Goal: Task Accomplishment & Management: Manage account settings

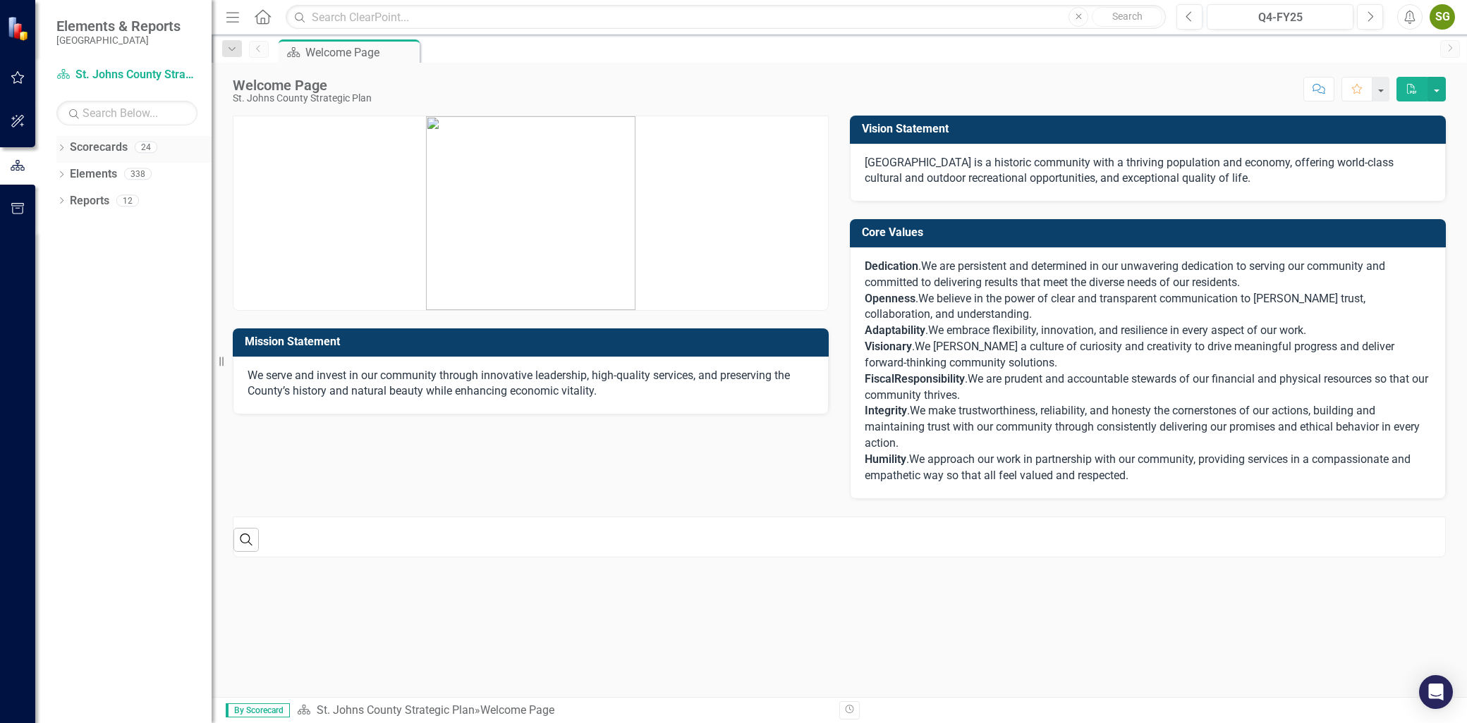
click at [59, 149] on icon "Dropdown" at bounding box center [61, 149] width 10 height 8
click at [61, 175] on div "Dropdown Scorecards 24 Dropdown [GEOGRAPHIC_DATA] Strategic Plan Animal Control…" at bounding box center [133, 163] width 155 height 54
click at [69, 173] on icon "Dropdown" at bounding box center [68, 173] width 11 height 8
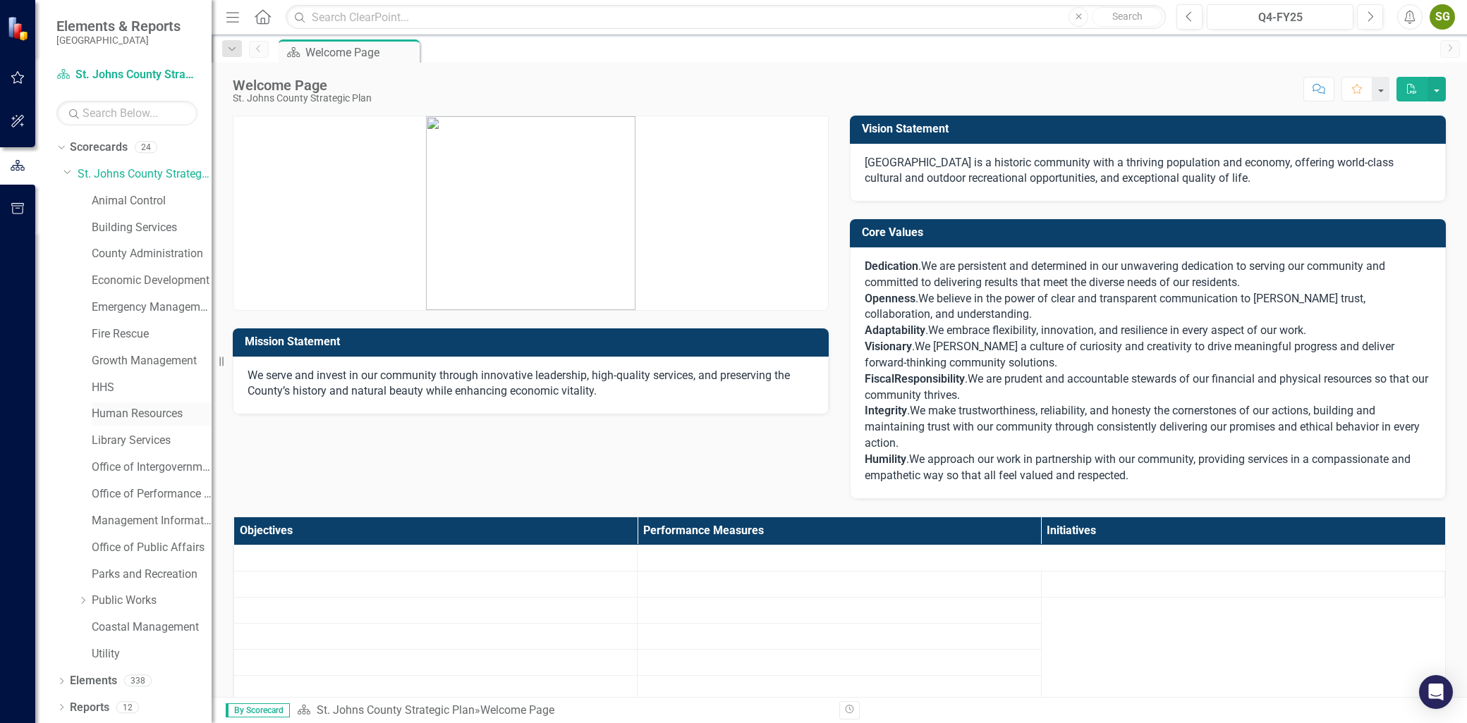
click at [114, 414] on link "Human Resources" at bounding box center [152, 414] width 120 height 16
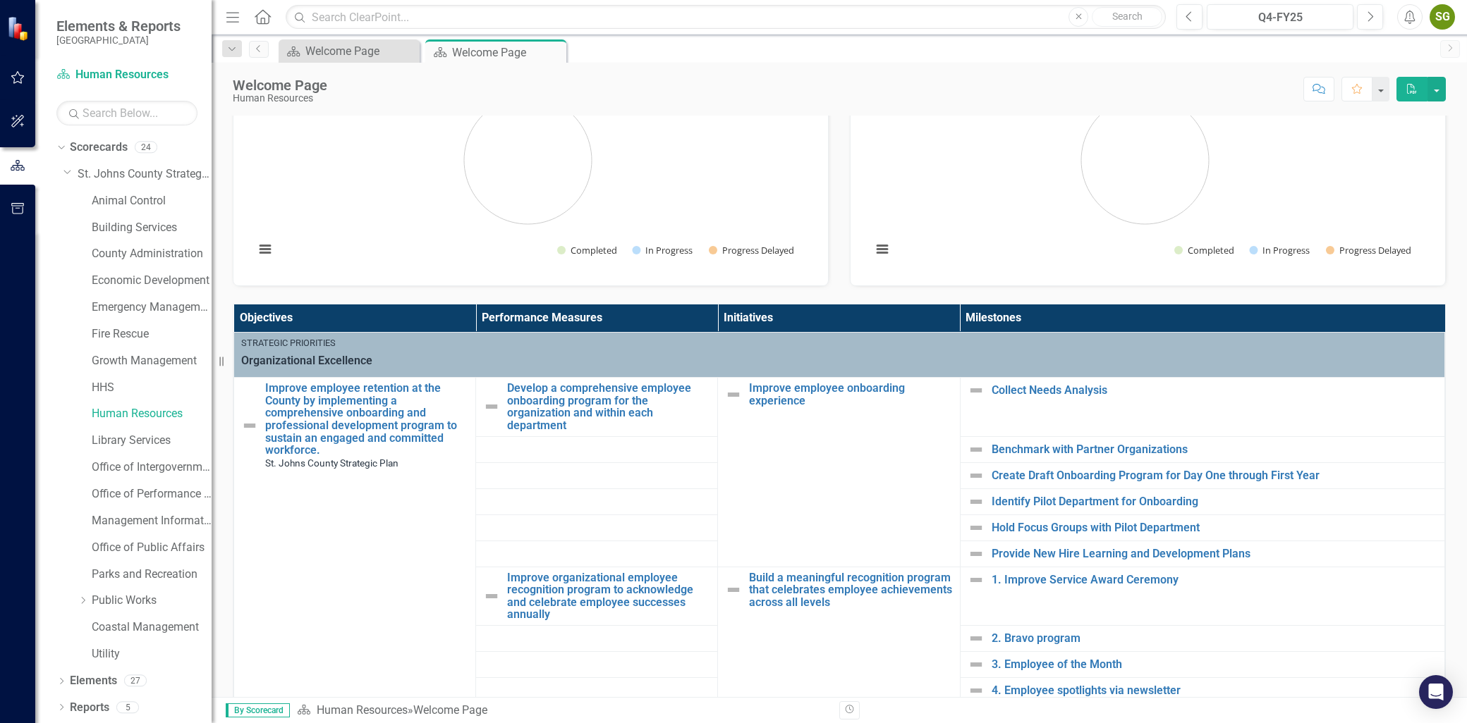
scroll to position [157, 0]
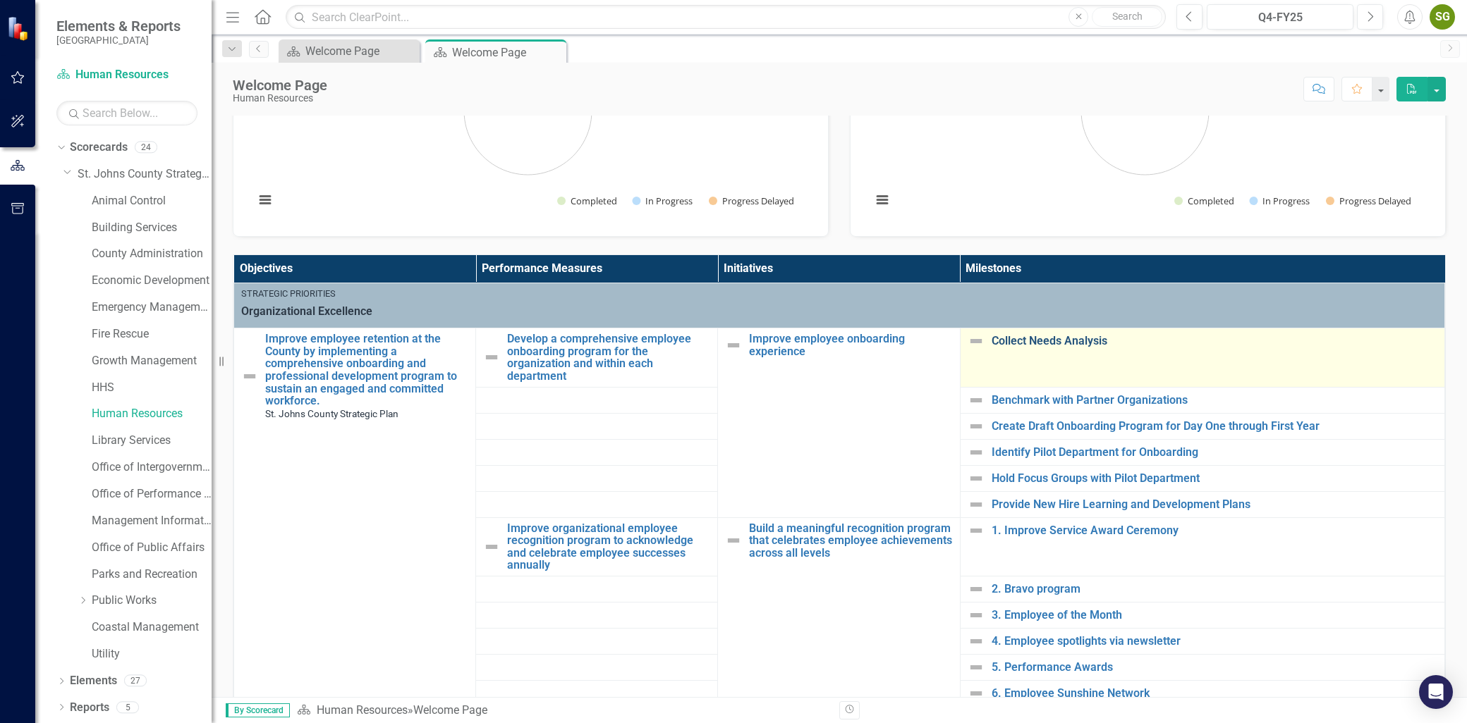
click at [1027, 344] on link "Collect Needs Analysis" at bounding box center [1214, 341] width 446 height 13
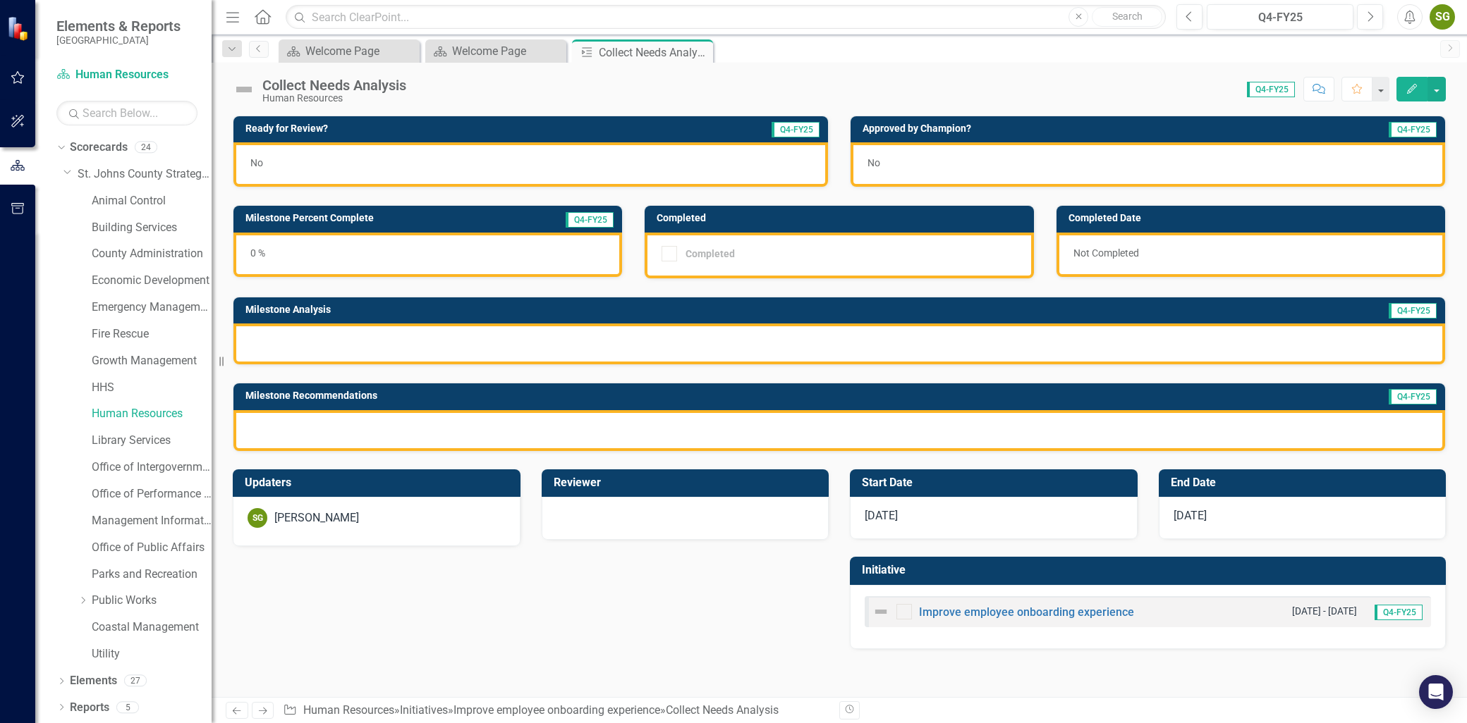
click at [518, 257] on div "0 %" at bounding box center [427, 255] width 388 height 44
click at [1416, 84] on icon "Edit" at bounding box center [1411, 89] width 13 height 10
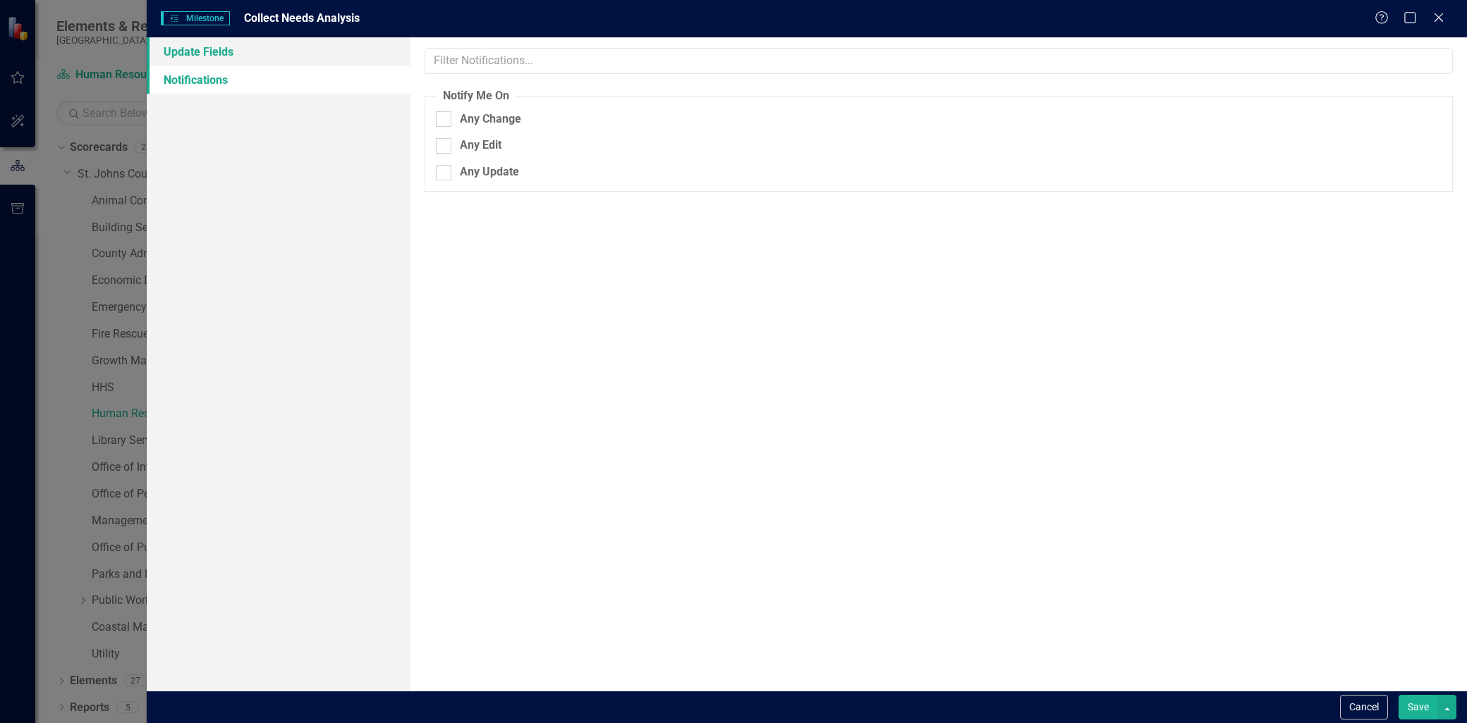
click at [257, 56] on link "Update Fields" at bounding box center [279, 51] width 264 height 28
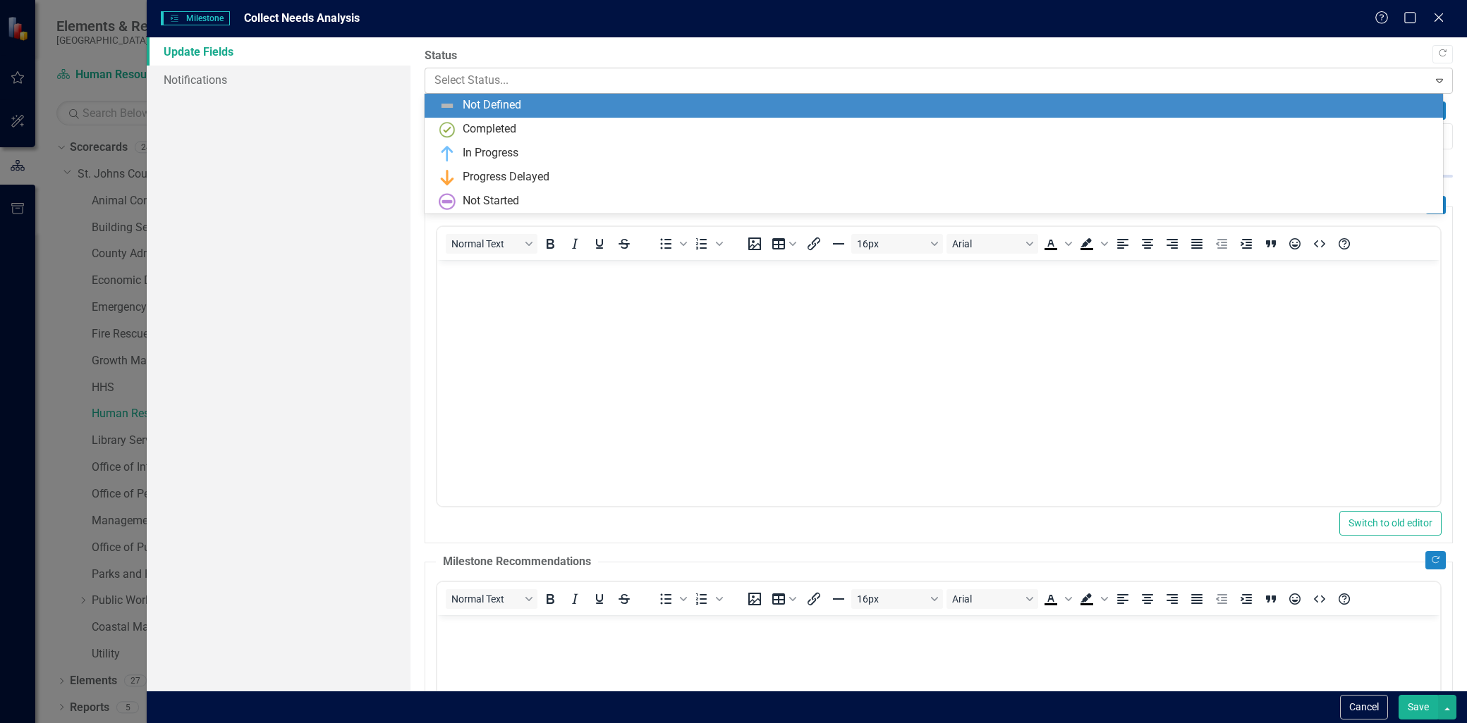
click at [444, 81] on div at bounding box center [926, 80] width 984 height 19
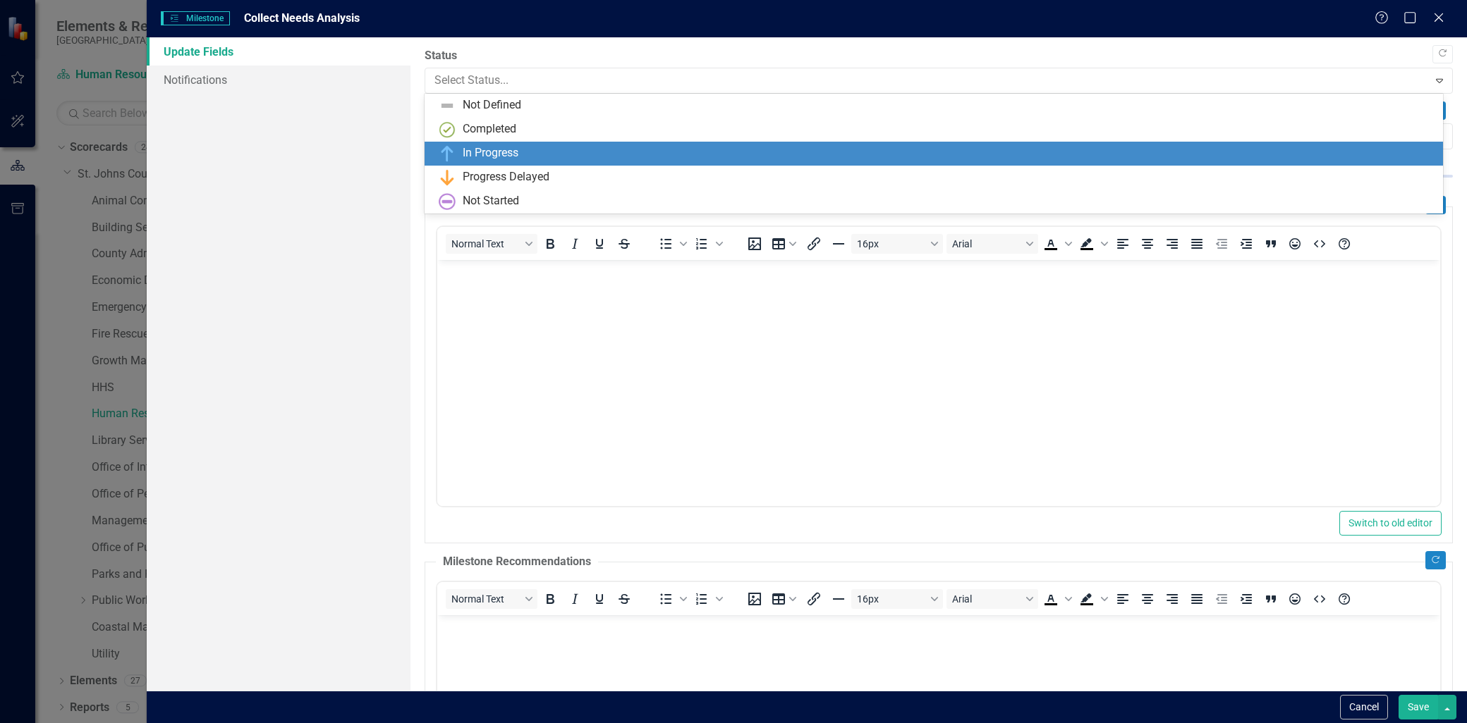
click at [491, 149] on div "In Progress" at bounding box center [491, 153] width 56 height 16
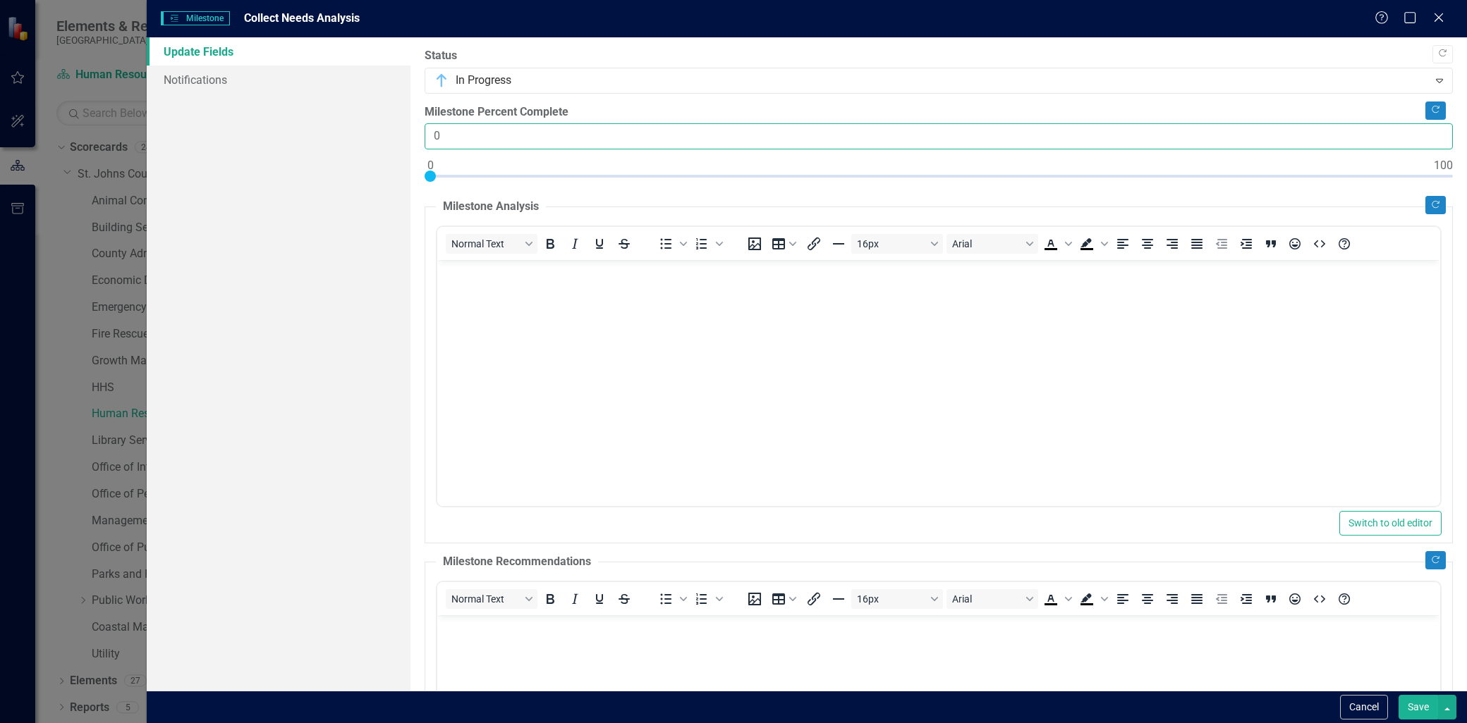
click at [474, 144] on input "0" at bounding box center [938, 136] width 1028 height 26
type input "50"
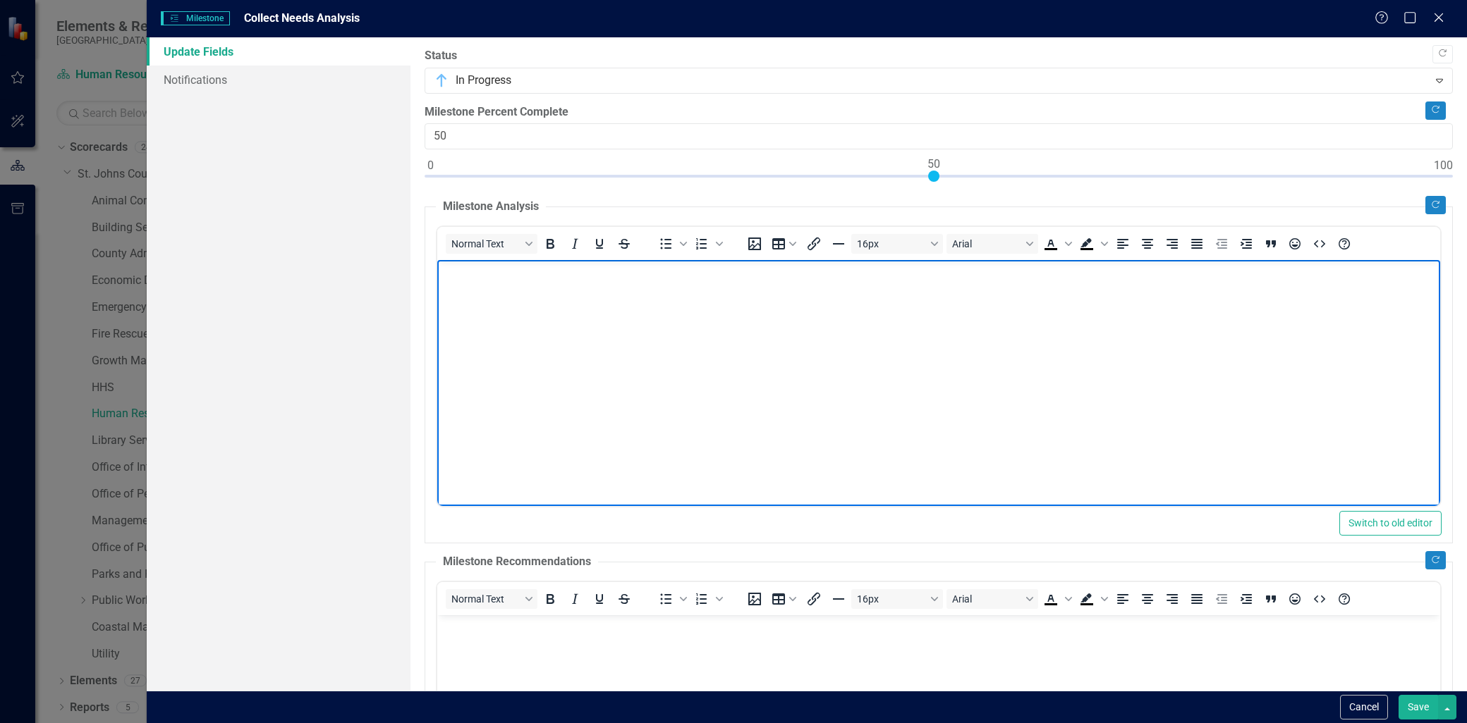
click at [503, 345] on body "Rich Text Area. Press ALT-0 for help." at bounding box center [938, 366] width 1003 height 212
click at [461, 274] on p "Our starting point is to conduct a needs analysis" at bounding box center [939, 272] width 996 height 17
click at [790, 271] on p "Our onboarding starting point is to conduct a needs analysis" at bounding box center [939, 272] width 996 height 17
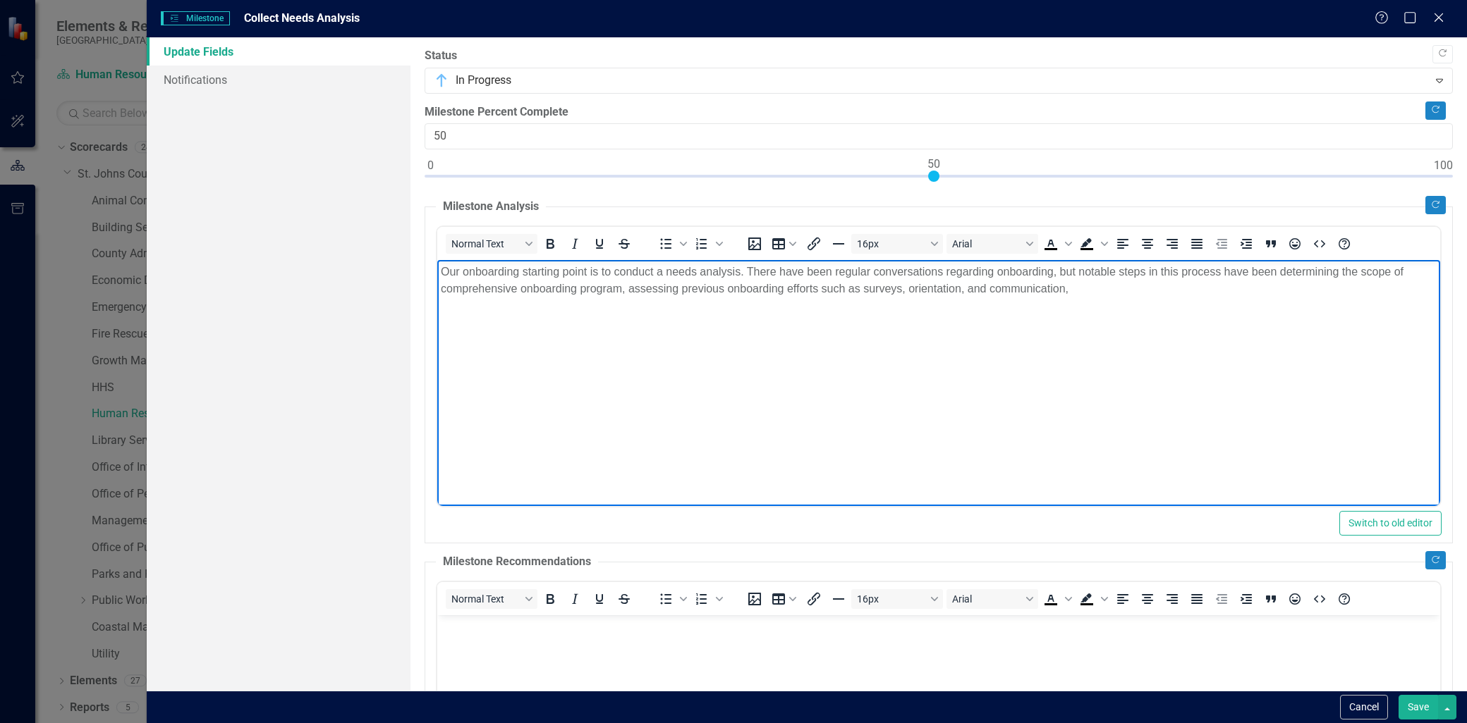
click at [635, 295] on p "Our onboarding starting point is to conduct a needs analysis. There have been r…" at bounding box center [939, 281] width 996 height 34
click at [628, 294] on p "Our onboarding starting point is to conduct a needs analysis. There have been r…" at bounding box center [939, 281] width 996 height 34
click at [1077, 295] on p "Our onboarding starting point is to conduct a needs analysis. There have been r…" at bounding box center [939, 281] width 996 height 34
click at [1074, 276] on p "Our onboarding starting point is to conduct a needs analysis. There have been r…" at bounding box center [939, 289] width 996 height 51
click at [685, 304] on p "Our onboarding starting point is to conduct a needs analysis. There have been r…" at bounding box center [939, 289] width 996 height 51
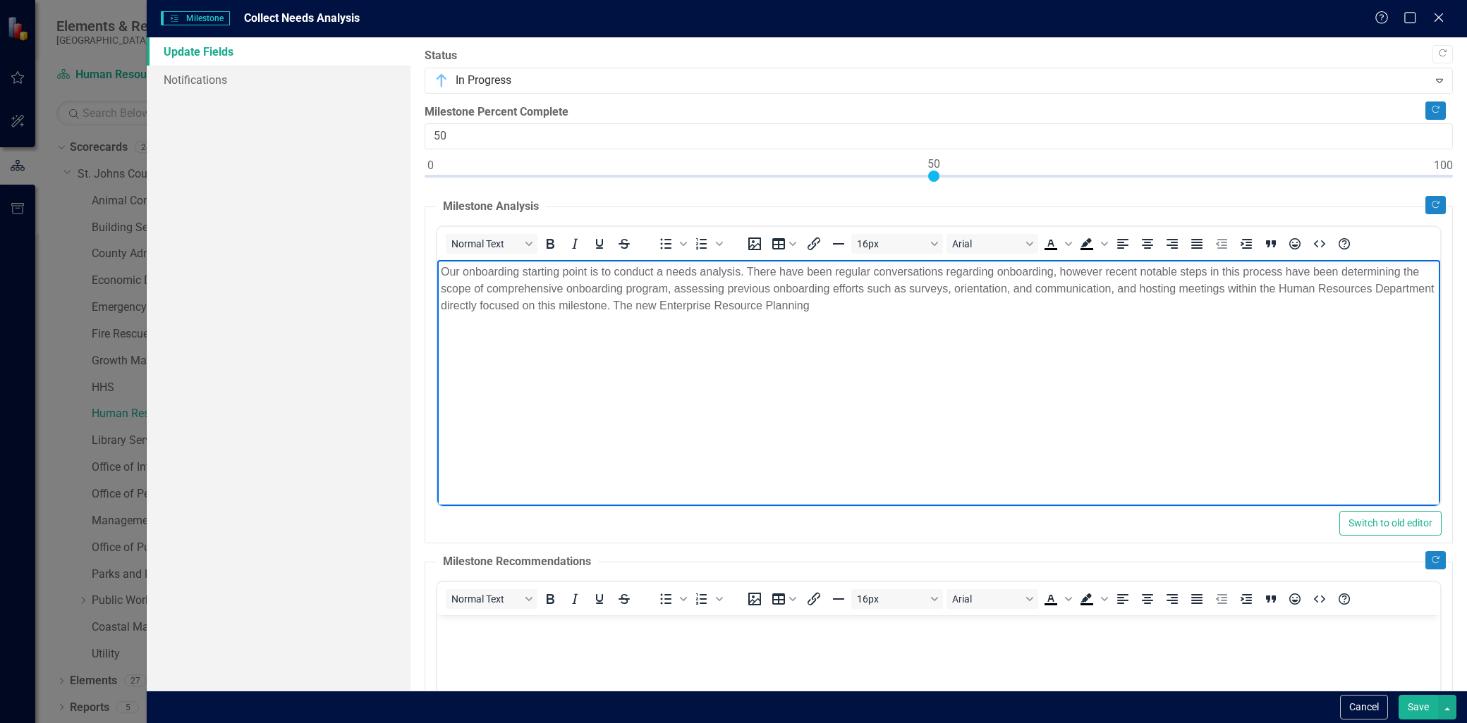
click at [902, 312] on p "Our onboarding starting point is to conduct a needs analysis. There have been r…" at bounding box center [939, 289] width 996 height 51
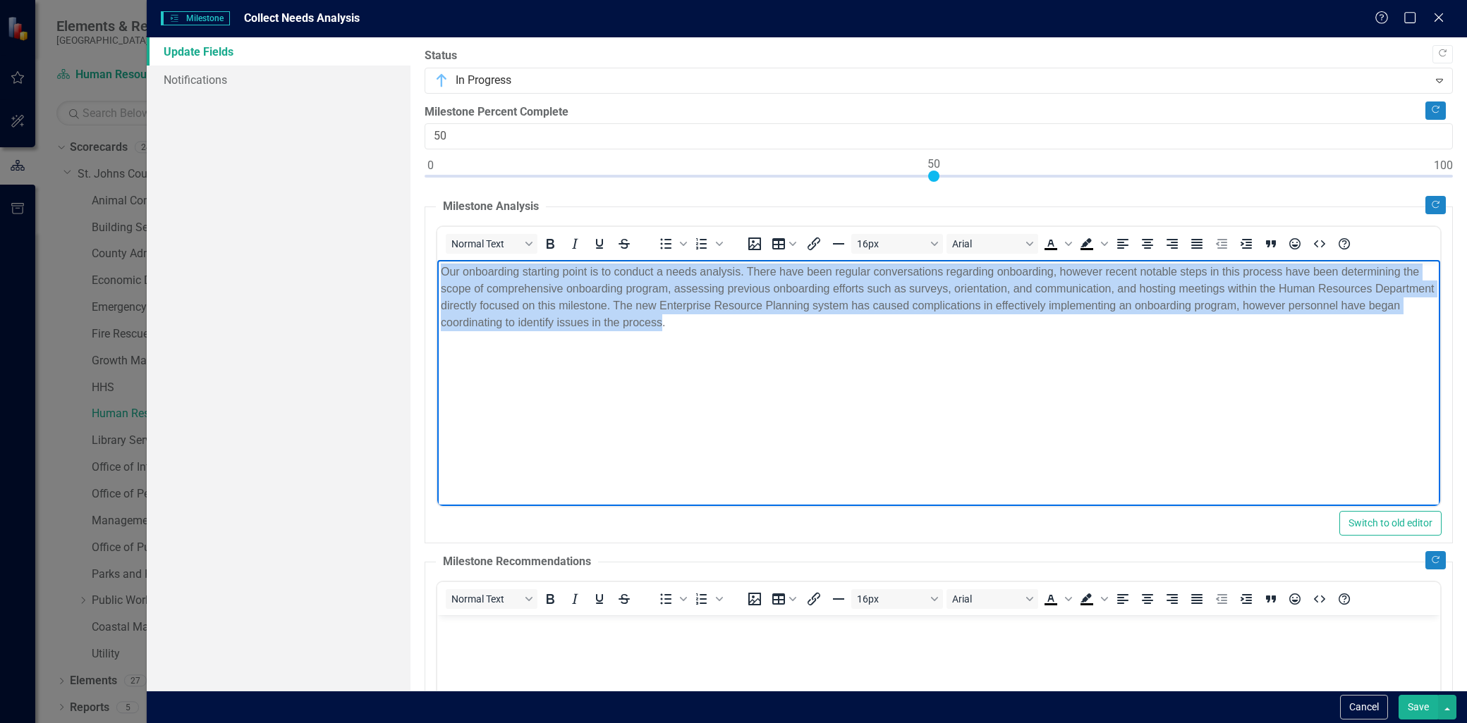
drag, startPoint x: 723, startPoint y: 320, endPoint x: 821, endPoint y: 509, distance: 212.9
click at [437, 260] on html "Our onboarding starting point is to conduct a needs analysis. There have been r…" at bounding box center [938, 366] width 1003 height 212
copy p "Our onboarding starting point is to conduct a needs analysis. There have been r…"
drag, startPoint x: 843, startPoint y: 337, endPoint x: 826, endPoint y: 518, distance: 181.3
click at [437, 260] on html "Our onboarding starting point is to conduct a needs analysis. There have been r…" at bounding box center [938, 366] width 1003 height 212
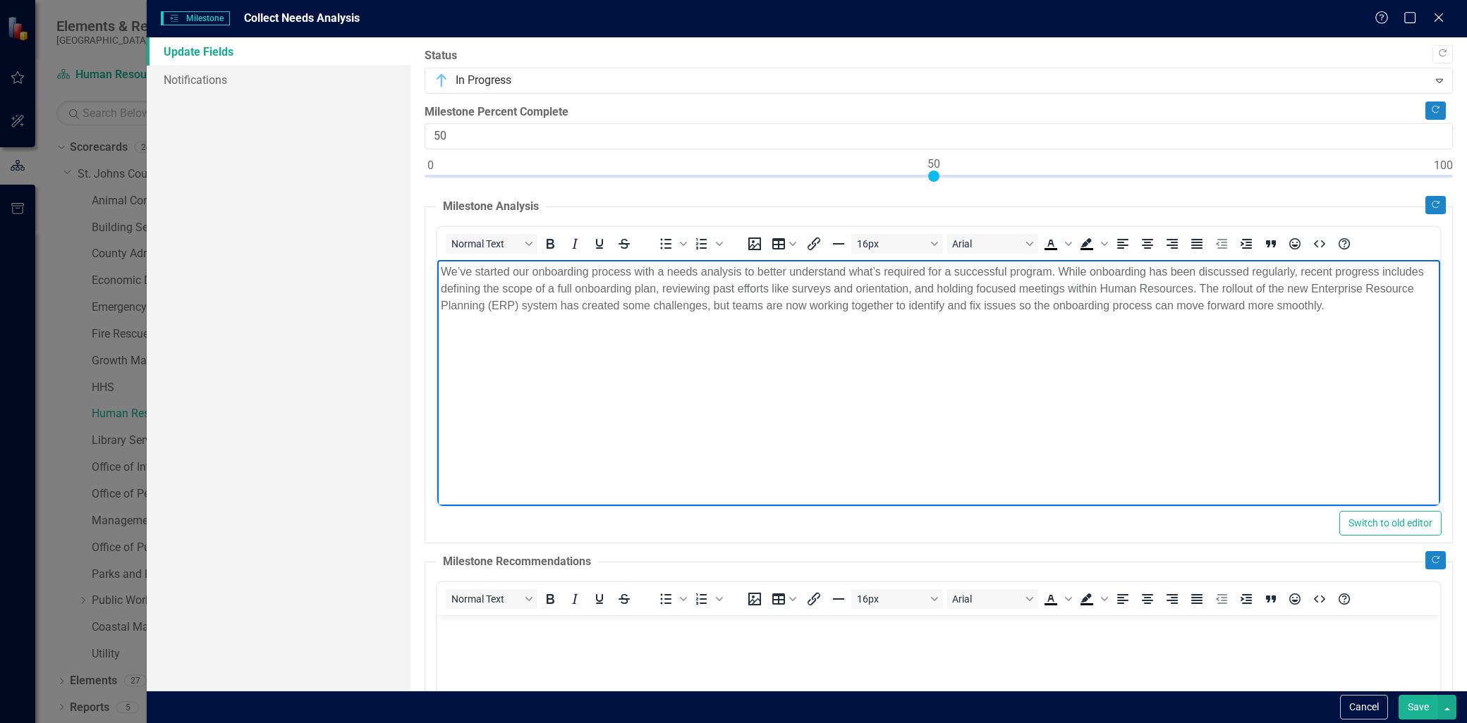
click at [1345, 302] on p "We’ve started our onboarding process with a needs analysis to better understand…" at bounding box center [939, 289] width 996 height 51
click at [1036, 306] on p "We’ve started our onboarding process with a needs analysis to better understand…" at bounding box center [939, 289] width 996 height 51
click at [1031, 301] on p "We’ve started our onboarding process with a needs analysis to better understand…" at bounding box center [939, 289] width 996 height 51
click at [532, 284] on p "We’ve started our onboarding process with a needs analysis to better understand…" at bounding box center [939, 298] width 996 height 68
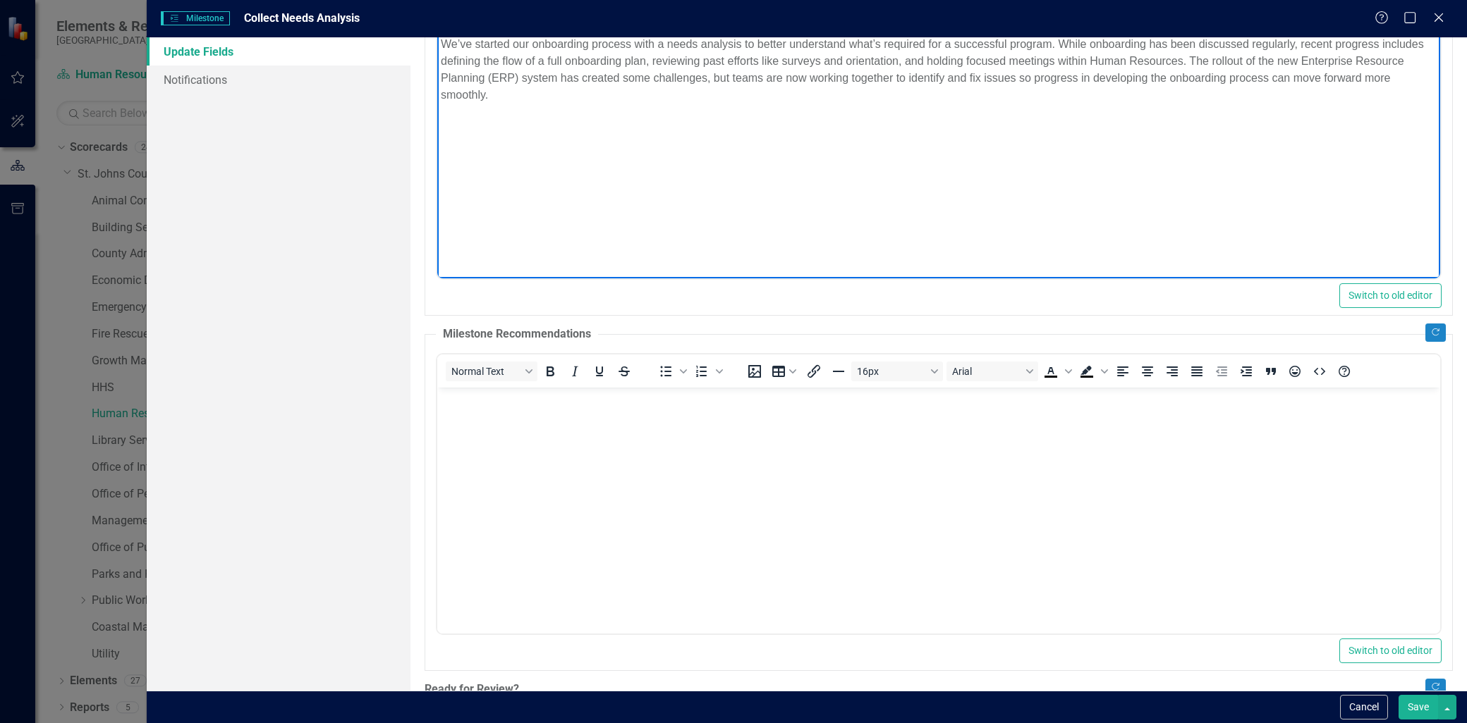
scroll to position [235, 0]
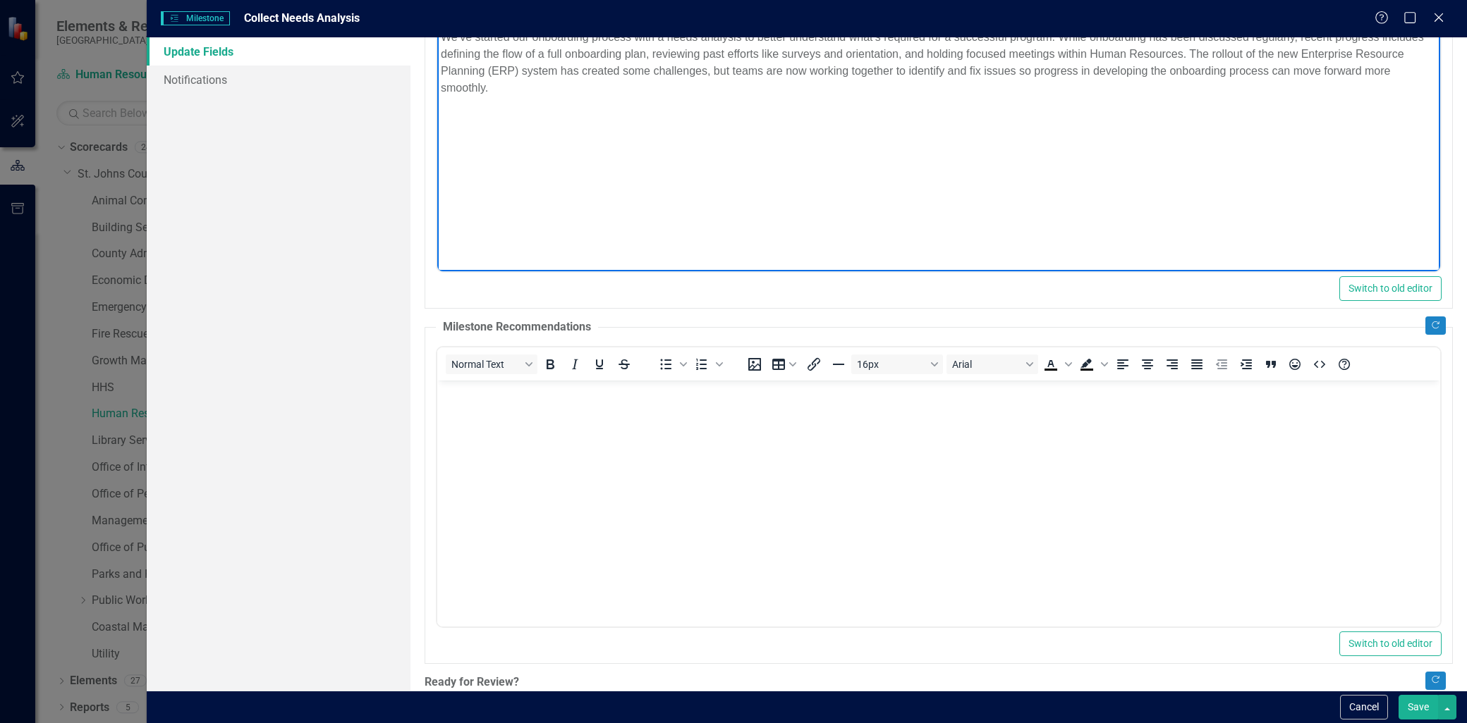
click at [572, 501] on body "Rich Text Area. Press ALT-0 for help." at bounding box center [938, 486] width 1003 height 212
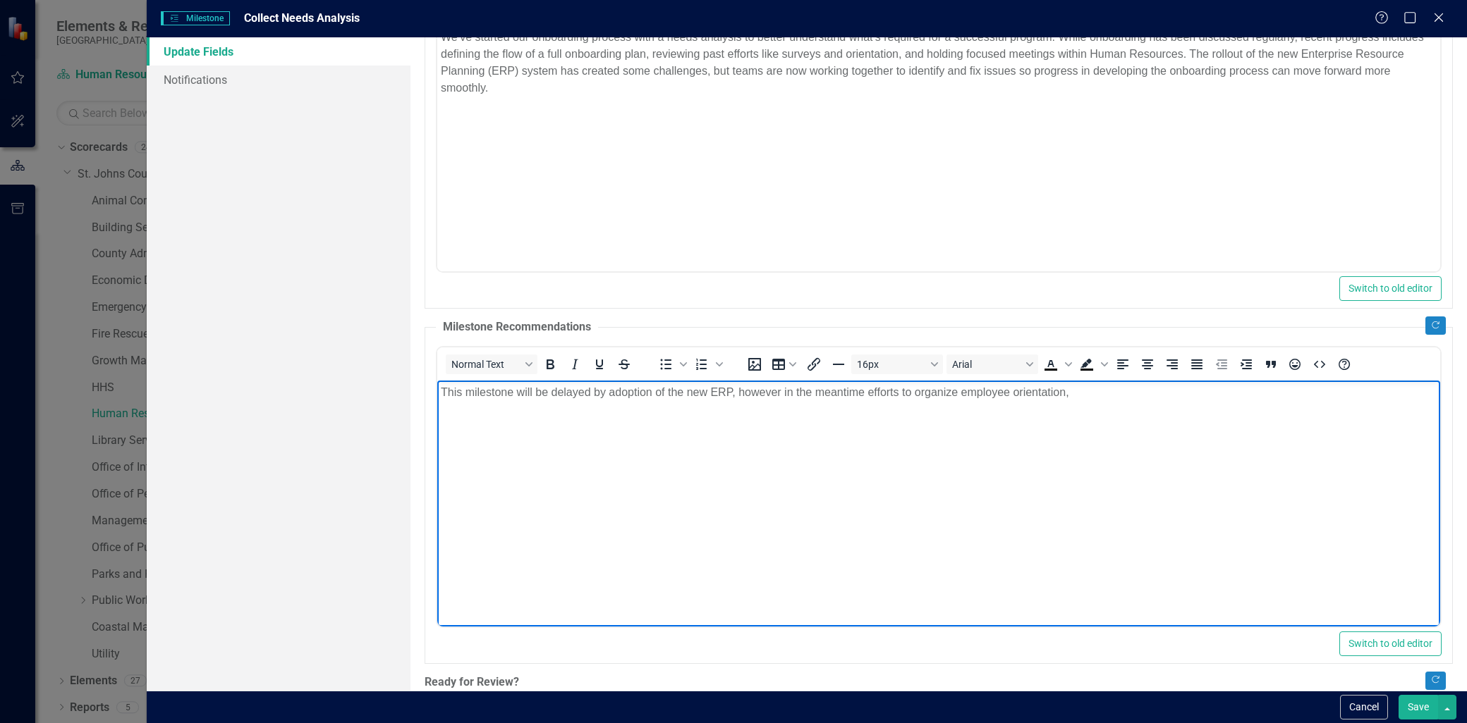
drag, startPoint x: 957, startPoint y: 393, endPoint x: 981, endPoint y: 386, distance: 25.7
click at [960, 395] on p "This milestone will be delayed by adoption of the new ERP, however in the meant…" at bounding box center [939, 392] width 996 height 17
click at [865, 397] on p "This milestone will be delayed by adoption of the new ERP, however in the meant…" at bounding box center [939, 392] width 996 height 17
click at [1206, 396] on p "This milestone will be delayed by adoption of the new ERP, however in the meant…" at bounding box center [939, 392] width 996 height 17
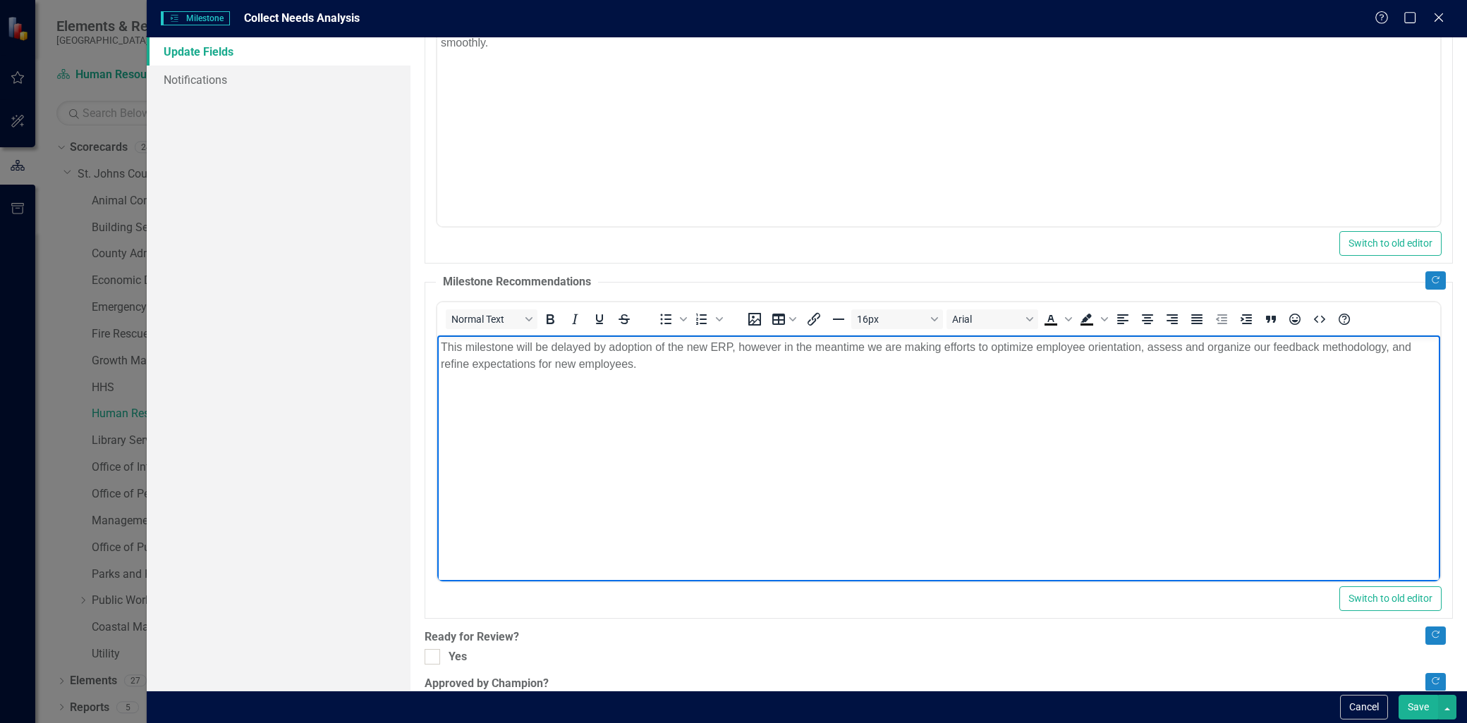
scroll to position [322, 0]
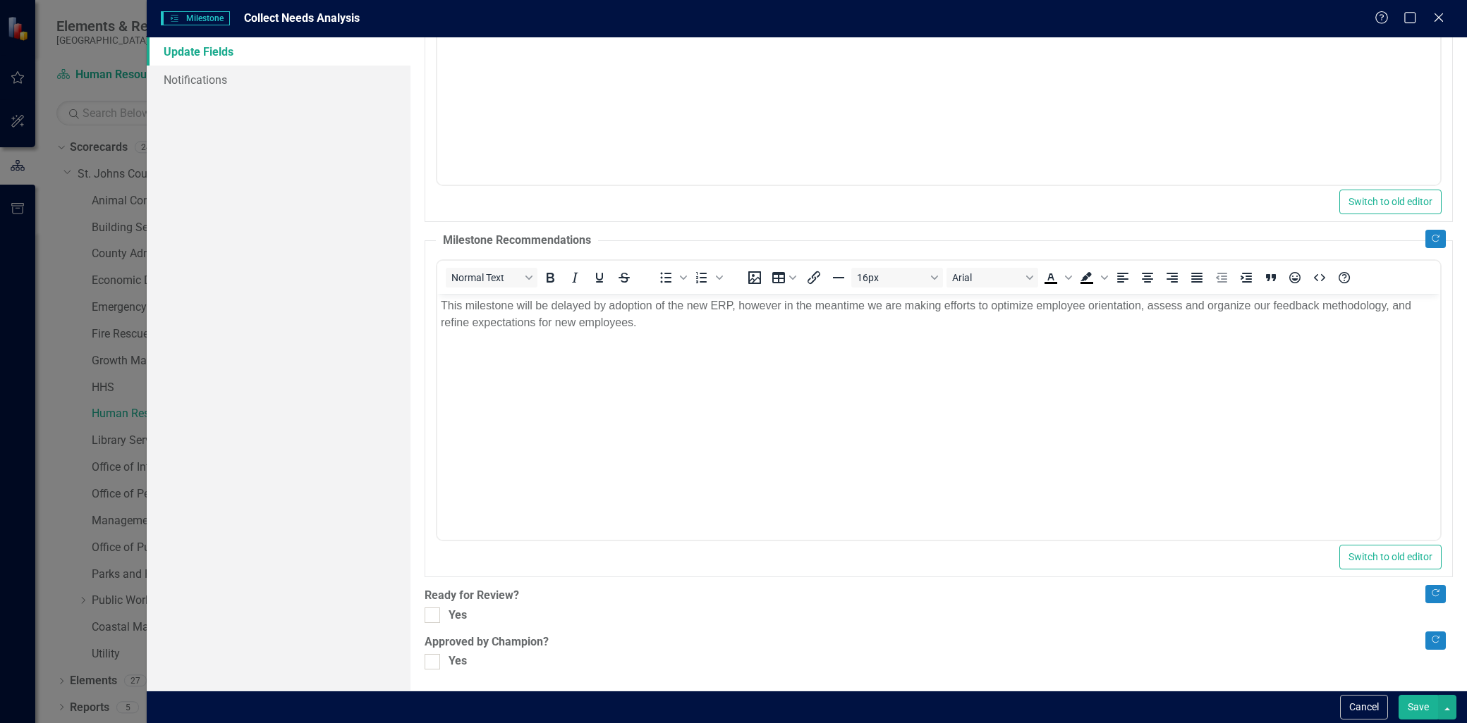
click at [432, 605] on div "Copy Forward Status In Progress Expand Copy Forward Milestone Percent Complete …" at bounding box center [938, 197] width 1028 height 943
click at [434, 608] on div at bounding box center [432, 616] width 16 height 16
click at [434, 608] on input "Yes" at bounding box center [428, 612] width 9 height 9
checkbox input "true"
click at [434, 663] on div at bounding box center [432, 662] width 16 height 16
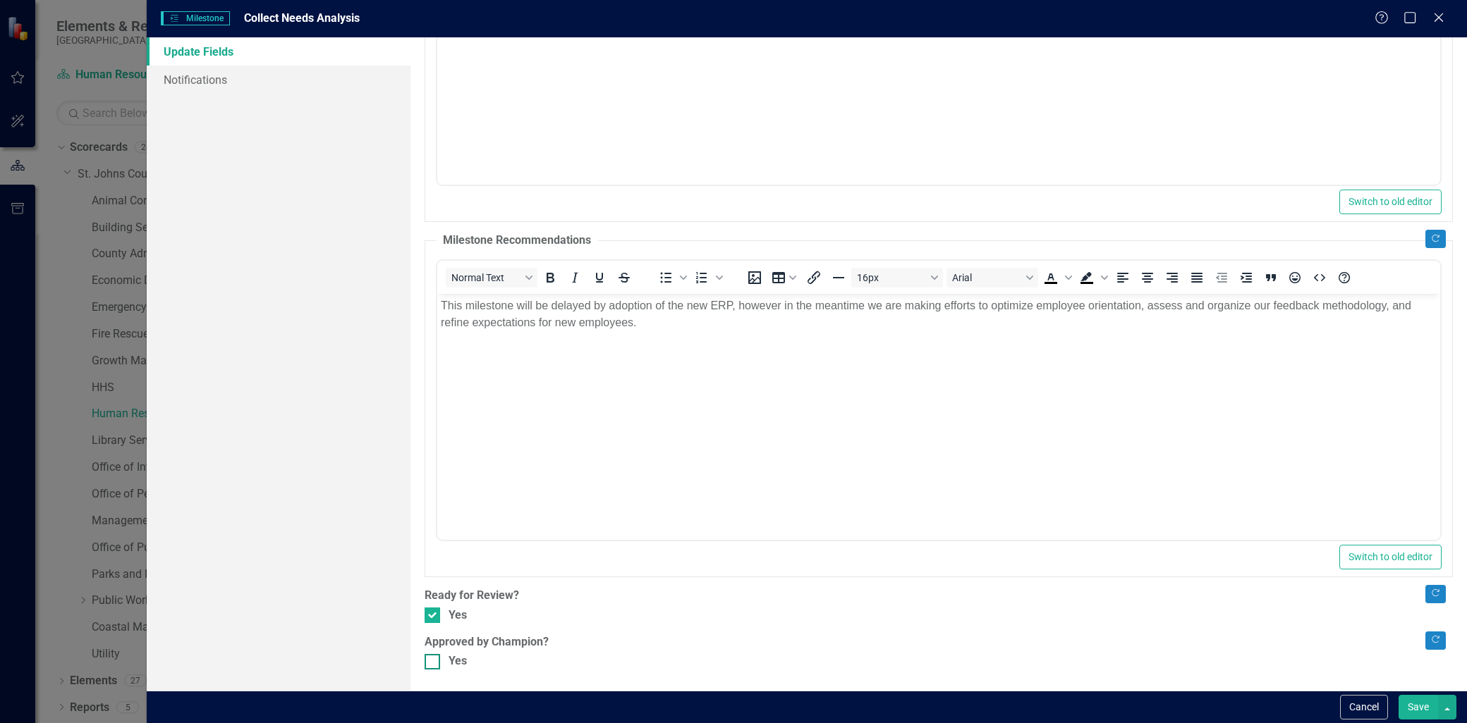
click at [434, 663] on input "Yes" at bounding box center [428, 658] width 9 height 9
checkbox input "true"
click at [1427, 702] on button "Save" at bounding box center [1417, 707] width 39 height 25
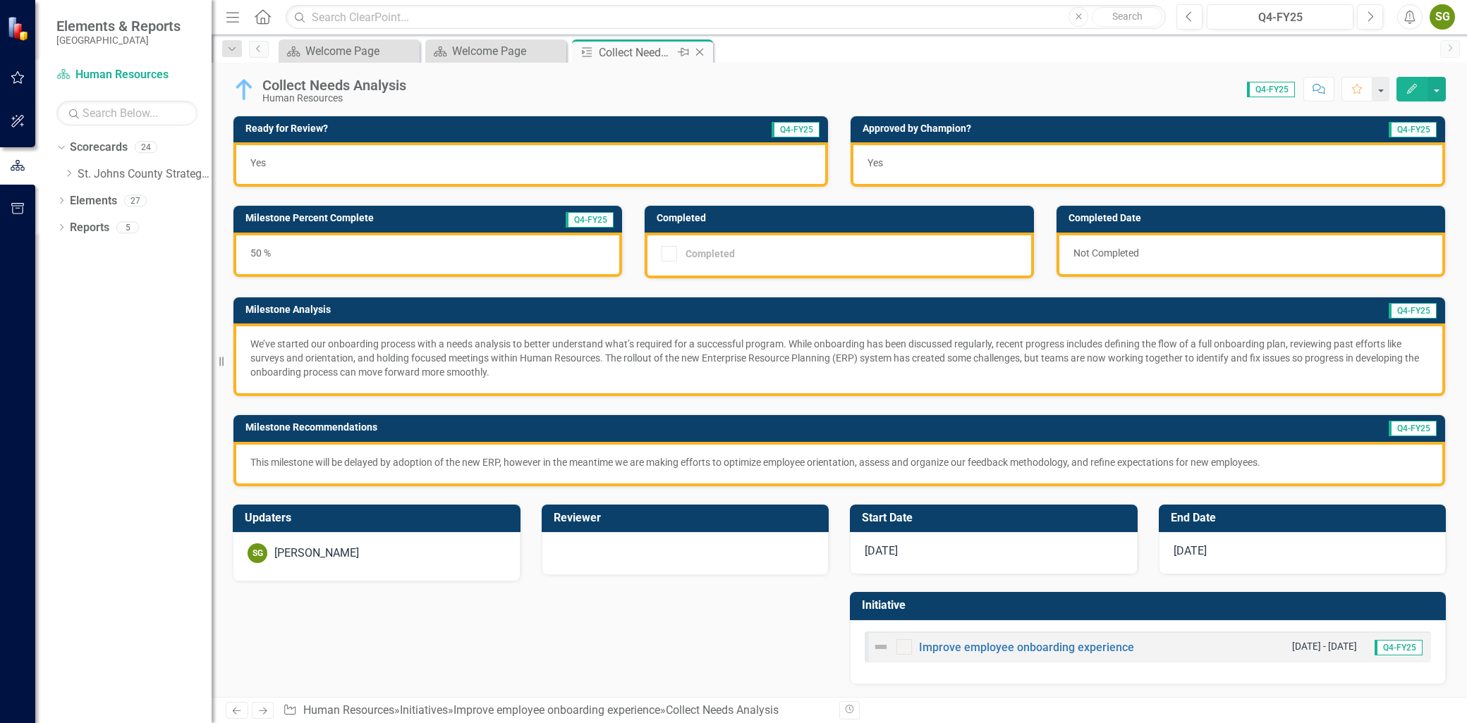
click at [700, 56] on icon "Close" at bounding box center [699, 52] width 14 height 11
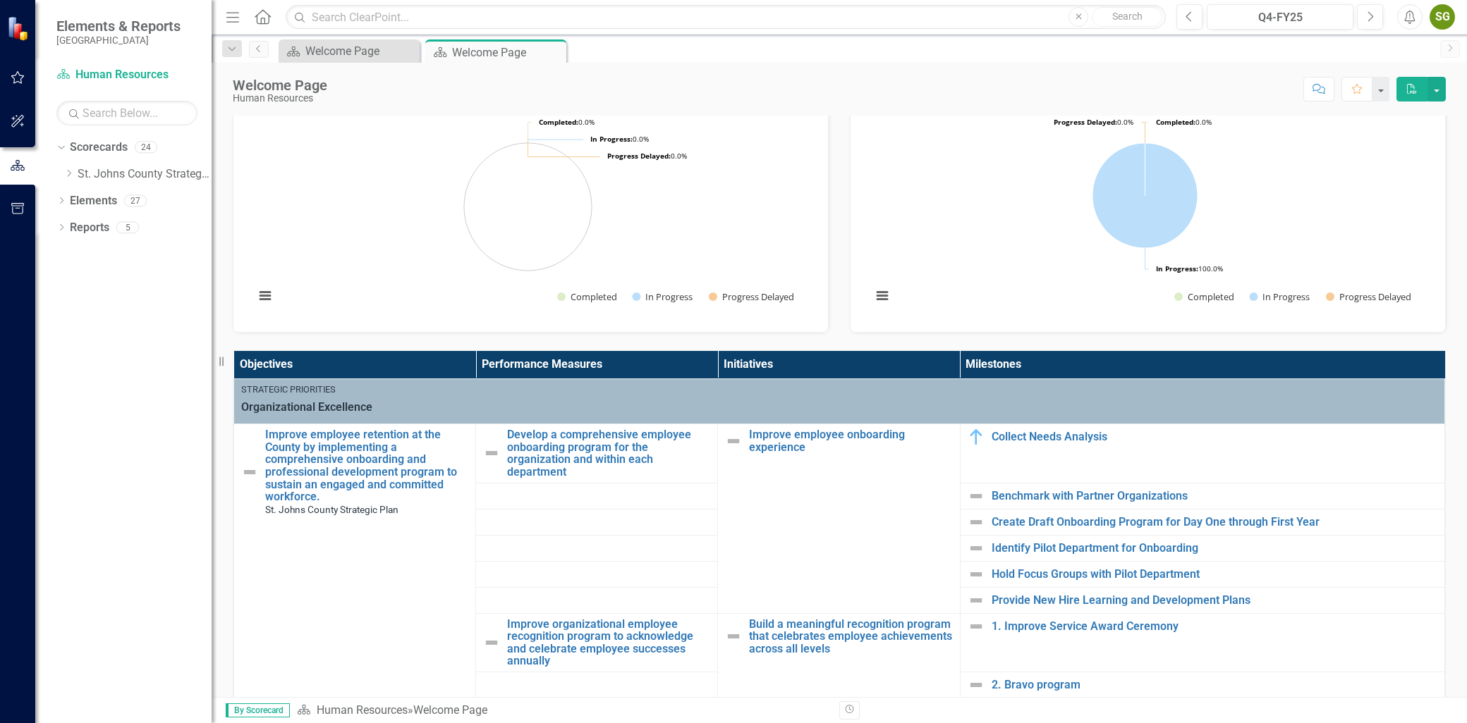
scroll to position [235, 0]
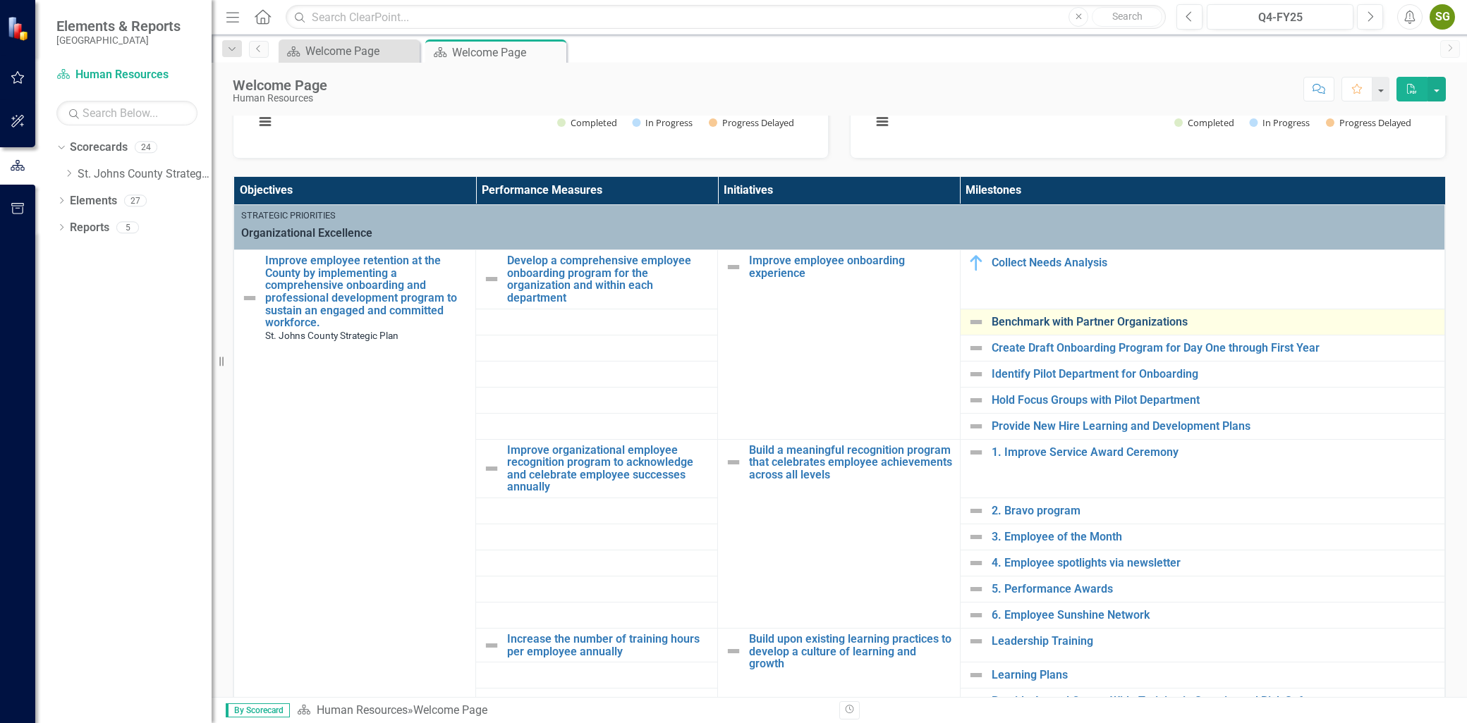
click at [1084, 326] on link "Benchmark with Partner Organizations" at bounding box center [1214, 322] width 446 height 13
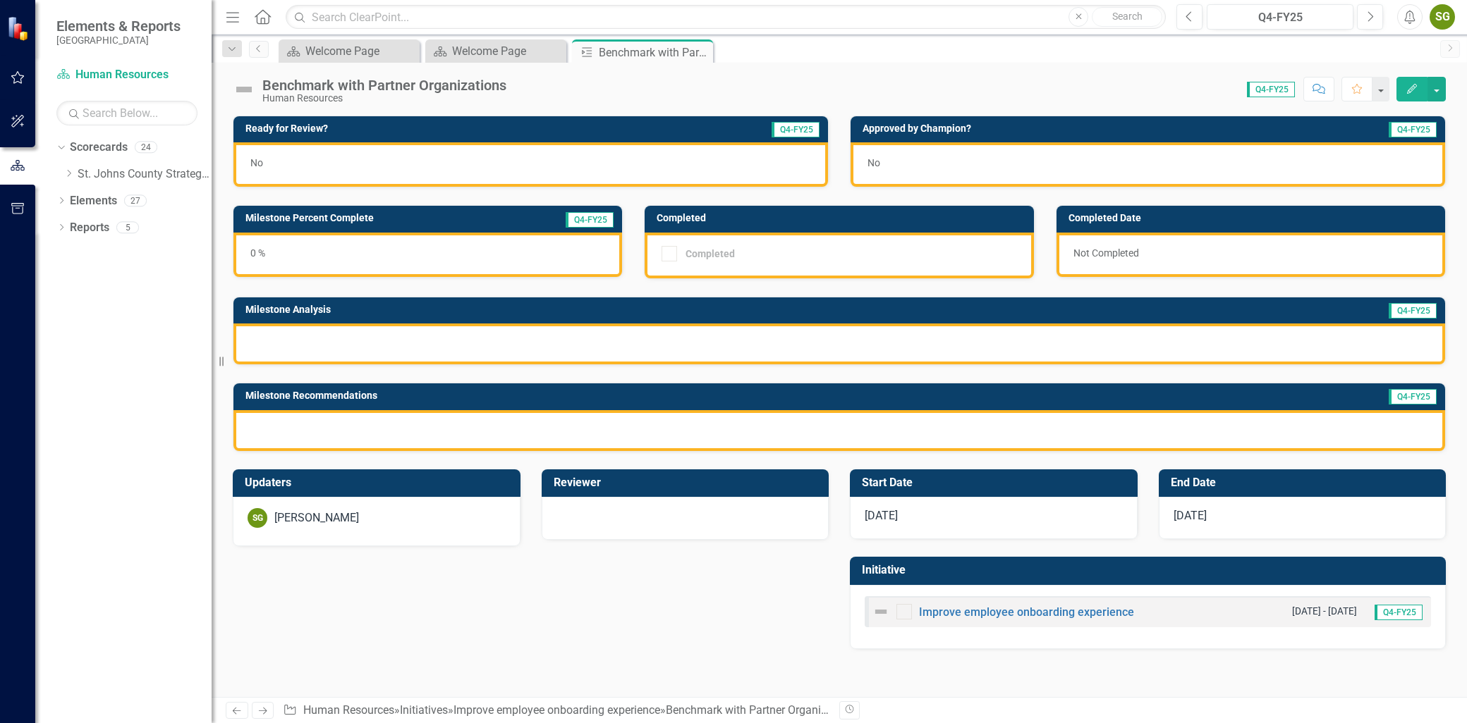
click at [1414, 89] on icon "Edit" at bounding box center [1411, 89] width 13 height 10
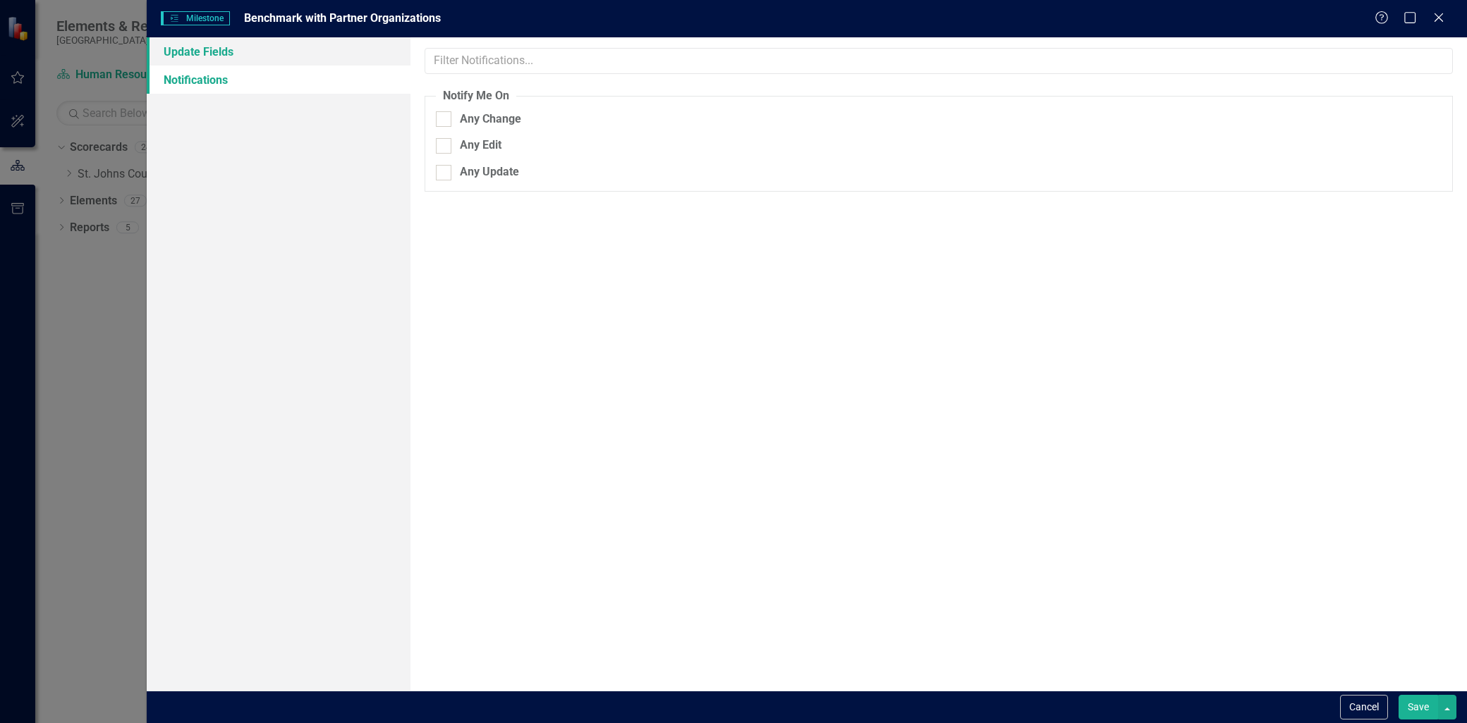
click at [243, 51] on link "Update Fields" at bounding box center [279, 51] width 264 height 28
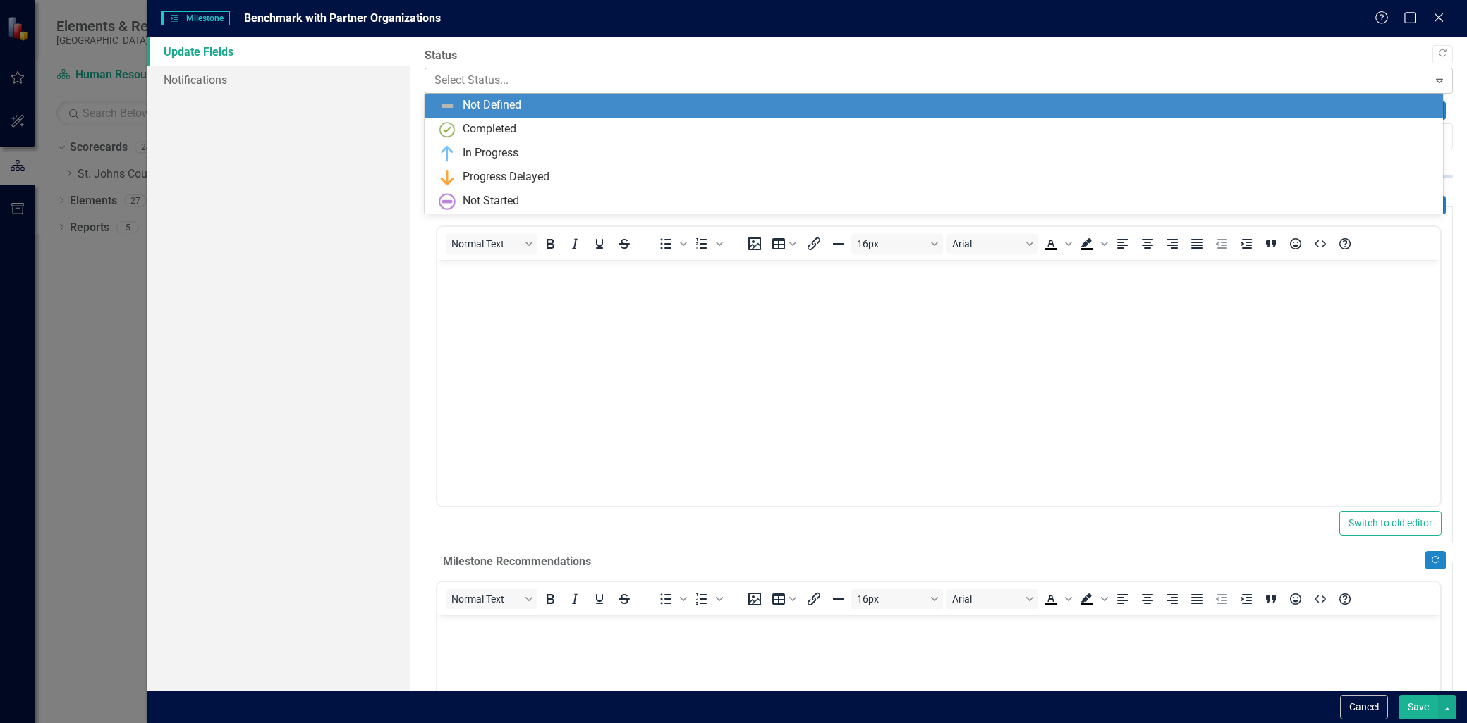
click at [527, 75] on div at bounding box center [926, 80] width 984 height 19
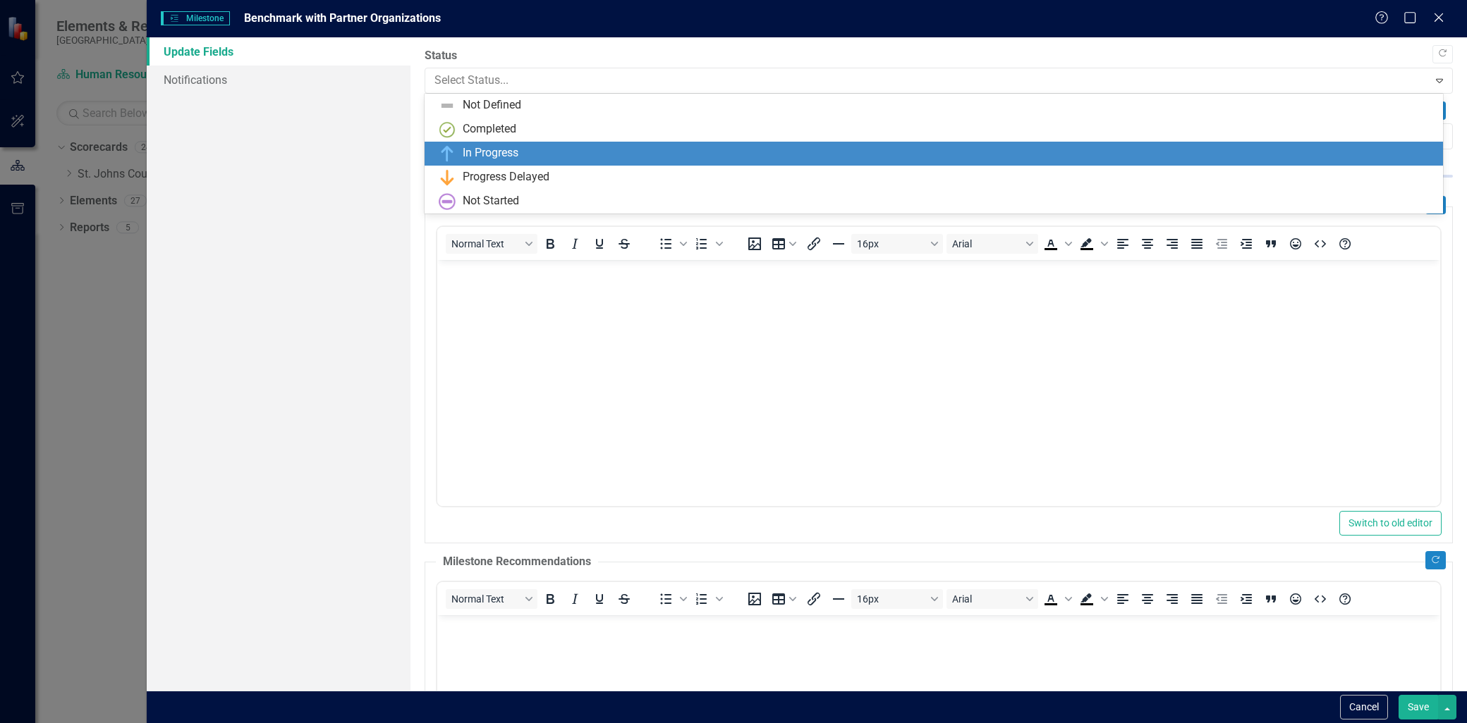
click at [503, 146] on div "In Progress" at bounding box center [491, 153] width 56 height 16
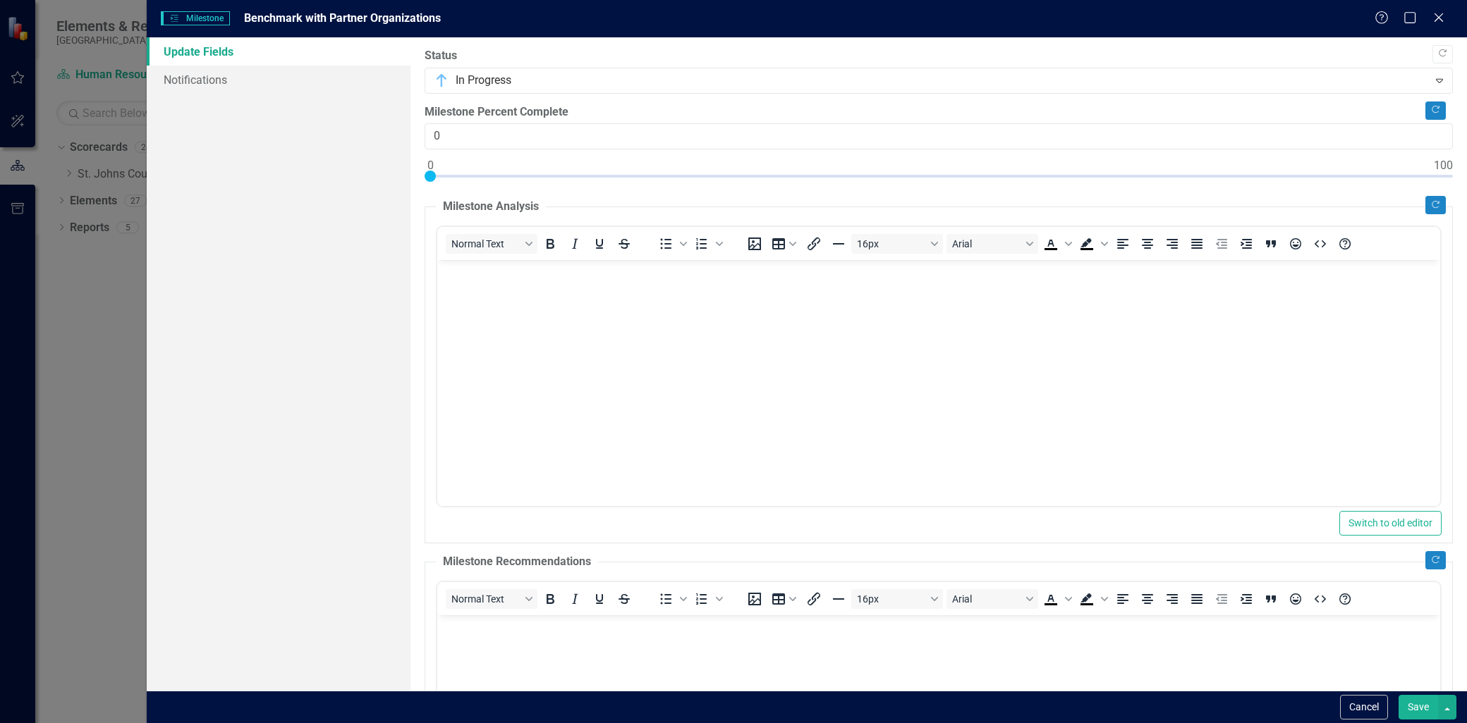
click at [431, 176] on div at bounding box center [429, 176] width 11 height 11
click at [468, 146] on input "0" at bounding box center [938, 136] width 1028 height 26
type input "33"
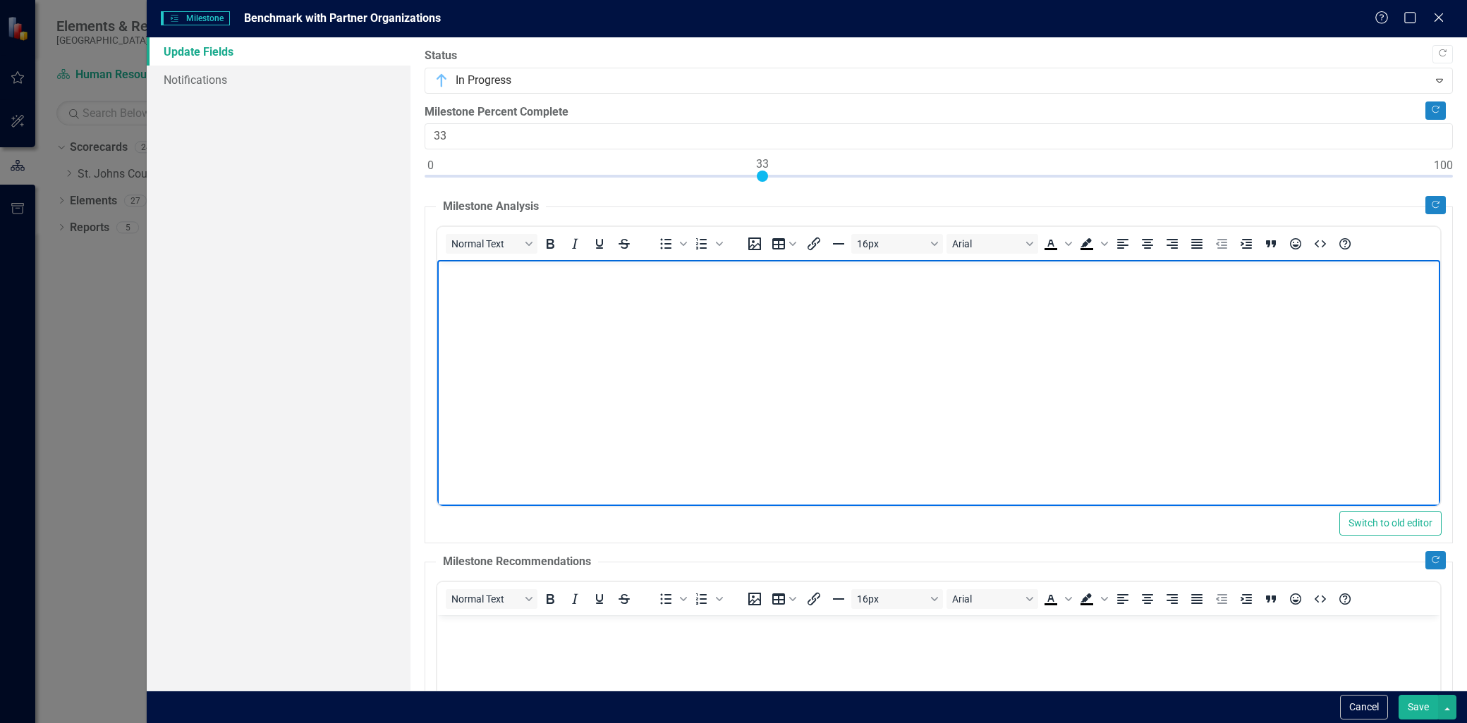
click at [527, 293] on body "Rich Text Area. Press ALT-0 for help." at bounding box center [938, 366] width 1003 height 212
click at [1007, 274] on p "Benchmarking is an important part of developing an onboarding program that meet…" at bounding box center [939, 272] width 996 height 17
click at [509, 267] on p "Benchmarking is an important part of developing an onboarding program that meet…" at bounding box center [939, 272] width 996 height 17
click at [515, 271] on p "Benchmarking is an important part of developing an onboarding program that meet…" at bounding box center [939, 272] width 996 height 17
click at [1309, 262] on body "Benchmarking our program to organizations of similar size and industry is an im…" at bounding box center [938, 366] width 1003 height 212
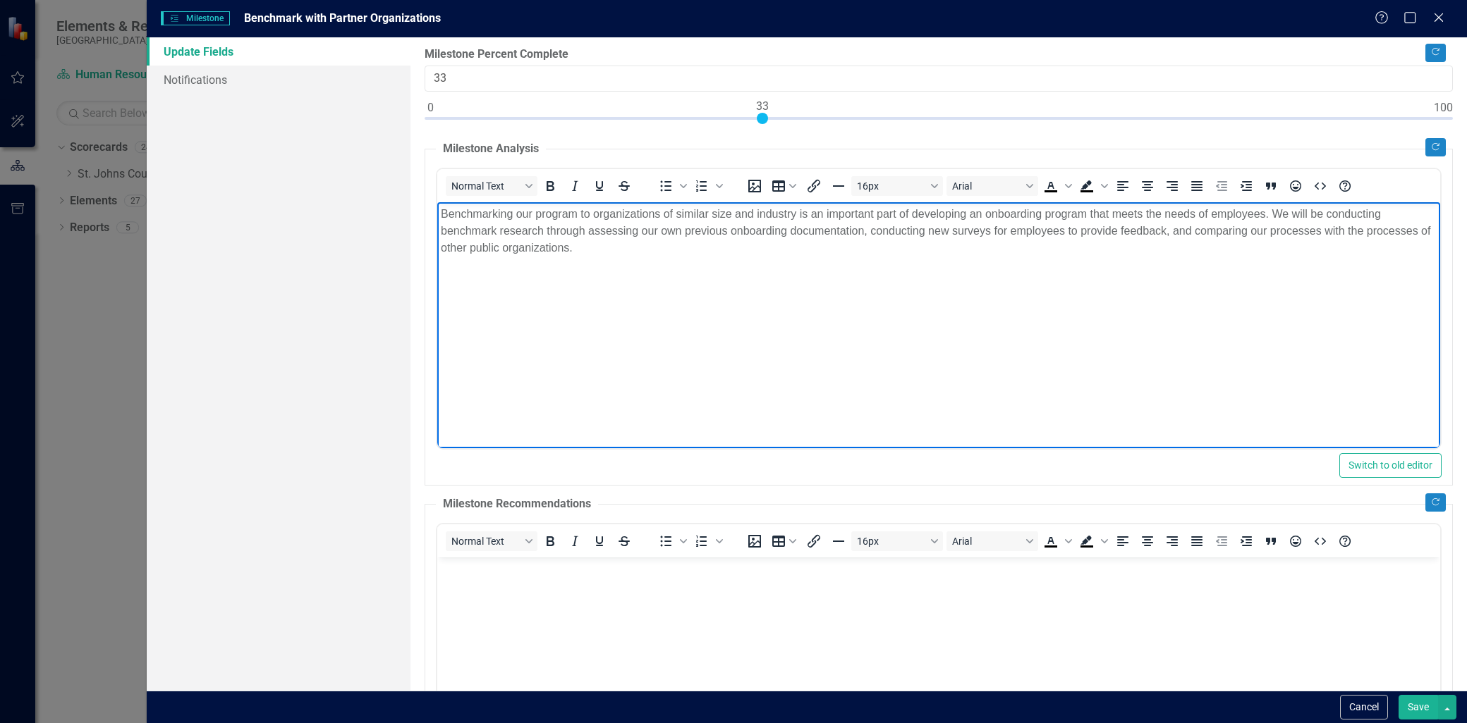
scroll to position [157, 0]
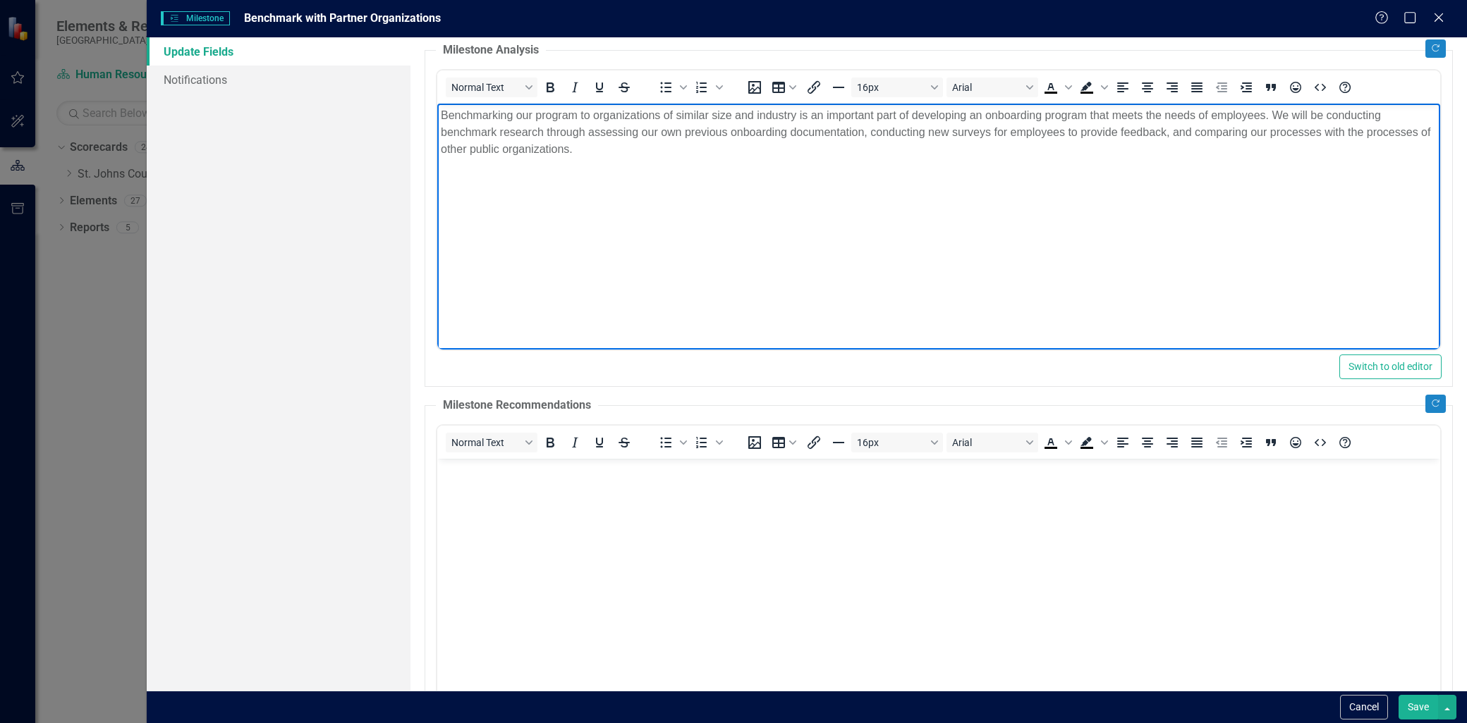
click at [527, 500] on body "Rich Text Area. Press ALT-0 for help." at bounding box center [938, 564] width 1003 height 212
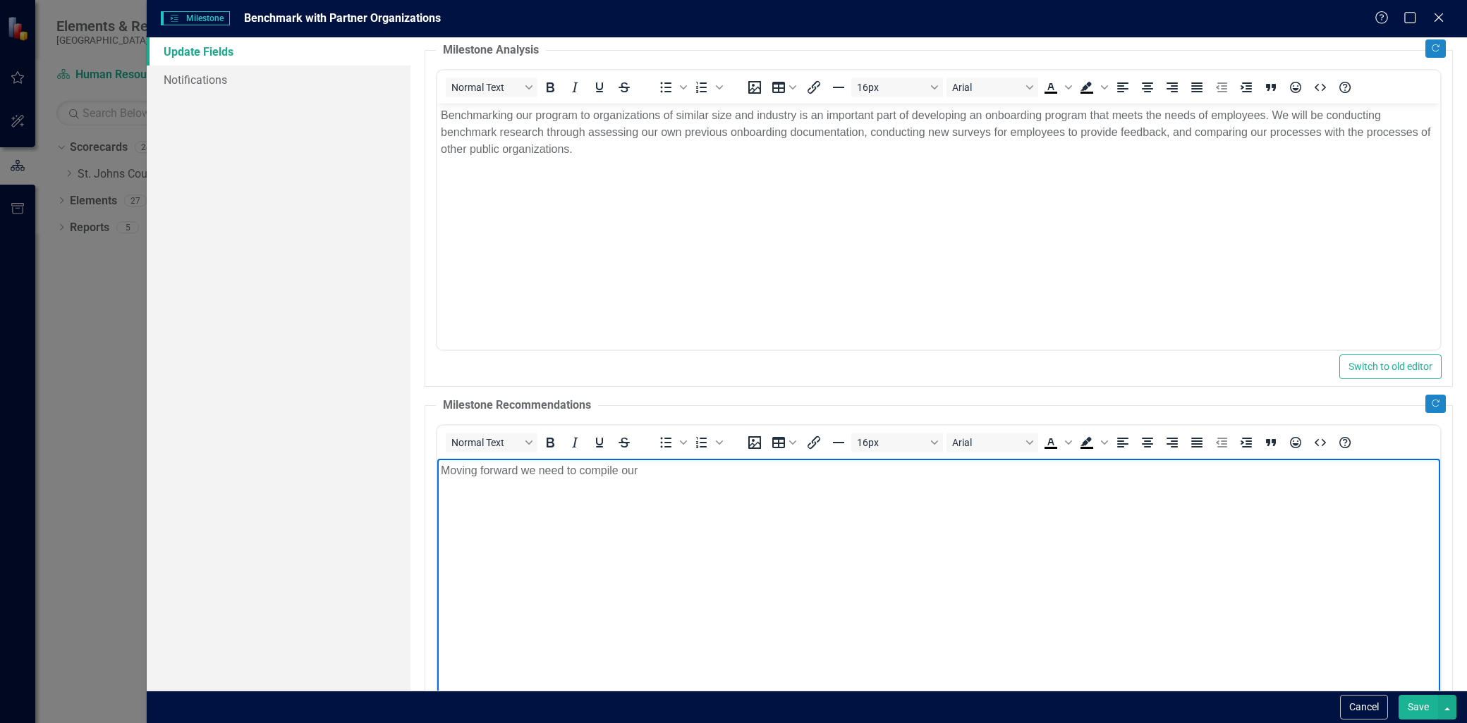
click at [451, 473] on p "Moving forward we need to compile our" at bounding box center [939, 470] width 996 height 17
click at [1006, 479] on body "Multiple people are involved in the benchmarking process so moving forward we n…" at bounding box center [938, 564] width 1003 height 212
click at [1087, 468] on p "Multiple people are involved in the benchmarking process so moving forward we n…" at bounding box center [939, 470] width 996 height 17
click at [1261, 470] on p "Multiple people are involved in the benchmarking process so moving forward we n…" at bounding box center [939, 470] width 996 height 17
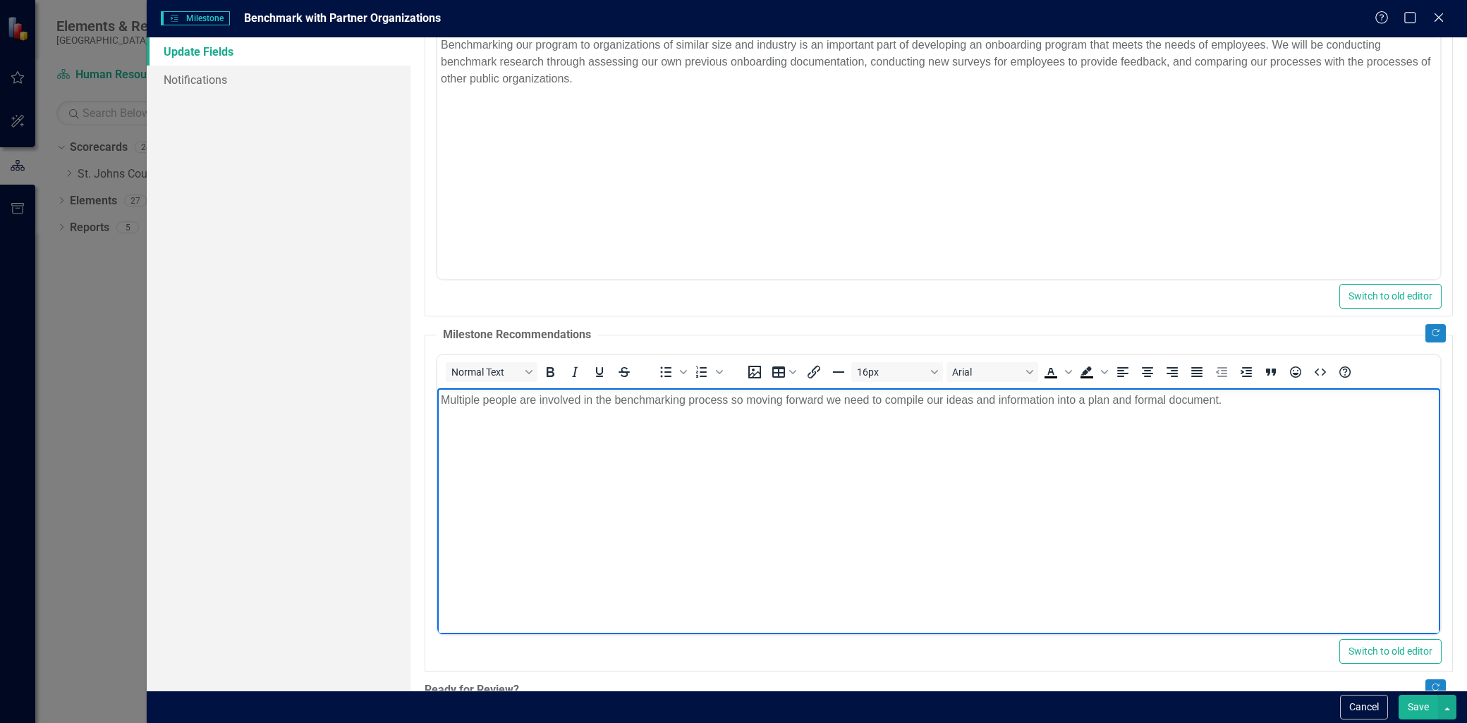
scroll to position [322, 0]
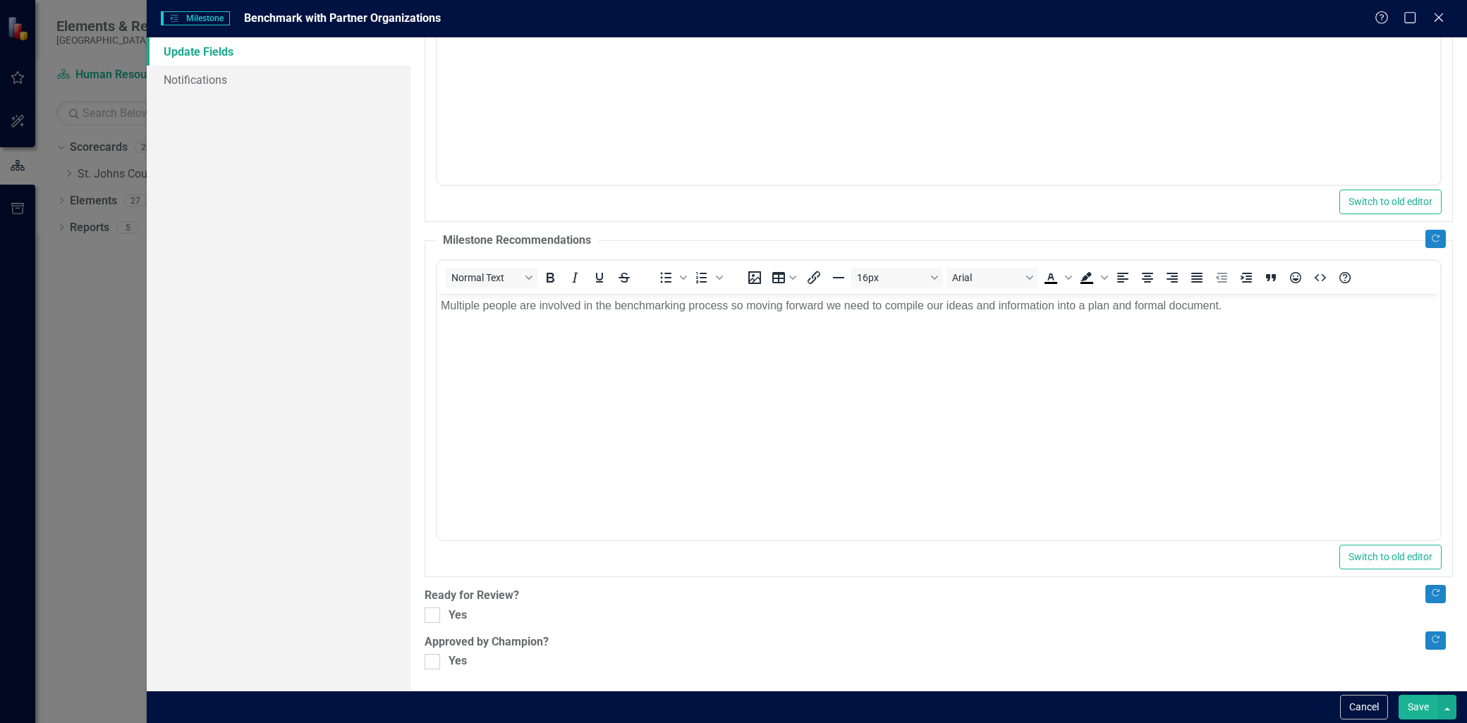
click at [434, 624] on div "Copy Forward Status In Progress Expand Copy Forward Milestone Percent Complete …" at bounding box center [938, 197] width 1028 height 943
click at [433, 613] on input "Yes" at bounding box center [428, 612] width 9 height 9
checkbox input "true"
click at [443, 666] on div "Yes" at bounding box center [938, 662] width 1028 height 16
click at [434, 663] on input "Yes" at bounding box center [428, 658] width 9 height 9
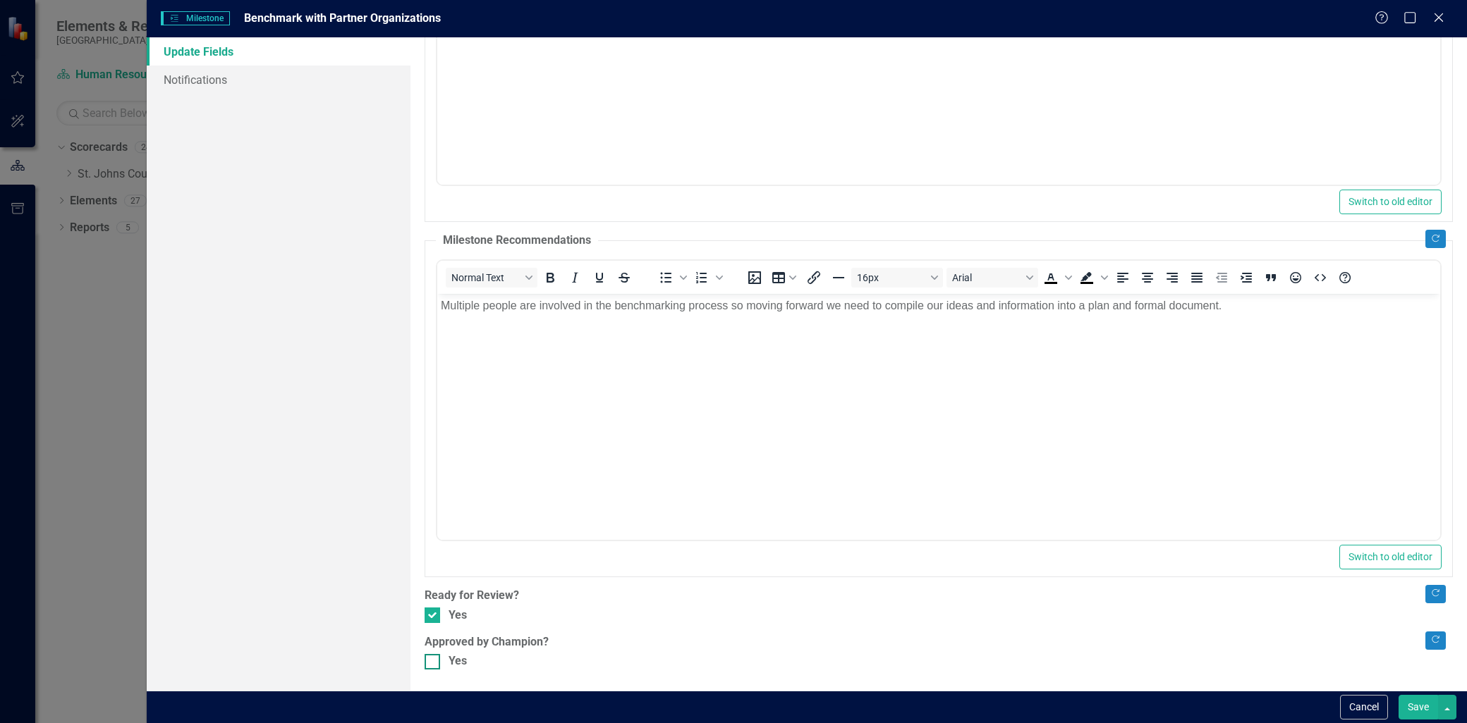
checkbox input "true"
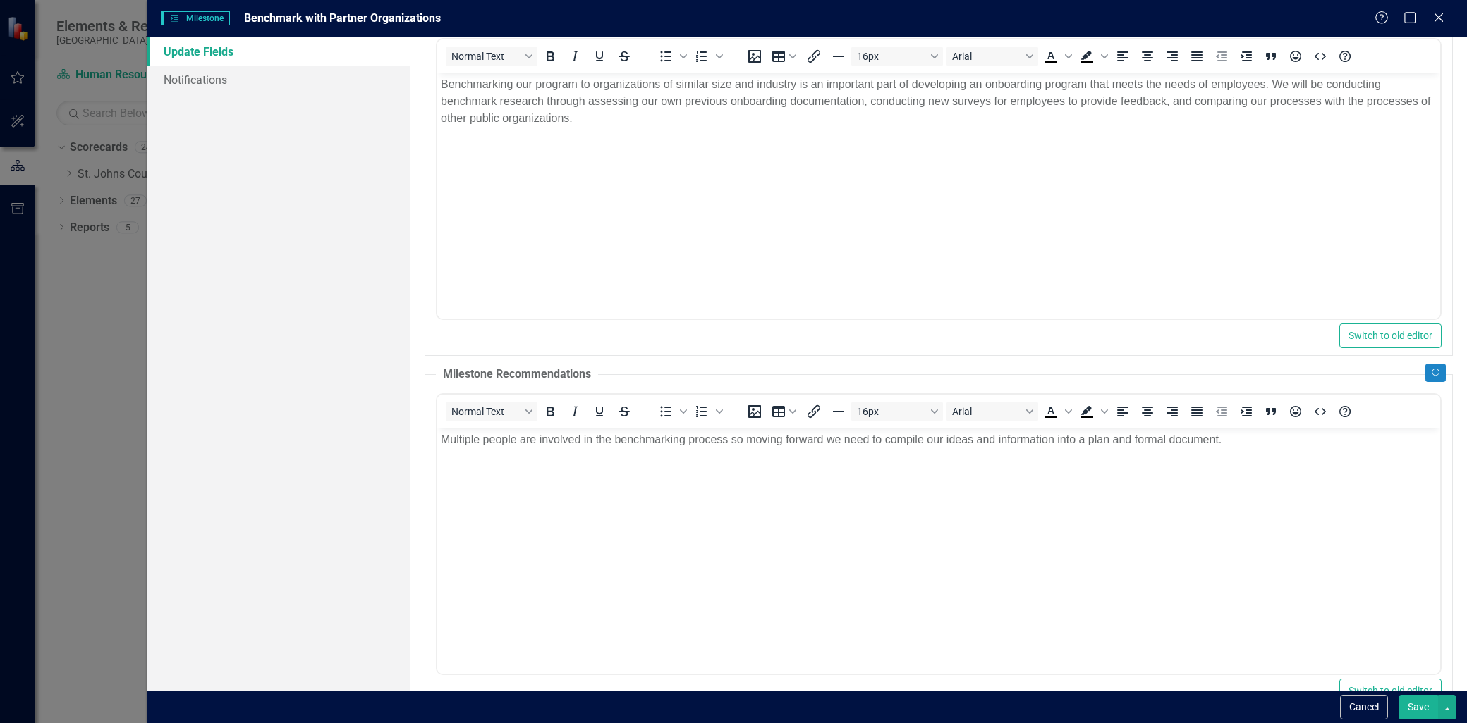
scroll to position [0, 0]
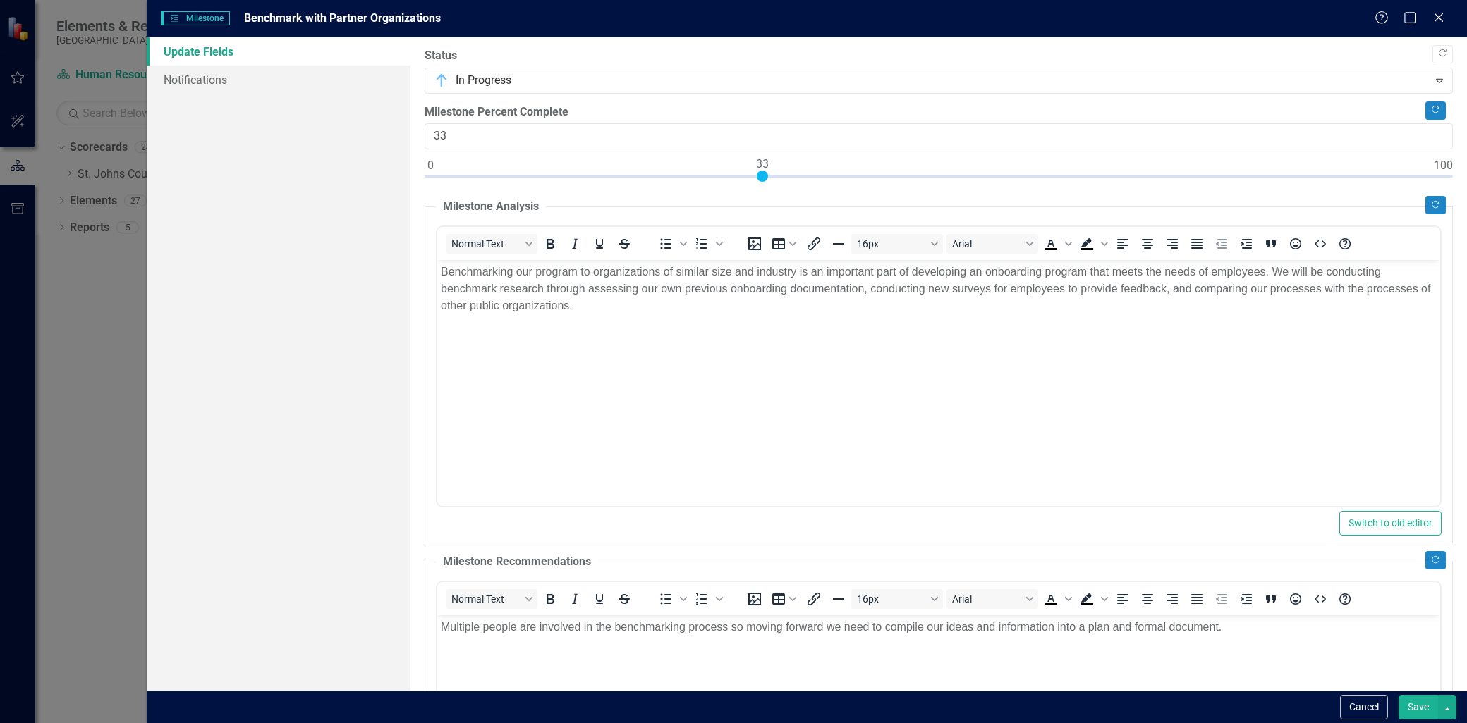
drag, startPoint x: 1417, startPoint y: 702, endPoint x: 950, endPoint y: 59, distance: 795.5
click at [1417, 702] on button "Save" at bounding box center [1417, 707] width 39 height 25
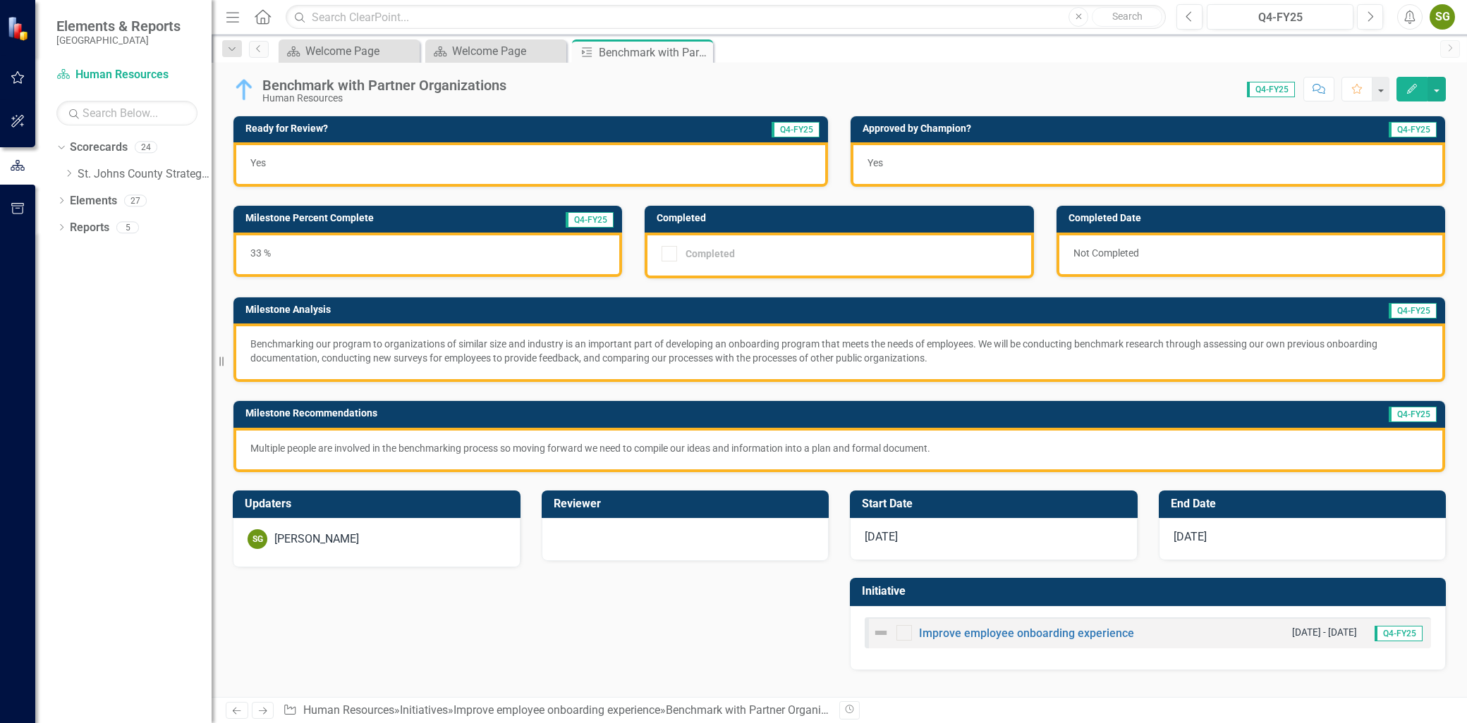
click at [531, 279] on div "Milestone Analysis Q4-FY25 Benchmarking our program to organizations of similar…" at bounding box center [839, 331] width 1234 height 104
click at [704, 50] on icon "Close" at bounding box center [699, 52] width 14 height 11
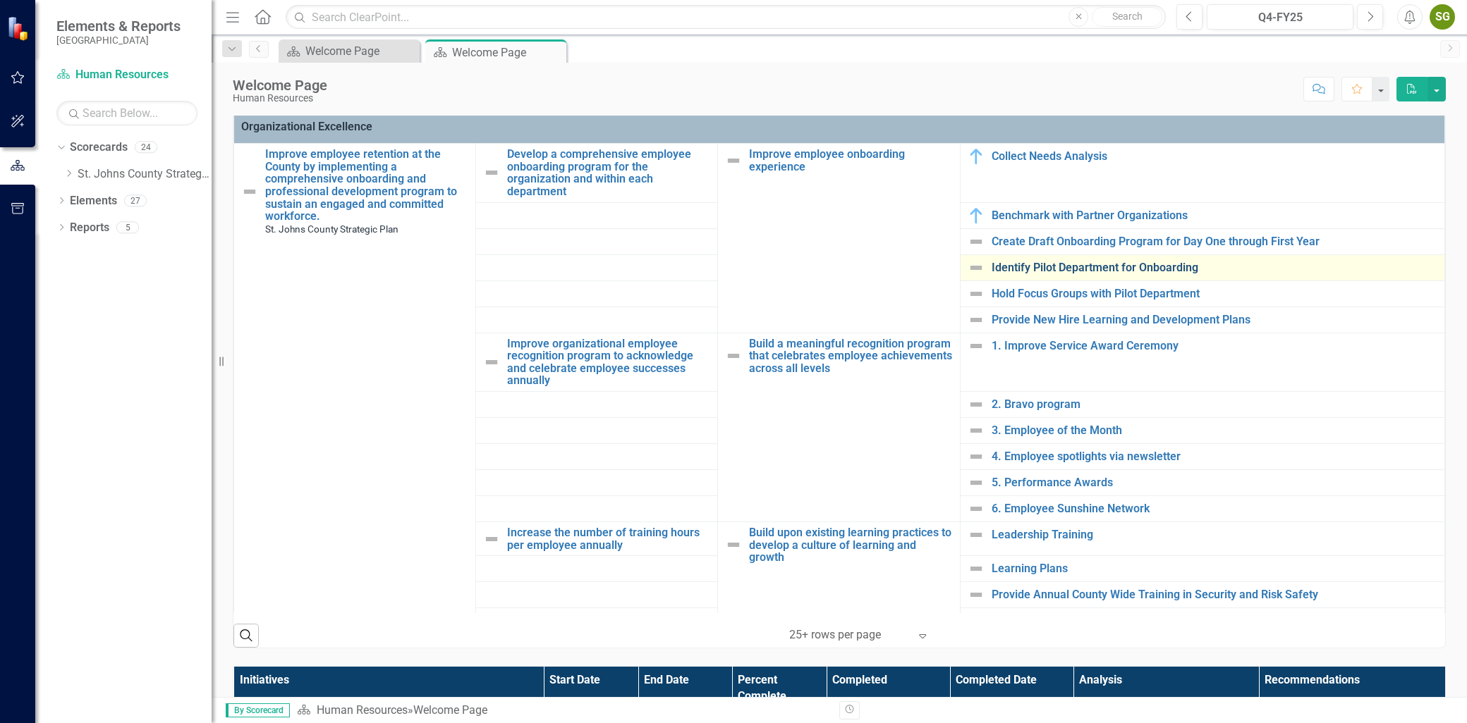
scroll to position [313, 0]
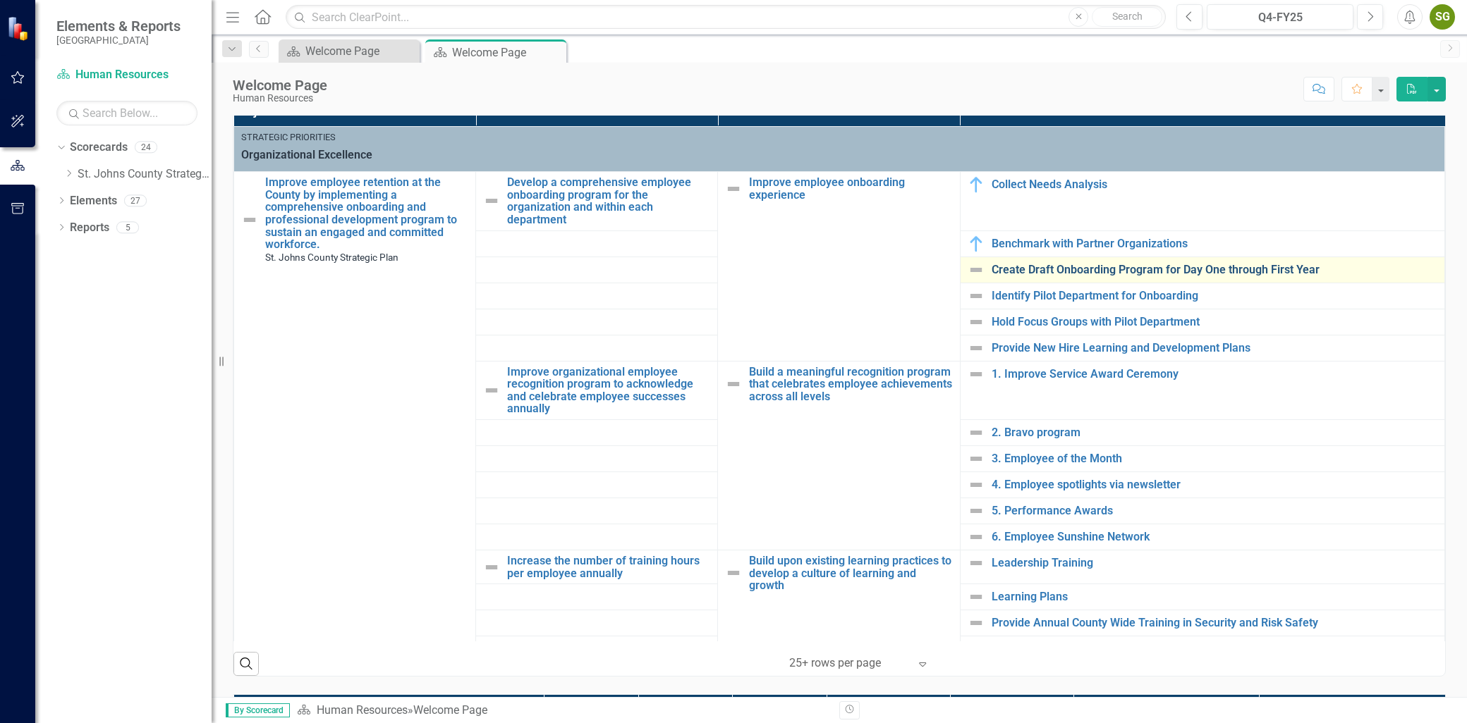
click at [1077, 264] on link "Create Draft Onboarding Program for Day One through First Year" at bounding box center [1214, 270] width 446 height 13
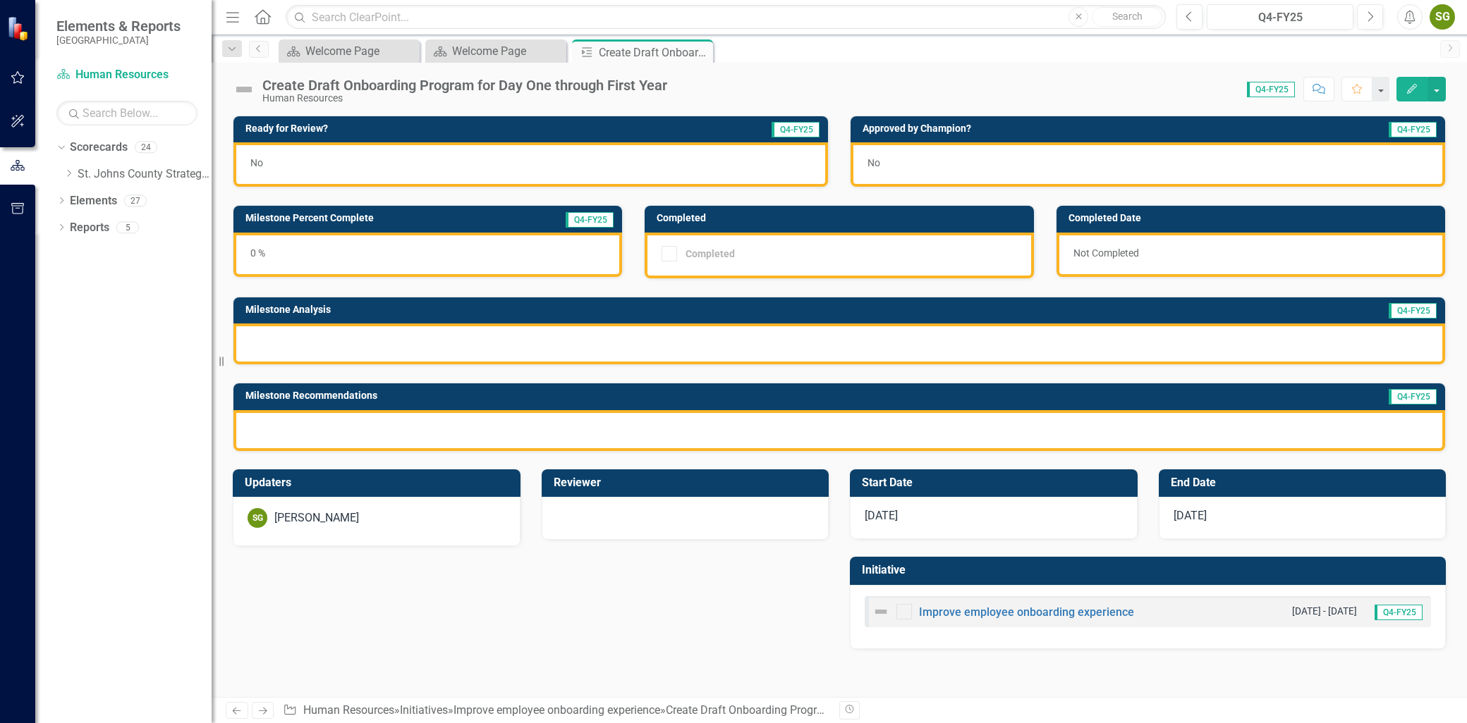
click at [1419, 87] on button "Edit" at bounding box center [1411, 89] width 31 height 25
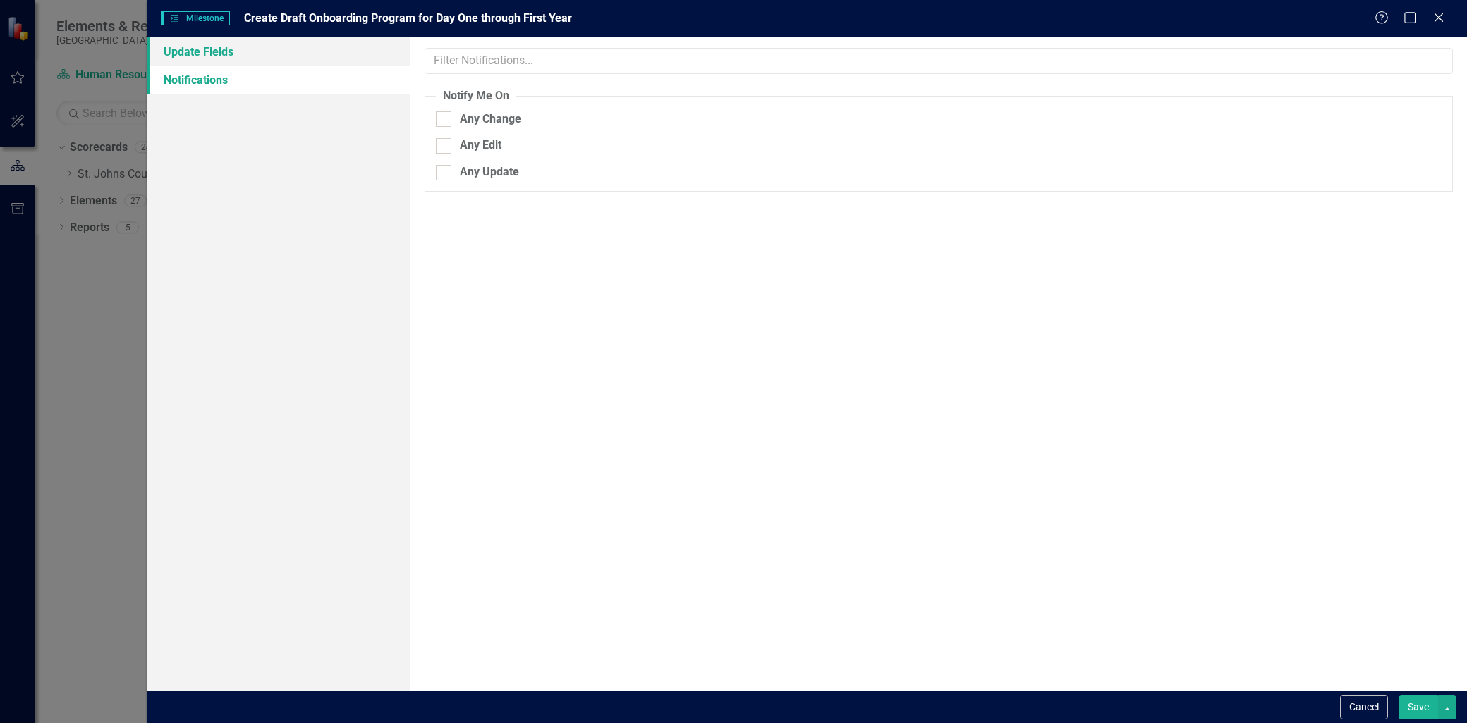
click at [200, 61] on link "Update Fields" at bounding box center [279, 51] width 264 height 28
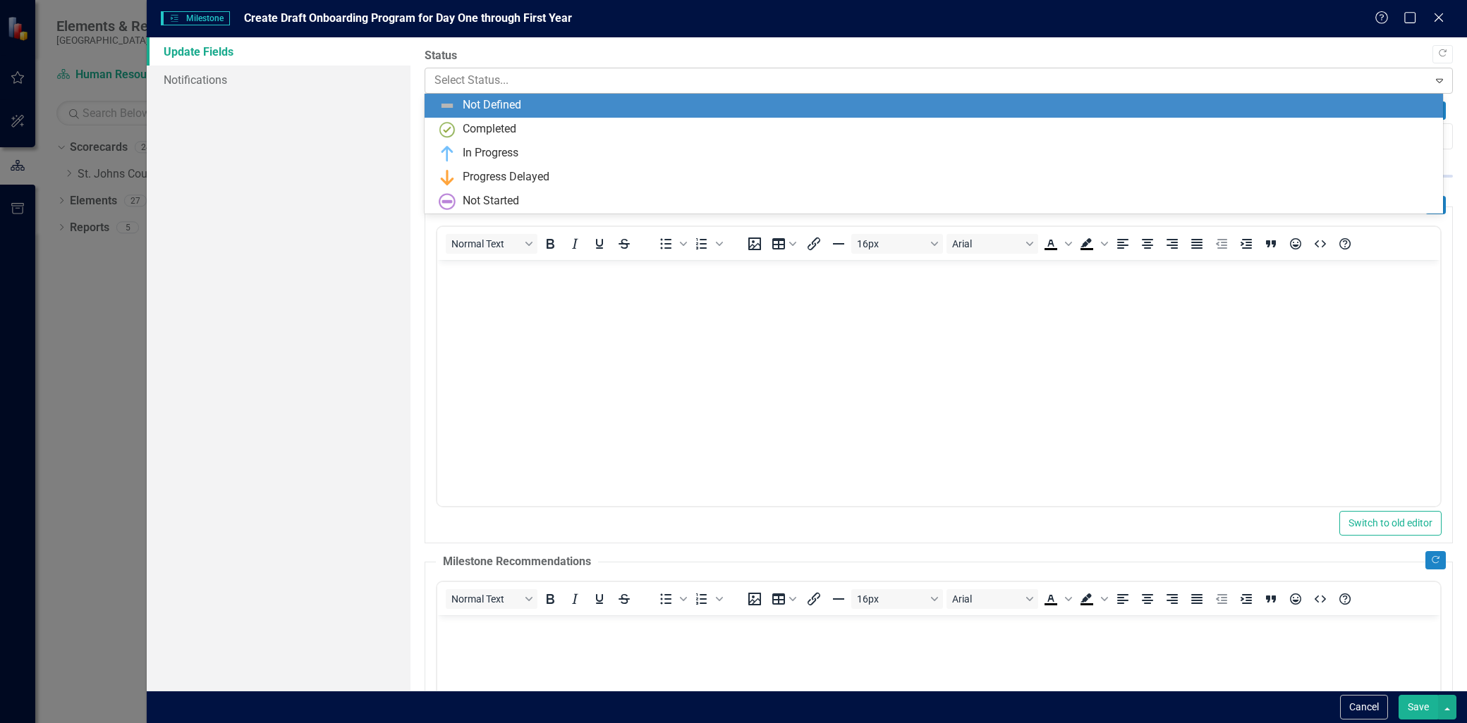
click at [558, 82] on div at bounding box center [926, 80] width 984 height 19
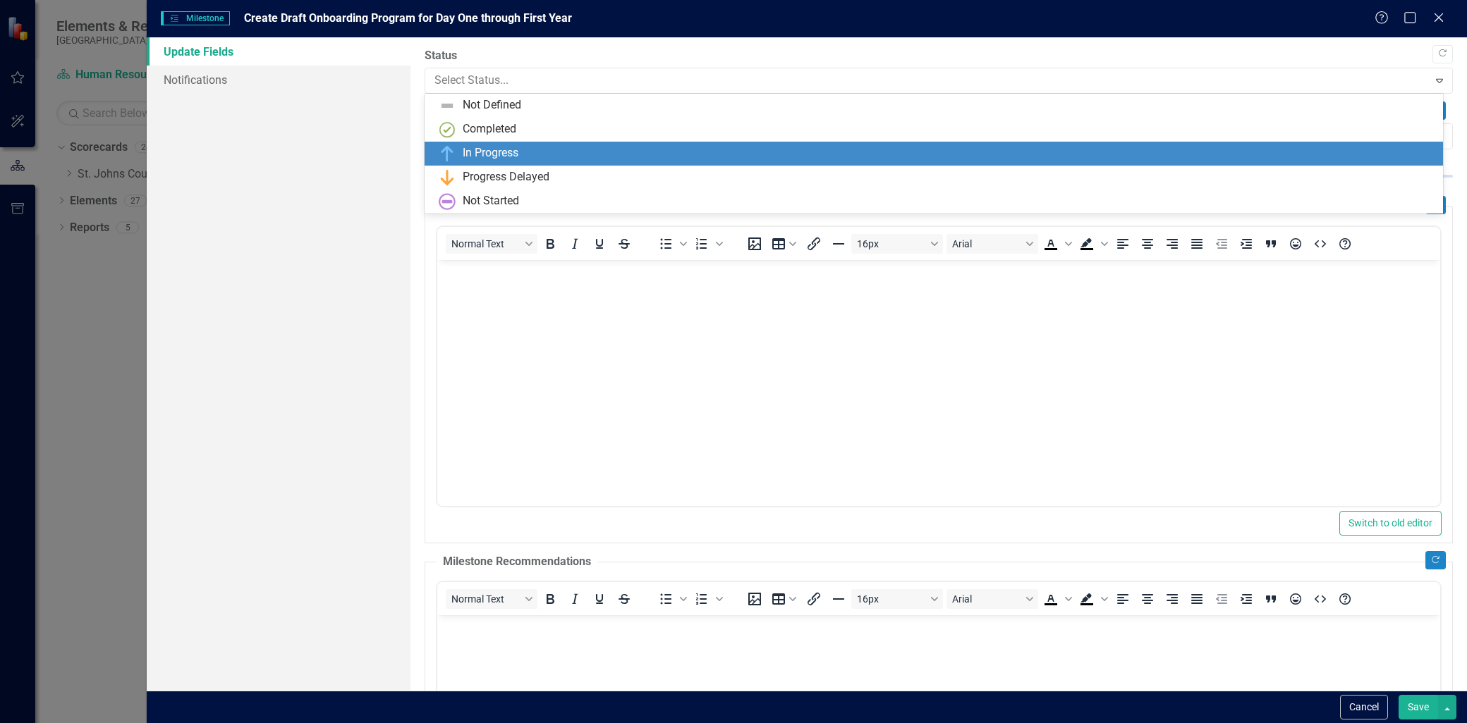
click at [490, 151] on div "In Progress" at bounding box center [491, 153] width 56 height 16
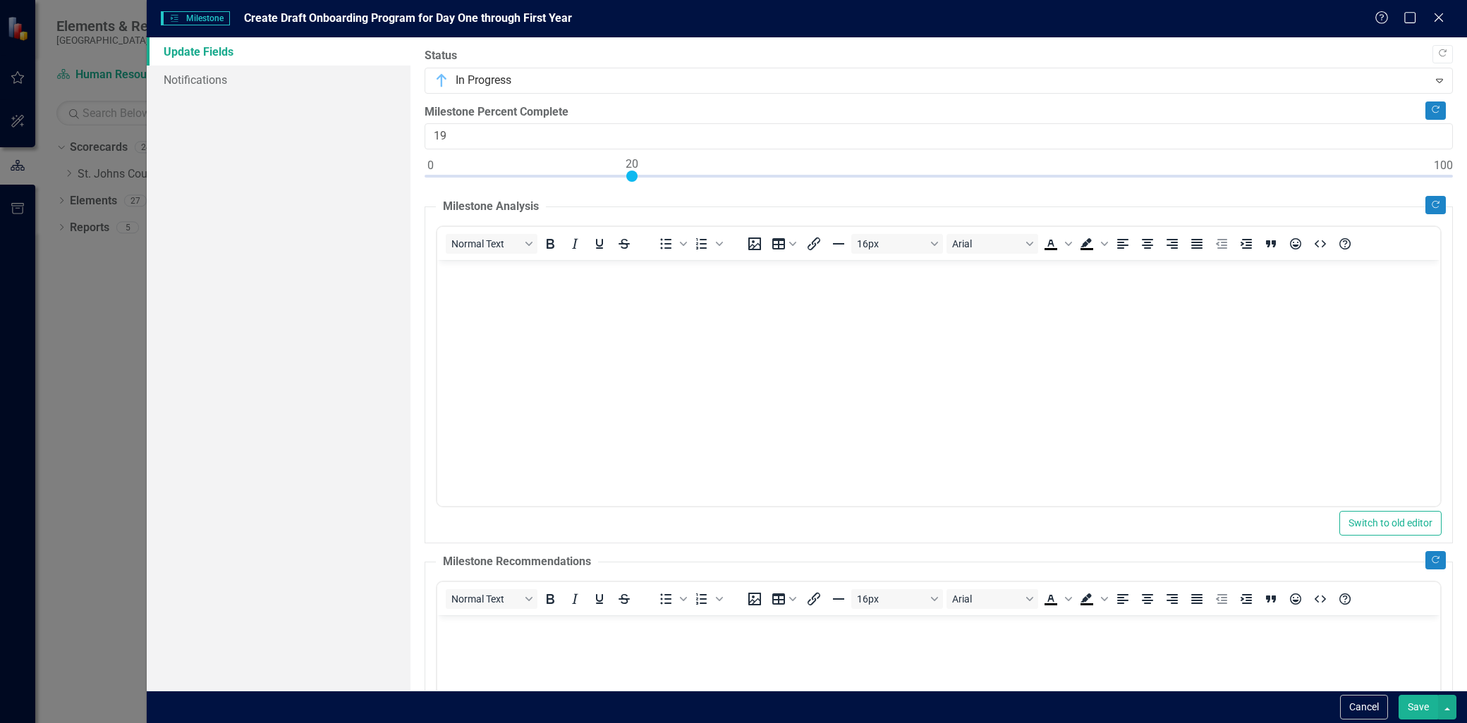
type input "20"
drag, startPoint x: 433, startPoint y: 173, endPoint x: 610, endPoint y: 238, distance: 188.7
click at [628, 198] on div "Copy Forward Status In Progress Expand Copy Forward Milestone Percent Complete …" at bounding box center [938, 519] width 1028 height 943
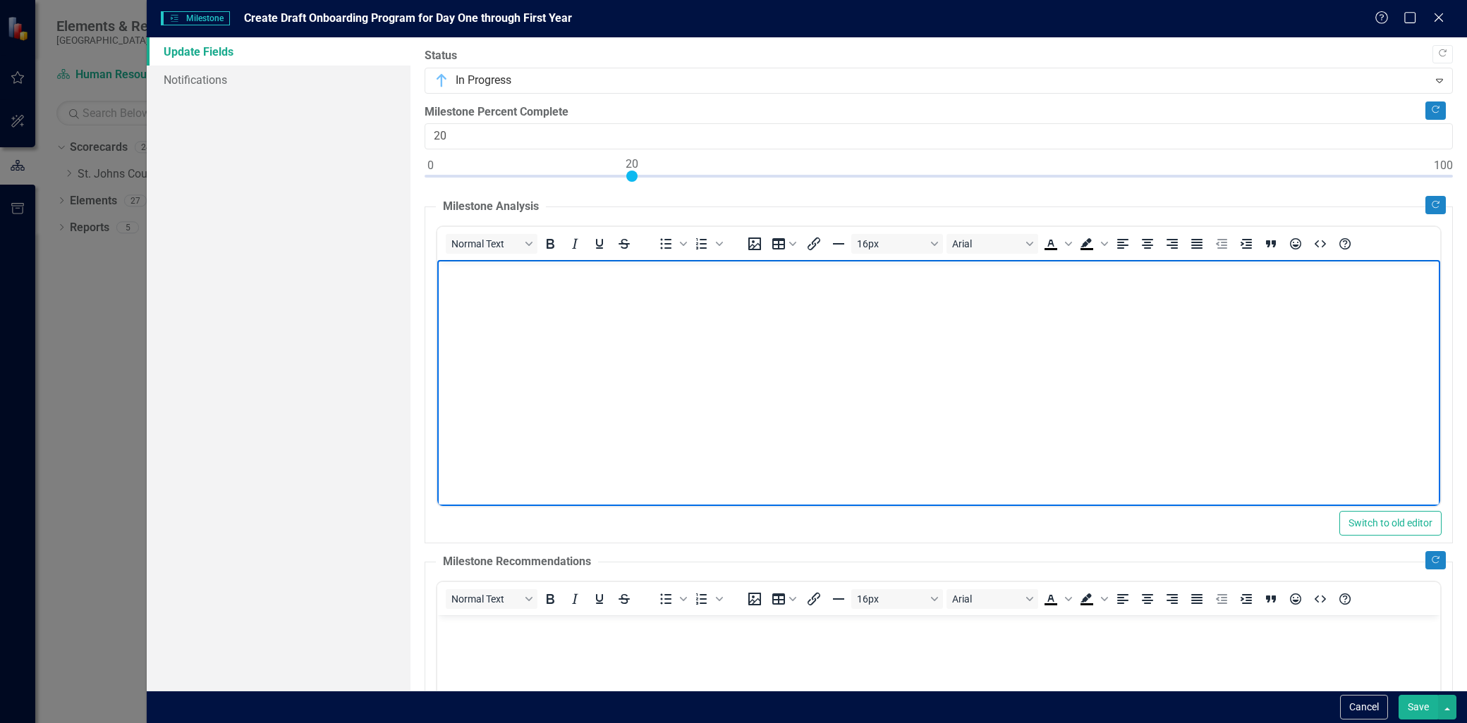
click at [530, 298] on body "Rich Text Area. Press ALT-0 for help." at bounding box center [938, 366] width 1003 height 212
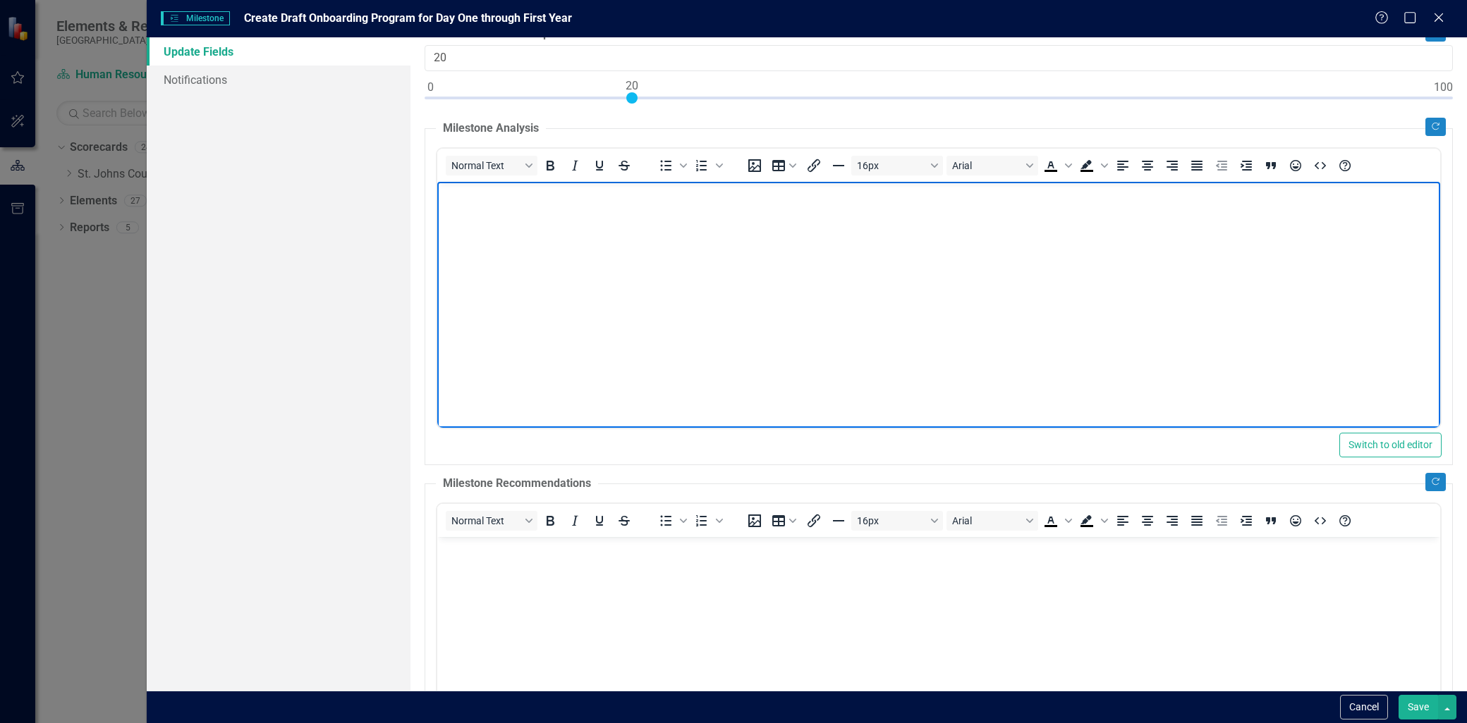
click at [517, 231] on body "Rich Text Area. Press ALT-0 for help." at bounding box center [938, 288] width 1003 height 212
drag, startPoint x: 502, startPoint y: 192, endPoint x: 542, endPoint y: 183, distance: 41.2
click at [502, 192] on p "To develop a comprehensive onboarding program" at bounding box center [939, 193] width 996 height 17
click at [764, 185] on p "To develop an effective comprehensive onboarding program" at bounding box center [939, 193] width 996 height 17
click at [1024, 200] on p "To develop an effective comprehensive onboarding program it will take multiple …" at bounding box center [939, 193] width 996 height 17
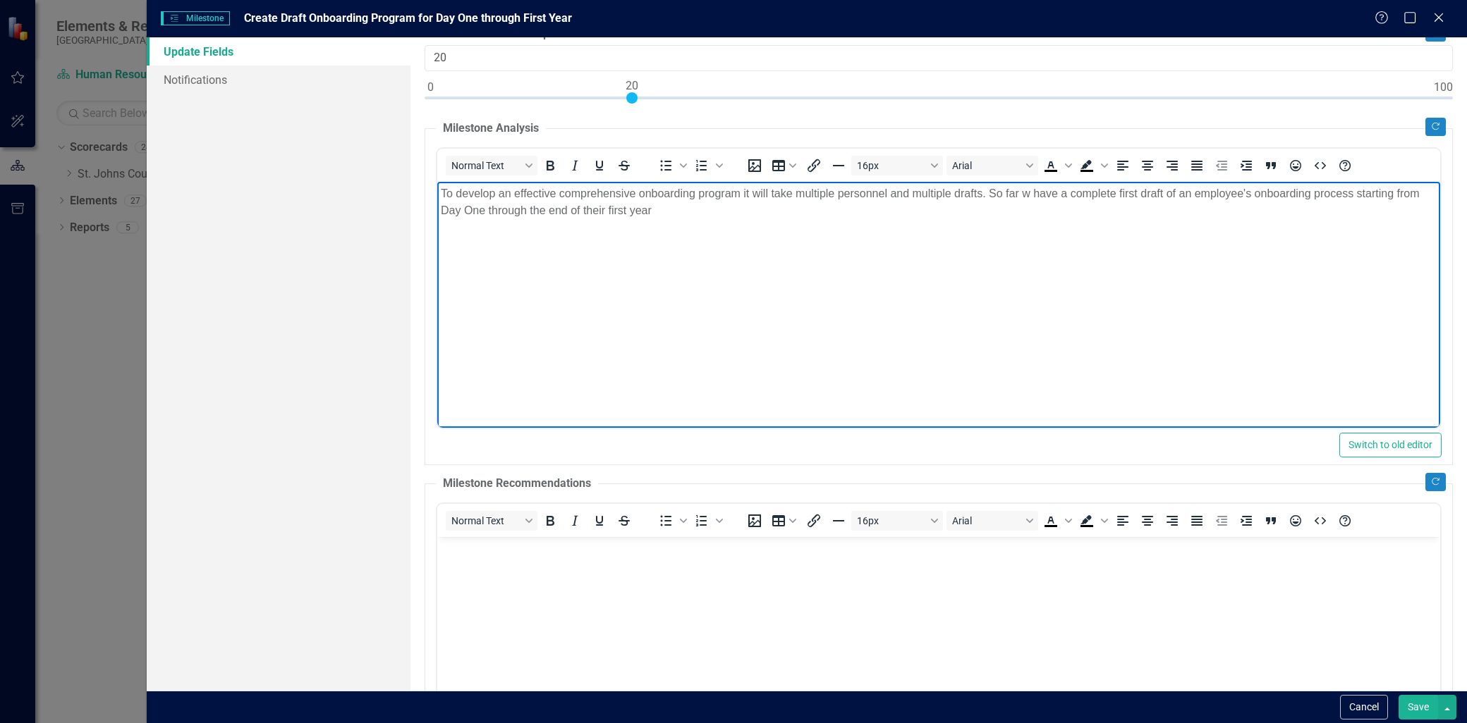
drag, startPoint x: 447, startPoint y: 213, endPoint x: 450, endPoint y: 204, distance: 8.9
click at [447, 213] on p "To develop an effective comprehensive onboarding program it will take multiple …" at bounding box center [939, 202] width 996 height 34
drag, startPoint x: 468, startPoint y: 212, endPoint x: 513, endPoint y: 204, distance: 45.1
click at [483, 210] on p "To develop an effective comprehensive onboarding program it will take multiple …" at bounding box center [939, 202] width 996 height 34
click at [690, 207] on p "To develop an effective comprehensive onboarding program it will take multiple …" at bounding box center [939, 202] width 996 height 34
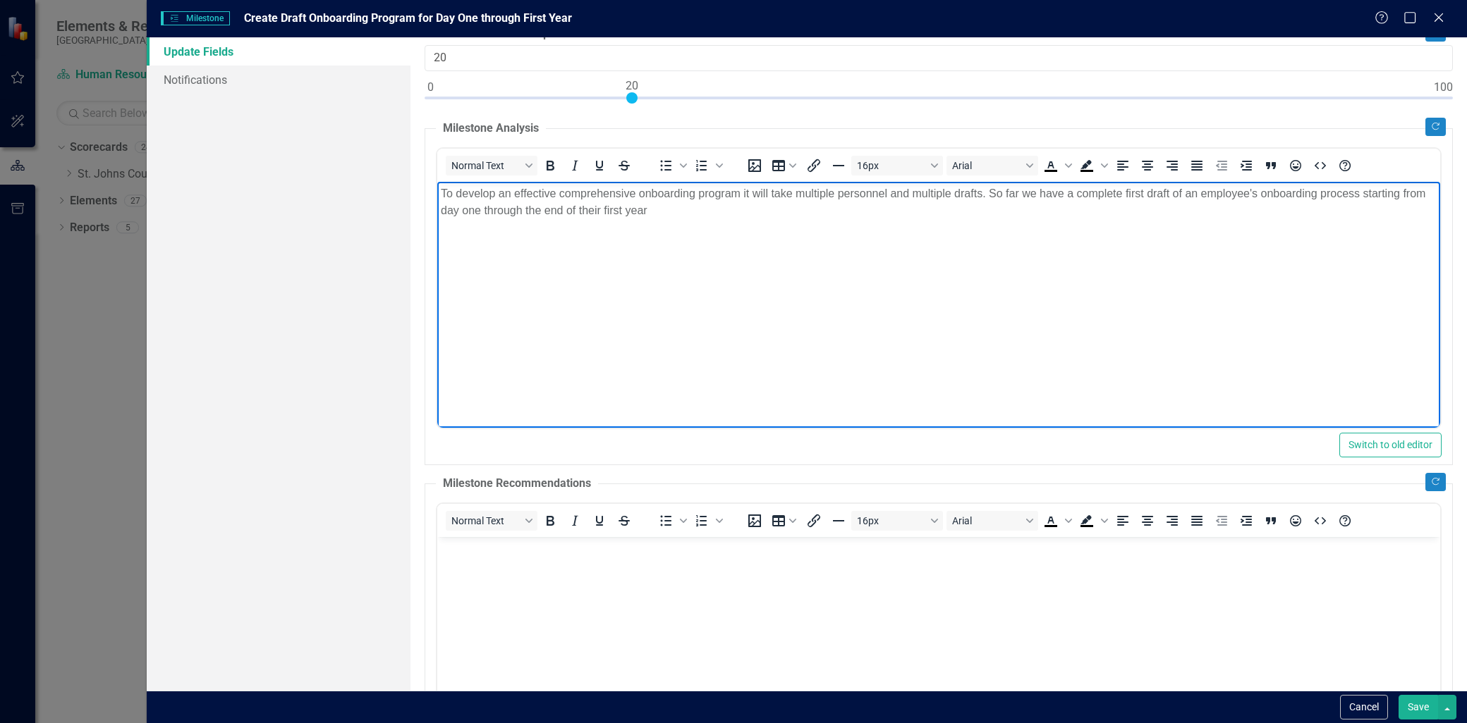
click at [1120, 197] on p "To develop an effective comprehensive onboarding program it will take multiple …" at bounding box center [939, 202] width 996 height 34
click at [699, 214] on p "To develop an effective comprehensive onboarding program it will take multiple …" at bounding box center [939, 202] width 996 height 34
click at [754, 202] on p "To develop an effective comprehensive onboarding program it will take multiple …" at bounding box center [939, 202] width 996 height 34
click at [703, 207] on p "To develop an effective comprehensive onboarding program, it will take multiple…" at bounding box center [939, 202] width 996 height 34
click at [566, 560] on body "Rich Text Area. Press ALT-0 for help." at bounding box center [938, 643] width 1003 height 212
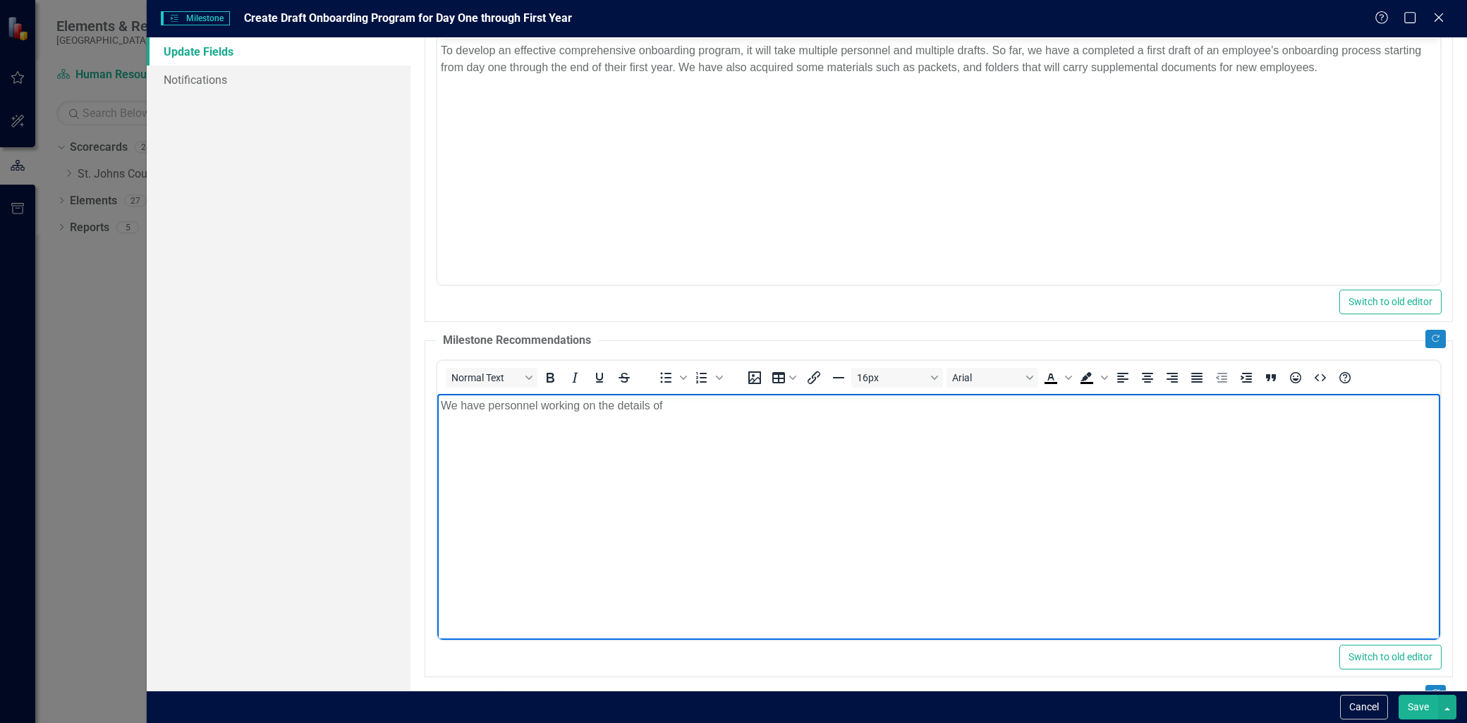
scroll to position [235, 0]
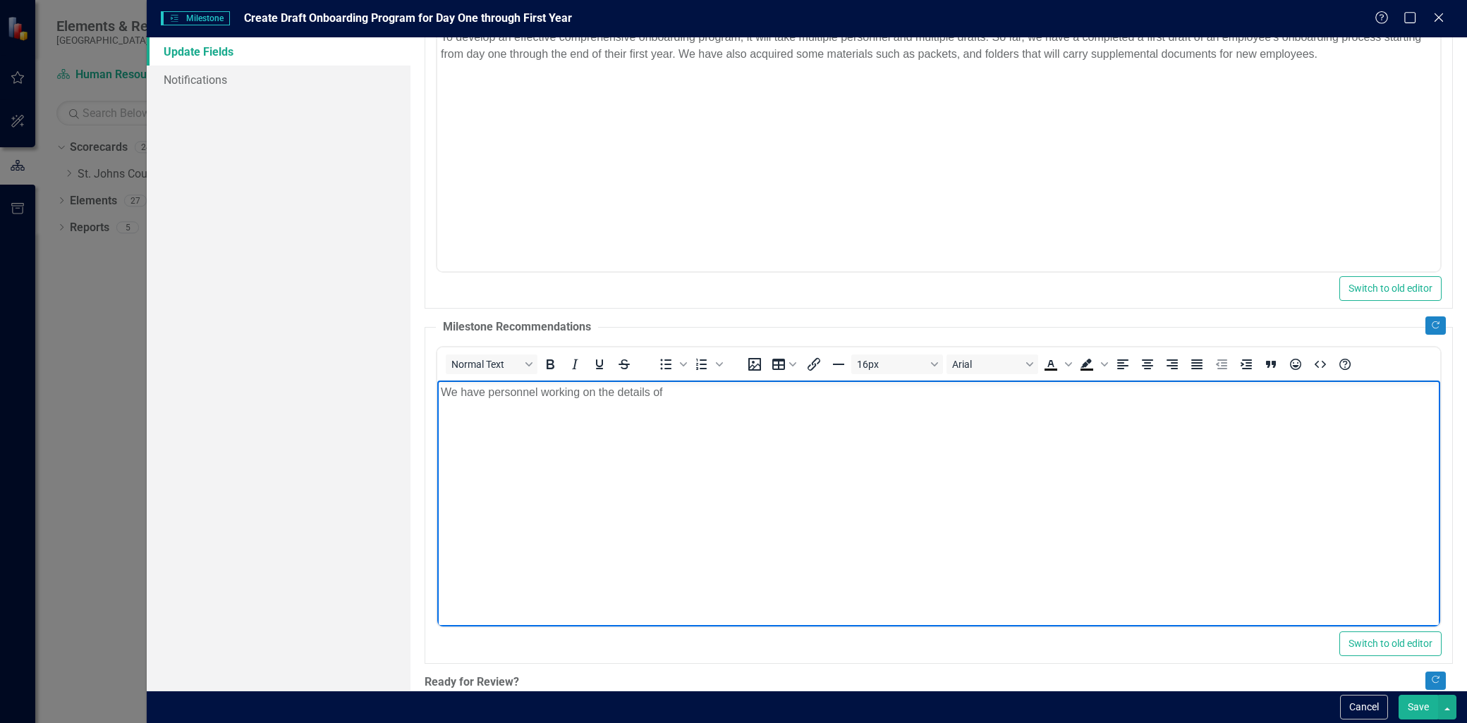
click at [738, 395] on p "We have personnel working on the details of" at bounding box center [939, 392] width 996 height 17
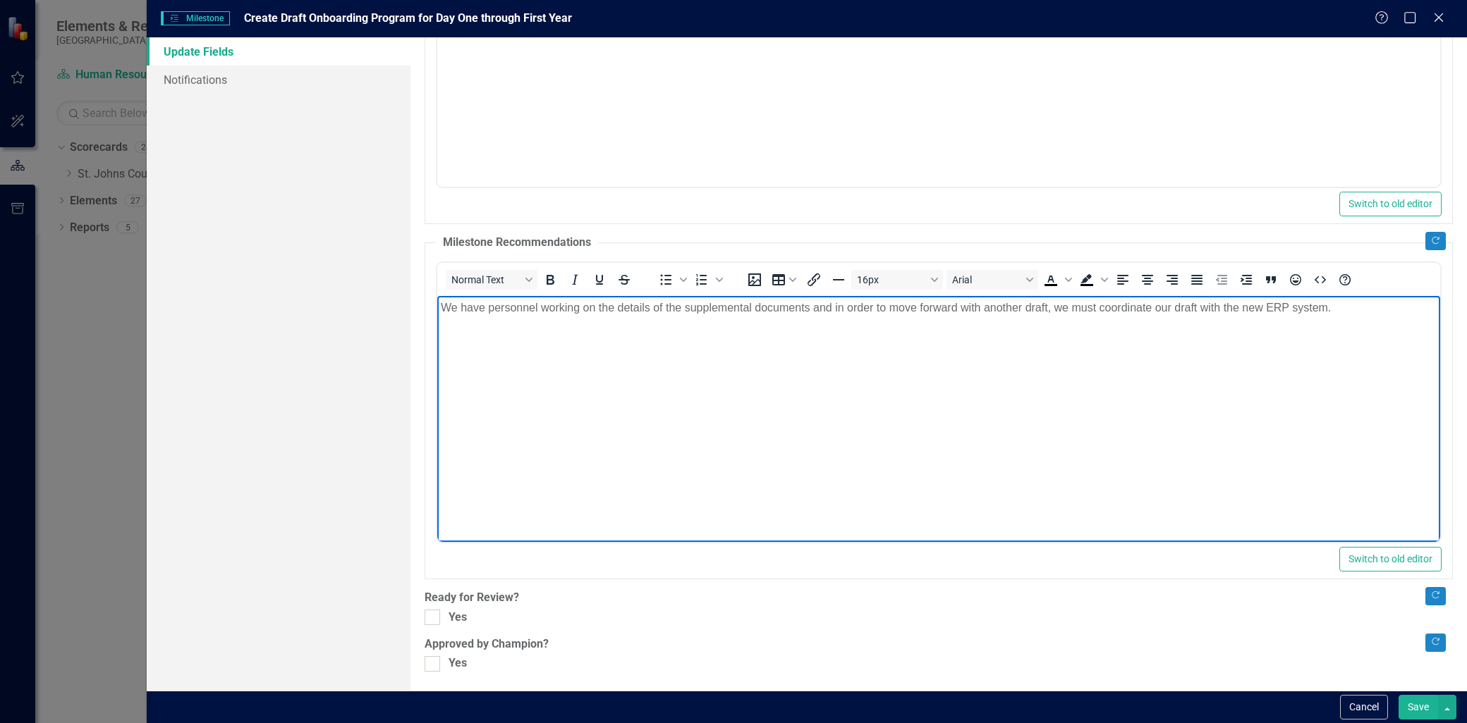
scroll to position [322, 0]
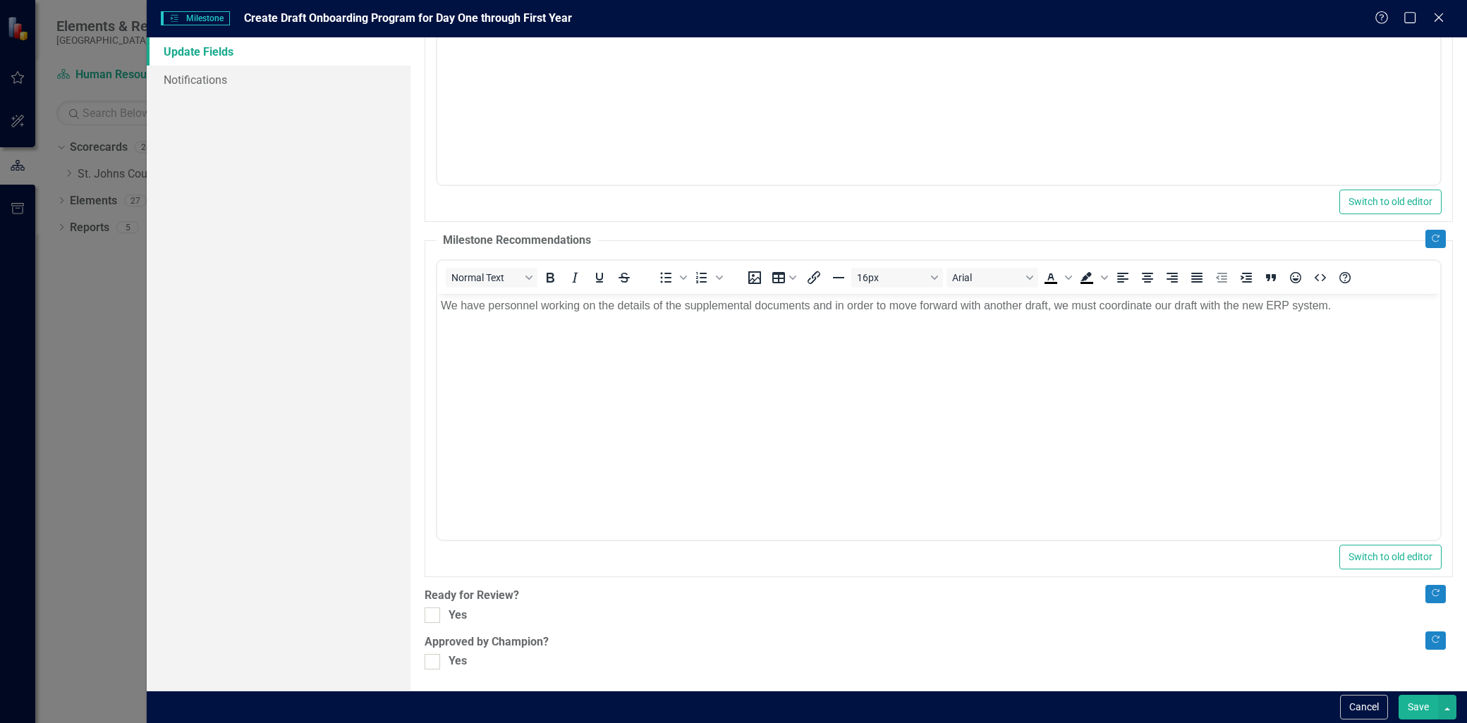
drag, startPoint x: 432, startPoint y: 608, endPoint x: 440, endPoint y: 675, distance: 66.7
click at [432, 611] on input "Yes" at bounding box center [428, 612] width 9 height 9
checkbox input "true"
click at [438, 666] on div at bounding box center [432, 662] width 16 height 16
click at [434, 663] on input "Yes" at bounding box center [428, 658] width 9 height 9
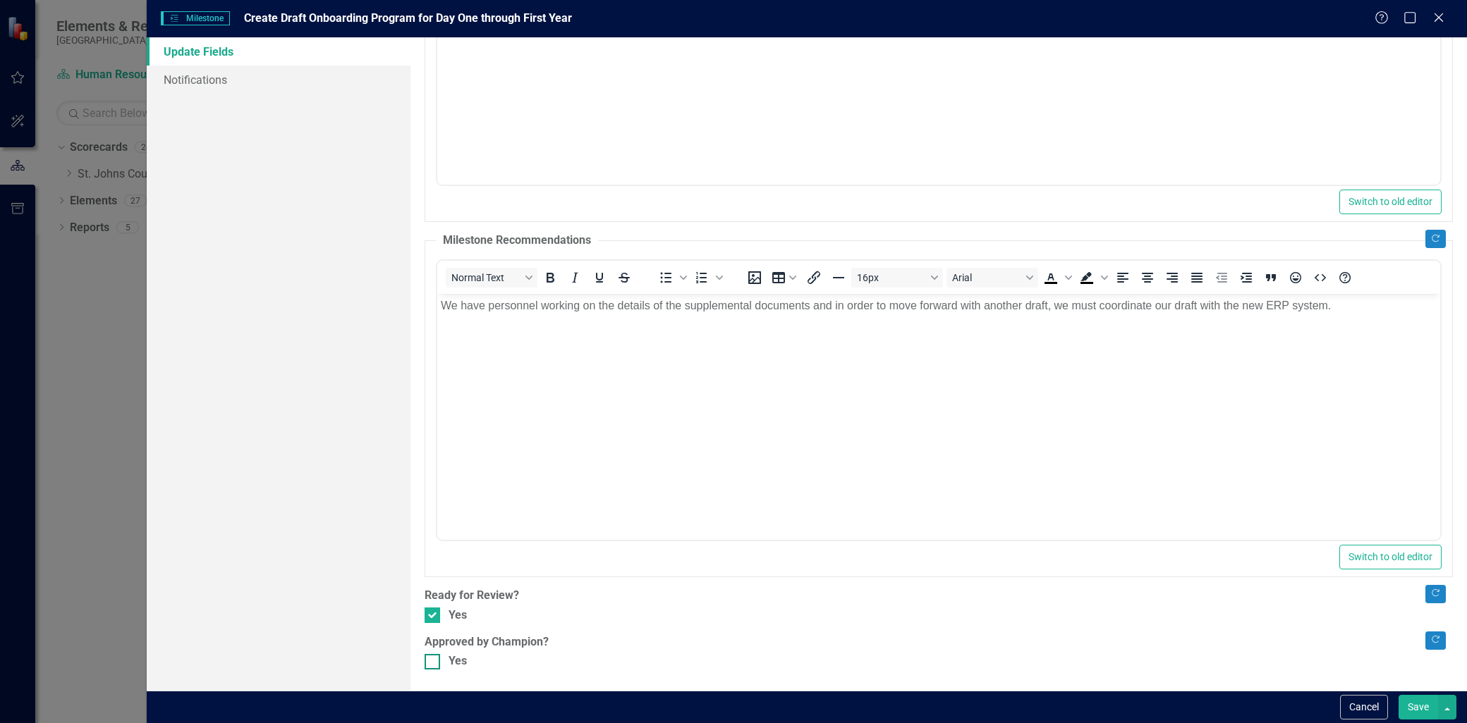
checkbox input "true"
click at [1423, 703] on button "Save" at bounding box center [1417, 707] width 39 height 25
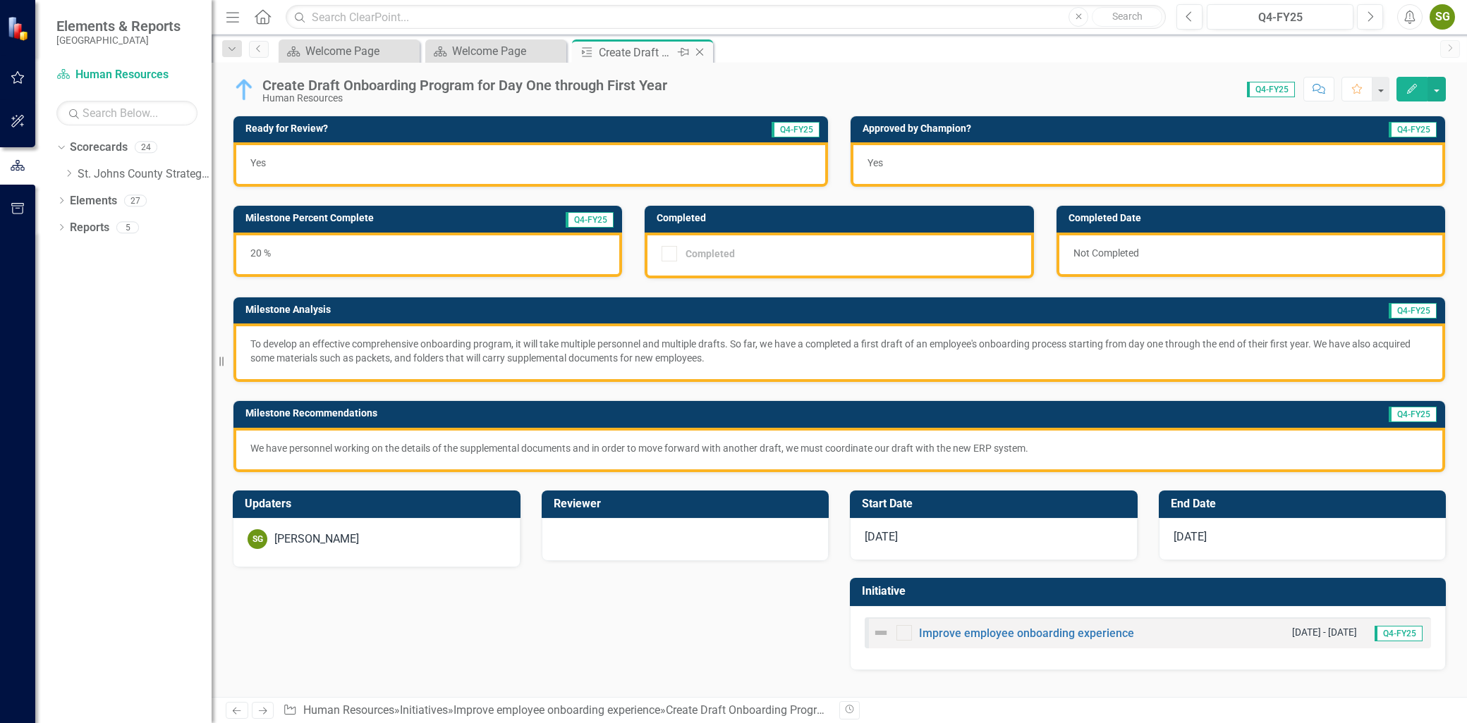
click at [699, 51] on icon "Close" at bounding box center [699, 52] width 14 height 11
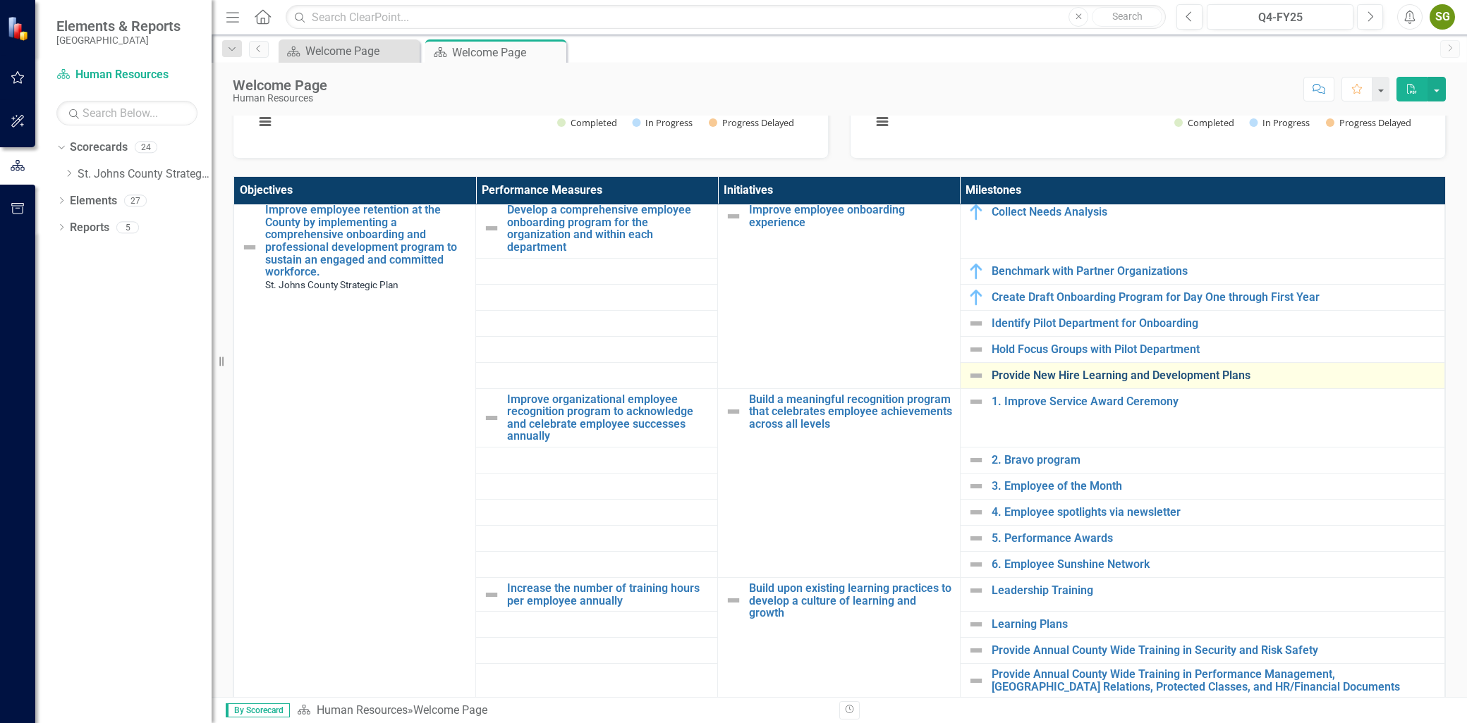
scroll to position [78, 0]
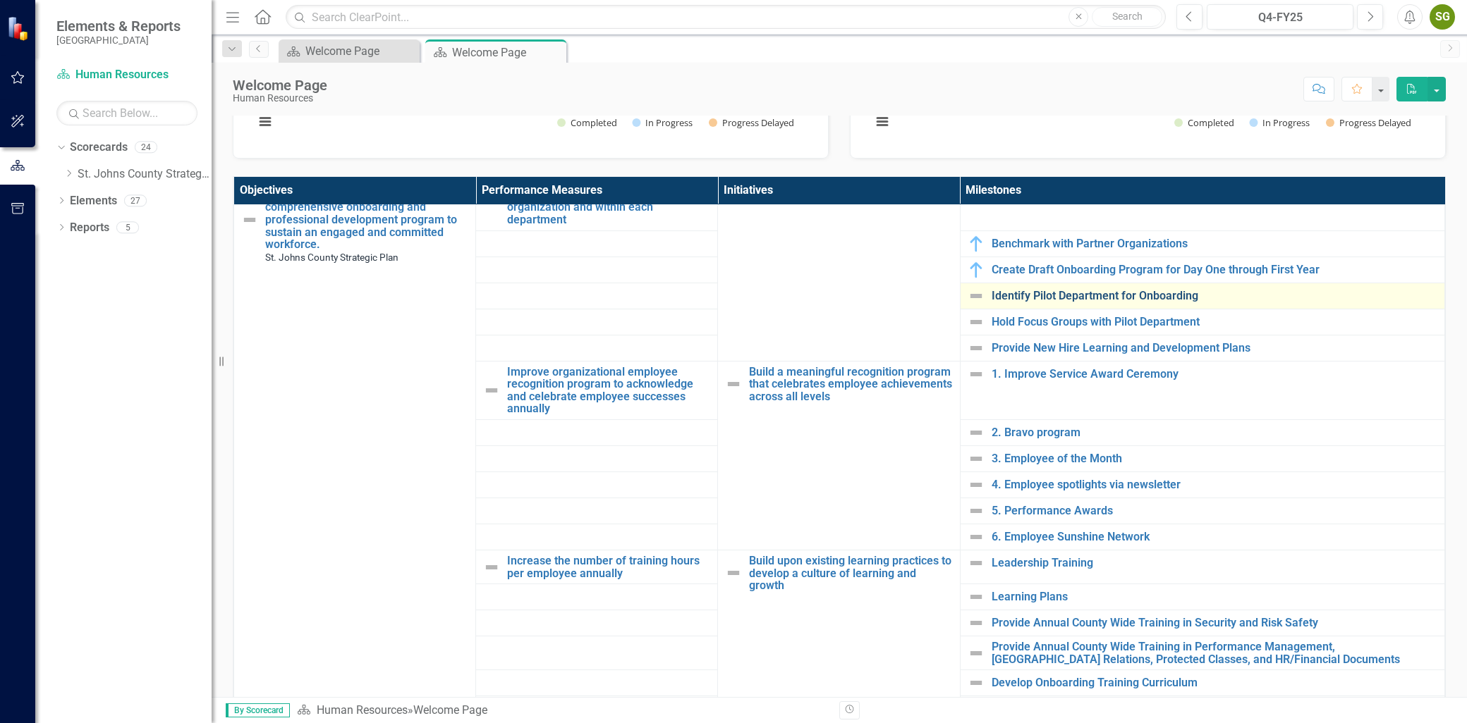
click at [1060, 293] on link "Identify Pilot Department for Onboarding" at bounding box center [1214, 296] width 446 height 13
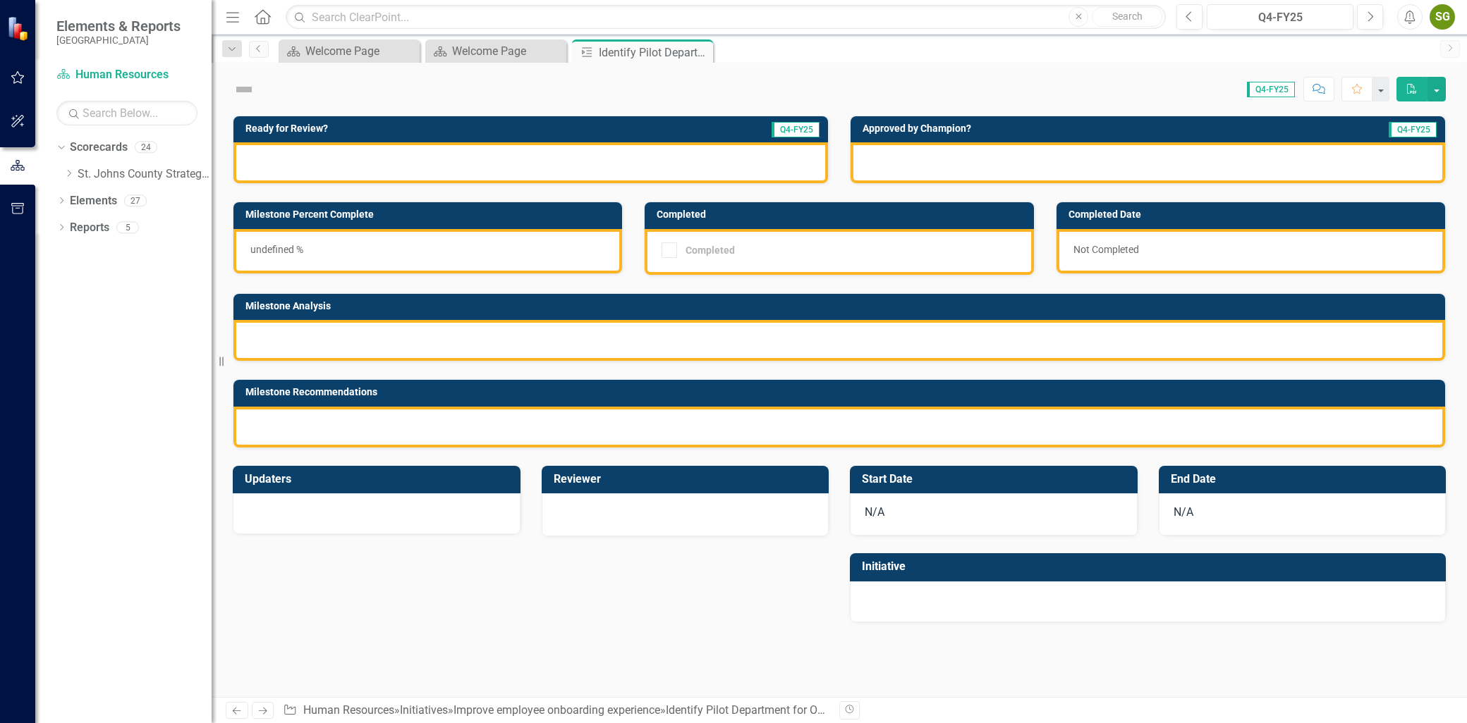
checkbox input "true"
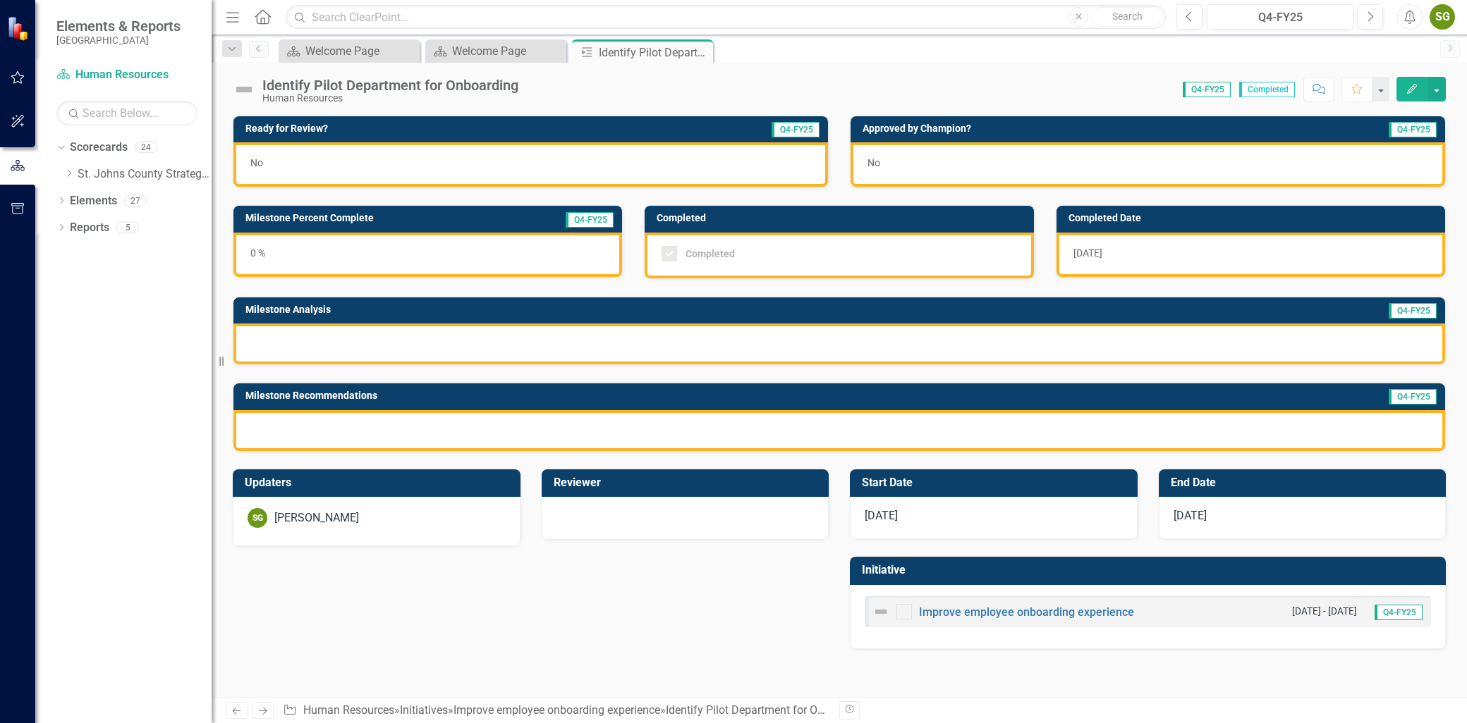
click at [1404, 83] on button "Edit" at bounding box center [1411, 89] width 31 height 25
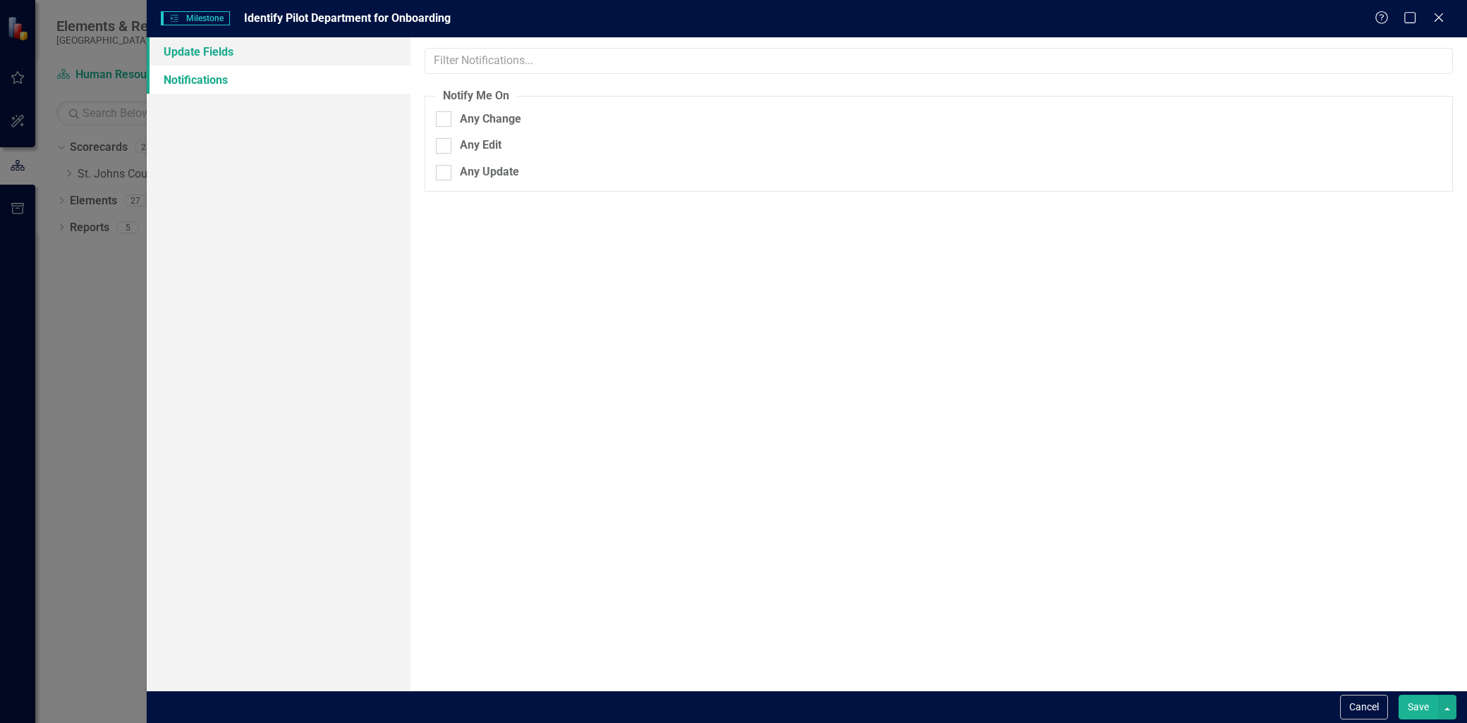
click at [196, 55] on link "Update Fields" at bounding box center [279, 51] width 264 height 28
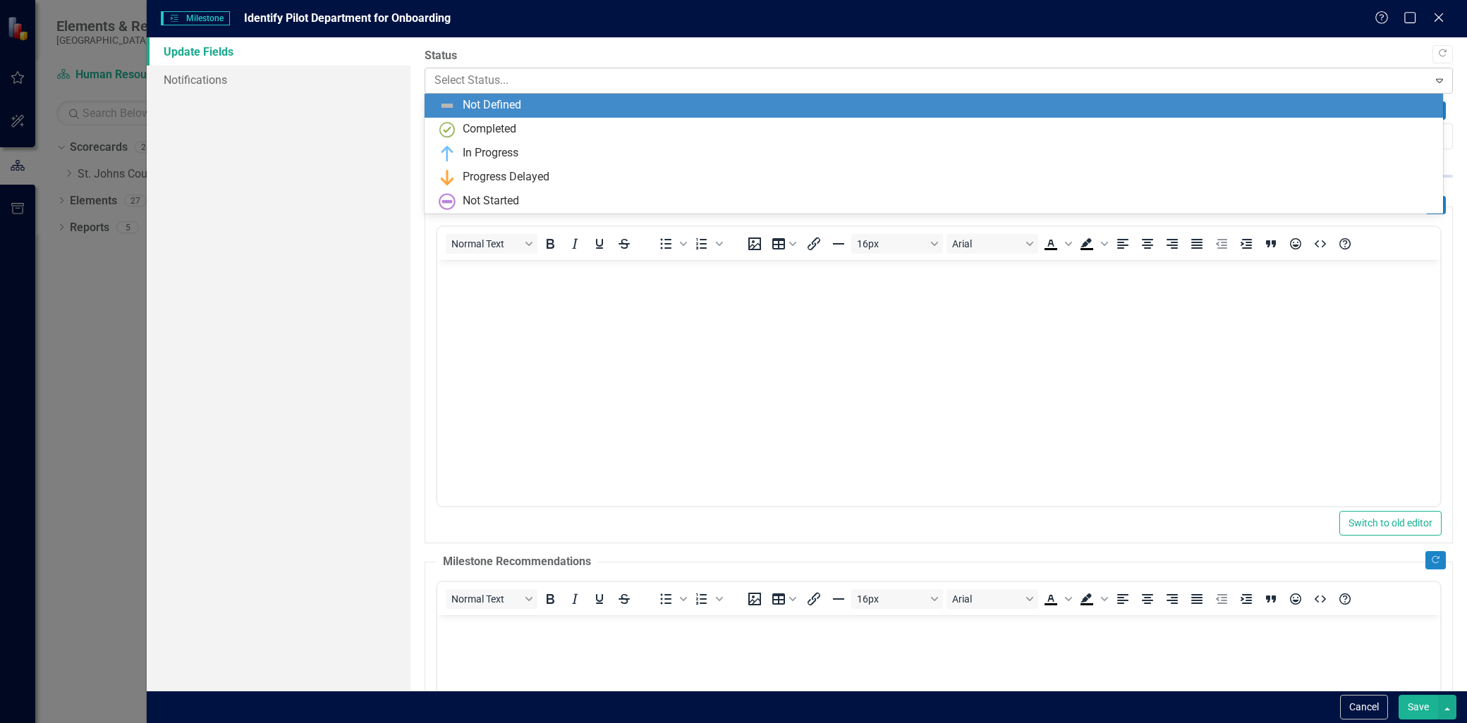
click at [513, 92] on div "Select Status..." at bounding box center [926, 80] width 998 height 25
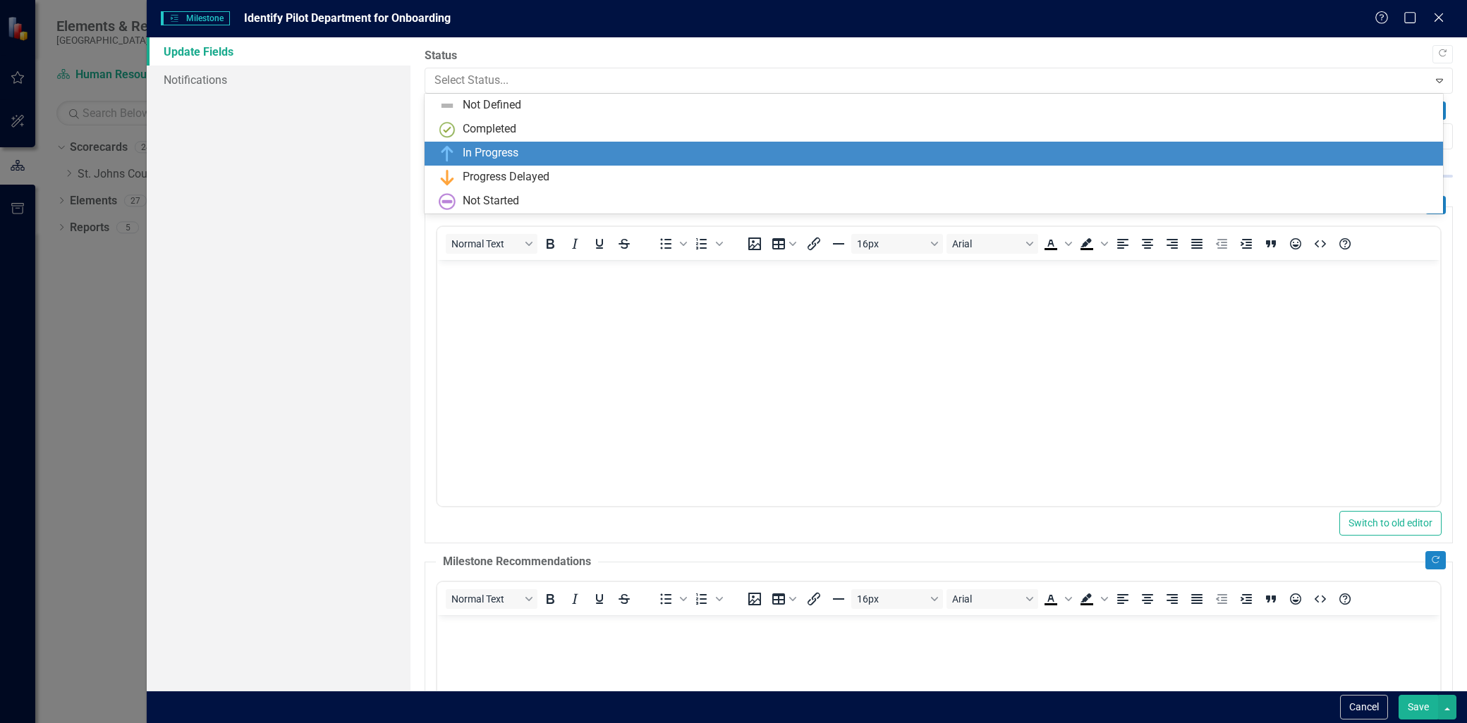
click at [489, 159] on div "In Progress" at bounding box center [491, 153] width 56 height 16
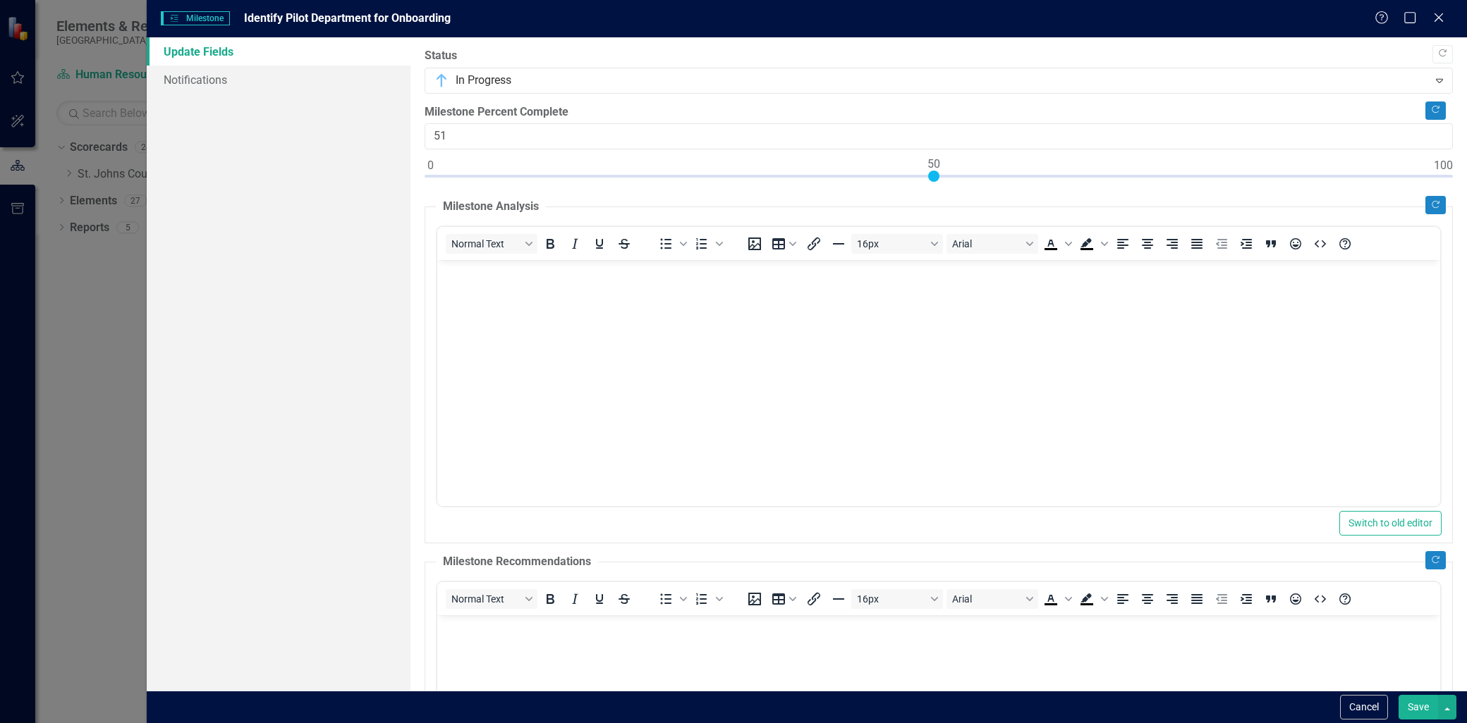
type input "50"
drag, startPoint x: 431, startPoint y: 175, endPoint x: 936, endPoint y: 195, distance: 505.2
click at [936, 195] on div "Copy Forward Status In Progress Expand Copy Forward Milestone Percent Complete …" at bounding box center [938, 519] width 1028 height 943
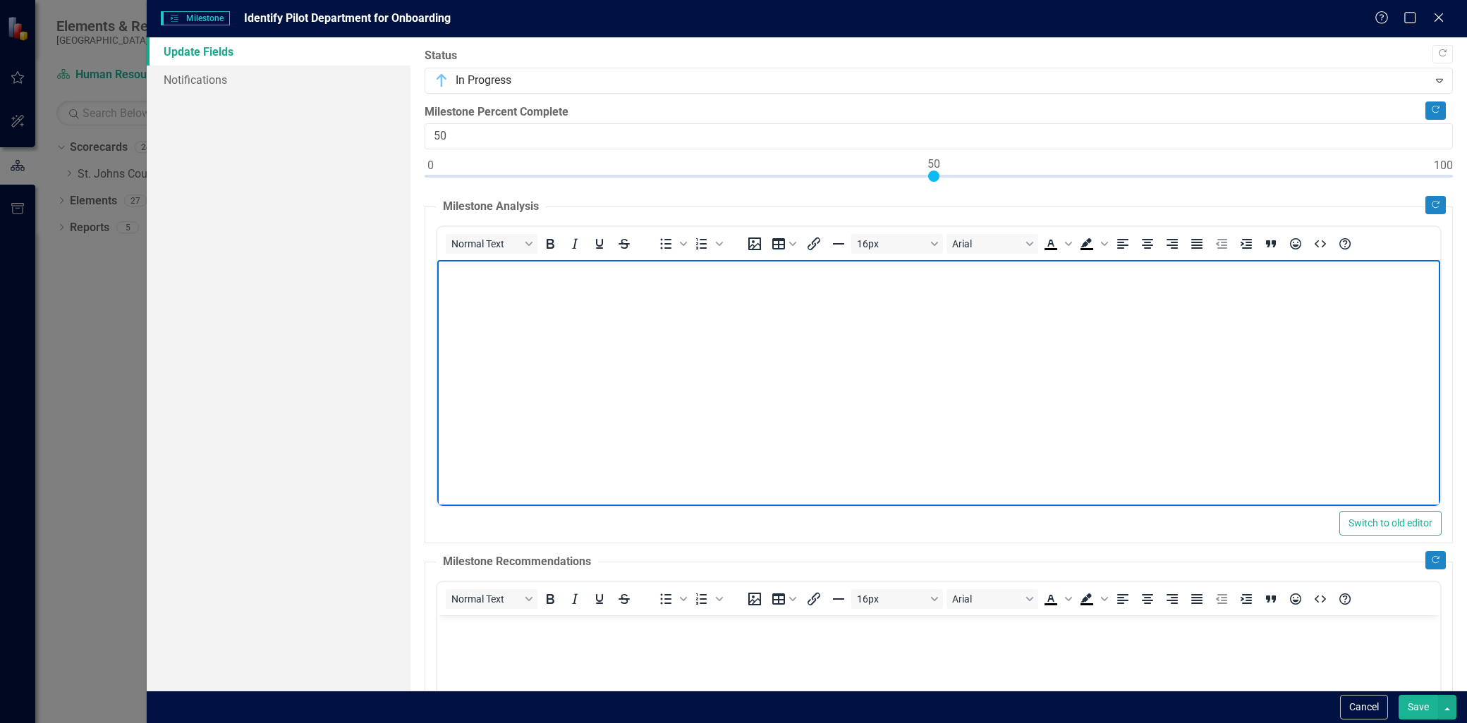
click at [501, 310] on body "Rich Text Area. Press ALT-0 for help." at bounding box center [938, 366] width 1003 height 212
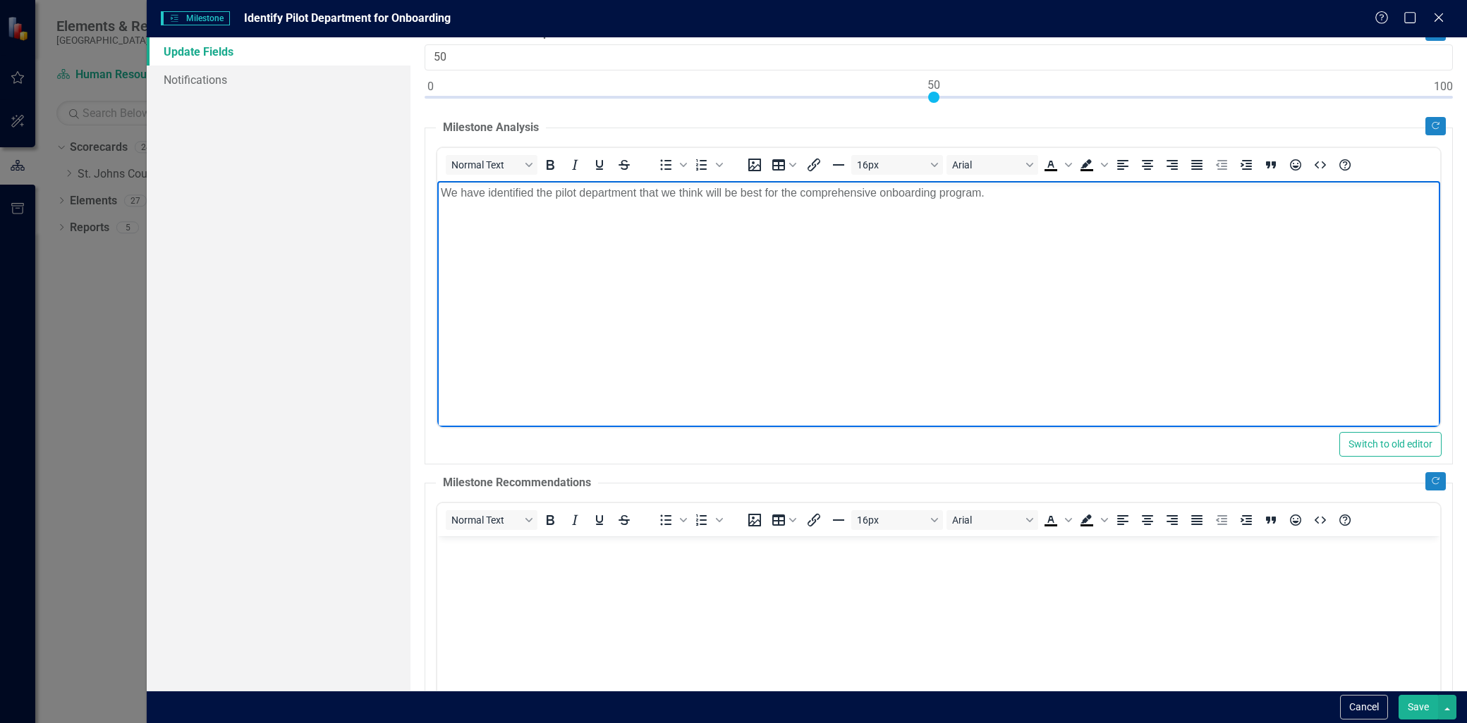
scroll to position [157, 0]
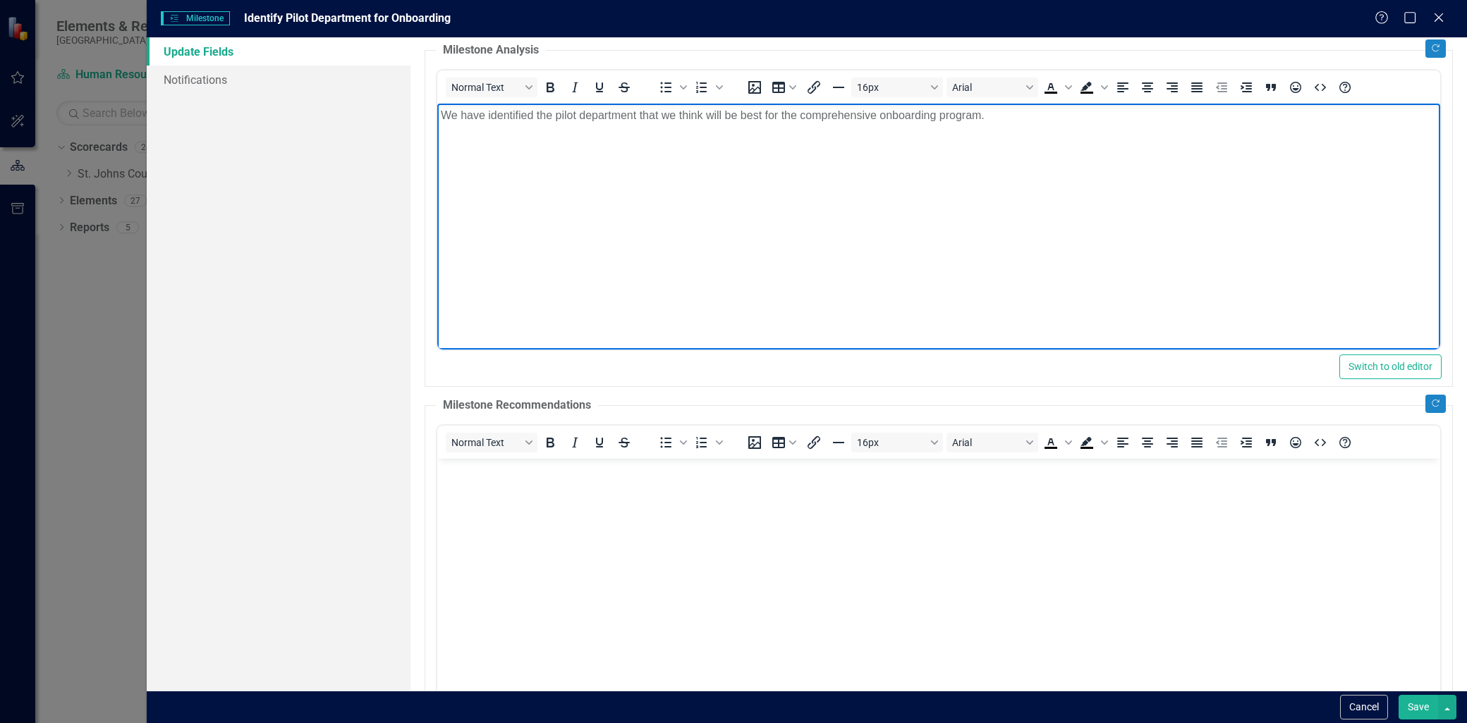
click at [482, 523] on body "Rich Text Area. Press ALT-0 for help." at bounding box center [938, 564] width 1003 height 212
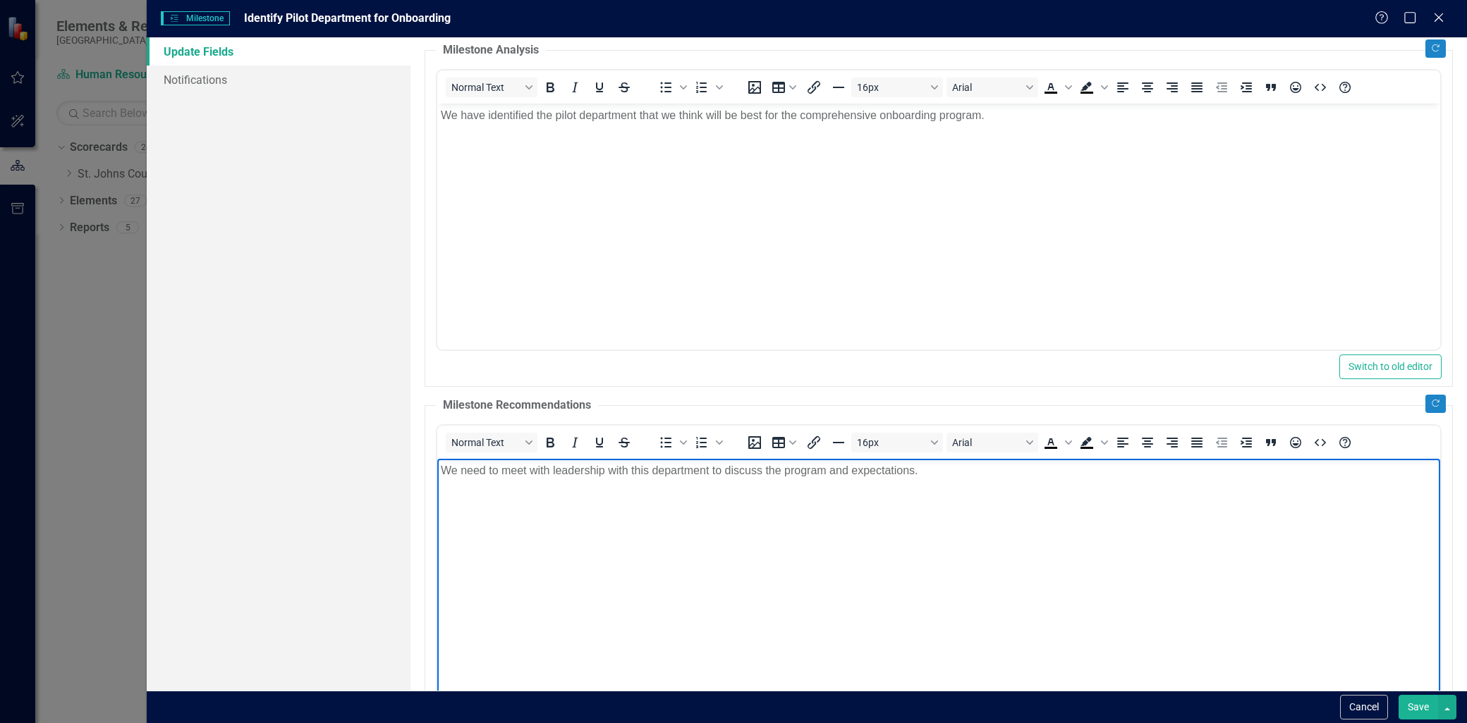
scroll to position [322, 0]
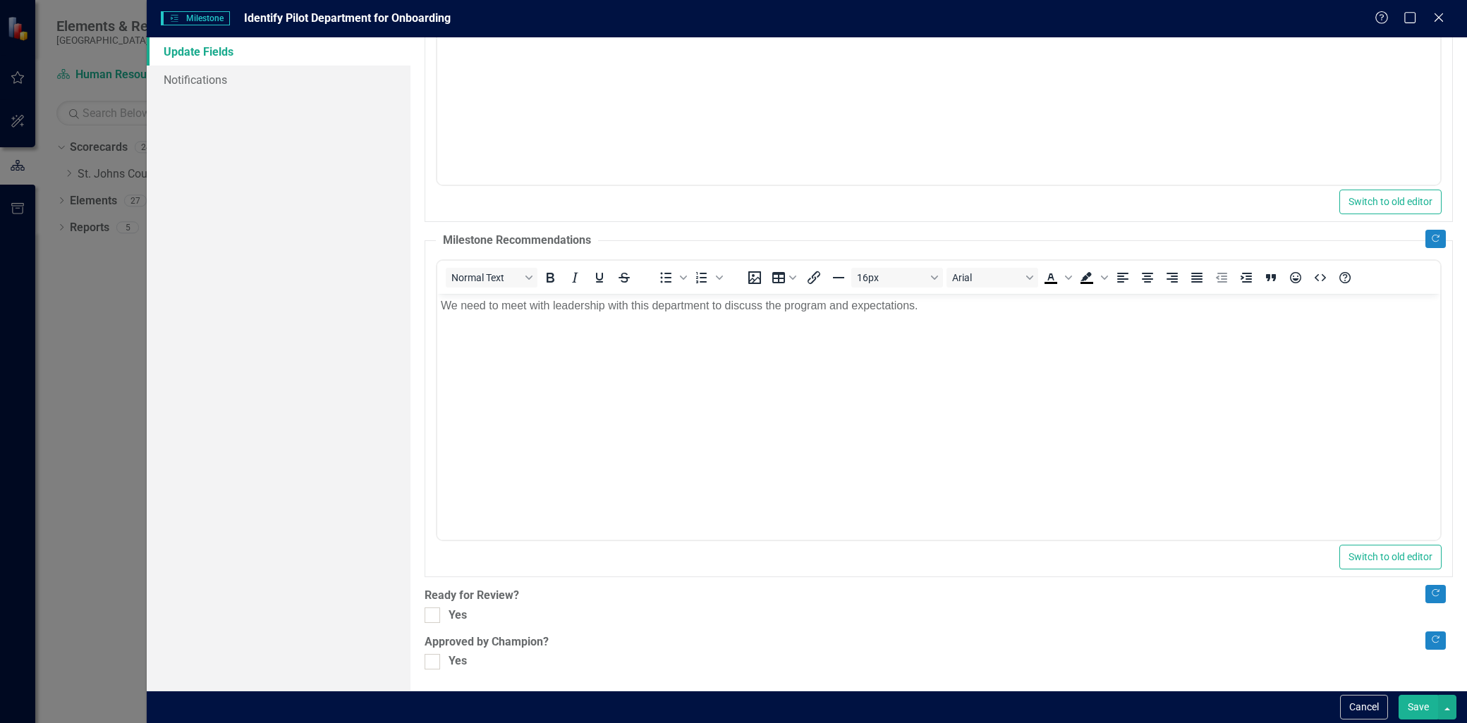
drag, startPoint x: 441, startPoint y: 625, endPoint x: 431, endPoint y: 630, distance: 12.0
click at [441, 625] on div "Copy Forward Status In Progress Expand Copy Forward Milestone Percent Complete …" at bounding box center [938, 197] width 1028 height 943
click at [428, 622] on div at bounding box center [432, 616] width 16 height 16
click at [428, 617] on input "Yes" at bounding box center [428, 612] width 9 height 9
checkbox input "true"
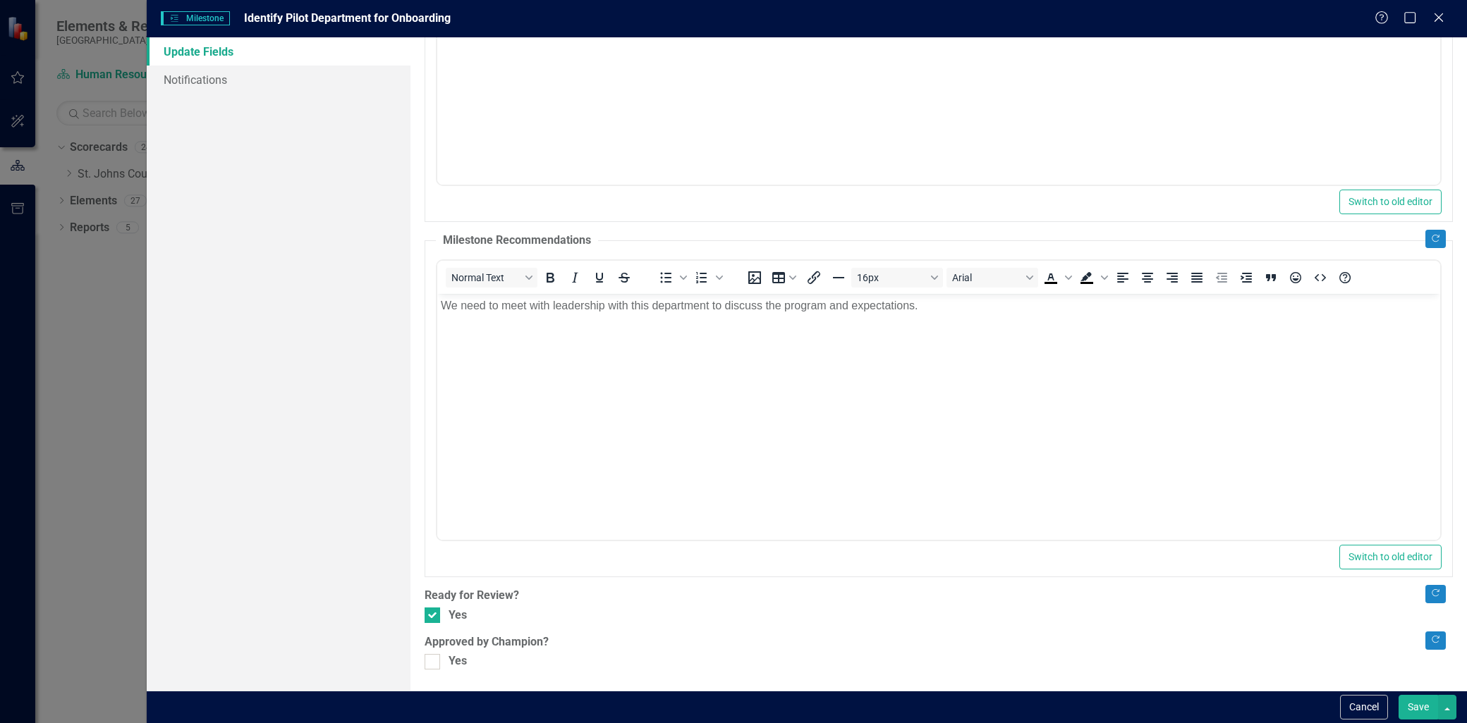
click at [432, 679] on div ""Update" fields in ClearPoint are the fields that change from reporting period …" at bounding box center [938, 364] width 1056 height 654
click at [429, 666] on div at bounding box center [432, 662] width 16 height 16
click at [429, 663] on input "Yes" at bounding box center [428, 658] width 9 height 9
checkbox input "true"
click at [1432, 717] on button "Save" at bounding box center [1417, 707] width 39 height 25
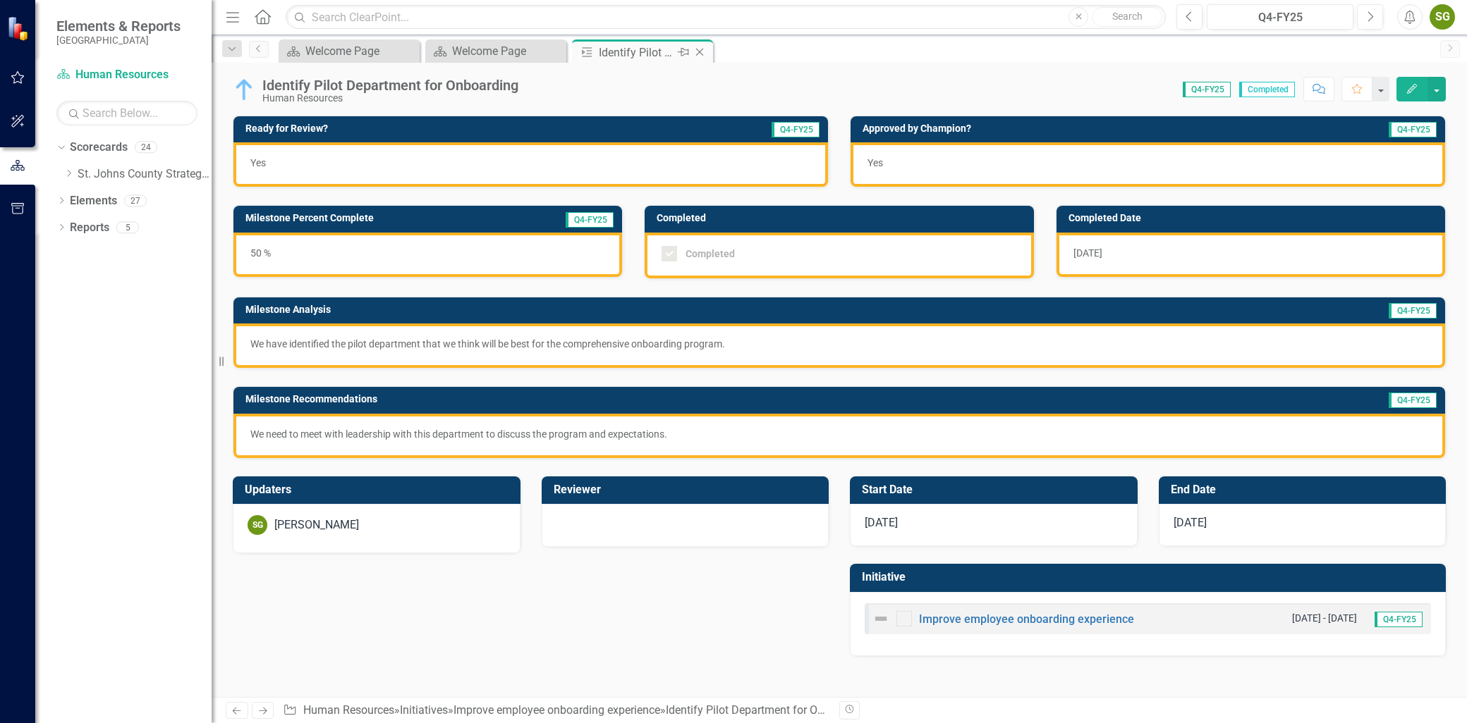
click at [697, 53] on icon "Close" at bounding box center [699, 52] width 14 height 11
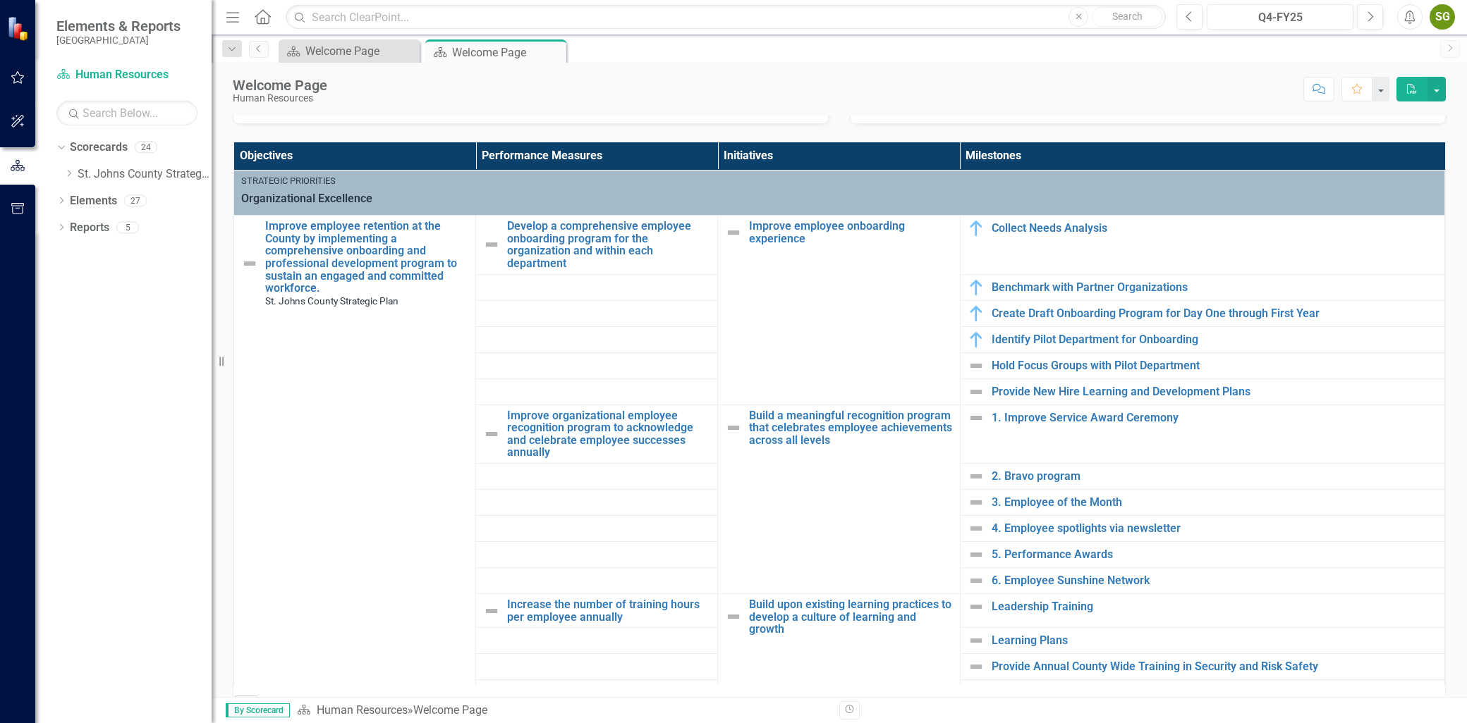
scroll to position [313, 0]
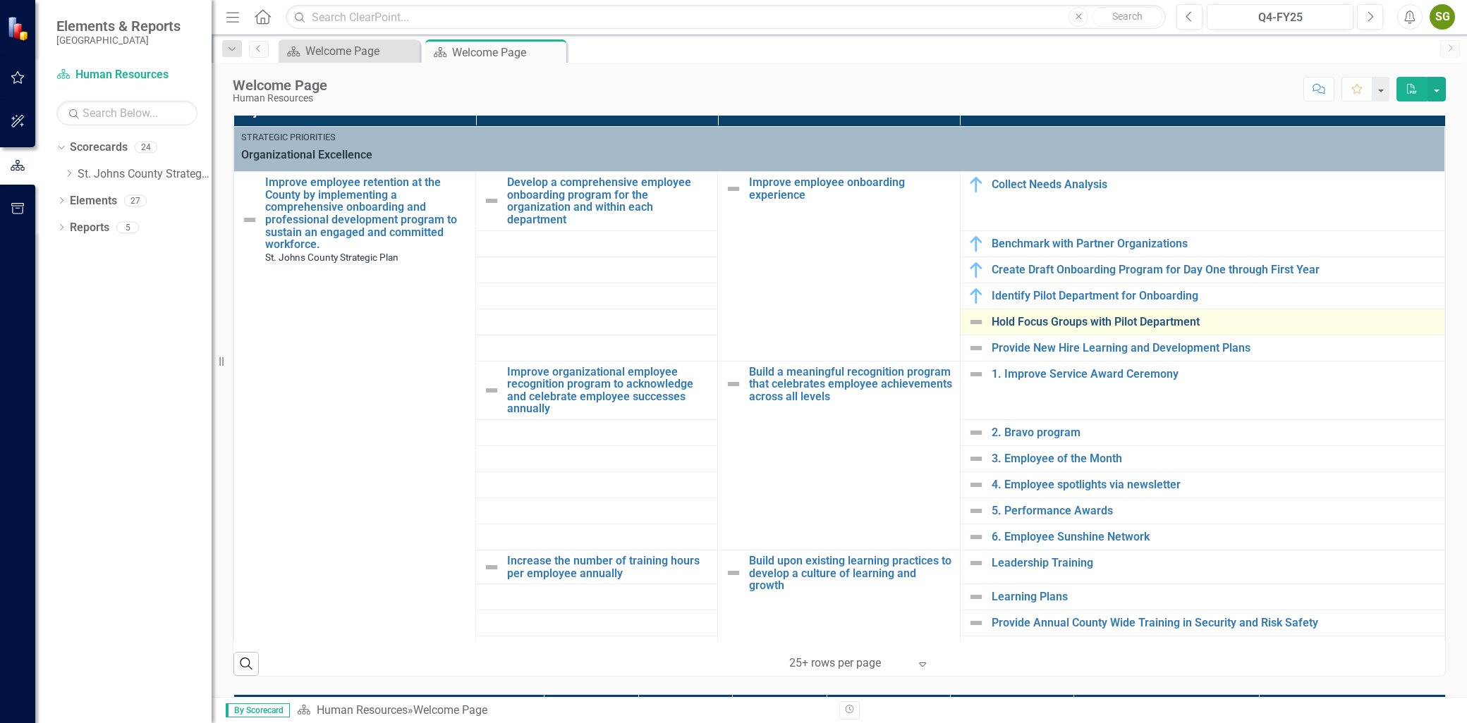
click at [1110, 323] on link "Hold Focus Groups with Pilot Department" at bounding box center [1214, 322] width 446 height 13
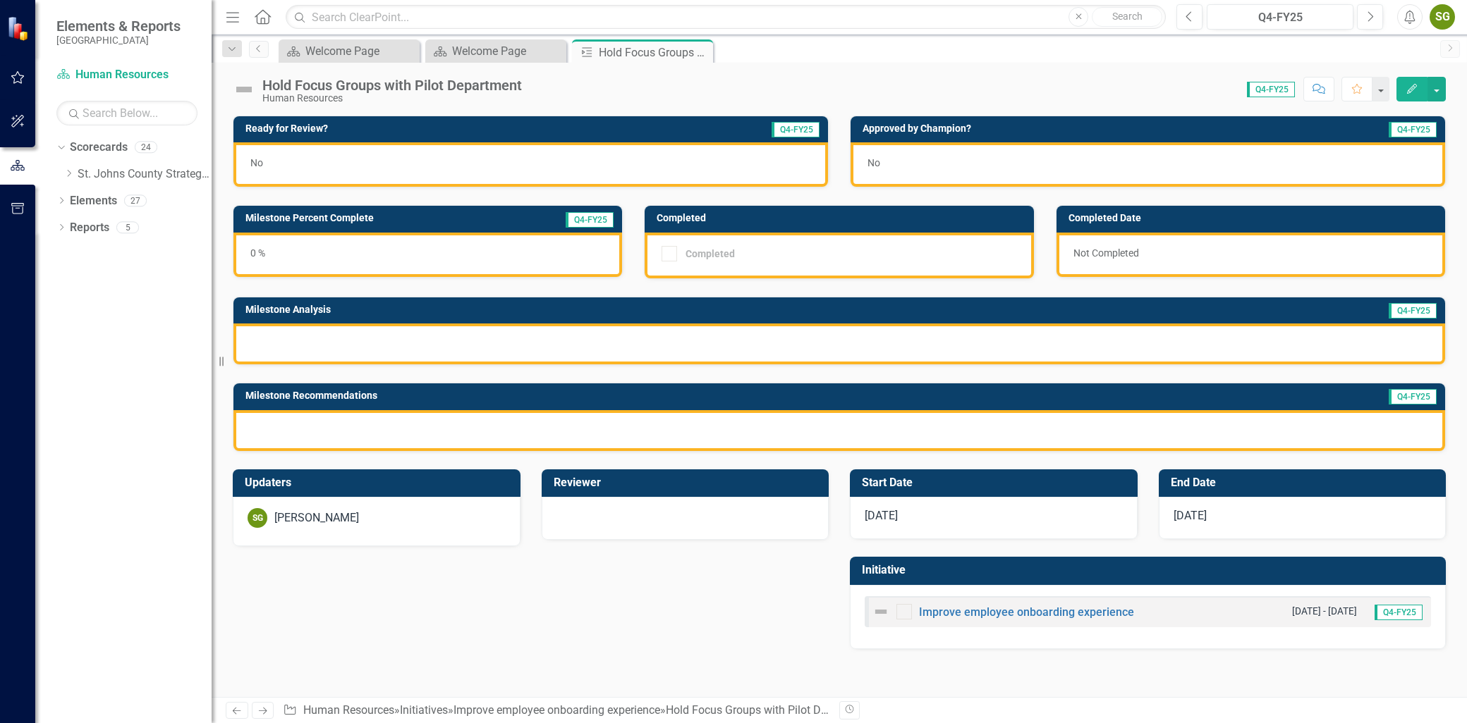
click at [388, 347] on div at bounding box center [838, 344] width 1211 height 41
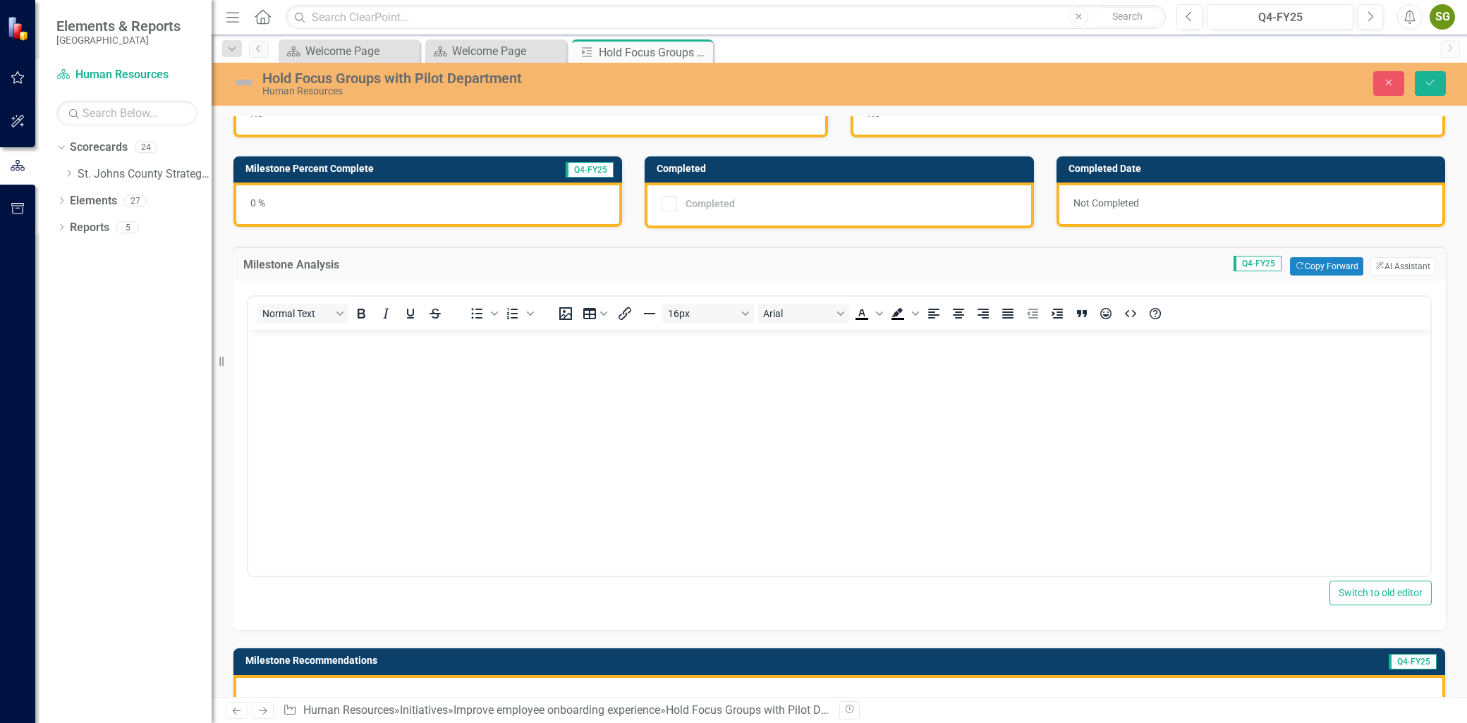
scroll to position [78, 0]
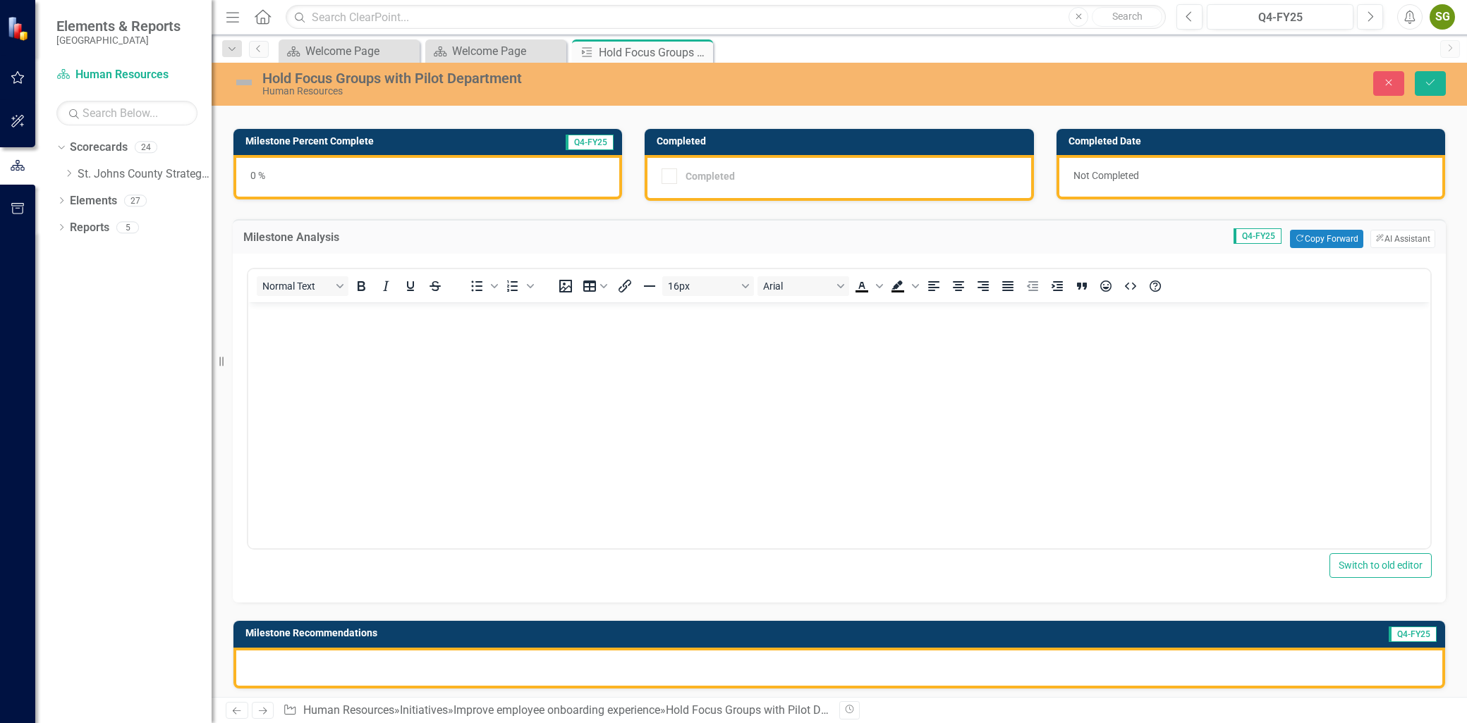
click at [350, 326] on body "Rich Text Area. Press ALT-0 for help." at bounding box center [839, 408] width 1182 height 212
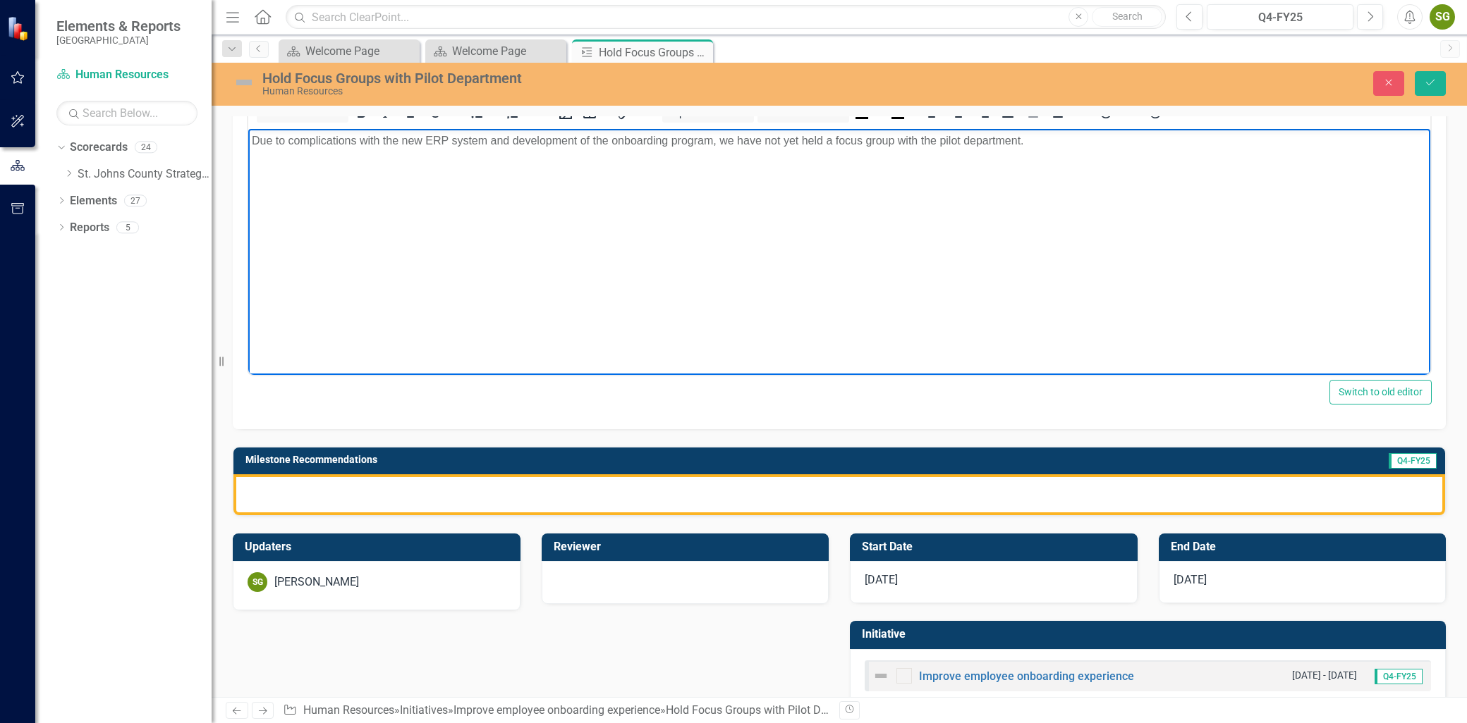
scroll to position [280, 0]
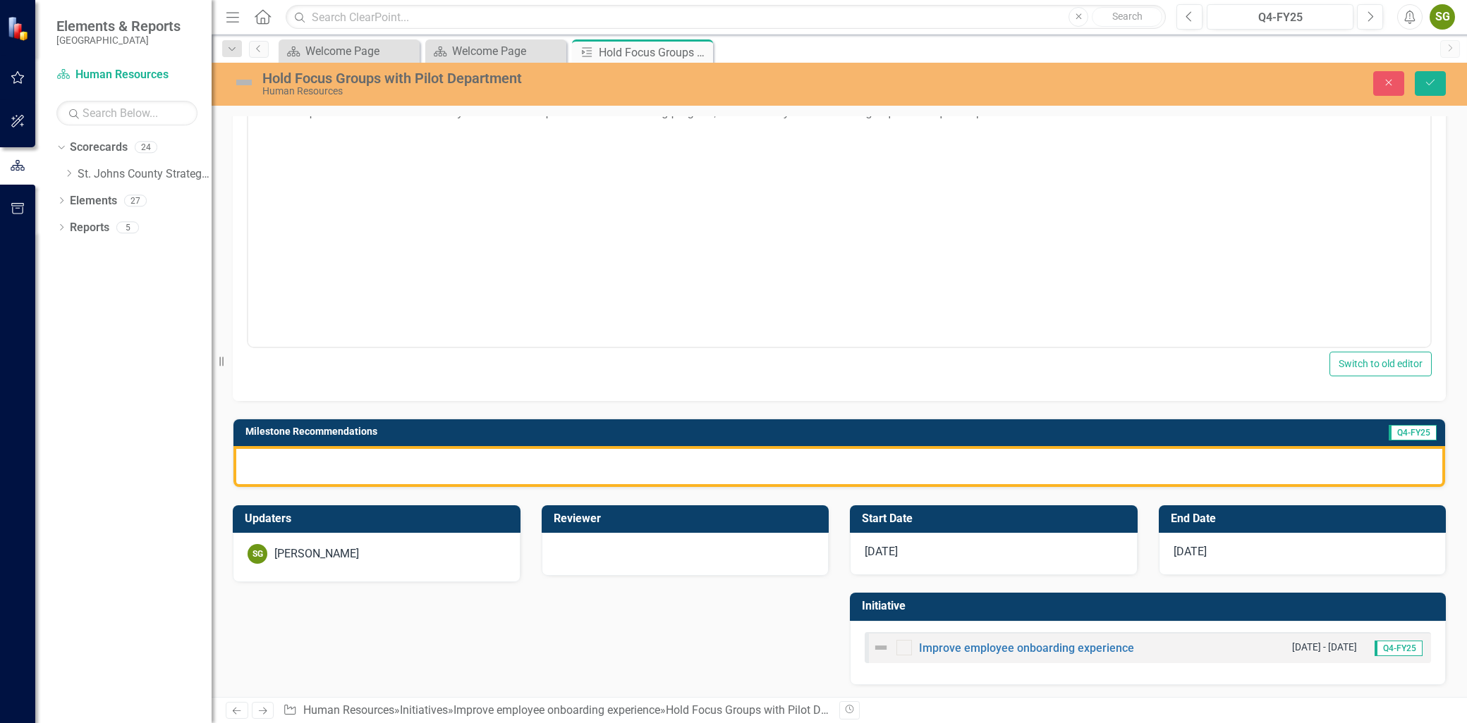
click at [309, 475] on div at bounding box center [838, 466] width 1211 height 41
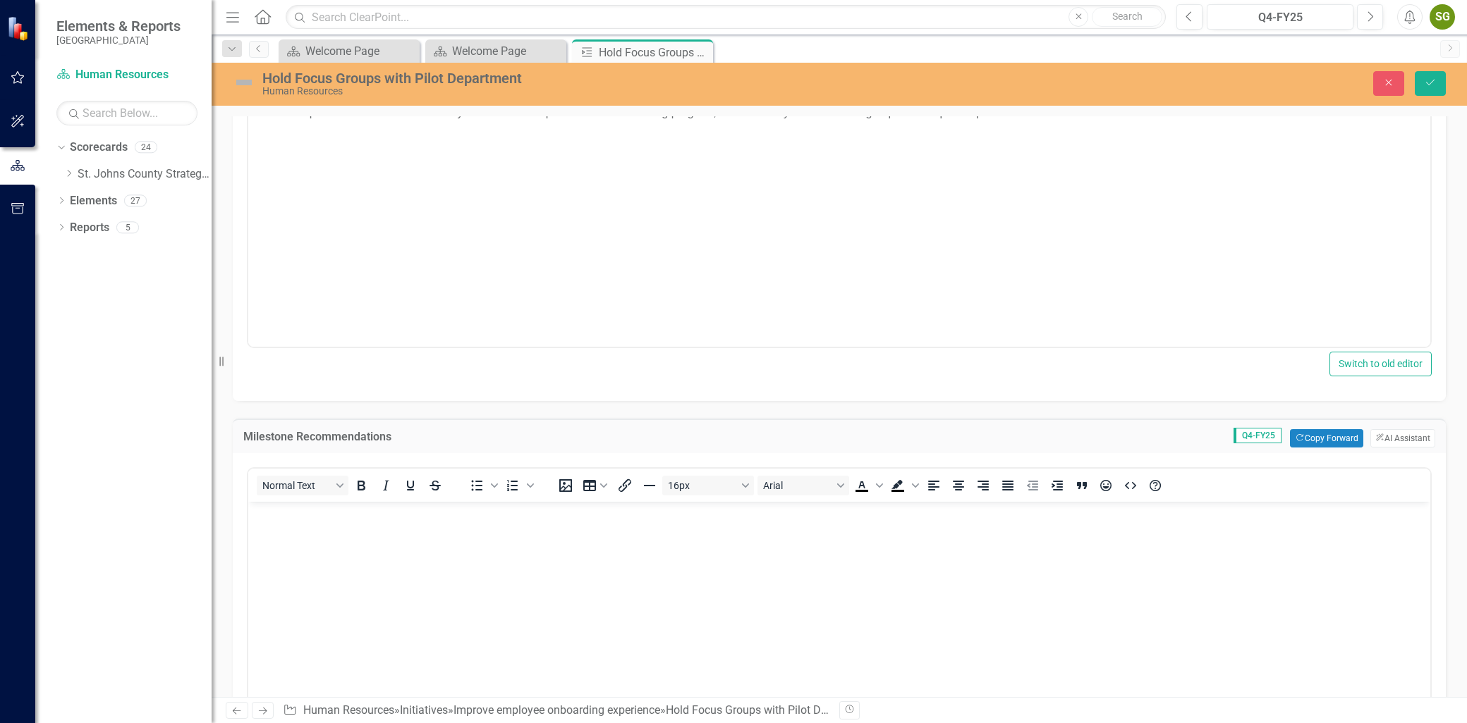
scroll to position [0, 0]
drag, startPoint x: 310, startPoint y: 541, endPoint x: 338, endPoint y: 518, distance: 36.6
click at [310, 541] on body "Rich Text Area. Press ALT-0 for help." at bounding box center [839, 608] width 1182 height 212
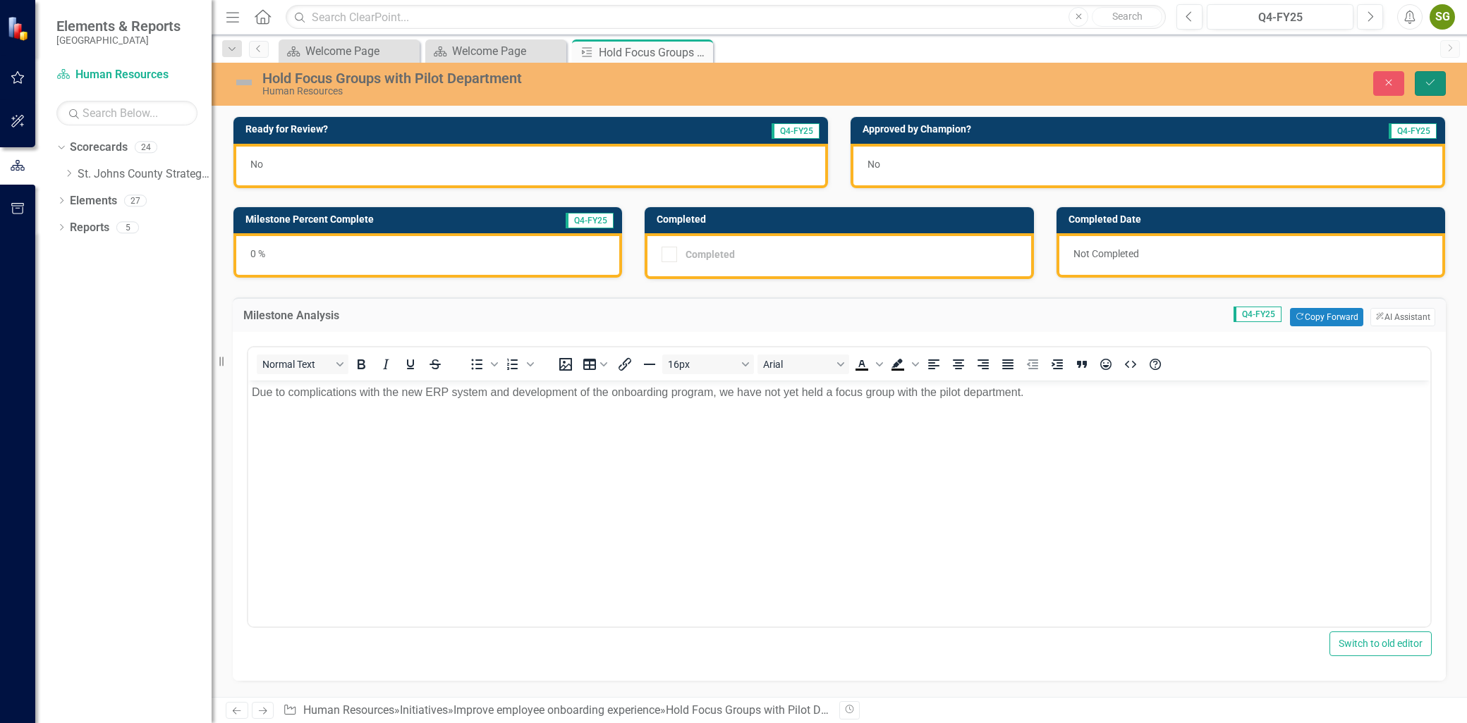
click at [1438, 75] on button "Save" at bounding box center [1429, 83] width 31 height 25
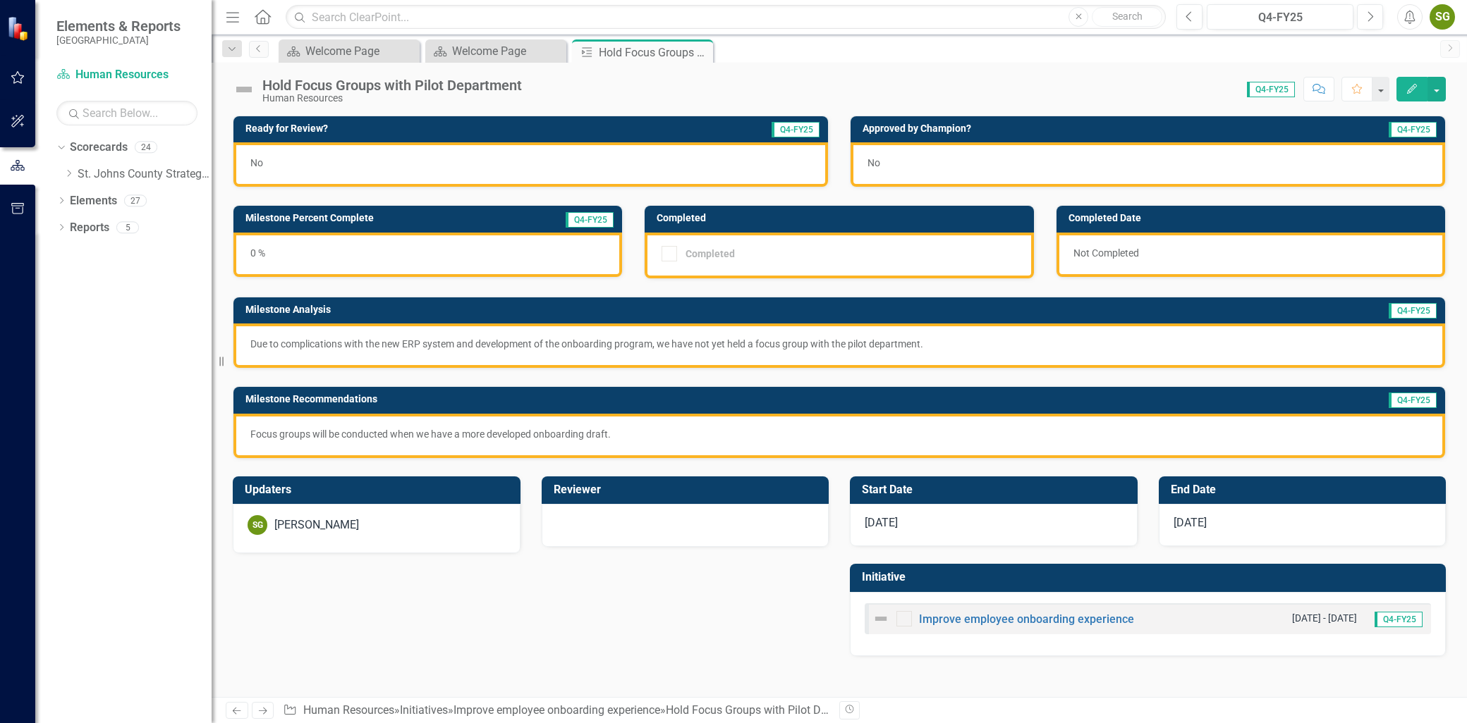
click at [1415, 87] on icon "Edit" at bounding box center [1411, 89] width 13 height 10
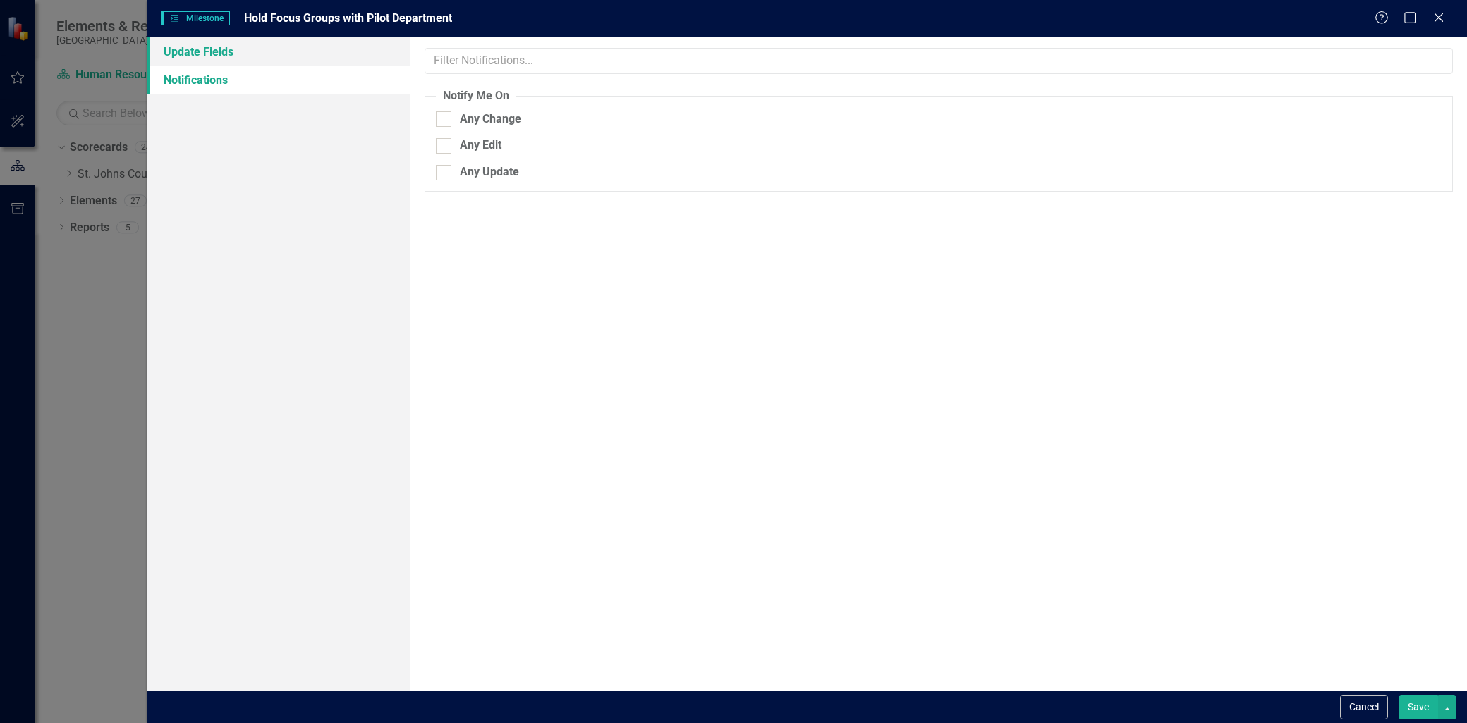
click at [219, 57] on link "Update Fields" at bounding box center [279, 51] width 264 height 28
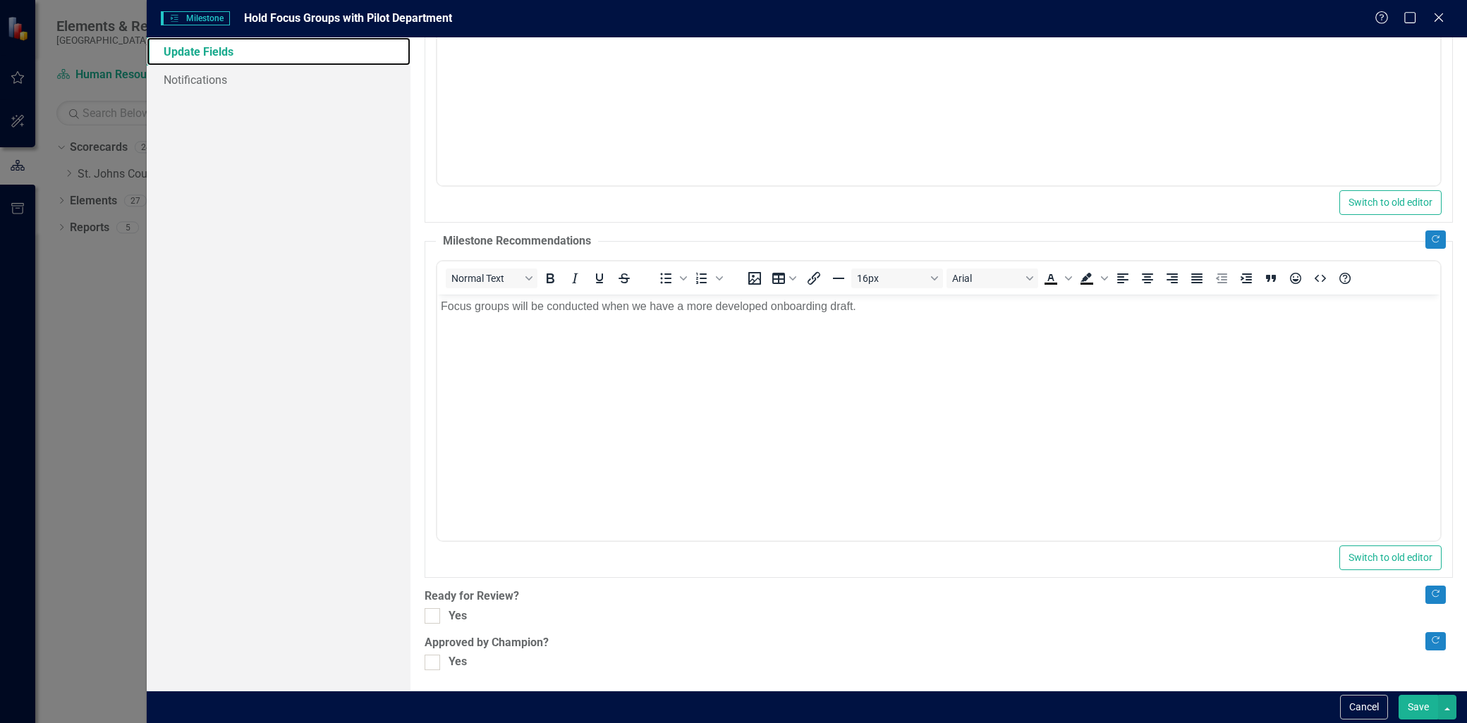
scroll to position [322, 0]
click at [431, 625] on div "Copy Forward Status Not Defined Expand Copy Forward Milestone Percent Complete …" at bounding box center [938, 197] width 1028 height 943
drag, startPoint x: 431, startPoint y: 623, endPoint x: 442, endPoint y: 645, distance: 24.9
click at [431, 623] on div at bounding box center [432, 616] width 16 height 16
click at [431, 617] on input "Yes" at bounding box center [428, 612] width 9 height 9
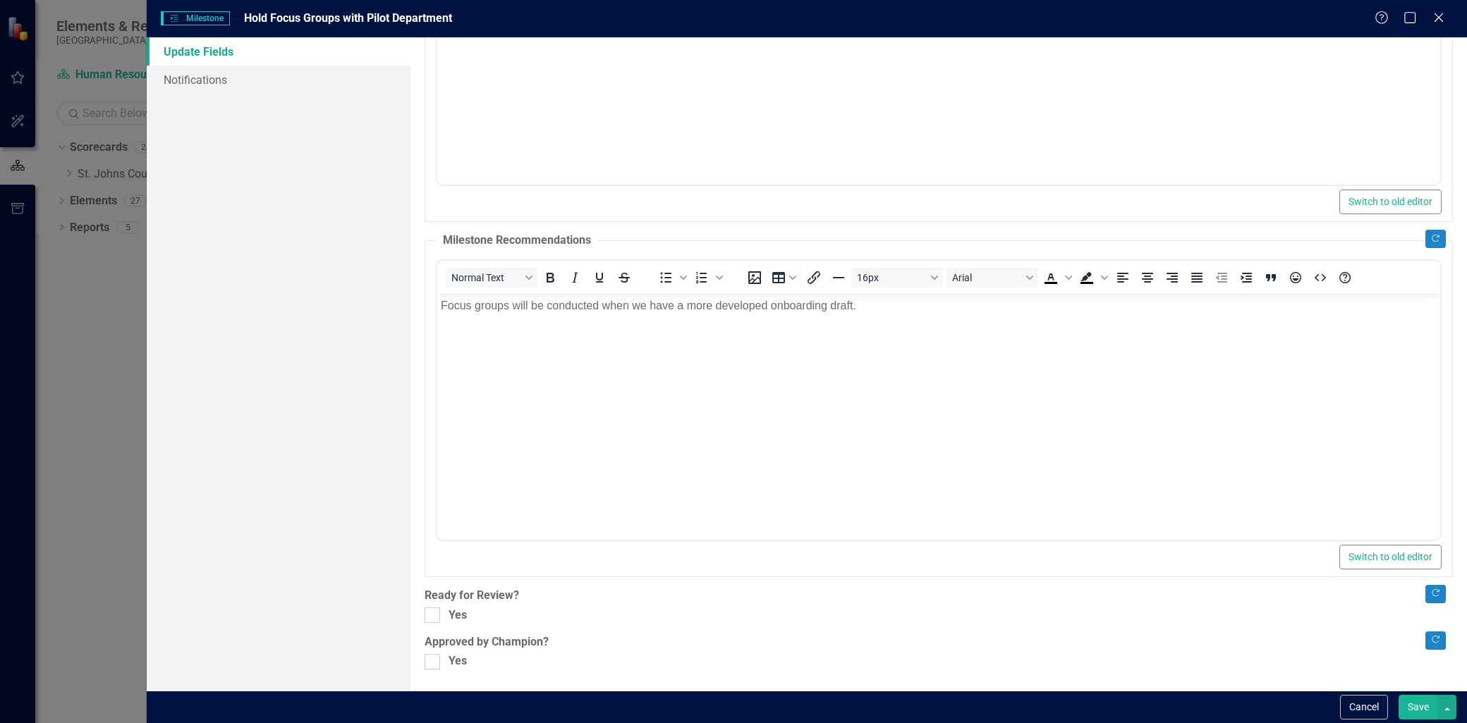
checkbox input "true"
drag, startPoint x: 437, startPoint y: 666, endPoint x: 453, endPoint y: 673, distance: 17.3
click at [448, 673] on div ""Update" fields in ClearPoint are the fields that change from reporting period …" at bounding box center [938, 364] width 1056 height 654
click at [437, 658] on div at bounding box center [432, 662] width 16 height 16
click at [434, 658] on input "Yes" at bounding box center [428, 658] width 9 height 9
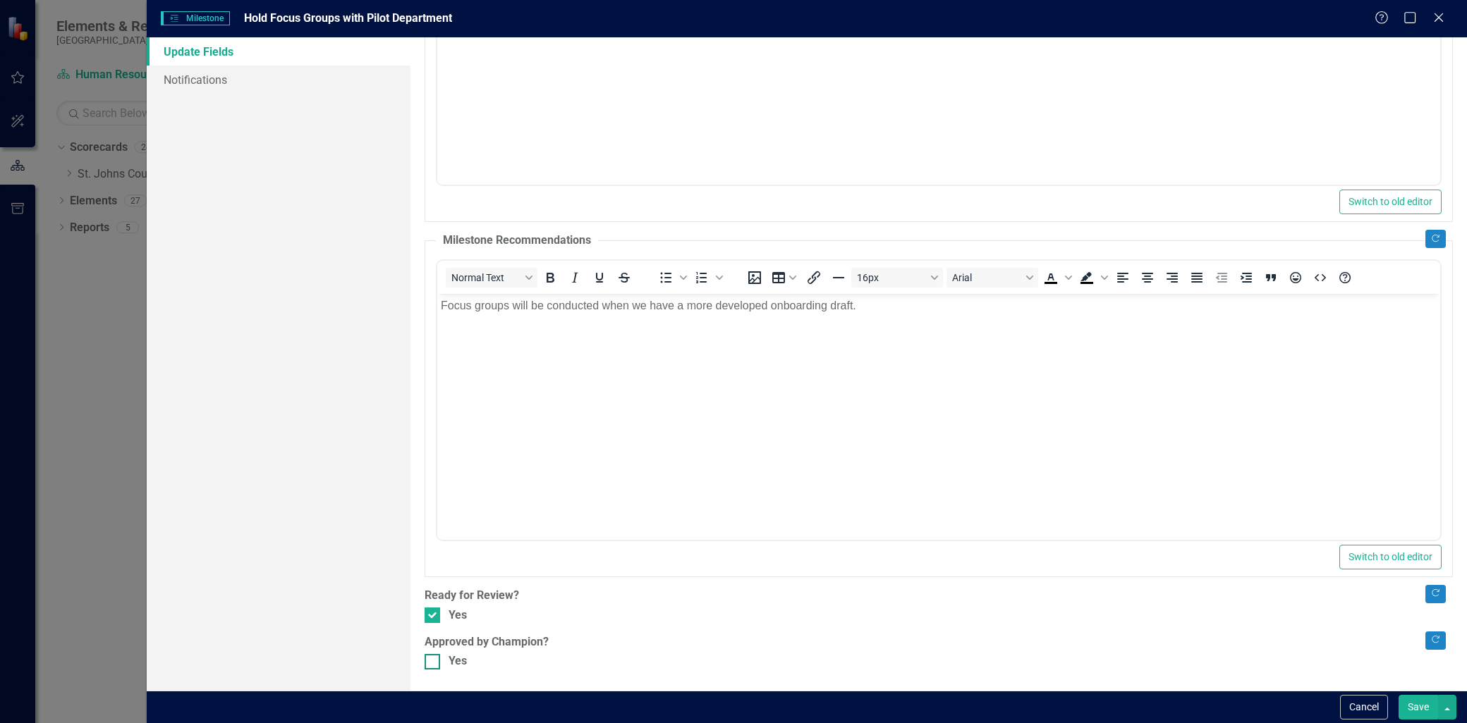
checkbox input "true"
click at [1407, 699] on button "Save" at bounding box center [1417, 707] width 39 height 25
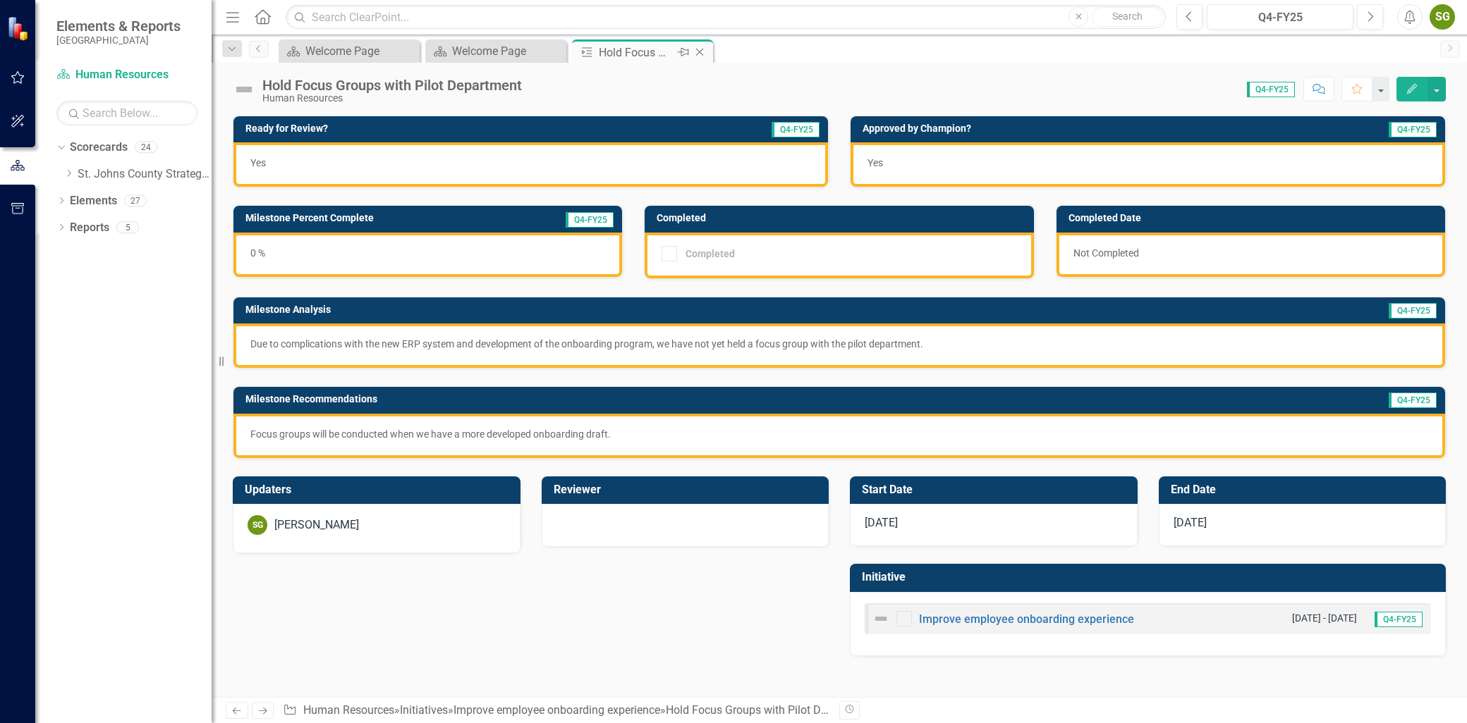
click at [699, 54] on icon "Close" at bounding box center [699, 52] width 14 height 11
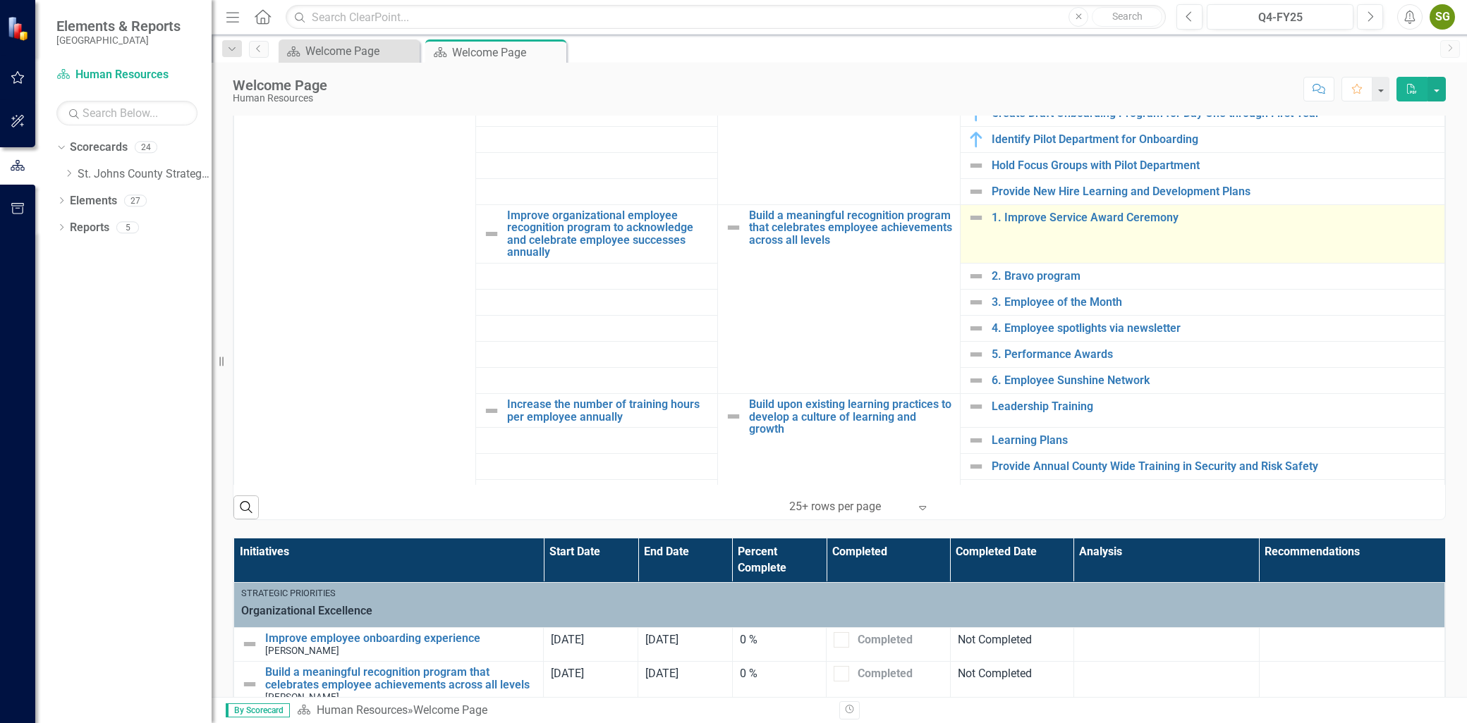
scroll to position [391, 0]
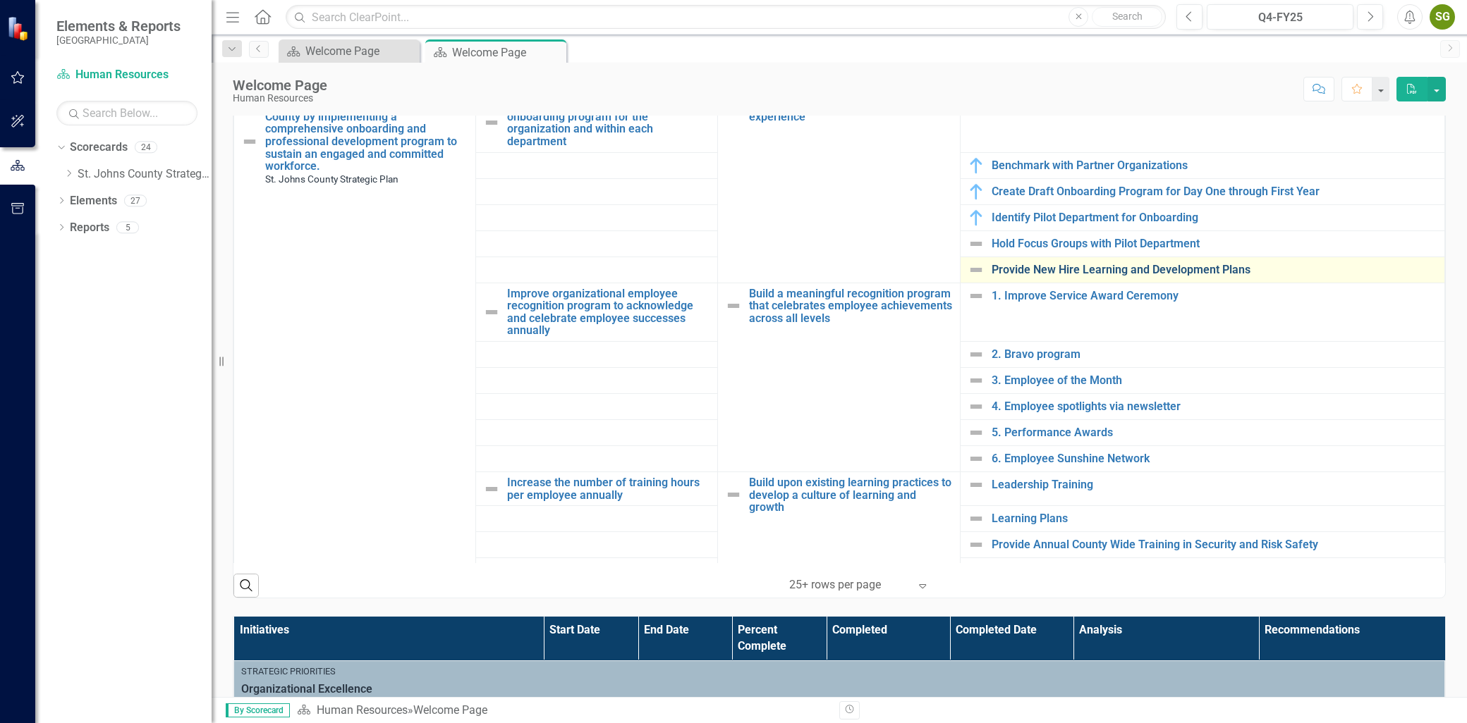
click at [1039, 264] on link "Provide New Hire Learning and Development Plans" at bounding box center [1214, 270] width 446 height 13
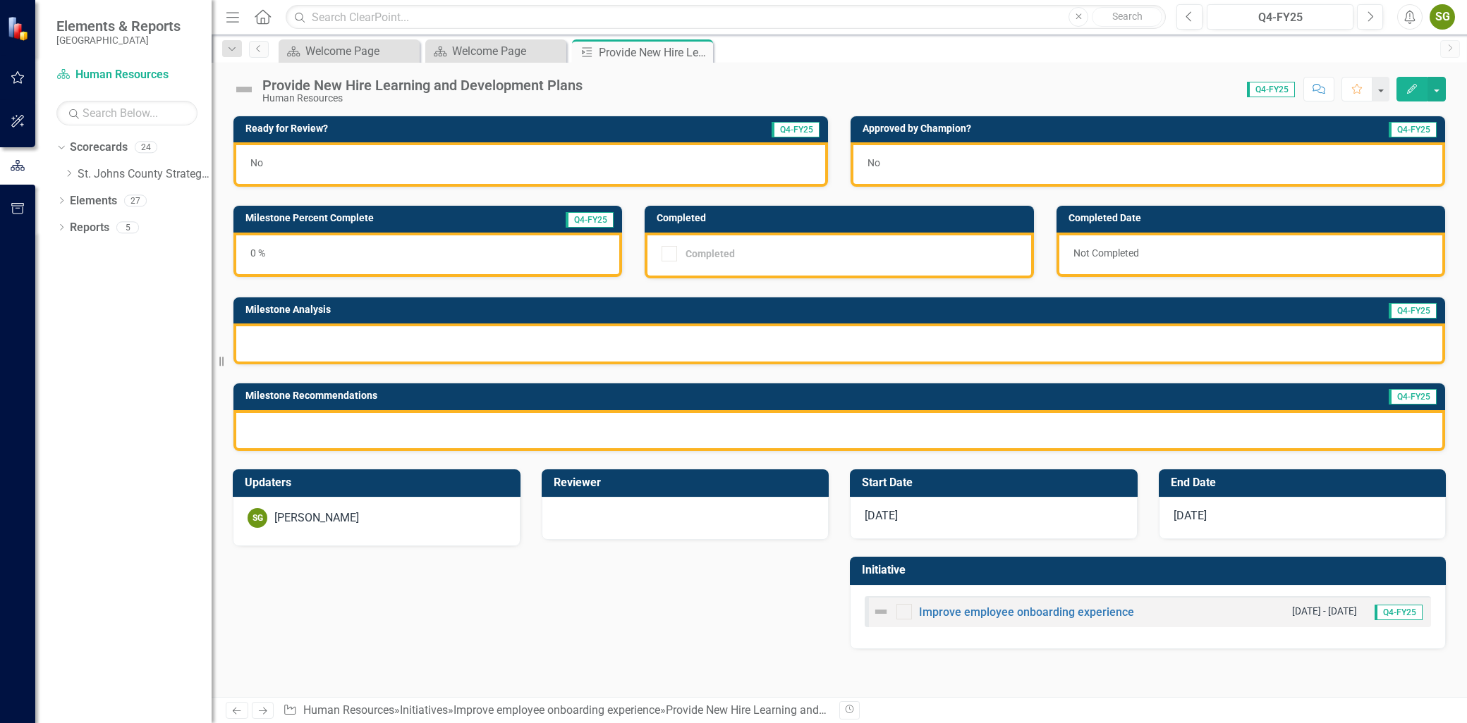
click at [346, 250] on div "0 %" at bounding box center [427, 255] width 388 height 44
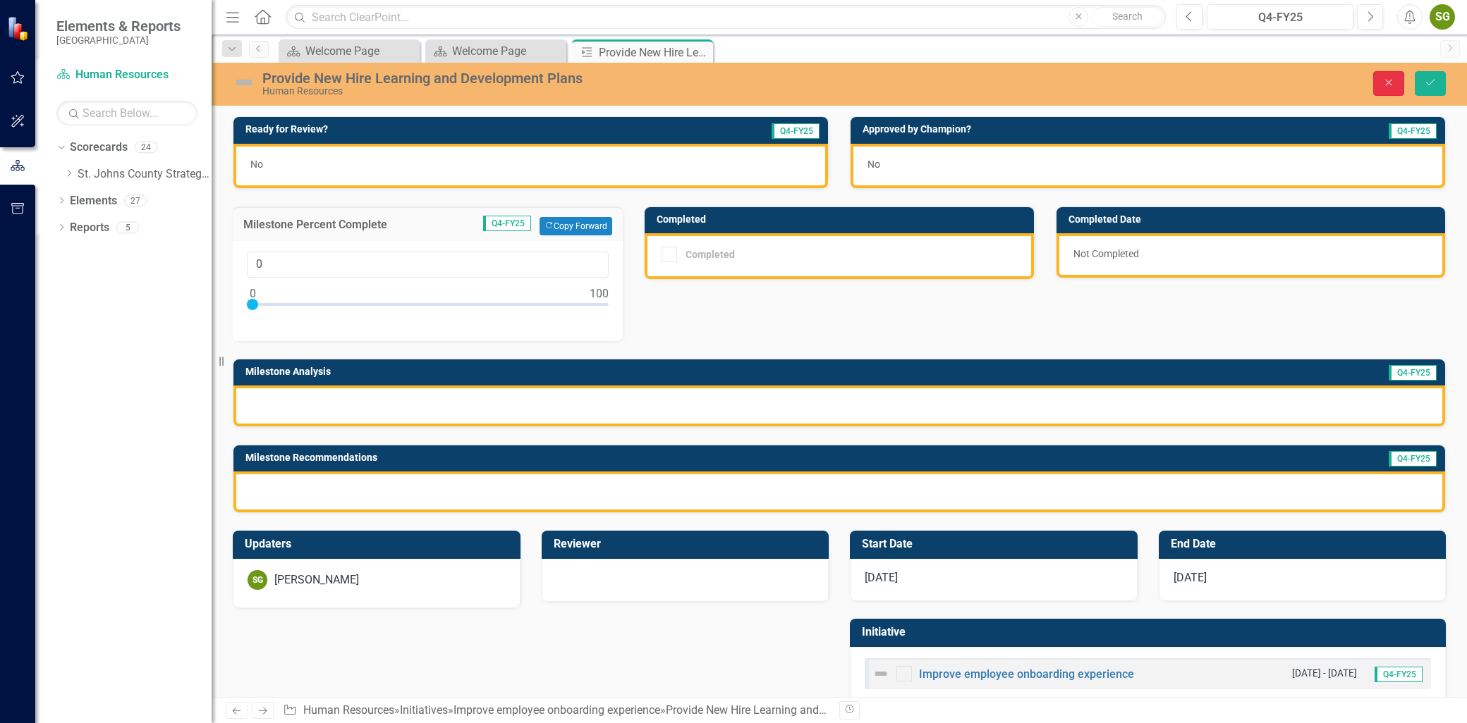
click at [1380, 90] on button "Close" at bounding box center [1388, 83] width 31 height 25
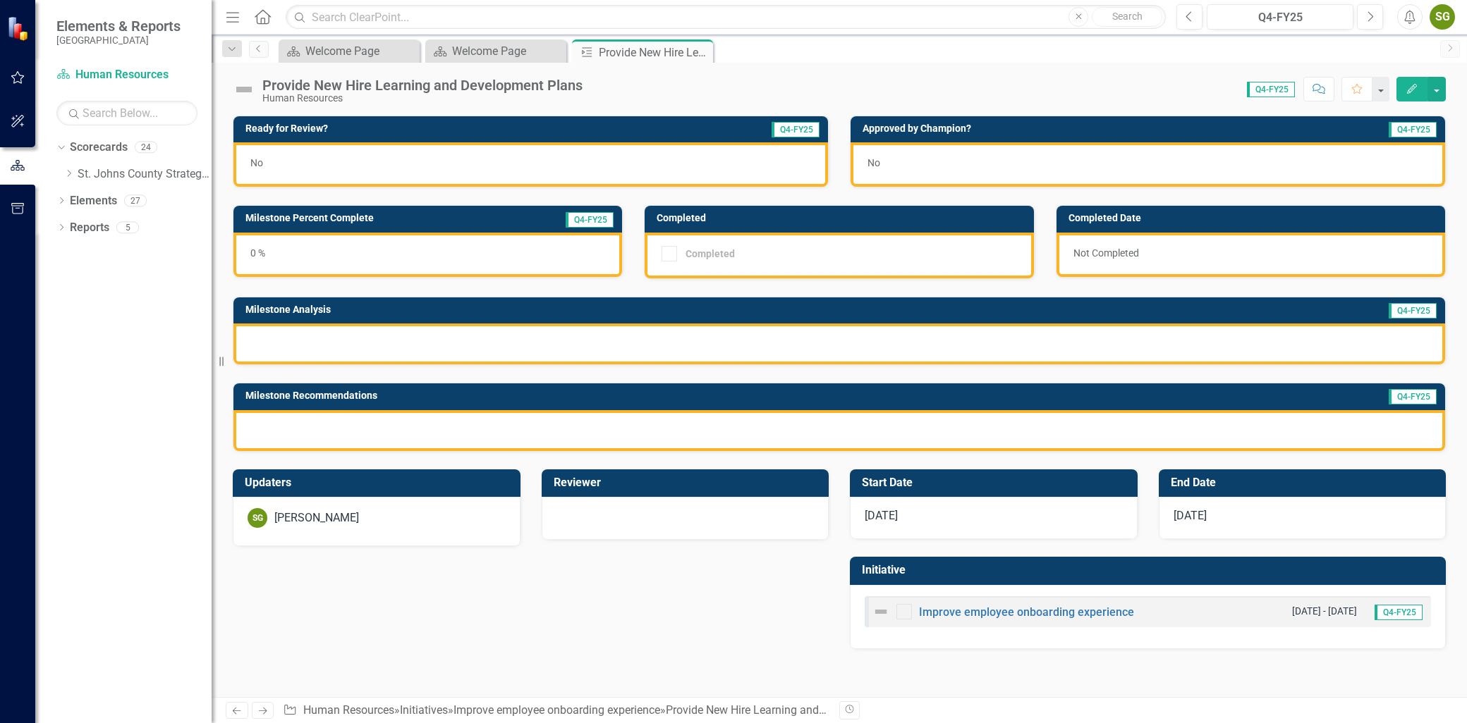
click at [1413, 94] on button "Edit" at bounding box center [1411, 89] width 31 height 25
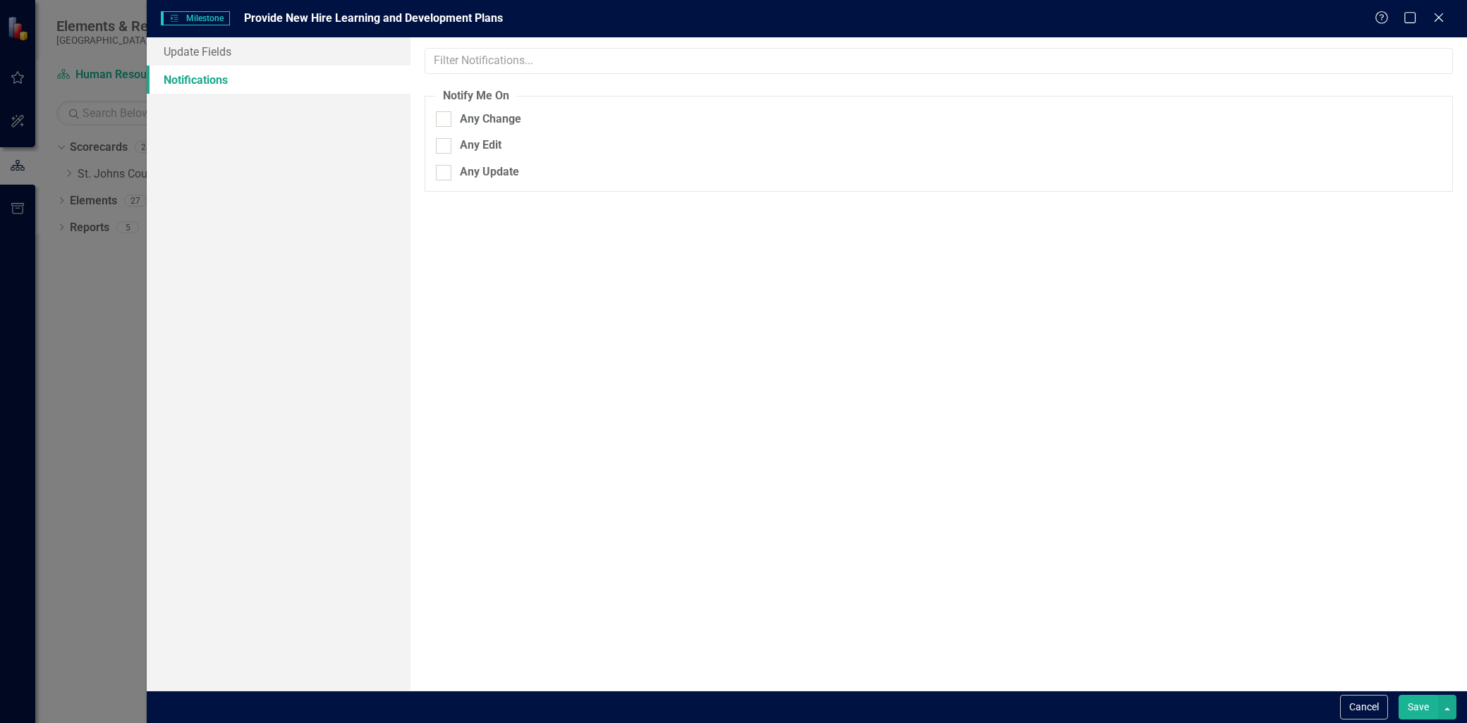
click at [273, 66] on link "Notifications" at bounding box center [279, 80] width 264 height 28
click at [271, 57] on link "Update Fields" at bounding box center [279, 51] width 264 height 28
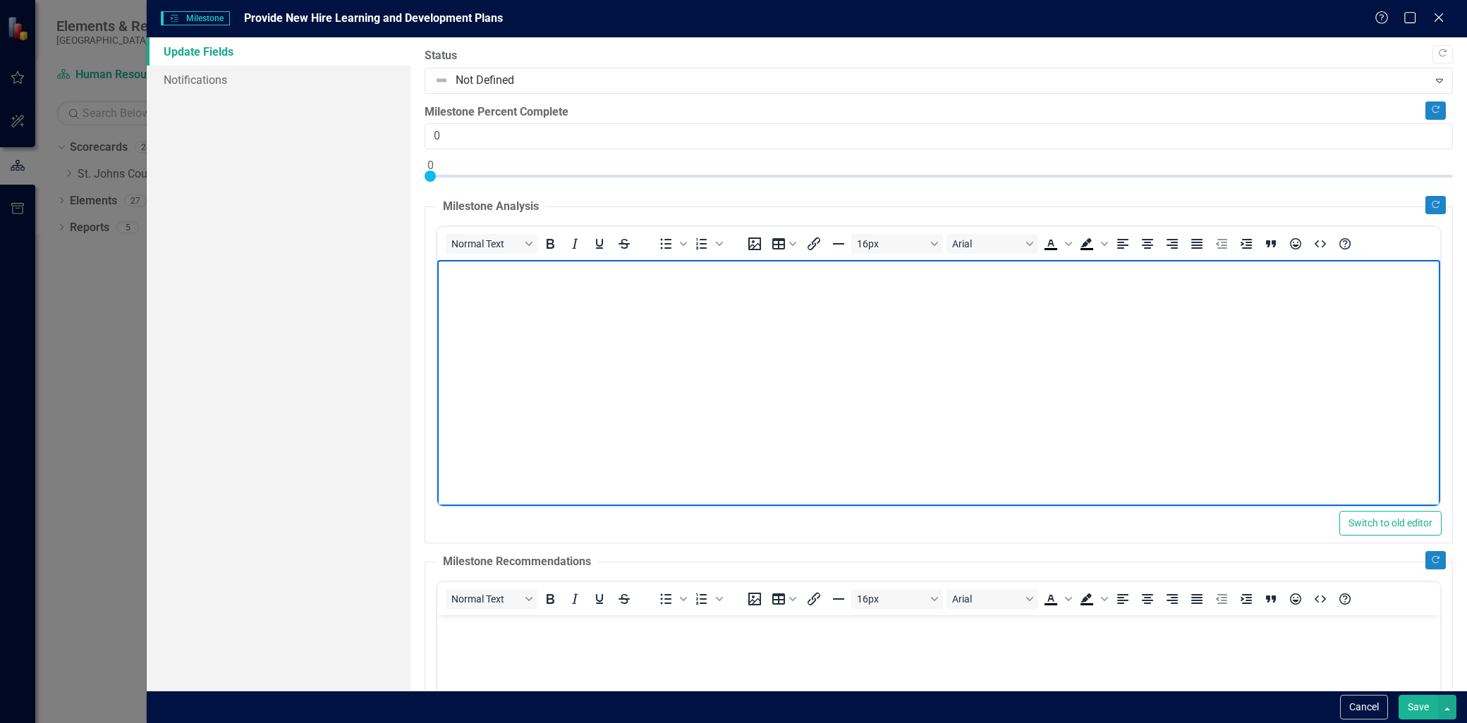
click at [486, 320] on body "Rich Text Area. Press ALT-0 for help." at bounding box center [938, 366] width 1003 height 212
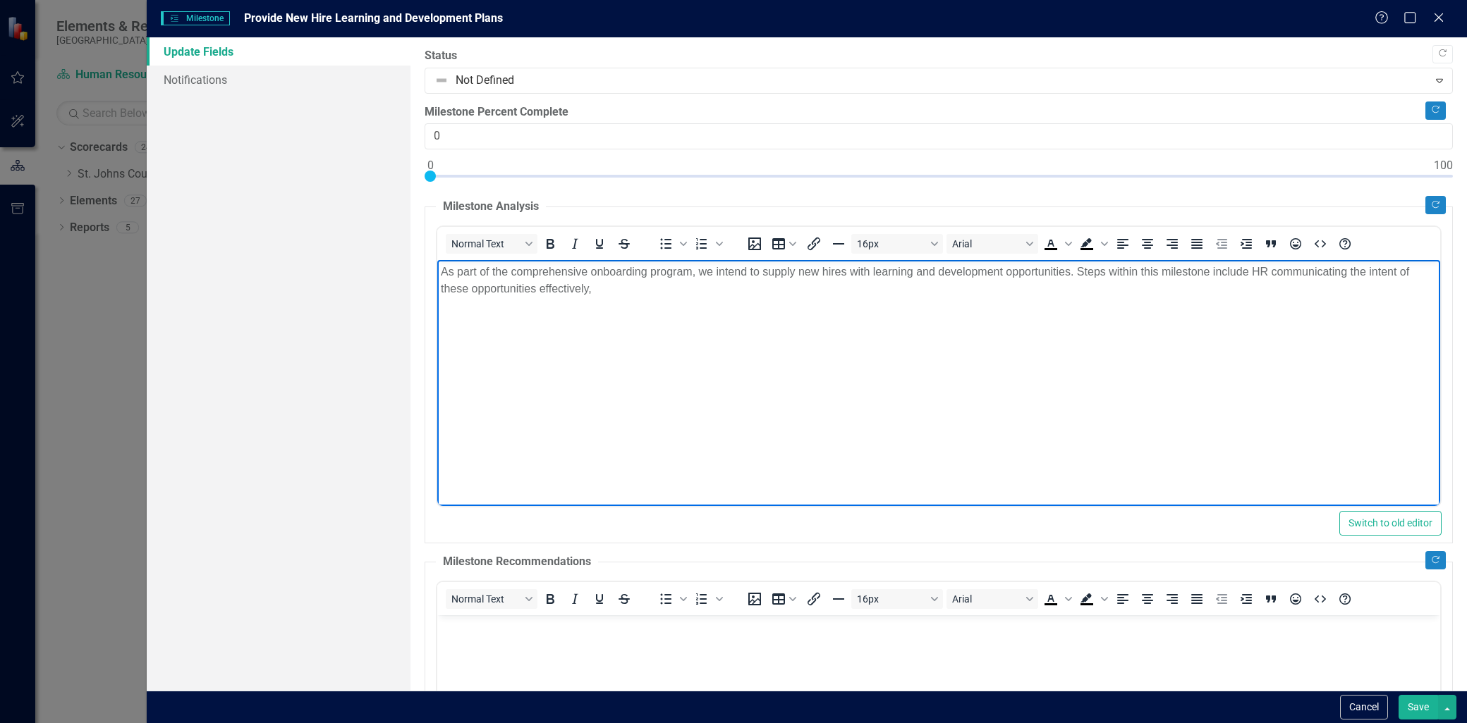
click at [1086, 276] on p "As part of the comprehensive onboarding program, we intend to supply new hires …" at bounding box center [939, 281] width 996 height 34
click at [1086, 274] on p "As part of the comprehensive onboarding program, we intend to supply new hires …" at bounding box center [939, 281] width 996 height 34
click at [1082, 271] on p "As part of the comprehensive onboarding program, we intend to supply new hires …" at bounding box center [939, 281] width 996 height 34
click at [656, 289] on p "As part of the comprehensive onboarding program, we intend to supply new hires …" at bounding box center [939, 281] width 996 height 34
click at [1000, 290] on p "As part of the comprehensive onboarding program, we intend to supply new hires …" at bounding box center [939, 281] width 996 height 34
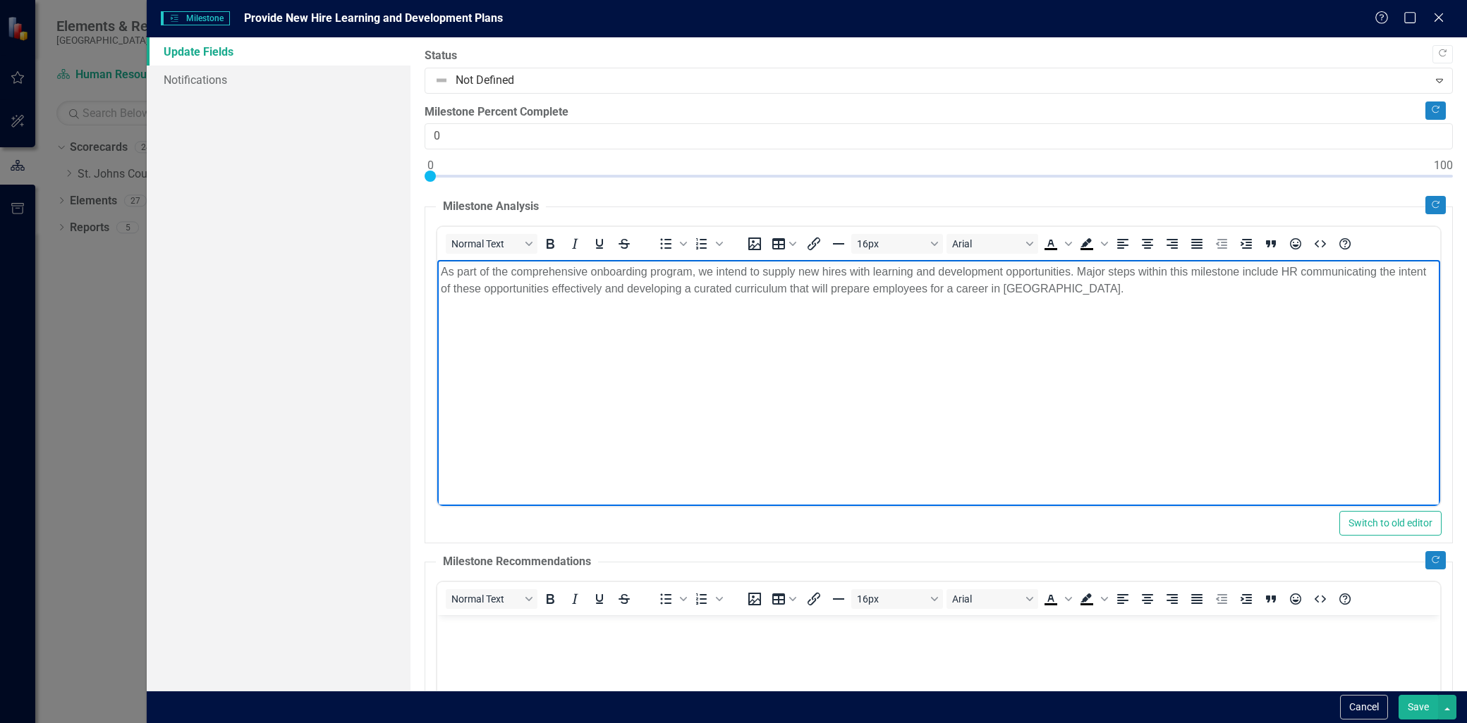
click at [1112, 278] on p "As part of the comprehensive onboarding program, we intend to supply new hires …" at bounding box center [939, 281] width 996 height 34
click at [1110, 286] on p "As part of the comprehensive onboarding program, we intend to supply new hires …" at bounding box center [939, 281] width 996 height 34
click at [334, 321] on div "Update Fields Notifications" at bounding box center [279, 364] width 264 height 654
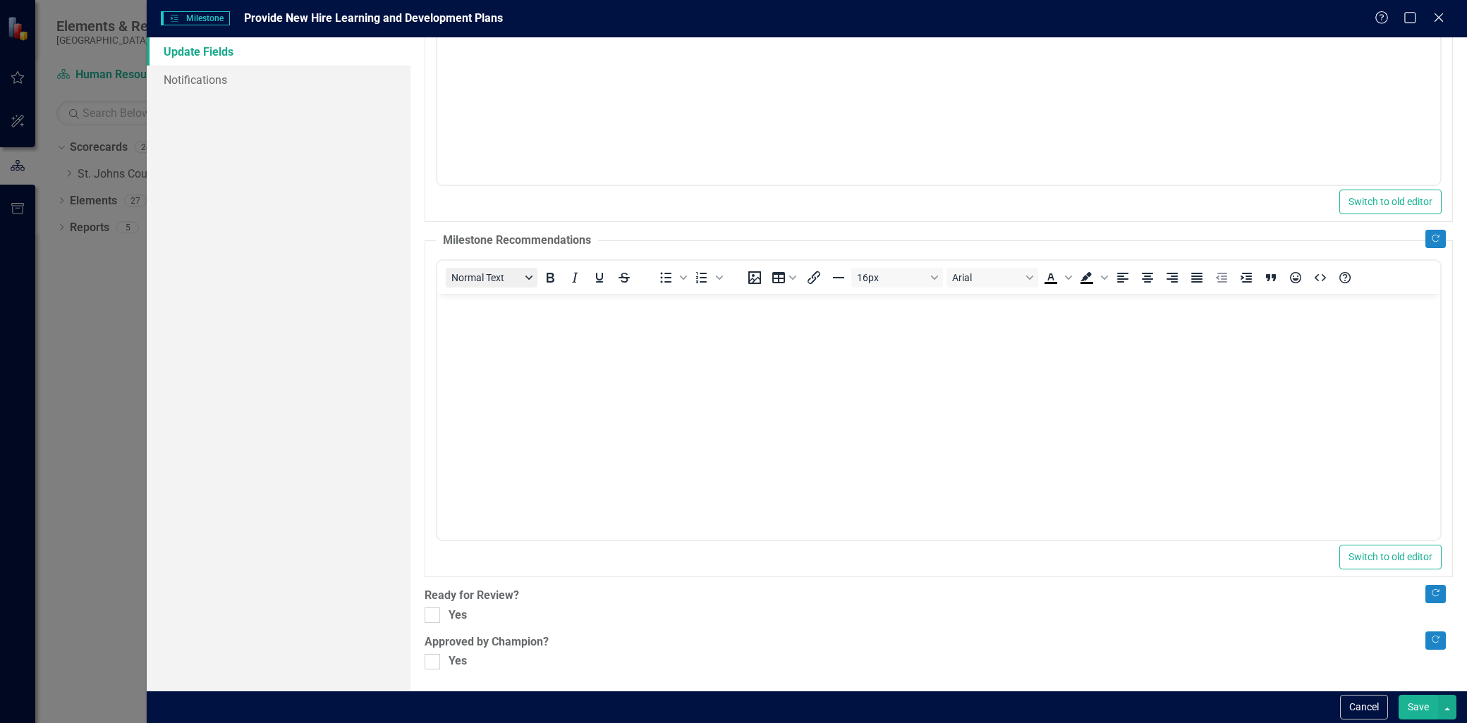
scroll to position [243, 0]
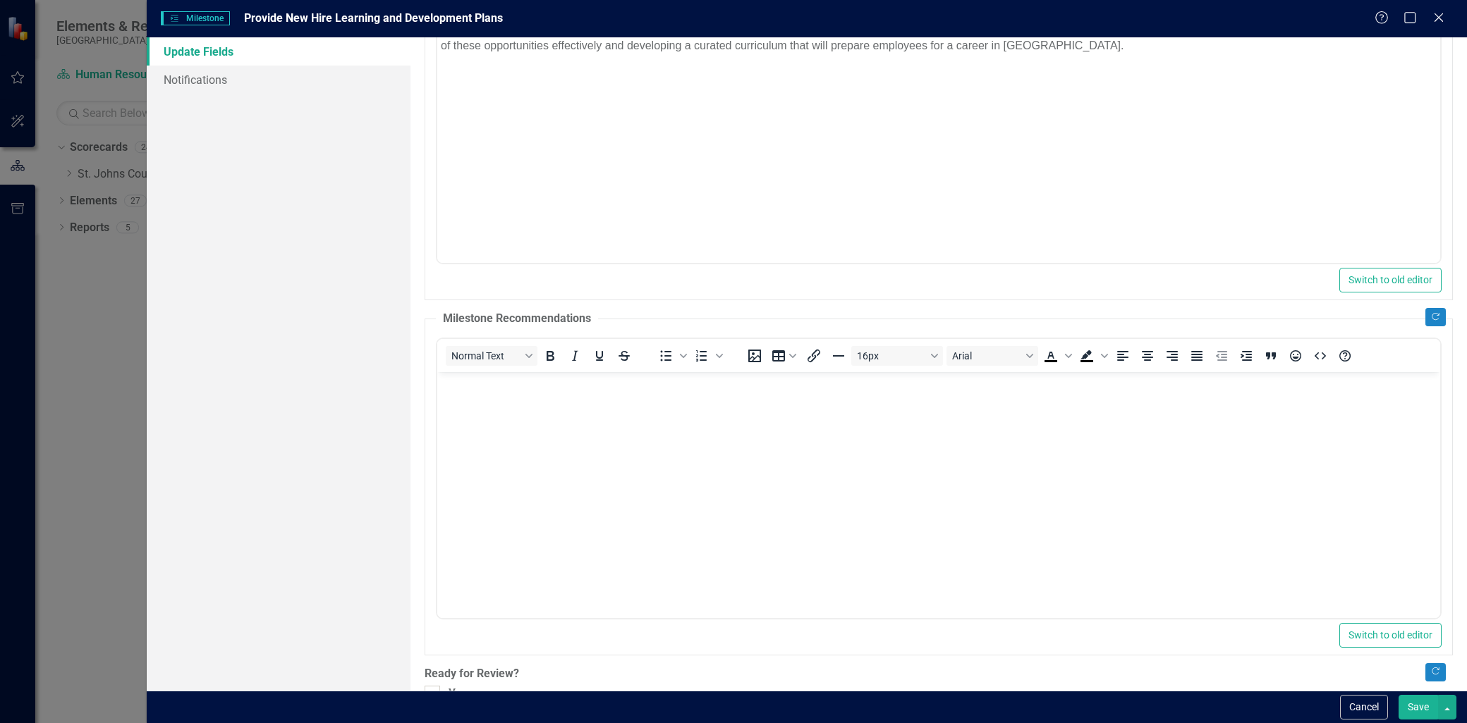
click at [485, 409] on body "Rich Text Area. Press ALT-0 for help." at bounding box center [938, 478] width 1003 height 212
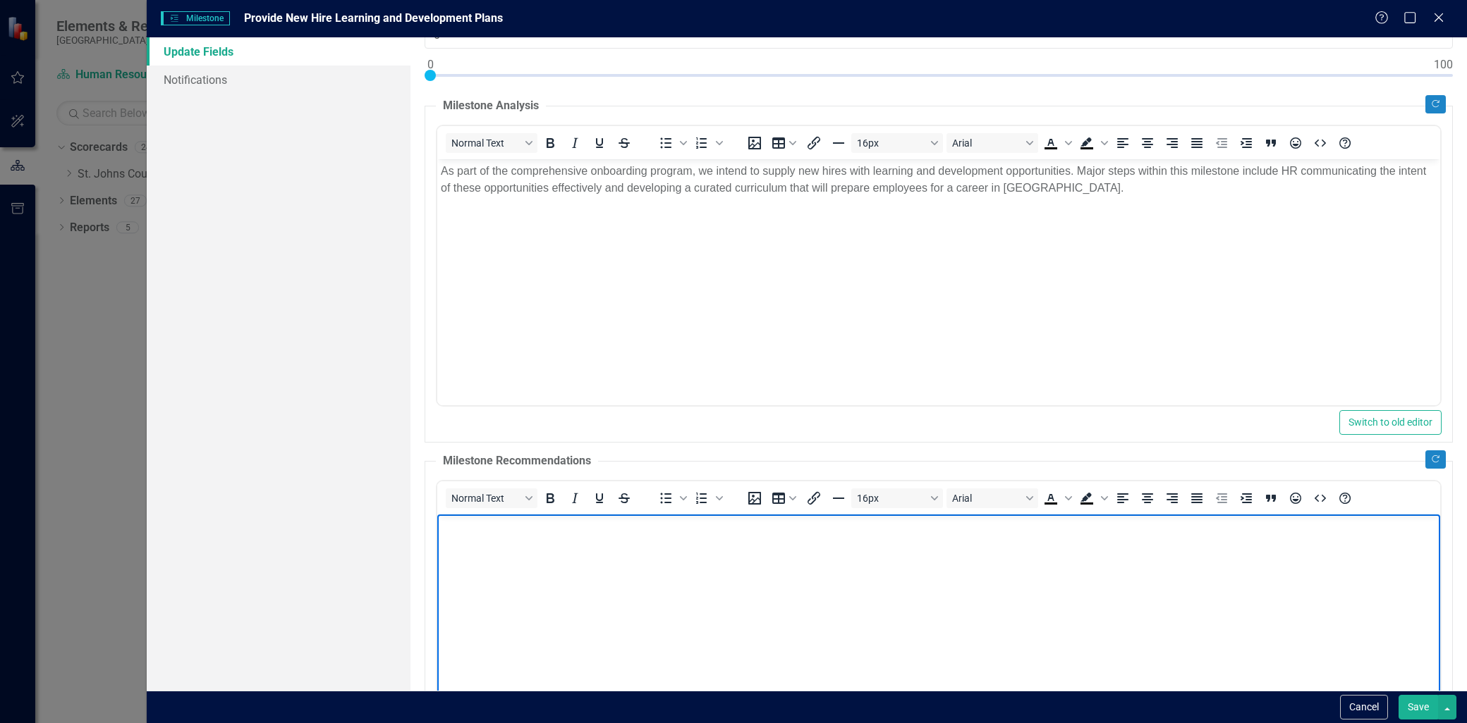
scroll to position [87, 0]
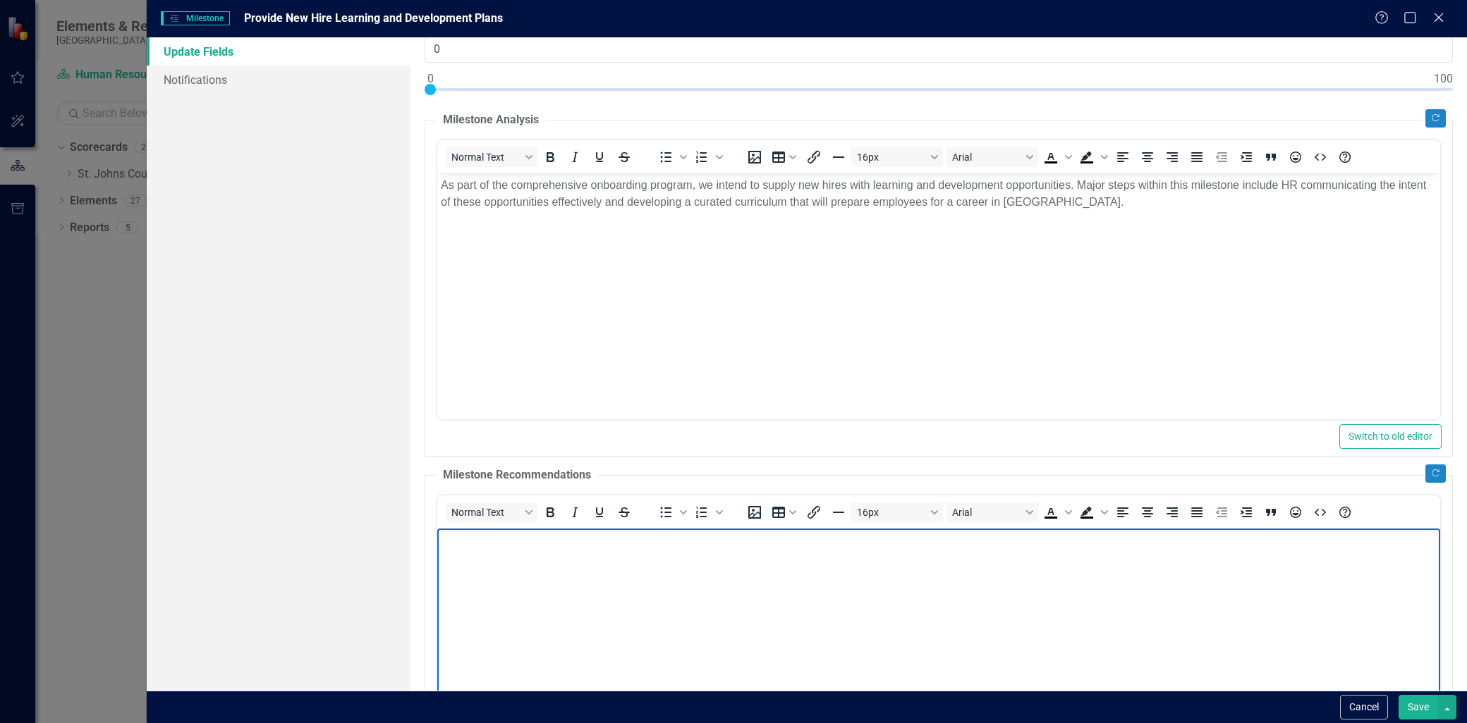
click at [1127, 203] on p "As part of the comprehensive onboarding program, we intend to supply new hires …" at bounding box center [939, 194] width 996 height 34
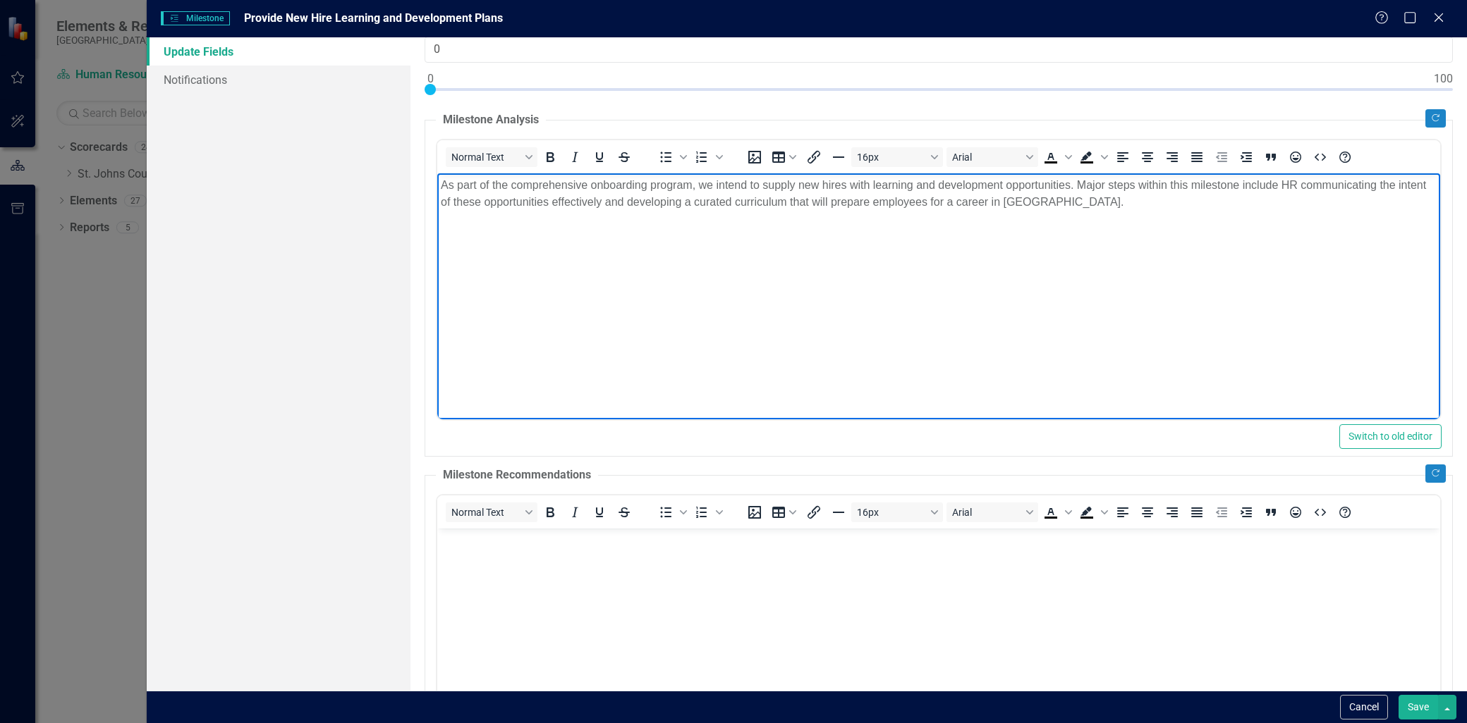
click at [713, 183] on p "As part of the comprehensive onboarding program, we intend to supply new hires …" at bounding box center [939, 194] width 996 height 34
click at [1293, 186] on p "As part of the comprehensive onboarding program, we intend to supply new hires …" at bounding box center [939, 194] width 996 height 34
click at [1094, 204] on p "As part of the comprehensive onboarding program, we intend to supply new hires …" at bounding box center [939, 194] width 996 height 34
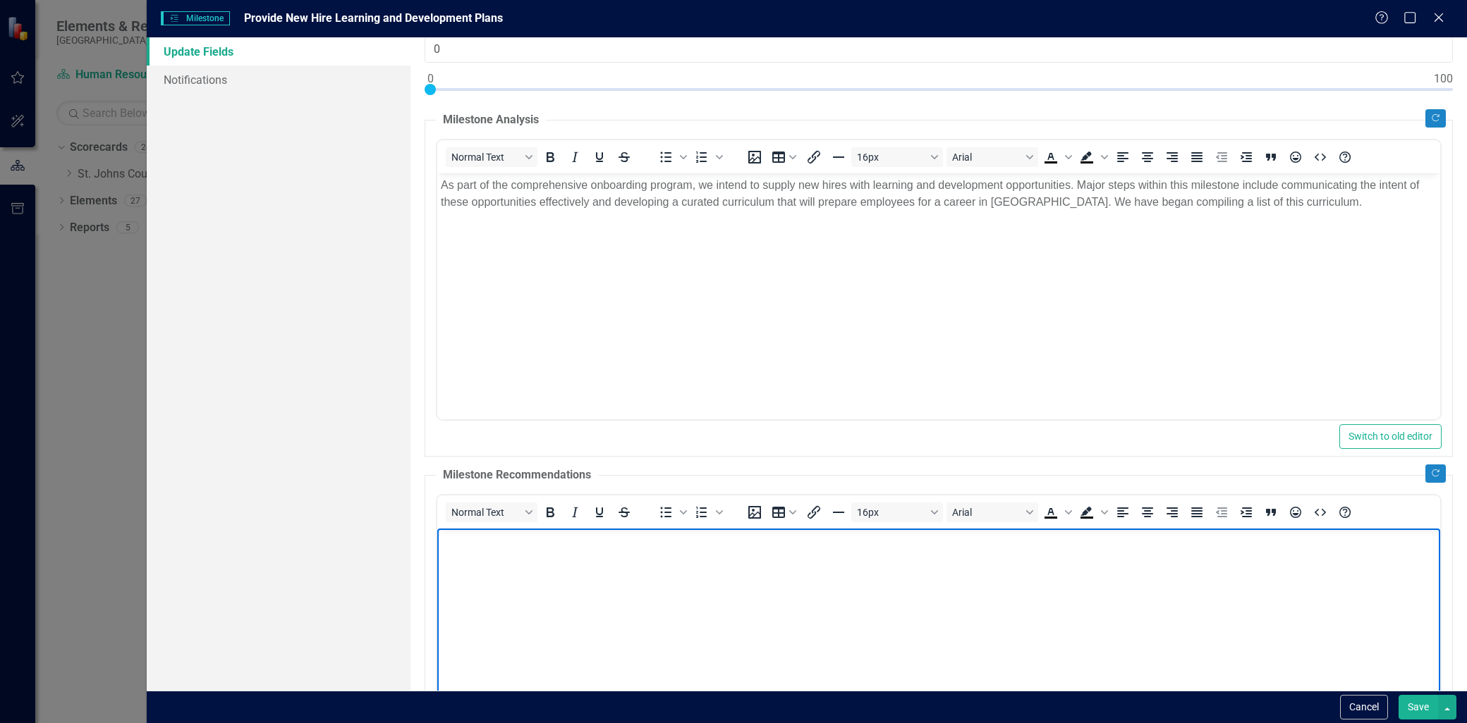
click at [761, 593] on body "Rich Text Area. Press ALT-0 for help." at bounding box center [938, 634] width 1003 height 212
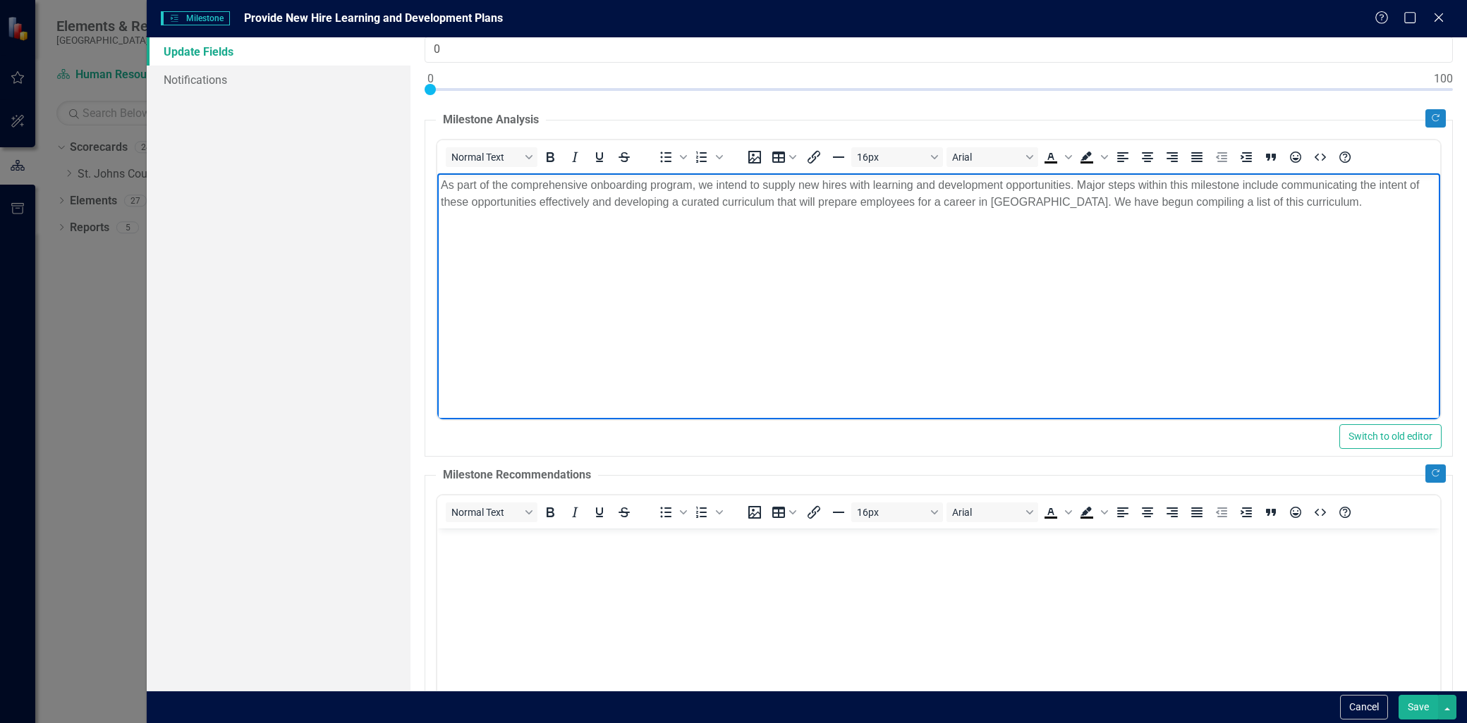
click at [612, 579] on body "Rich Text Area. Press ALT-0 for help." at bounding box center [938, 634] width 1003 height 212
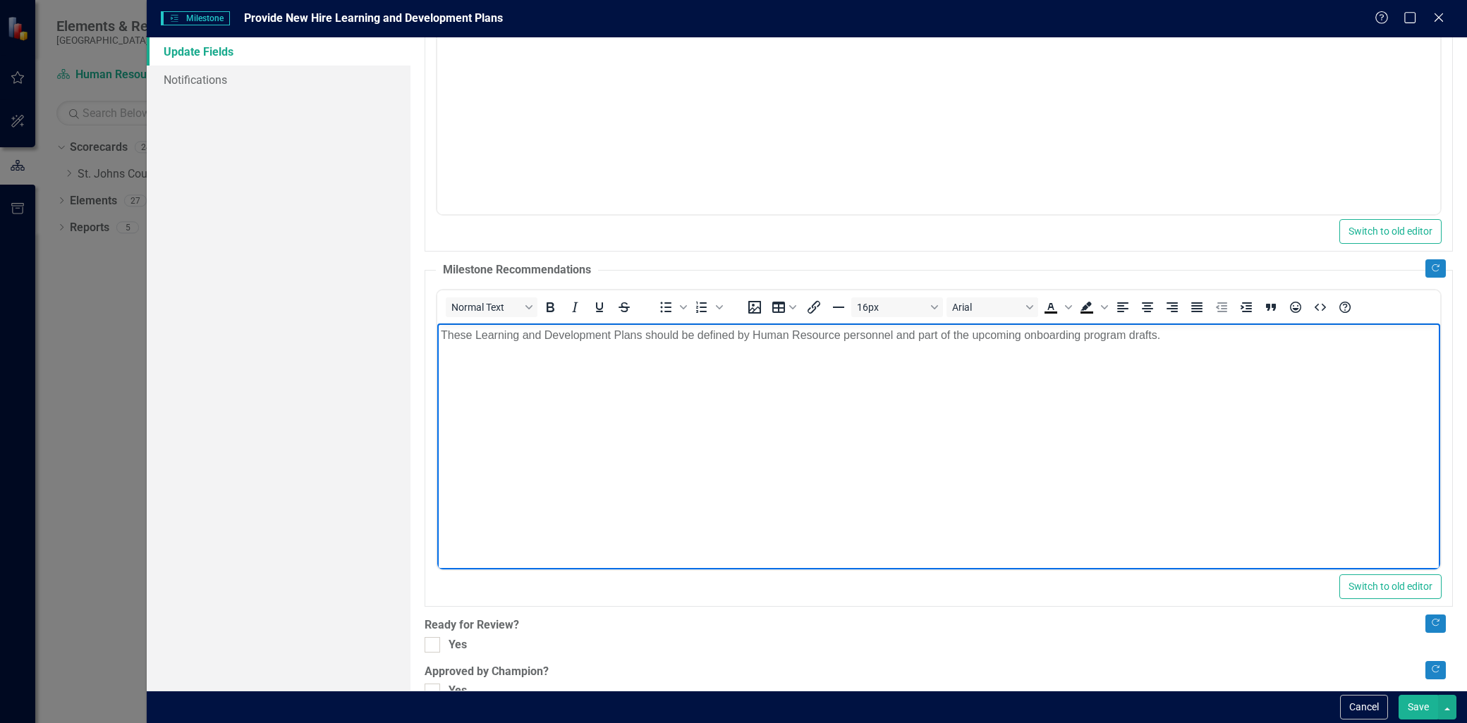
scroll to position [322, 0]
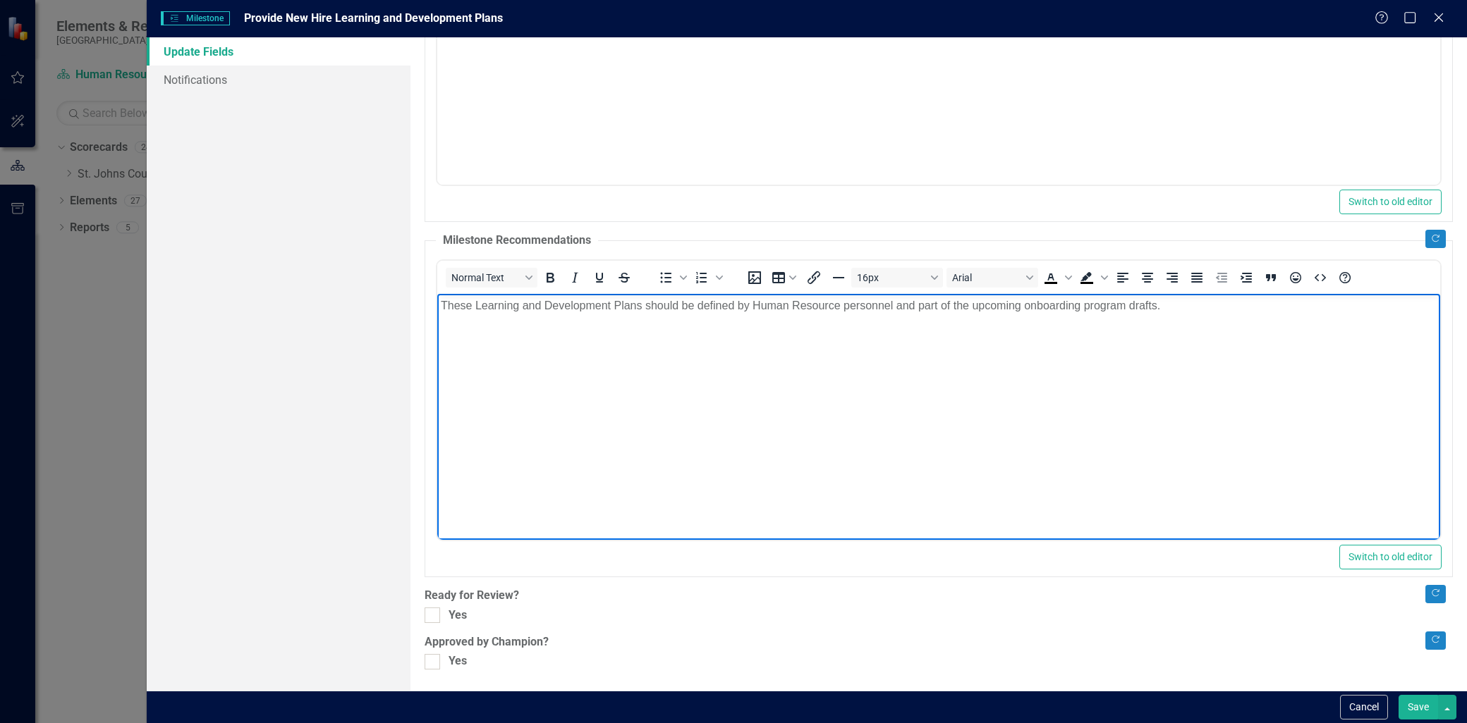
click at [1190, 307] on p "These Learning and Development Plans should be defined by Human Resource person…" at bounding box center [939, 305] width 996 height 17
click at [553, 324] on p "These Learning and Development Plans should be defined by Human Resource person…" at bounding box center [939, 314] width 996 height 34
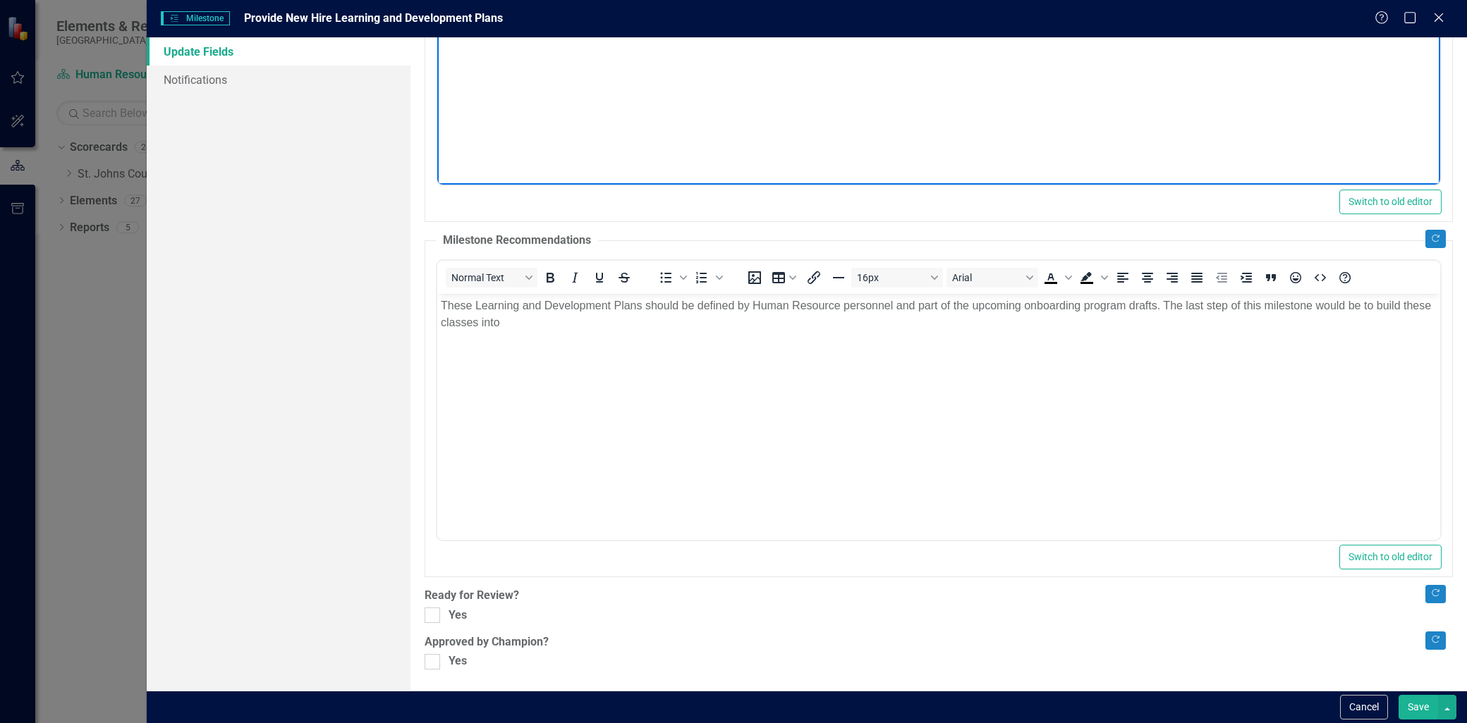
click at [735, 93] on body "As part of the comprehensive onboarding program, we intend to supply new hires …" at bounding box center [938, 45] width 1003 height 212
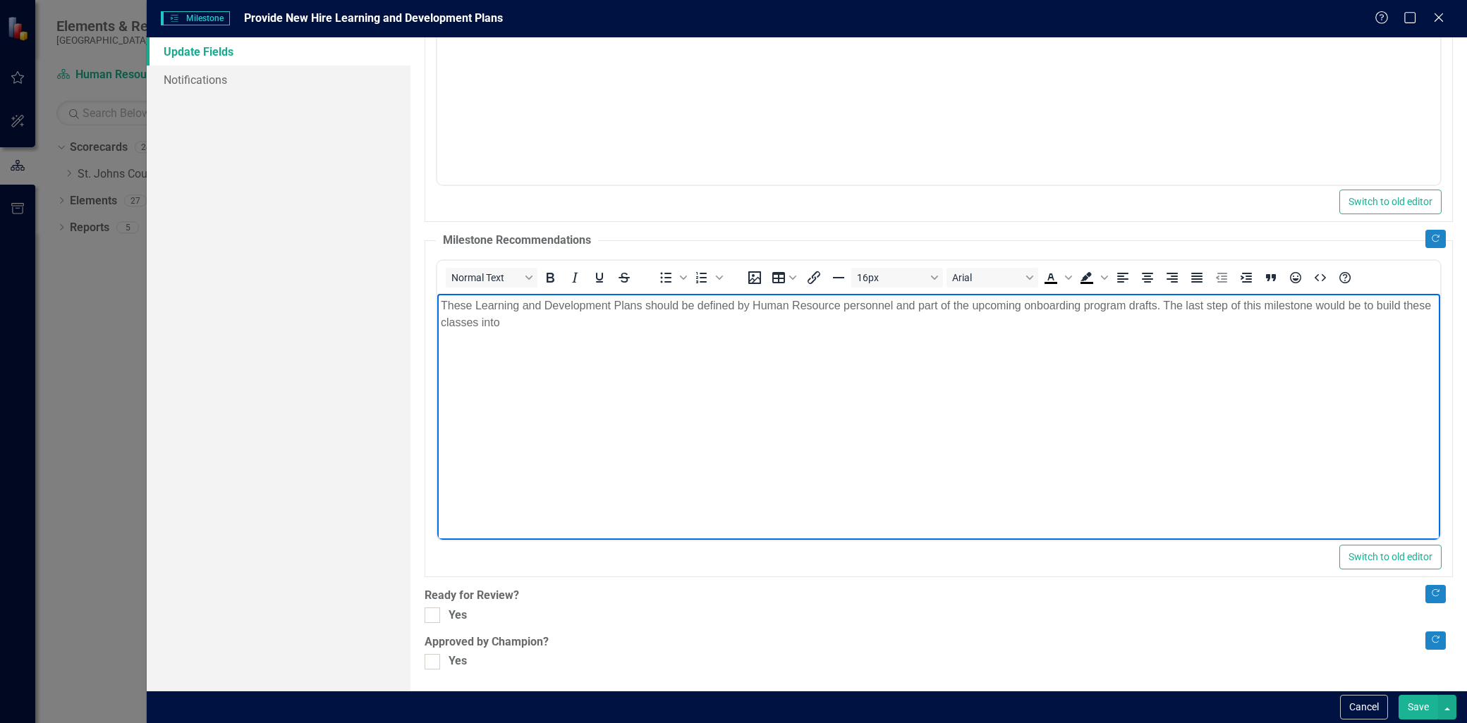
click at [780, 505] on html "These Learning and Development Plans should be defined by Human Resource person…" at bounding box center [938, 399] width 1003 height 212
click at [616, 328] on p "These Learning and Development Plans should be defined by Human Resource person…" at bounding box center [939, 314] width 996 height 34
drag, startPoint x: 431, startPoint y: 613, endPoint x: 431, endPoint y: 640, distance: 26.8
click at [431, 614] on input "Yes" at bounding box center [428, 612] width 9 height 9
checkbox input "true"
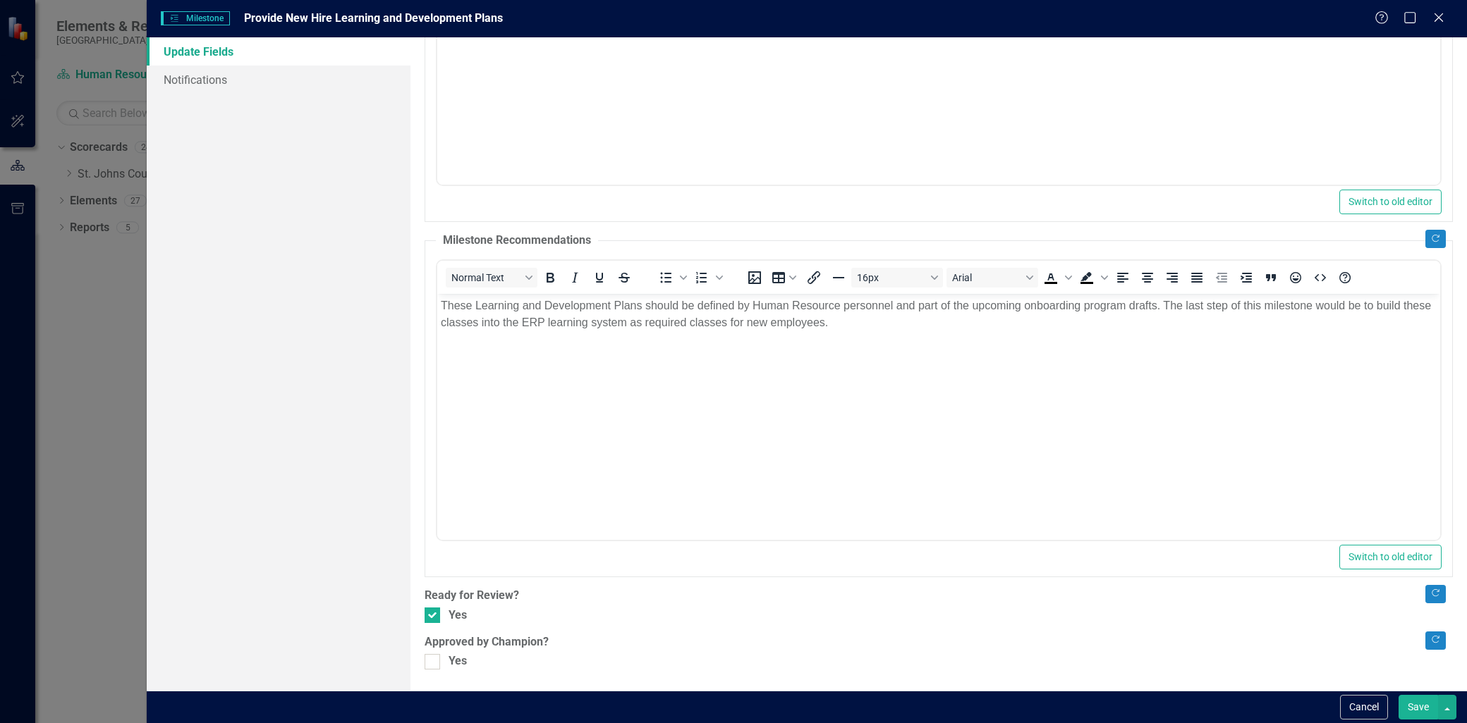
drag, startPoint x: 431, startPoint y: 659, endPoint x: 556, endPoint y: 675, distance: 125.1
click at [431, 660] on input "Yes" at bounding box center [428, 658] width 9 height 9
checkbox input "true"
click at [1420, 704] on button "Save" at bounding box center [1417, 707] width 39 height 25
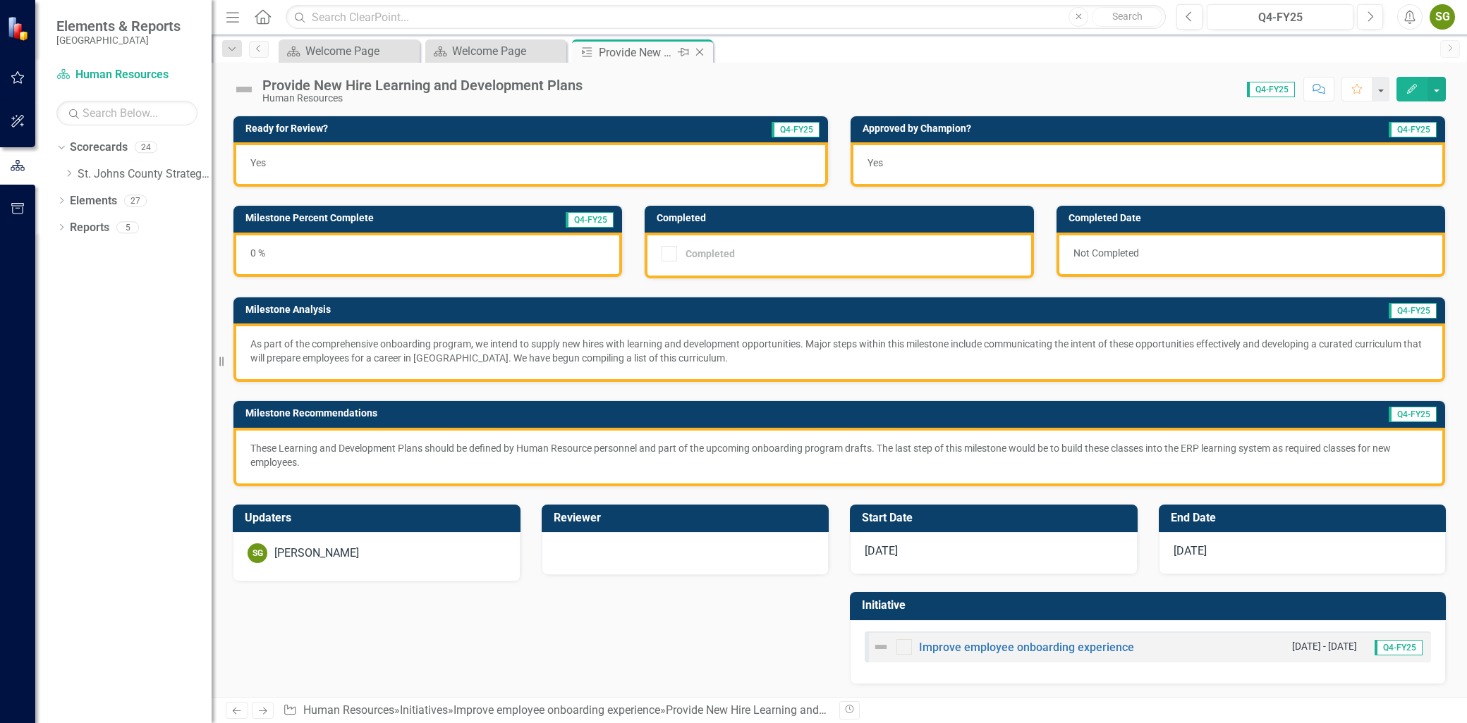
click at [692, 55] on icon "Close" at bounding box center [699, 52] width 14 height 11
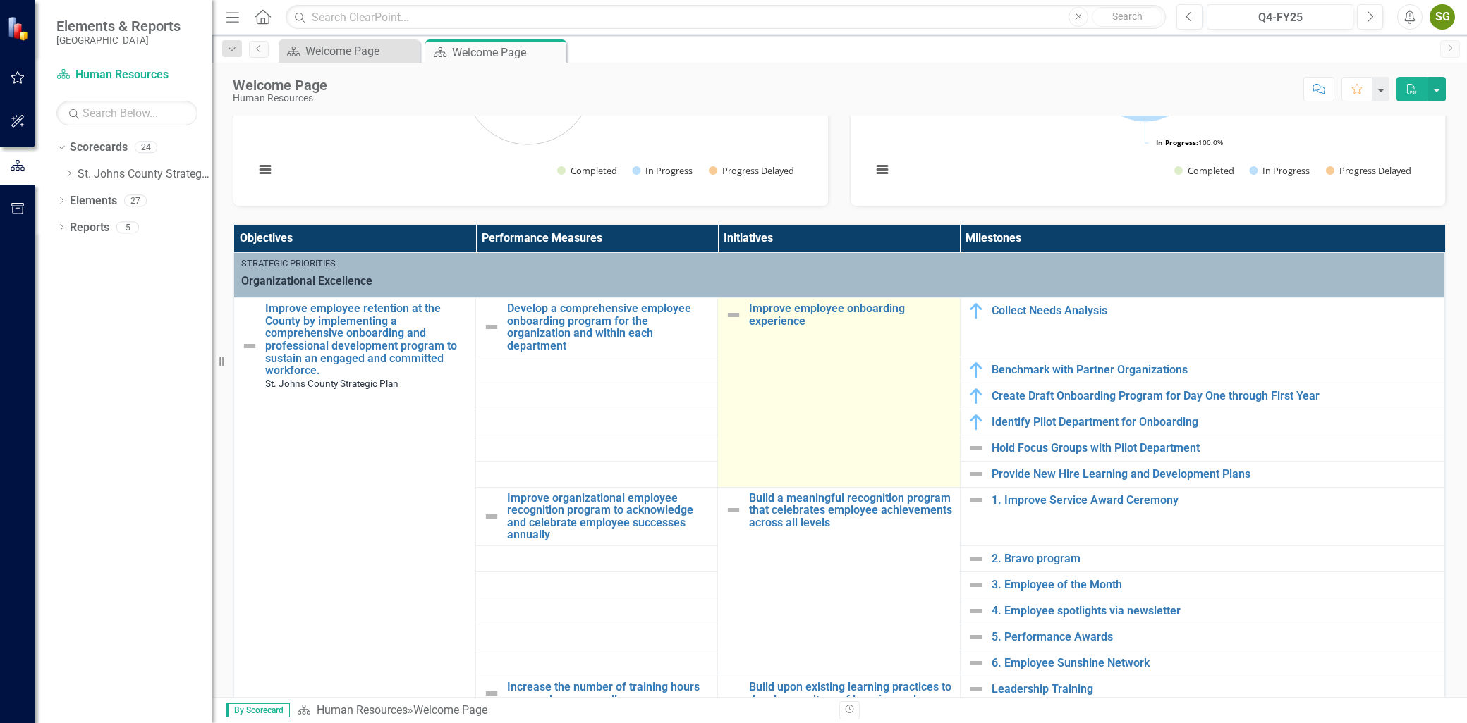
scroll to position [313, 0]
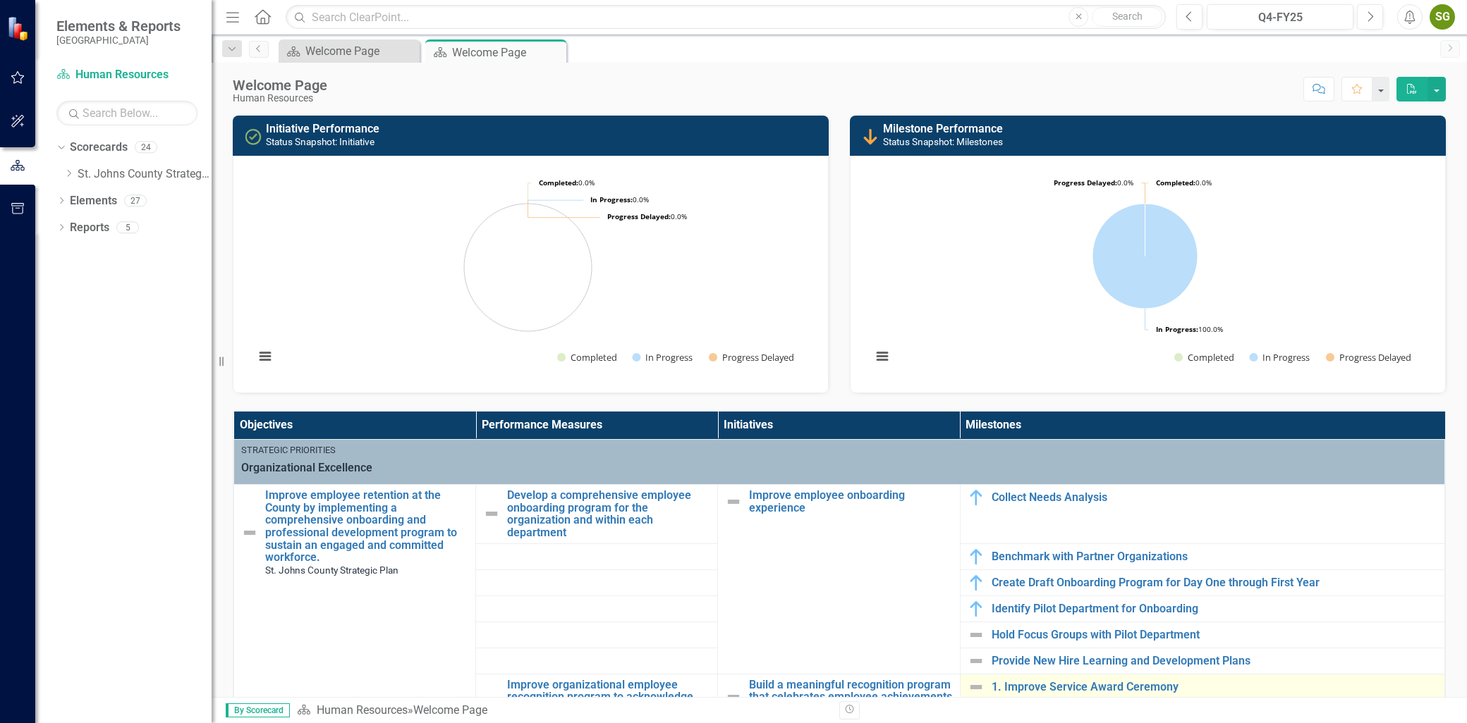
scroll to position [313, 0]
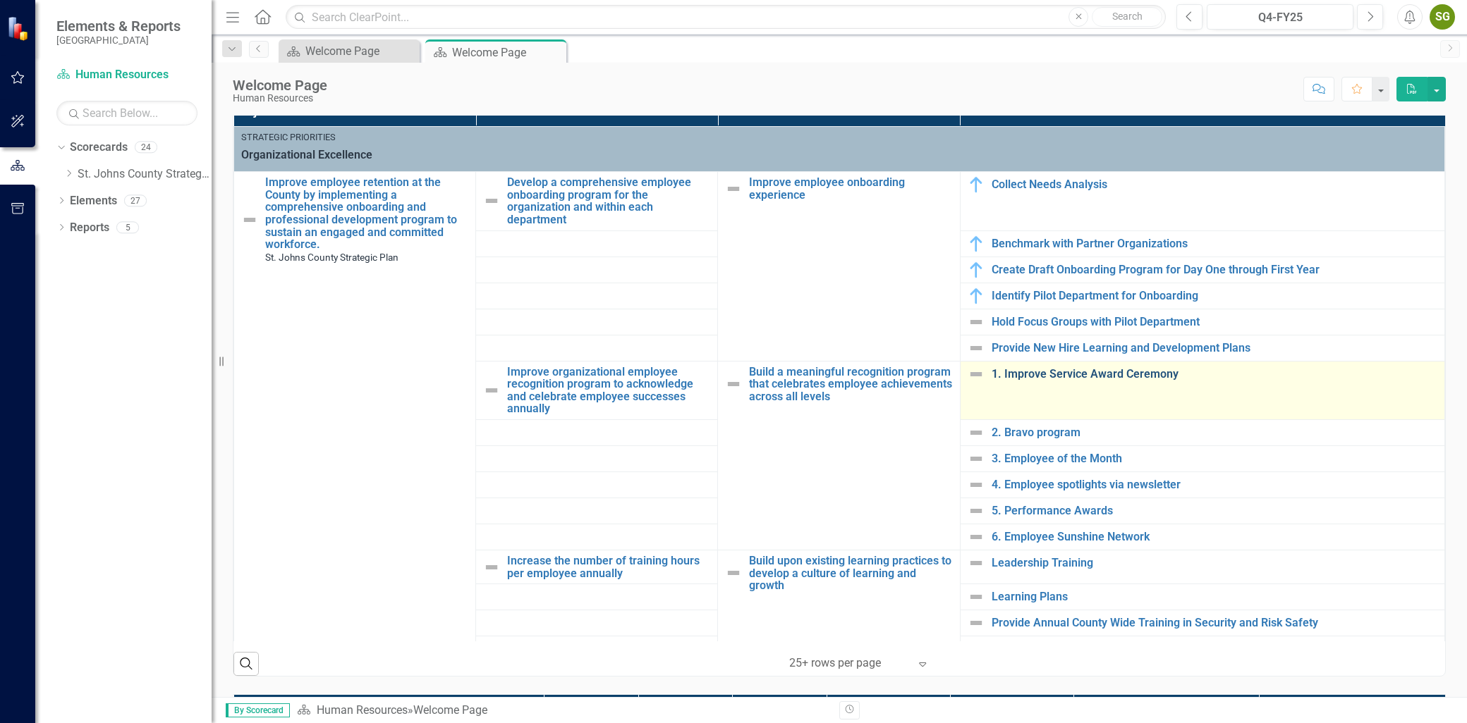
click at [1021, 376] on link "1. Improve Service Award Ceremony" at bounding box center [1214, 374] width 446 height 13
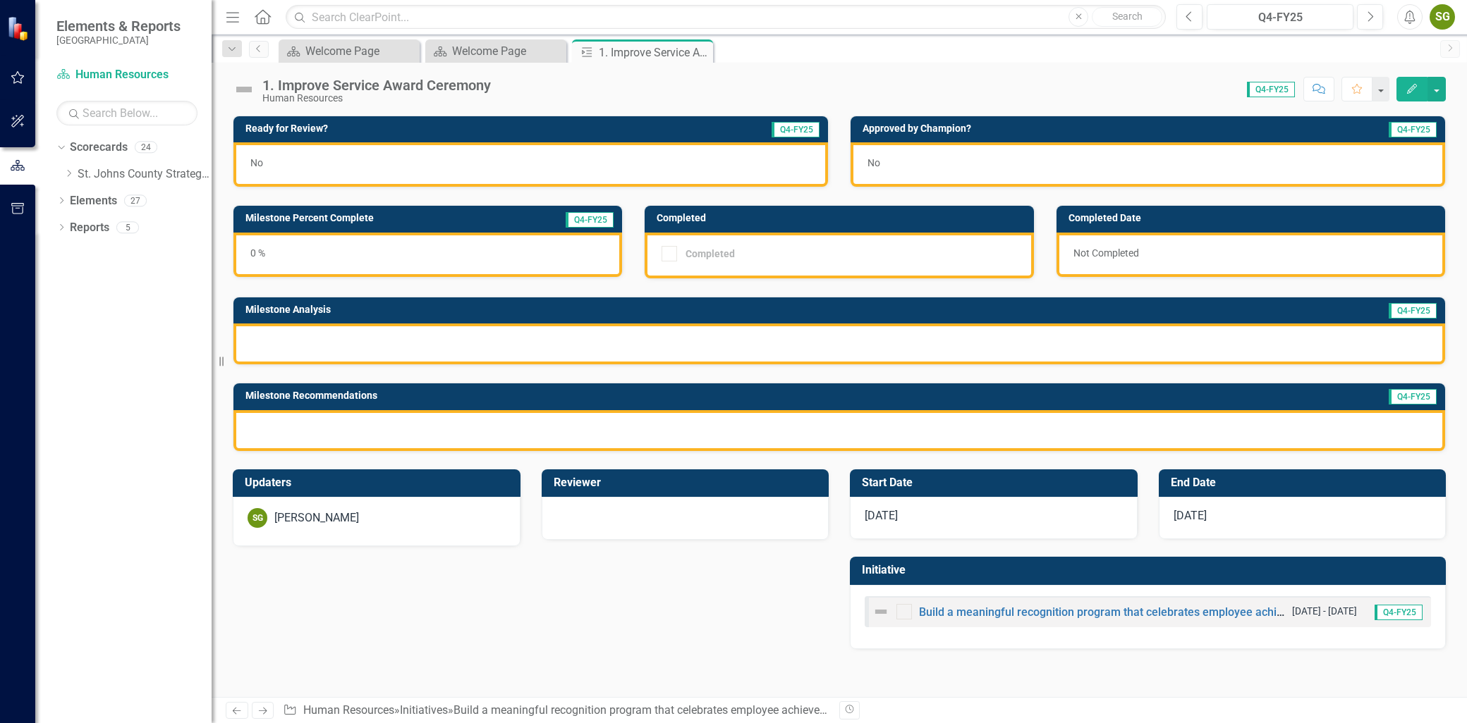
click at [1400, 88] on button "Edit" at bounding box center [1411, 89] width 31 height 25
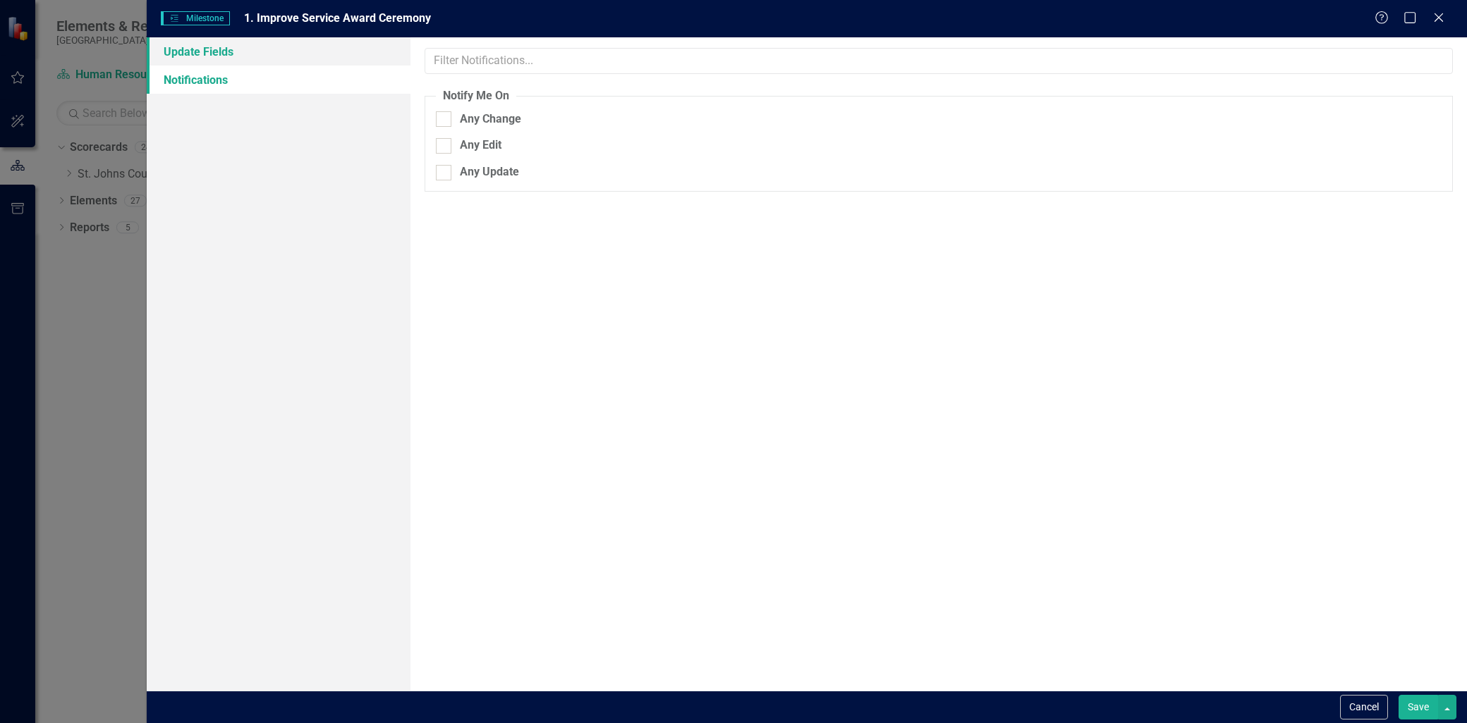
click at [243, 57] on link "Update Fields" at bounding box center [279, 51] width 264 height 28
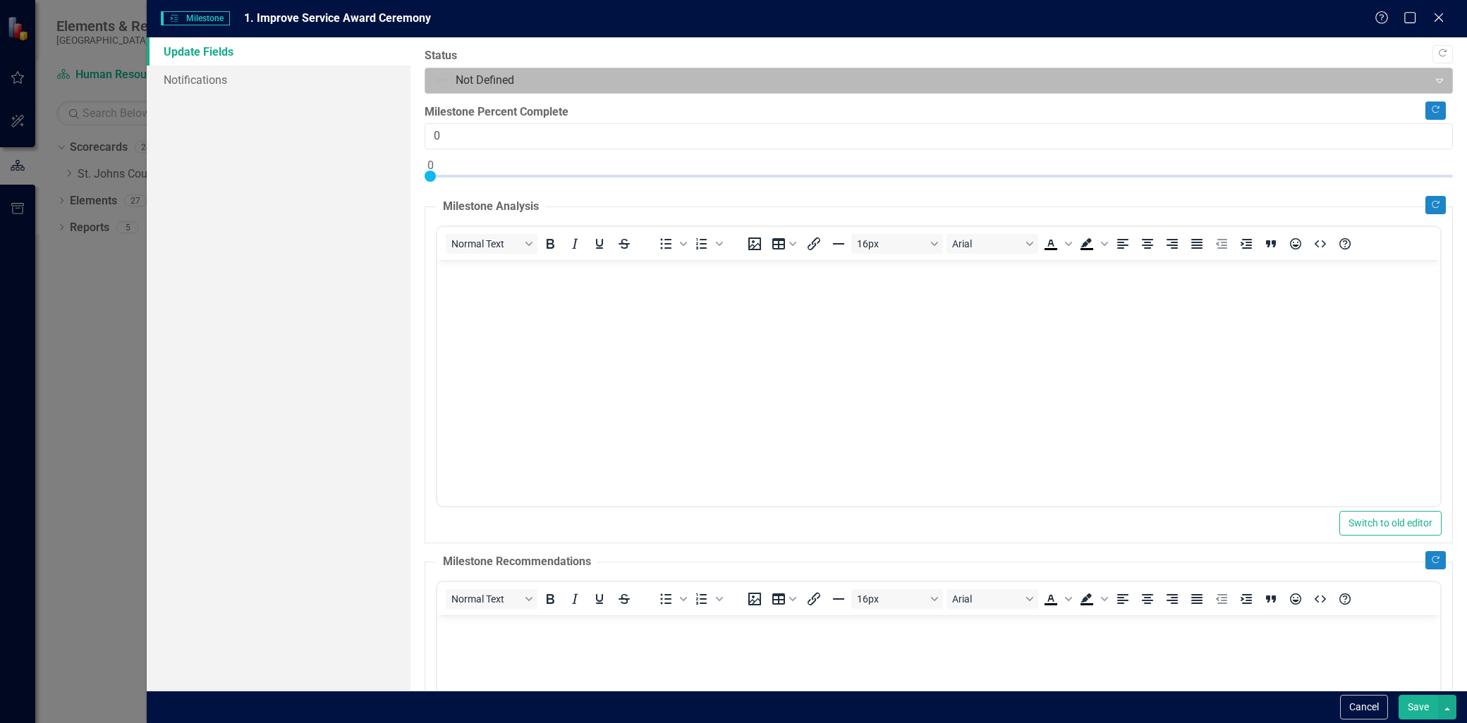
click at [540, 80] on div at bounding box center [926, 80] width 984 height 19
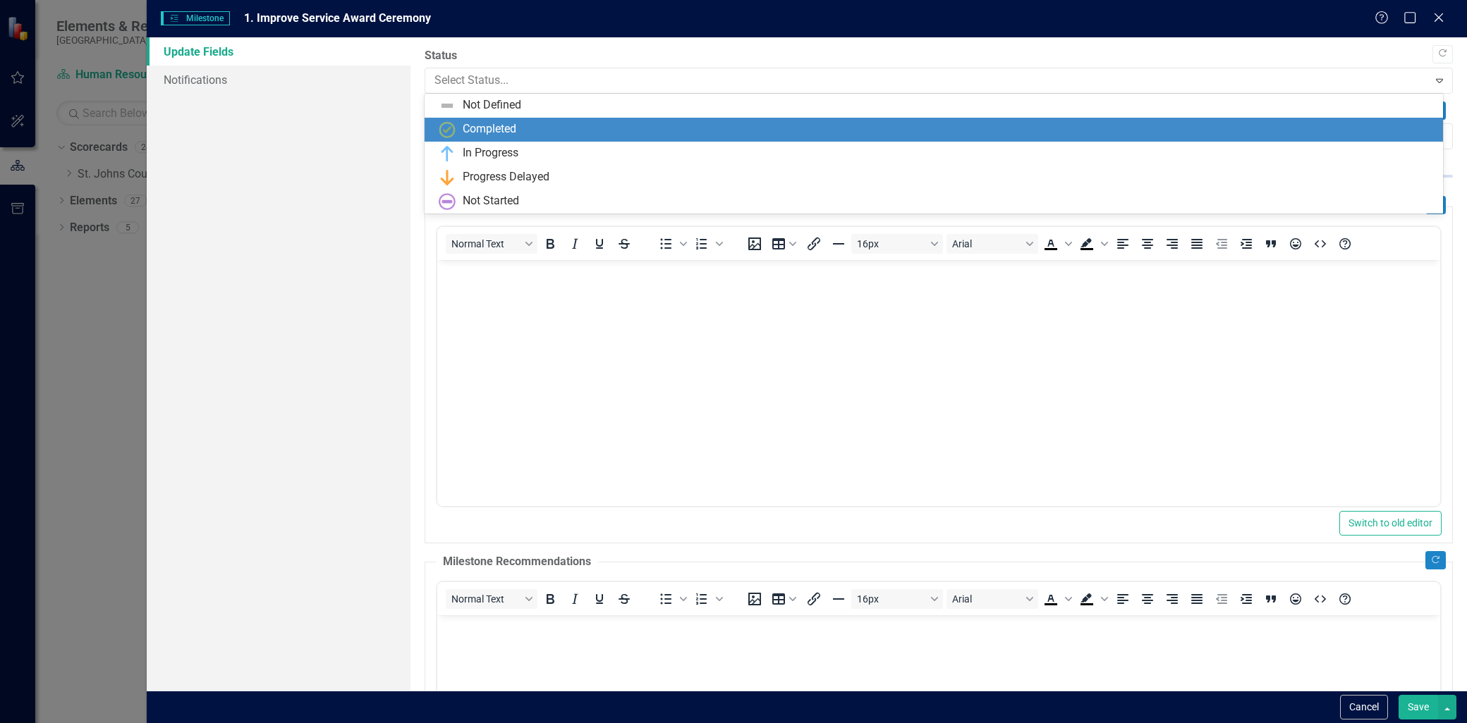
click at [512, 128] on div "Completed" at bounding box center [490, 129] width 54 height 16
click at [512, 73] on div at bounding box center [926, 80] width 984 height 19
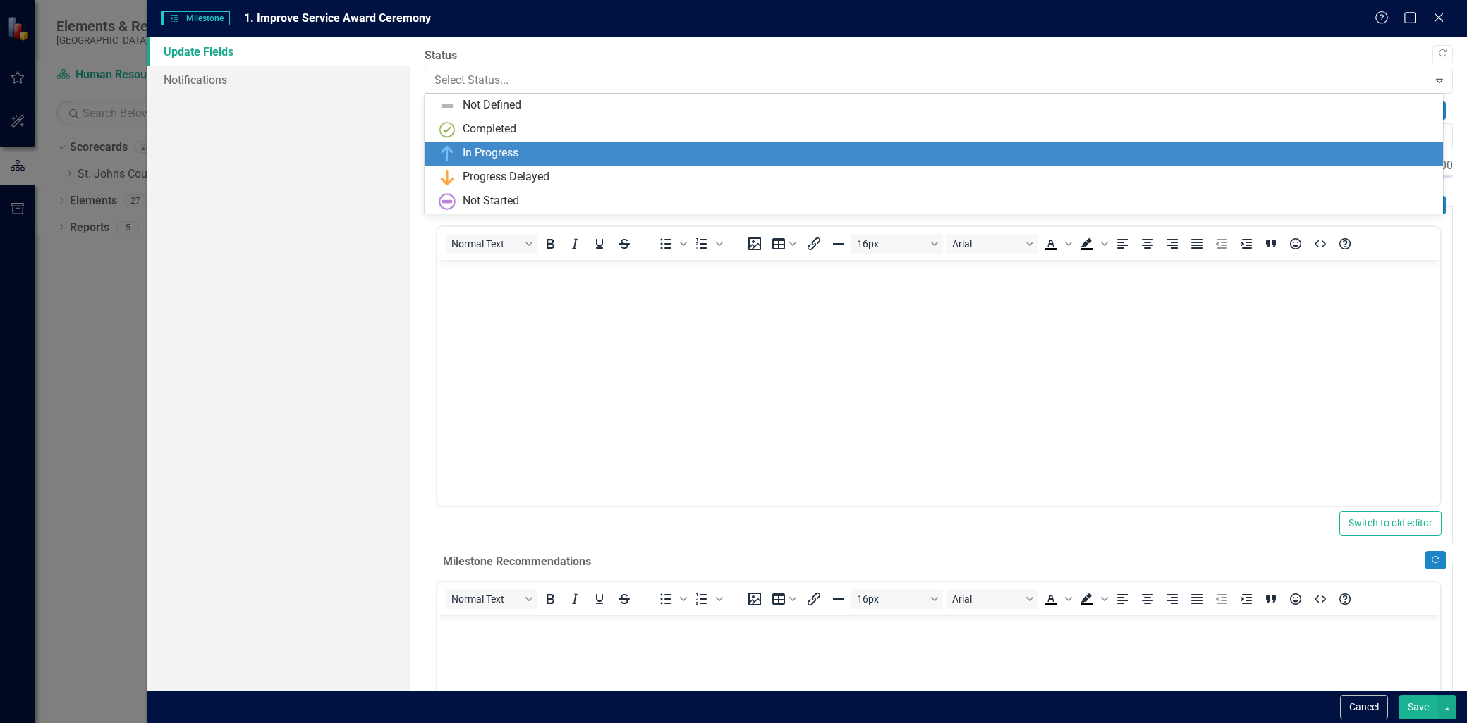
click at [487, 145] on div "In Progress" at bounding box center [491, 153] width 56 height 16
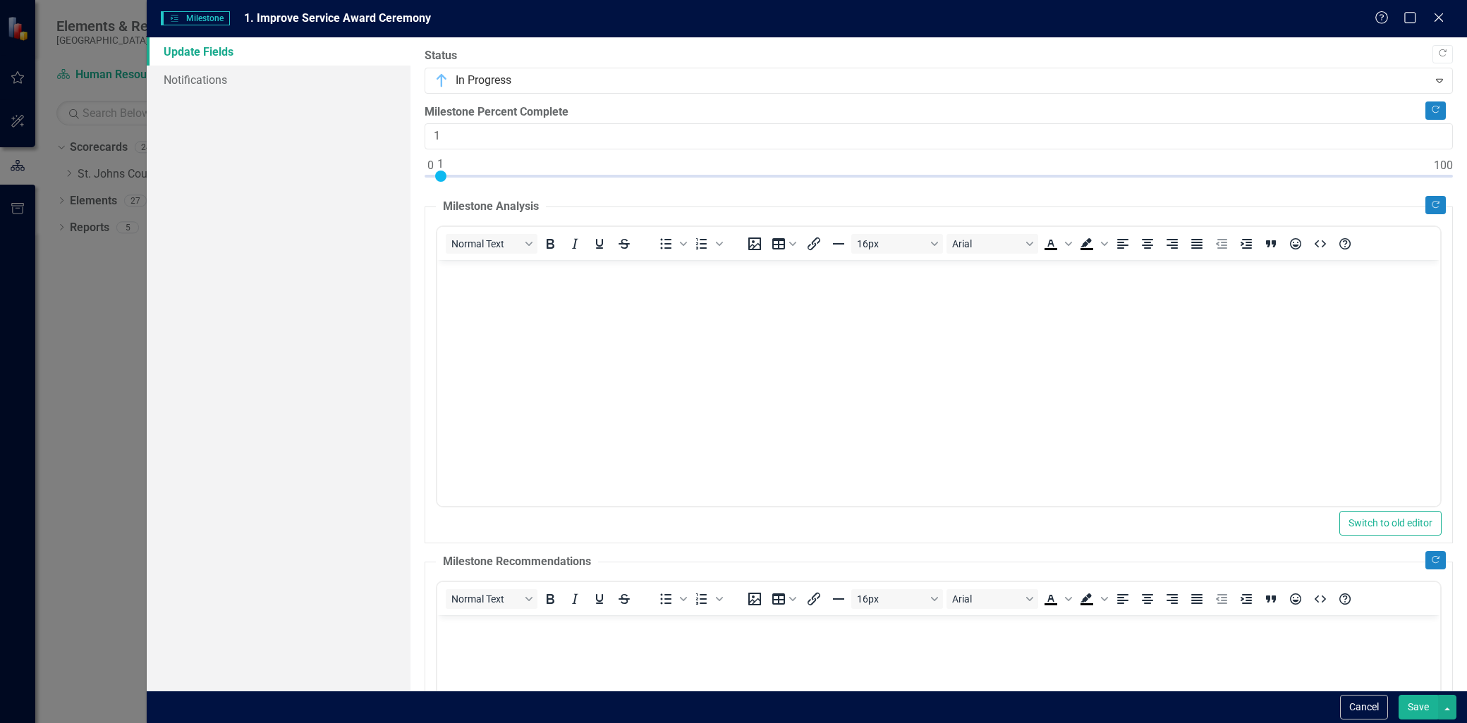
type input "0"
drag, startPoint x: 431, startPoint y: 175, endPoint x: 418, endPoint y: 174, distance: 12.7
click at [418, 174] on div ""Update" fields in ClearPoint are the fields that change from reporting period …" at bounding box center [938, 364] width 1056 height 654
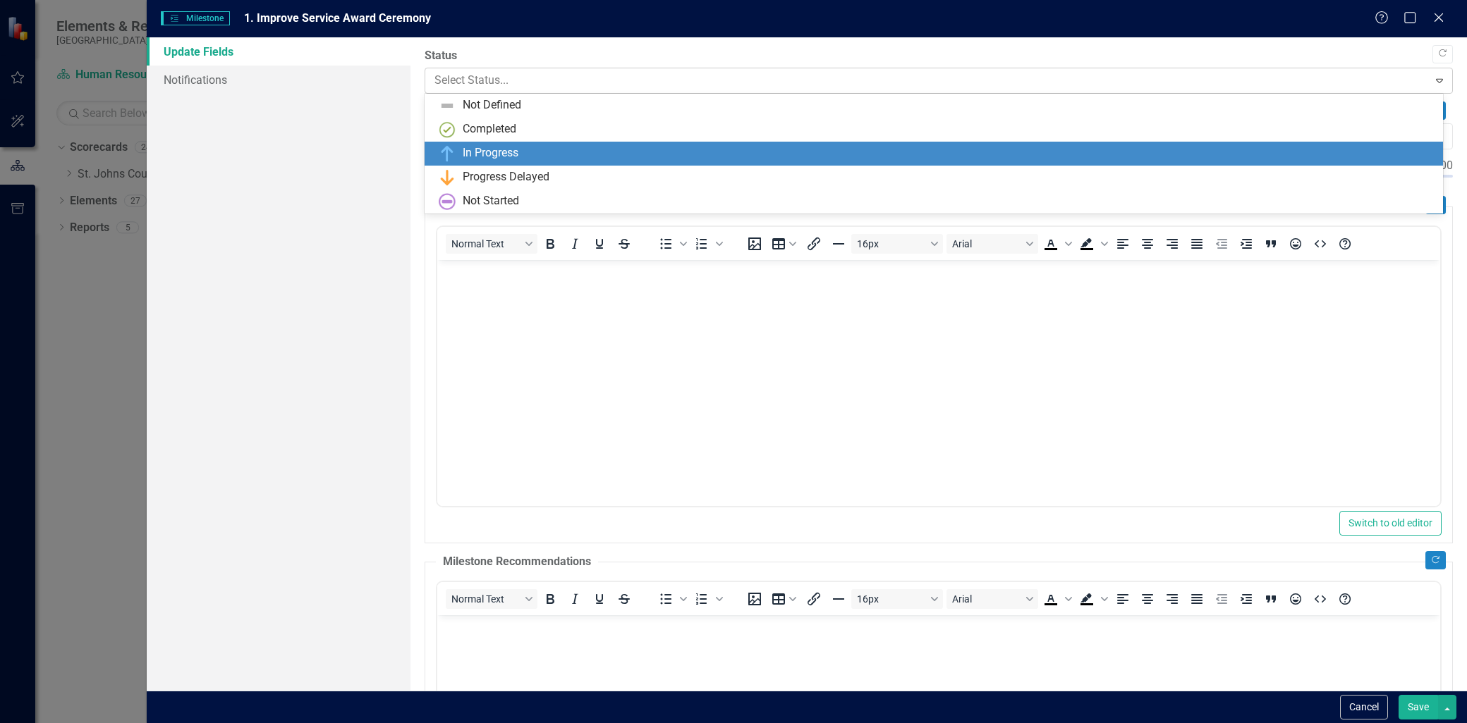
click at [527, 85] on div at bounding box center [926, 80] width 984 height 19
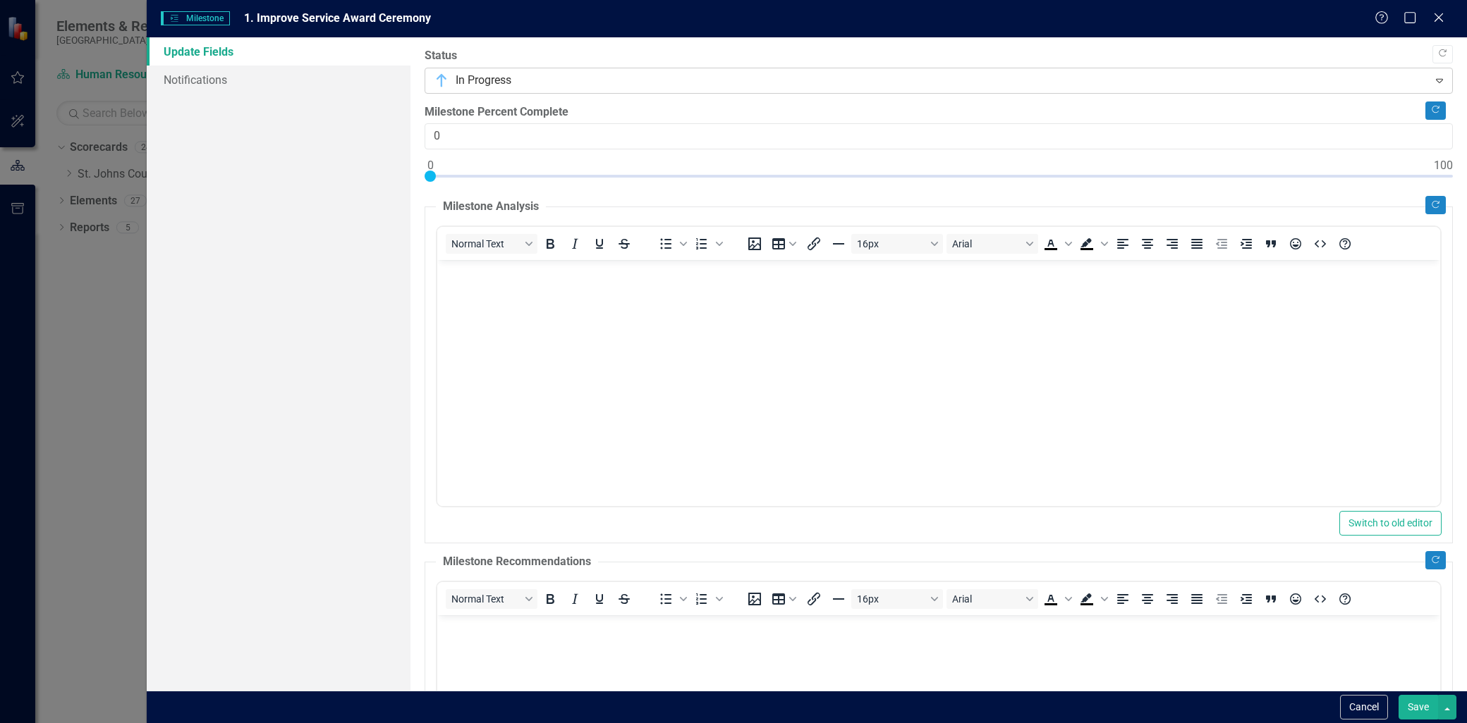
click at [529, 78] on div at bounding box center [926, 80] width 984 height 19
click at [1432, 16] on icon "Close" at bounding box center [1438, 17] width 18 height 13
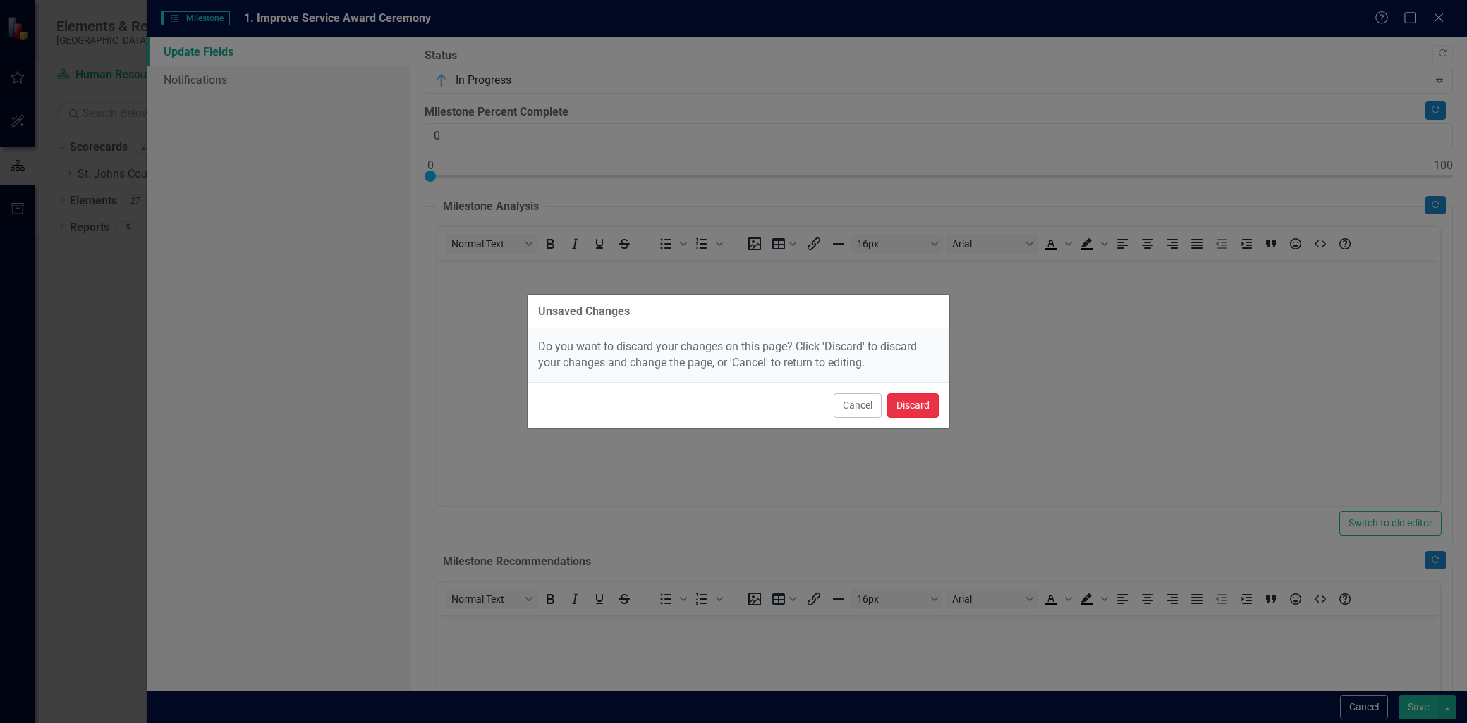
click at [917, 410] on button "Discard" at bounding box center [912, 405] width 51 height 25
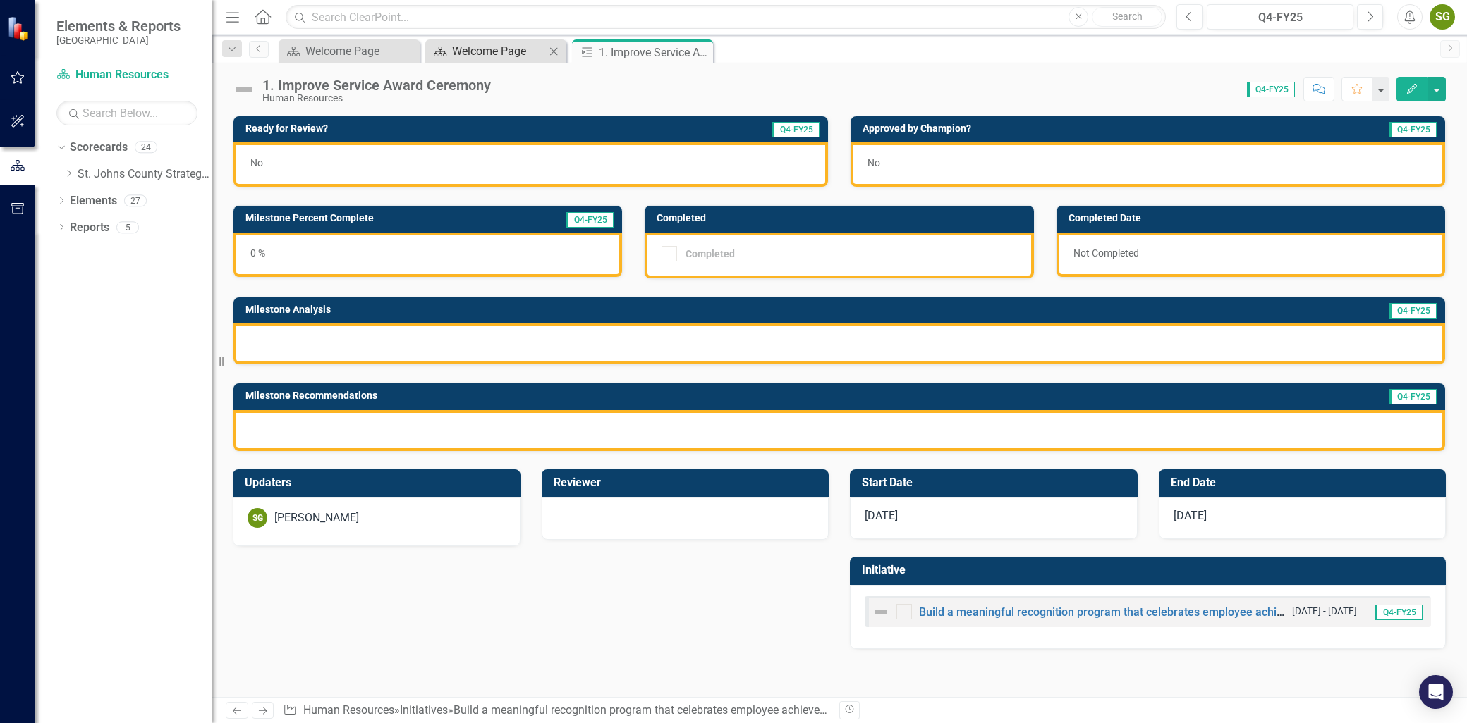
click at [487, 42] on div "Welcome Page" at bounding box center [498, 51] width 93 height 18
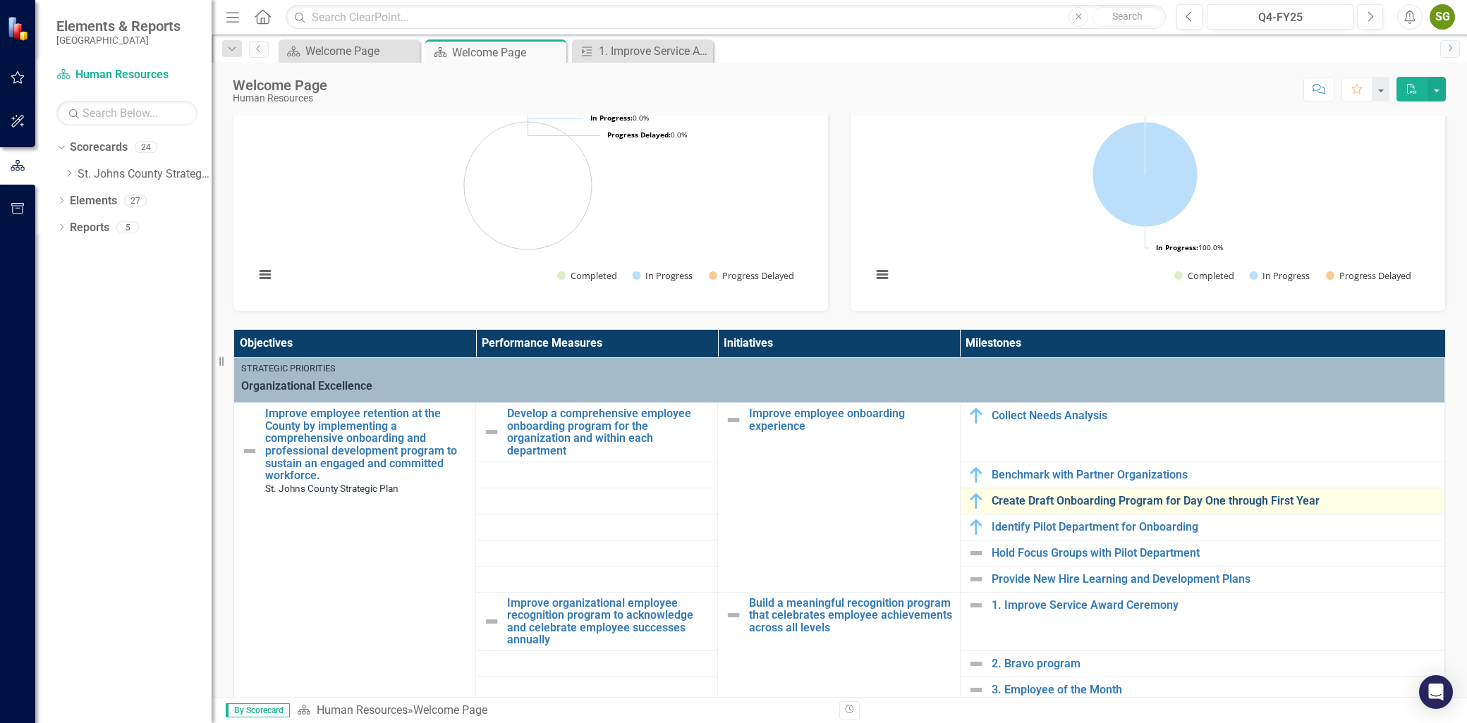
scroll to position [235, 0]
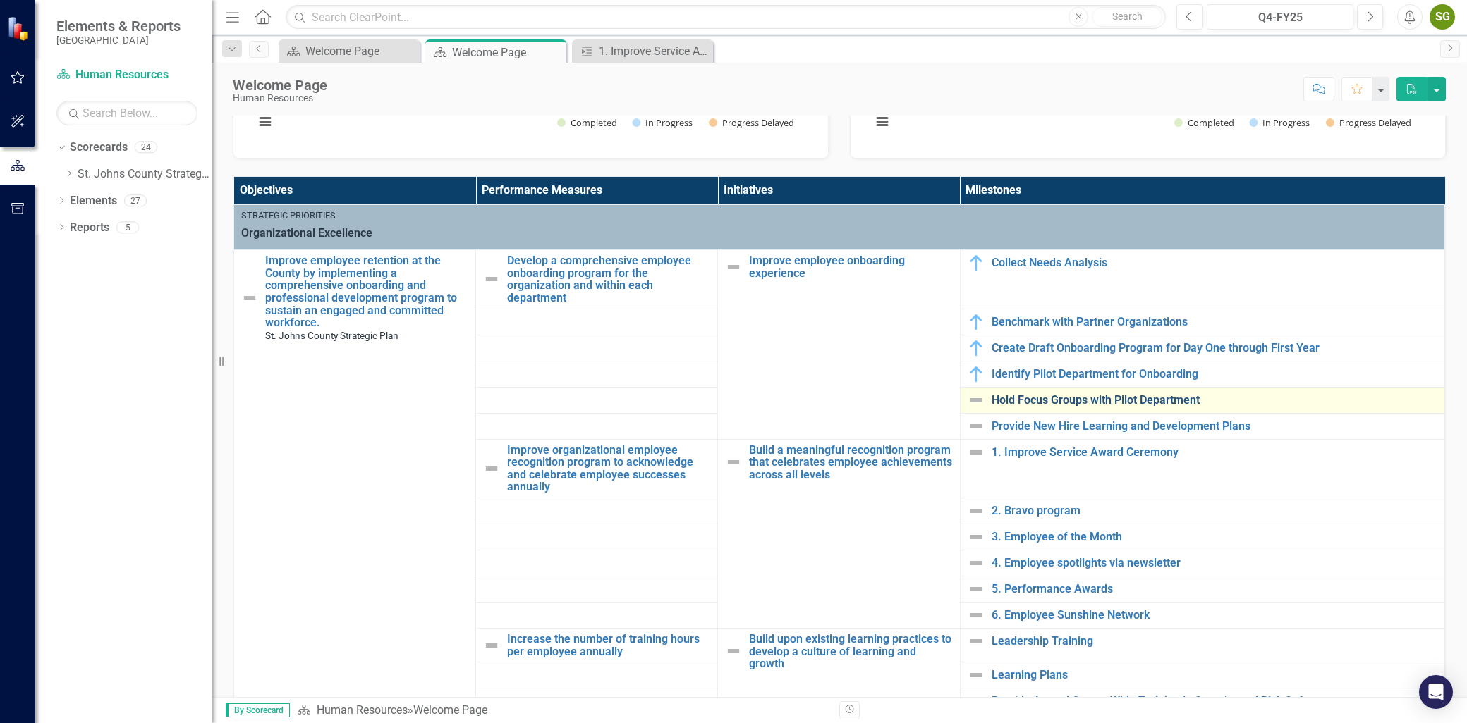
click at [1027, 403] on link "Hold Focus Groups with Pilot Department" at bounding box center [1214, 400] width 446 height 13
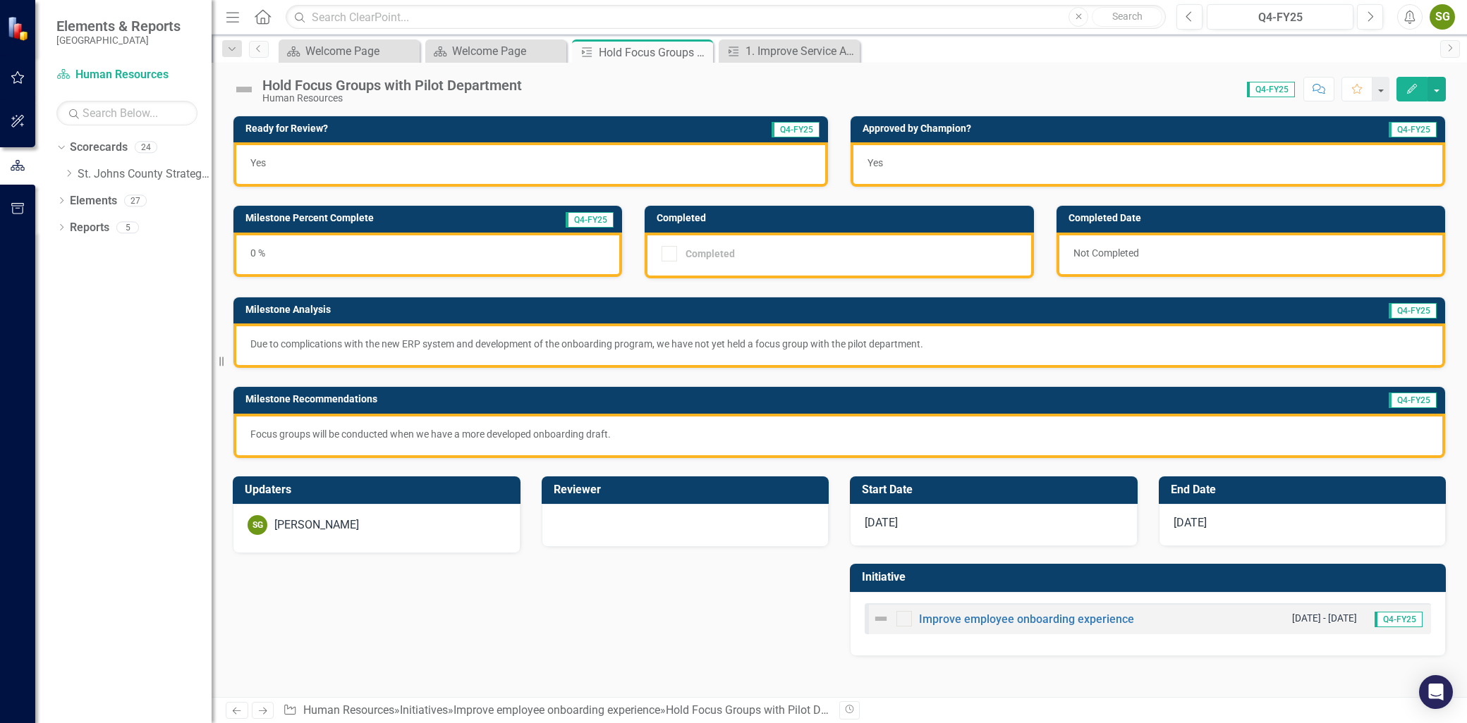
click at [1415, 85] on icon "button" at bounding box center [1412, 89] width 10 height 10
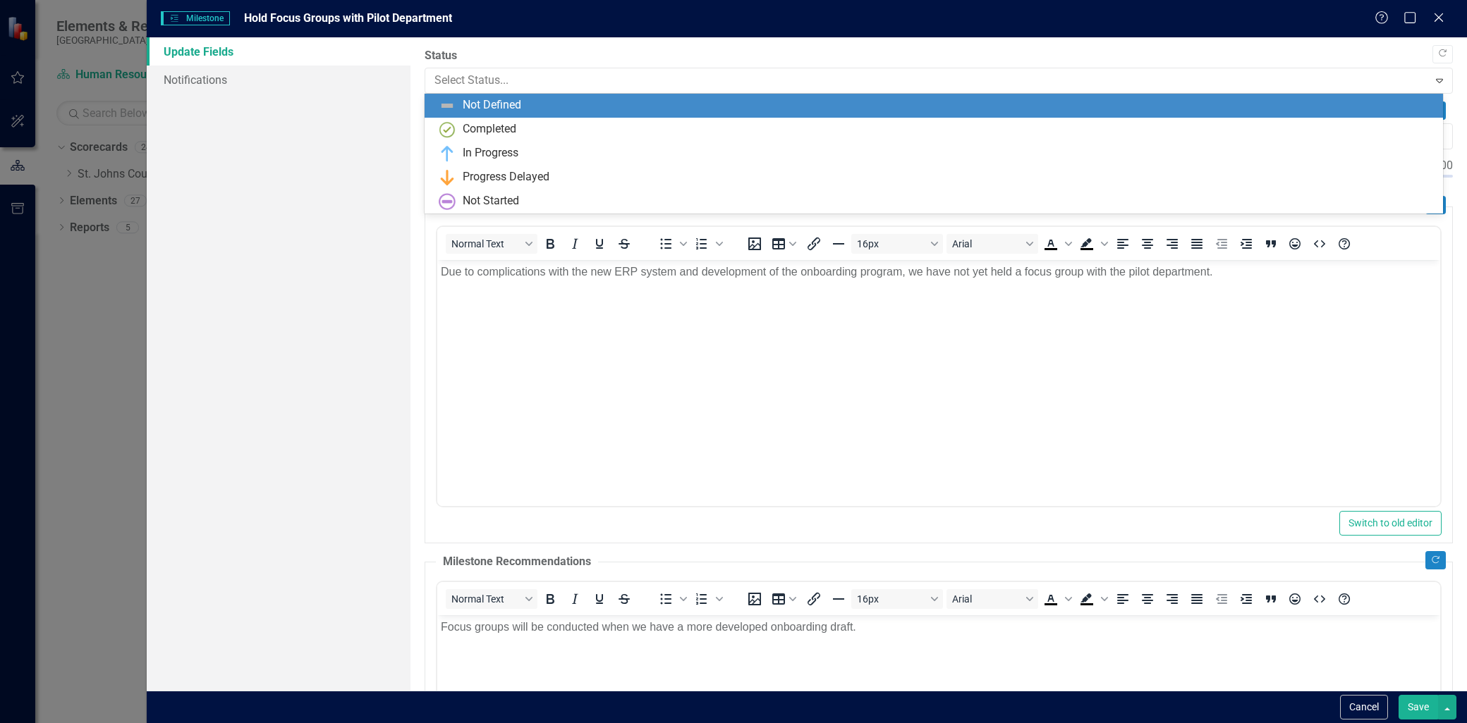
drag, startPoint x: 498, startPoint y: 78, endPoint x: 494, endPoint y: 107, distance: 29.9
click at [498, 78] on div at bounding box center [926, 80] width 984 height 19
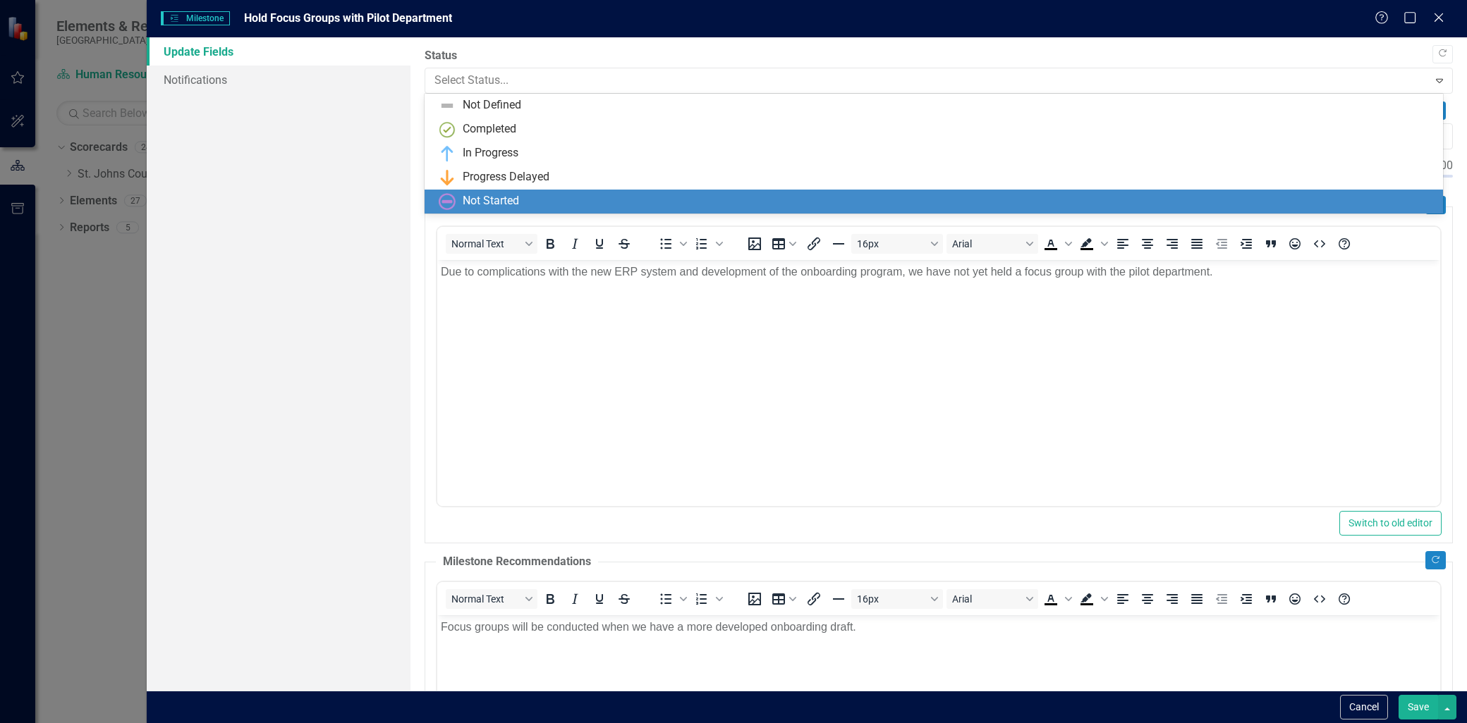
click at [498, 194] on div "Not Started" at bounding box center [491, 201] width 56 height 16
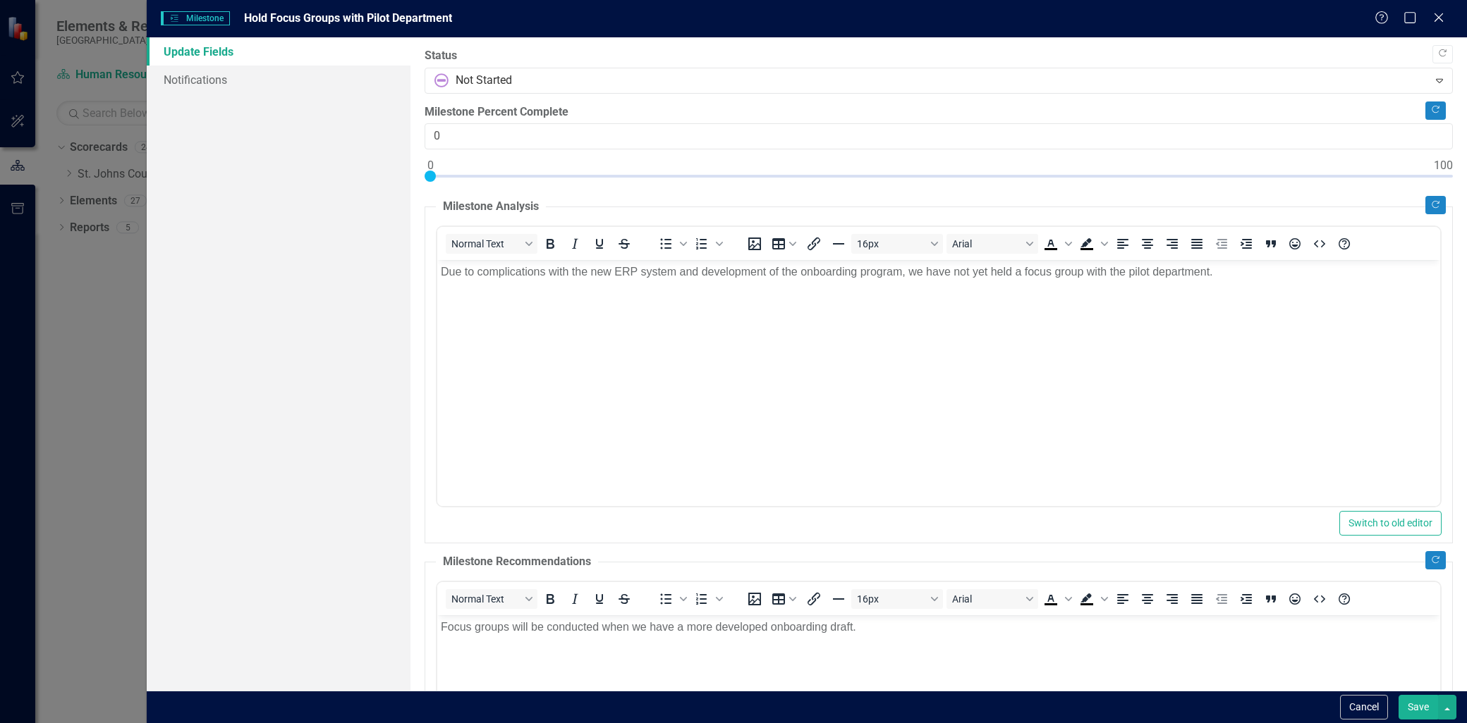
drag, startPoint x: 1419, startPoint y: 710, endPoint x: 446, endPoint y: 188, distance: 1105.0
click at [1419, 710] on button "Save" at bounding box center [1417, 707] width 39 height 25
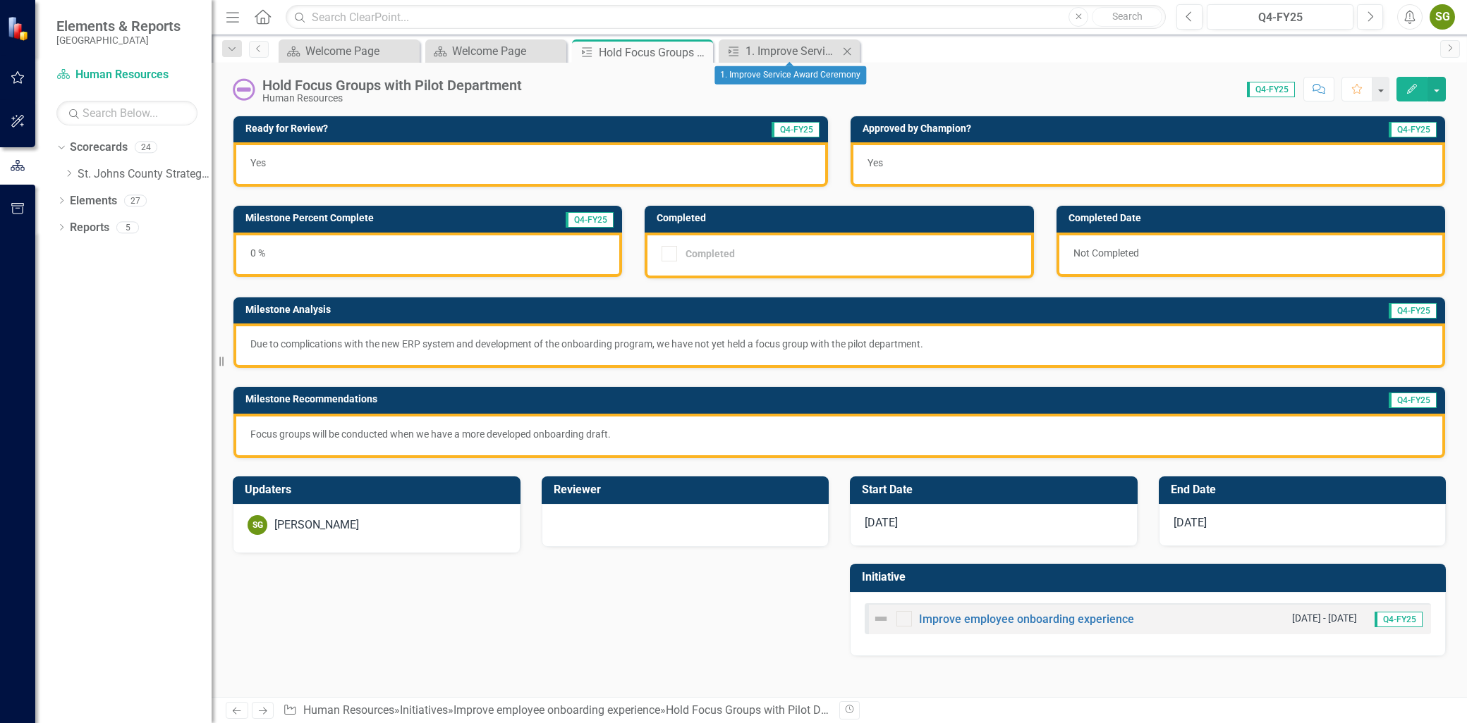
click at [847, 51] on icon at bounding box center [847, 51] width 8 height 8
click at [699, 47] on icon "Close" at bounding box center [699, 52] width 14 height 11
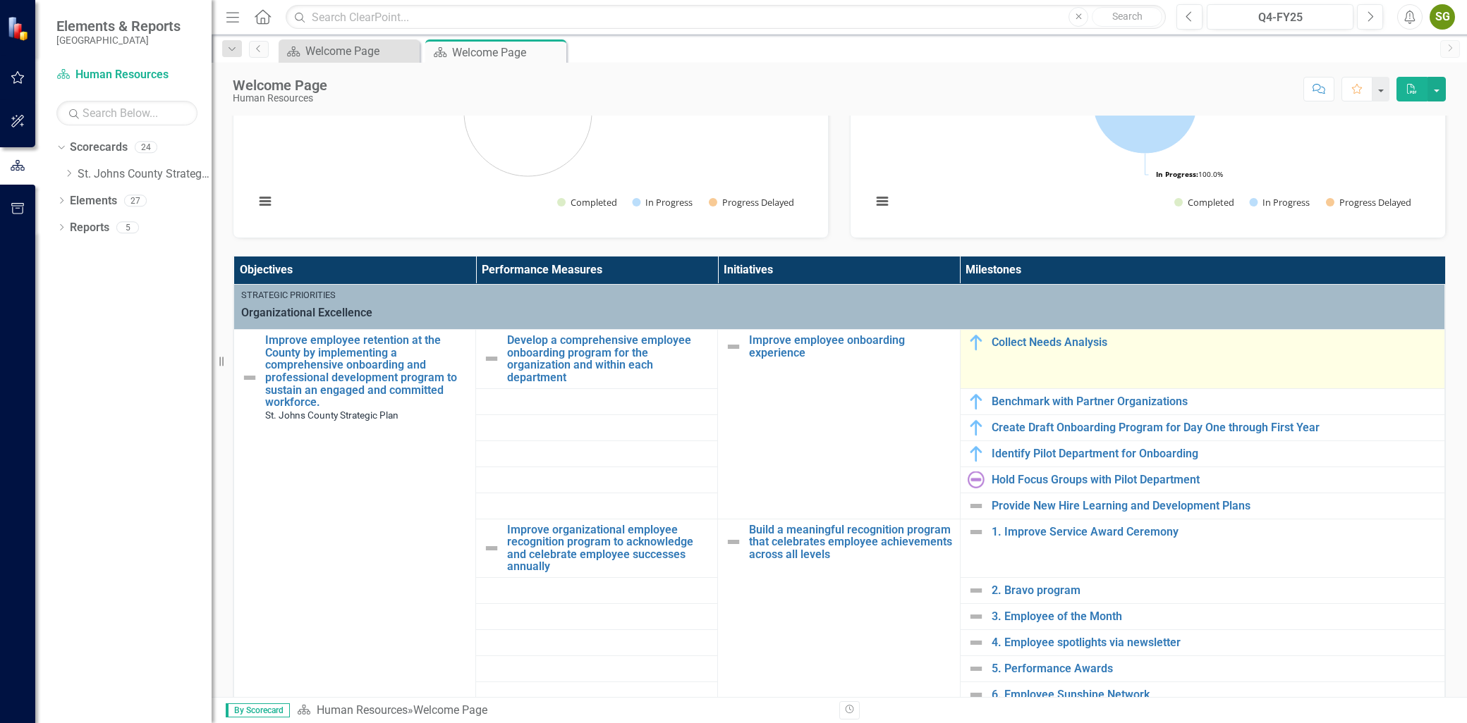
scroll to position [235, 0]
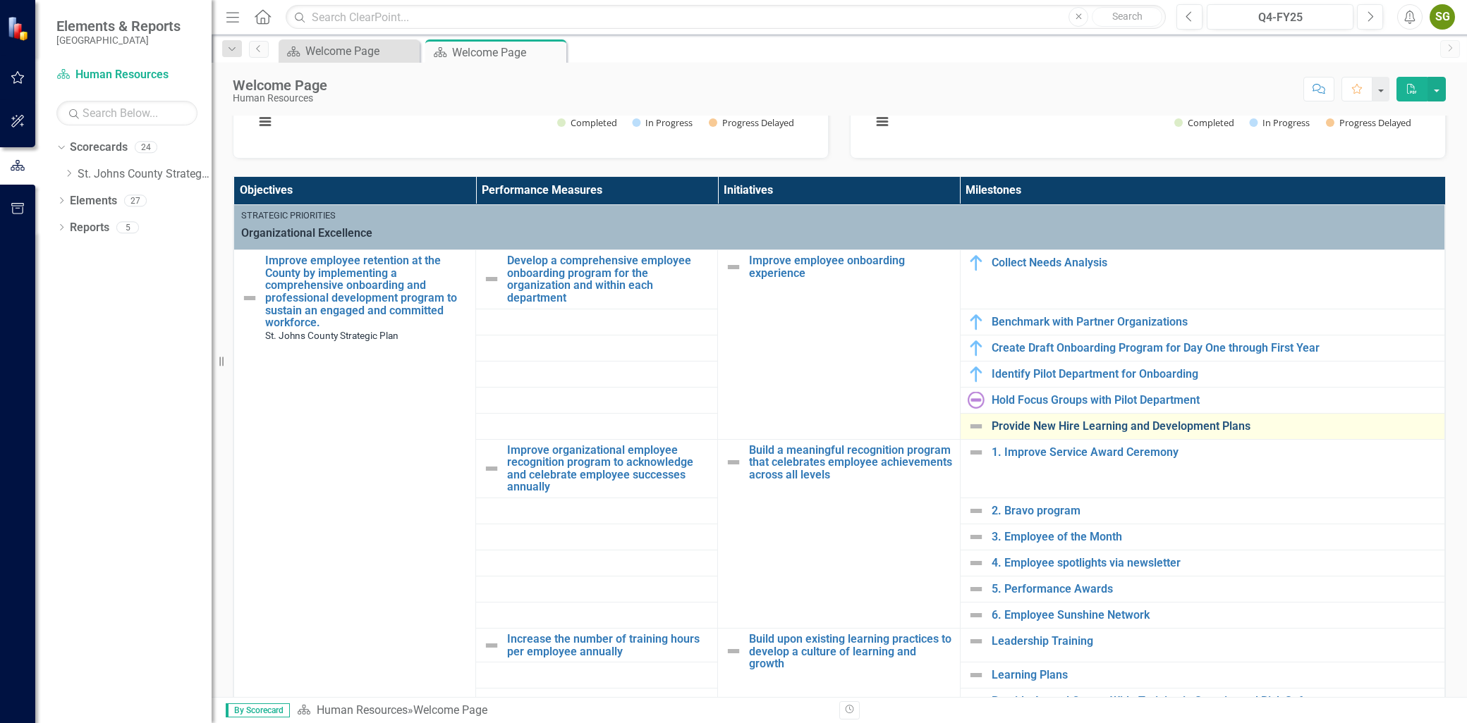
click at [1027, 422] on link "Provide New Hire Learning and Development Plans" at bounding box center [1214, 426] width 446 height 13
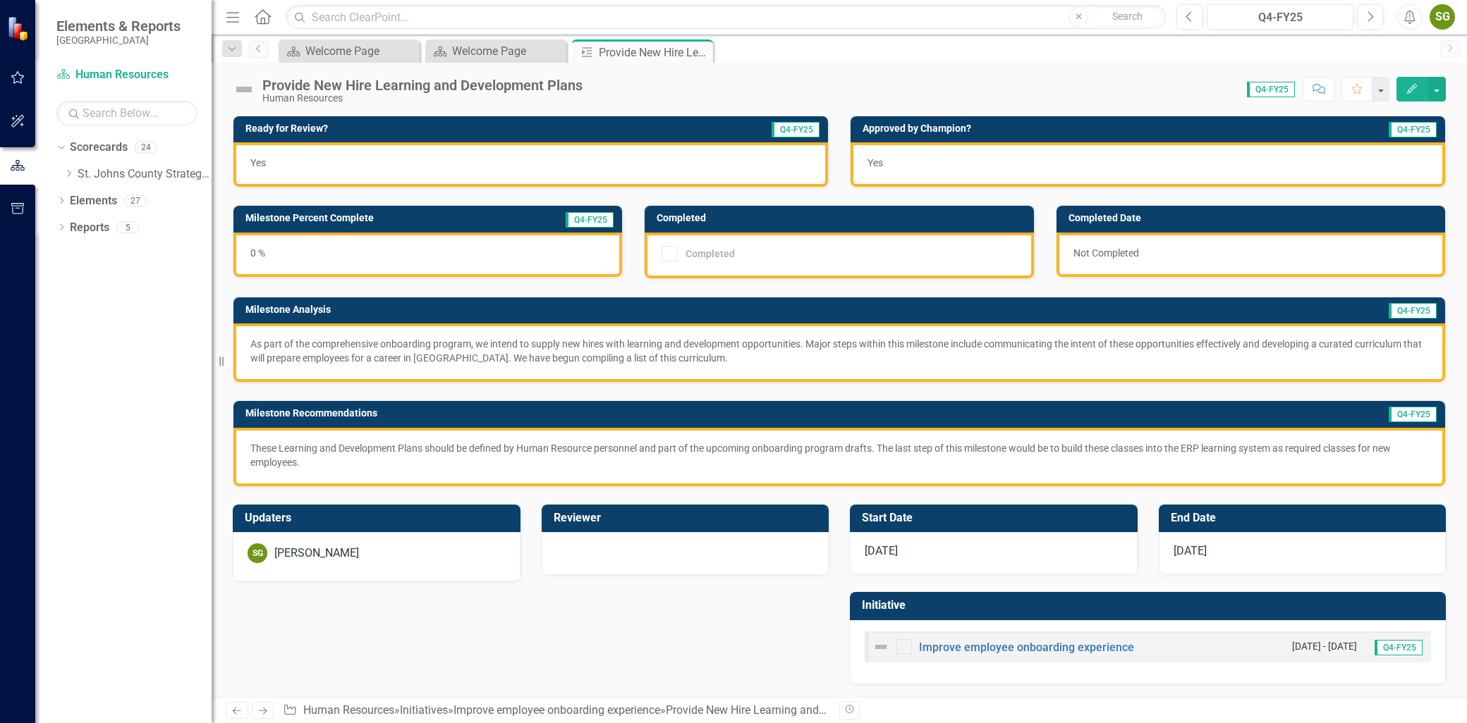
click at [1410, 88] on icon "Edit" at bounding box center [1411, 89] width 13 height 10
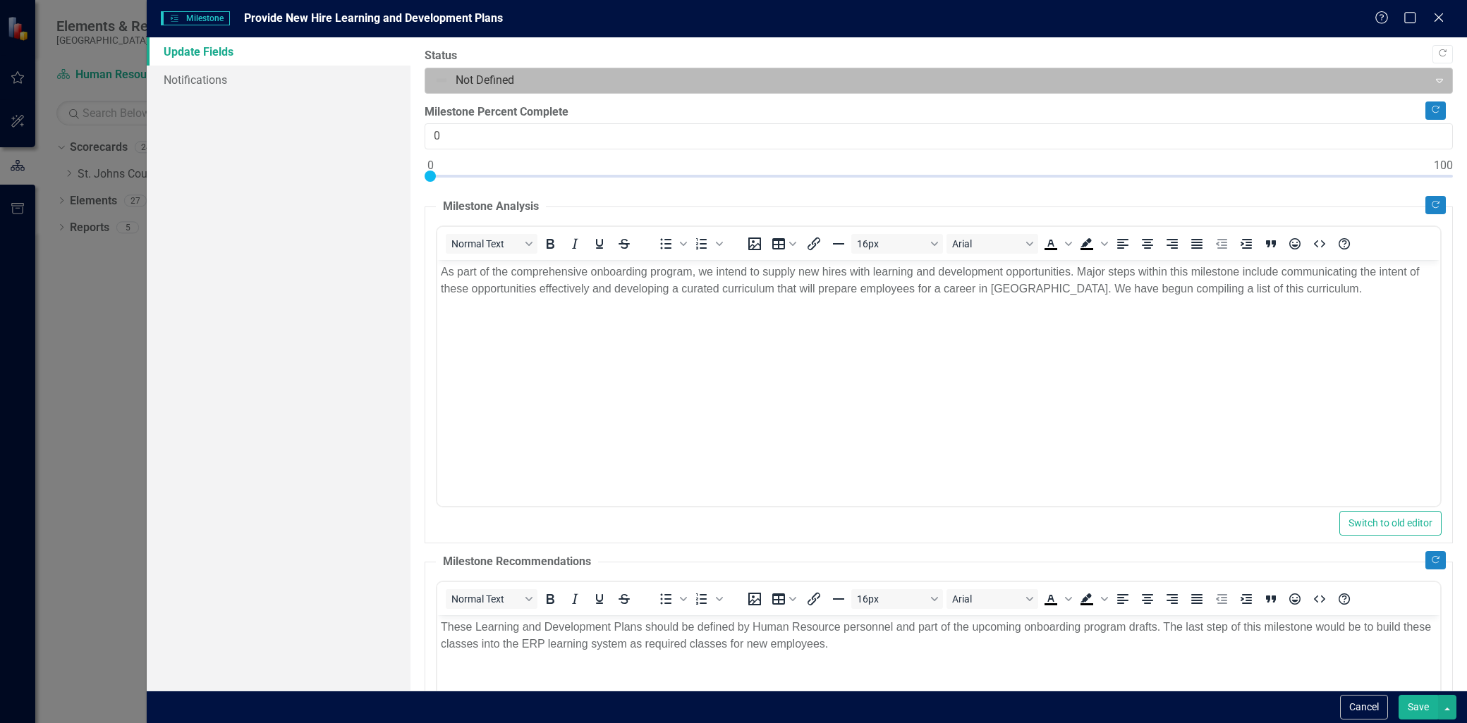
click at [451, 82] on div at bounding box center [926, 80] width 984 height 19
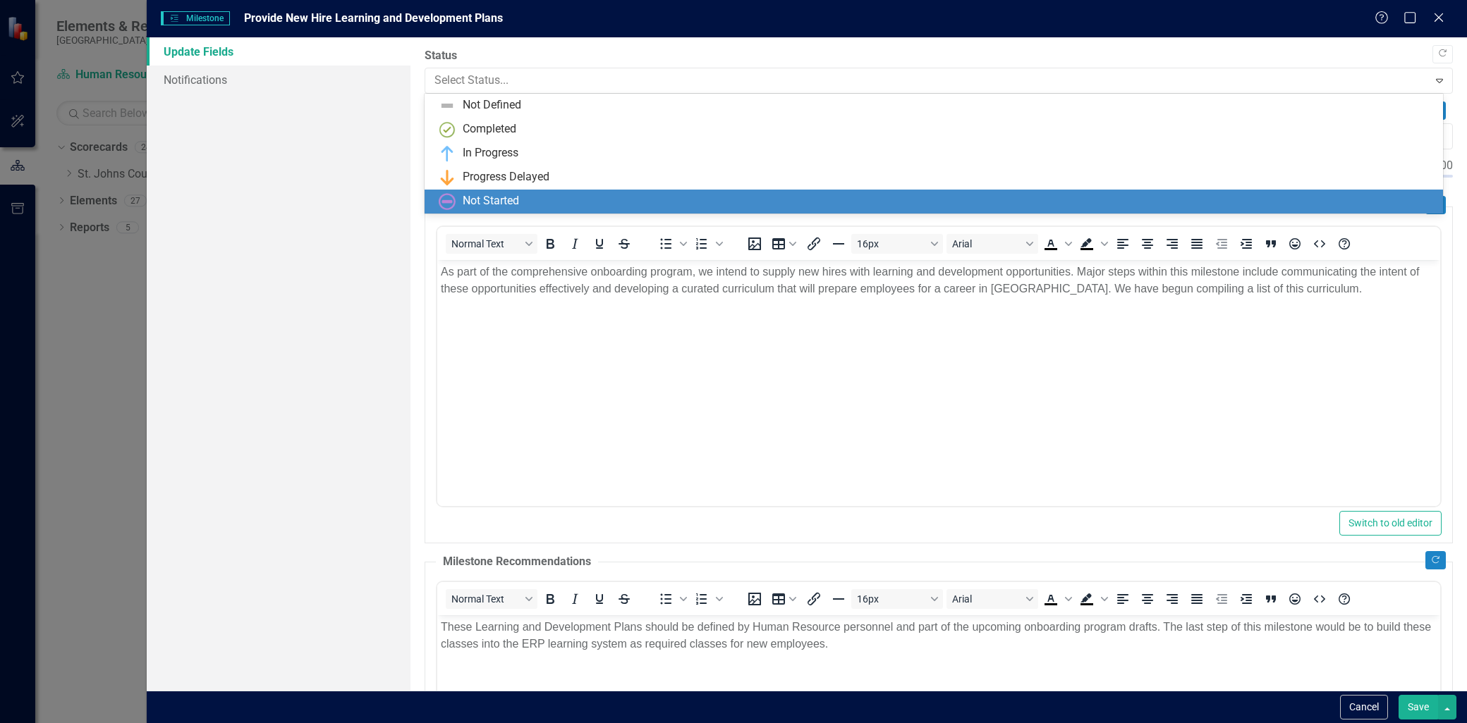
click at [484, 202] on div "Not Started" at bounding box center [491, 201] width 56 height 16
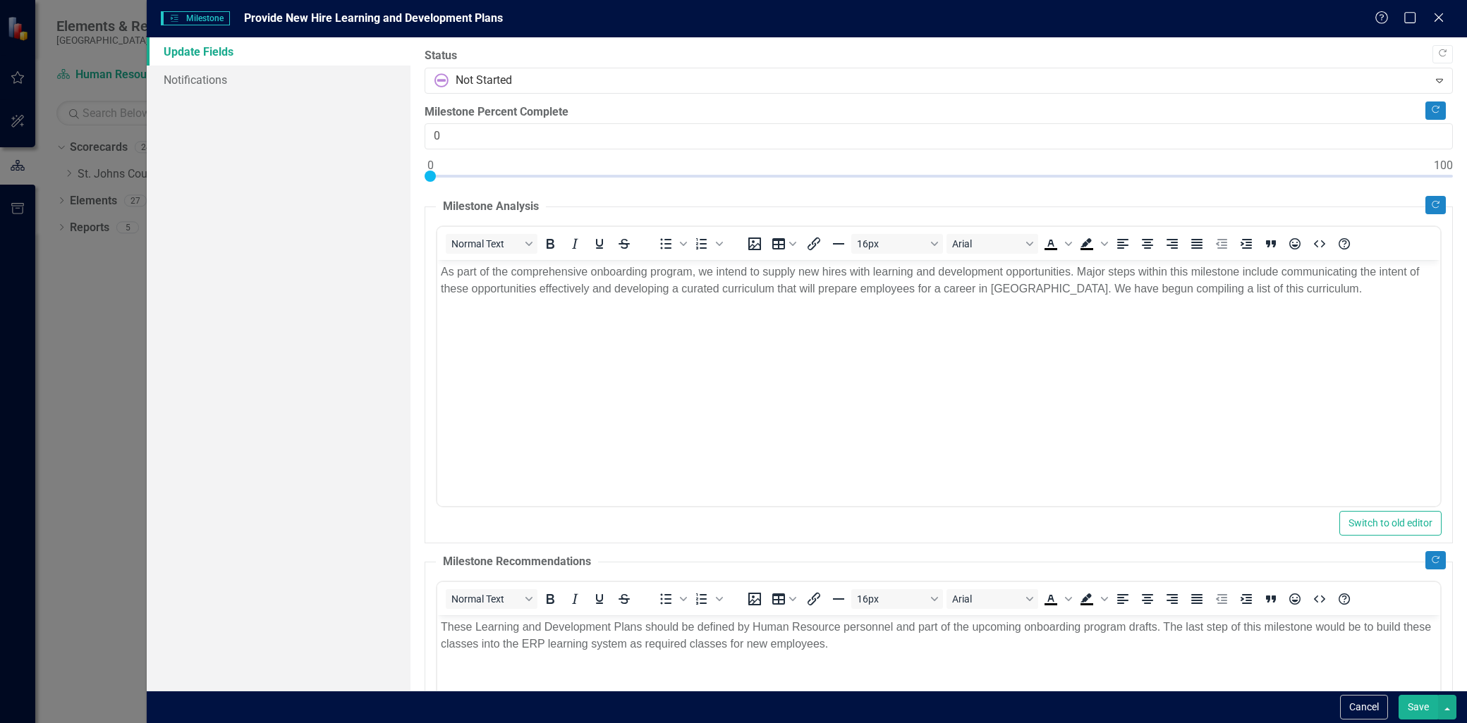
click at [1412, 700] on button "Save" at bounding box center [1417, 707] width 39 height 25
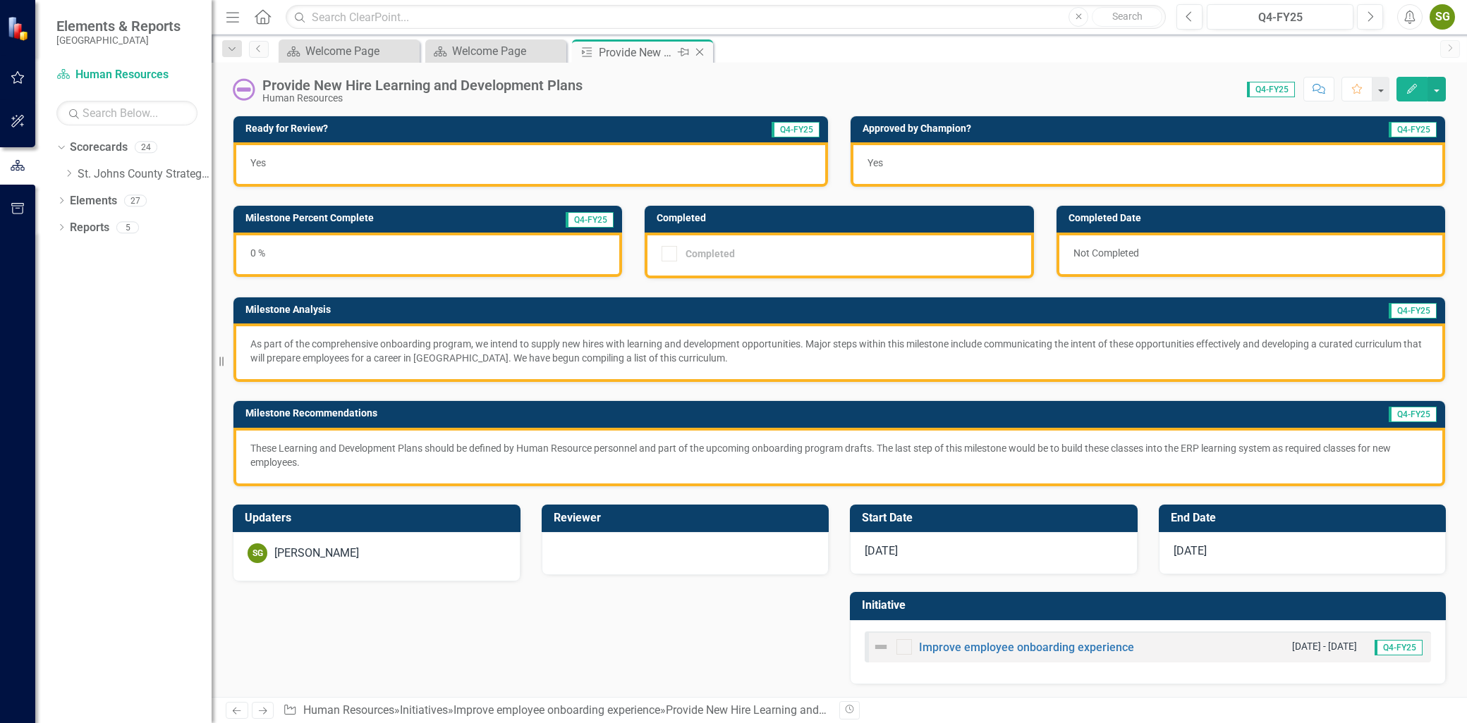
click at [700, 52] on icon at bounding box center [700, 53] width 8 height 8
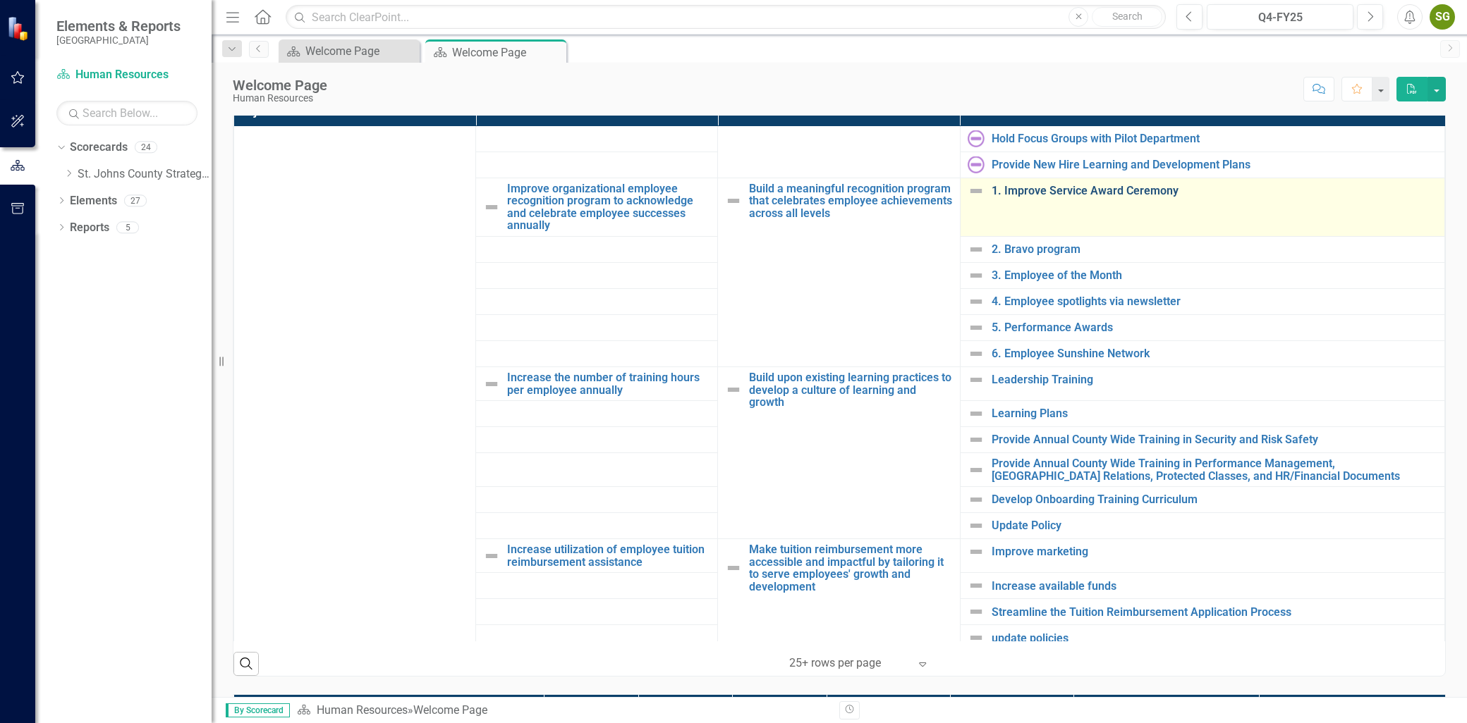
scroll to position [157, 0]
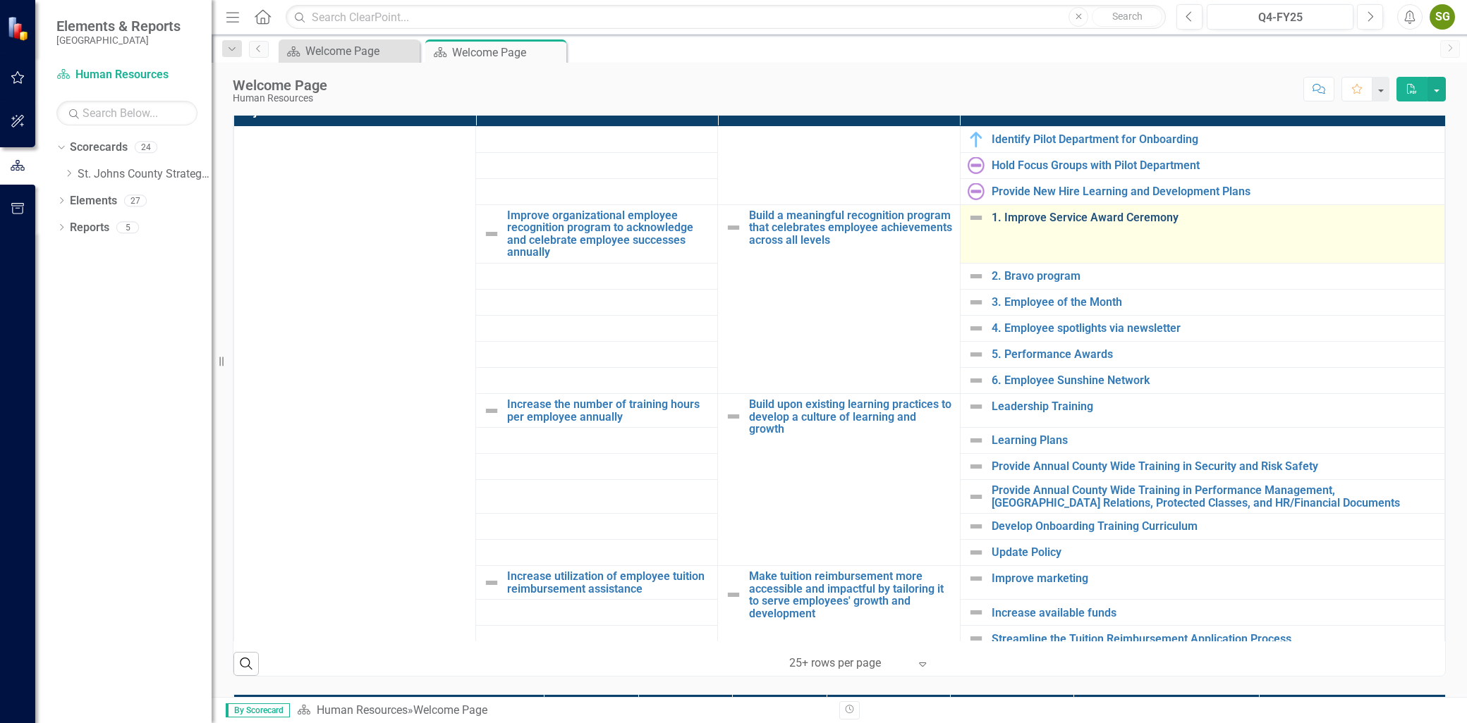
click at [1046, 214] on link "1. Improve Service Award Ceremony" at bounding box center [1214, 218] width 446 height 13
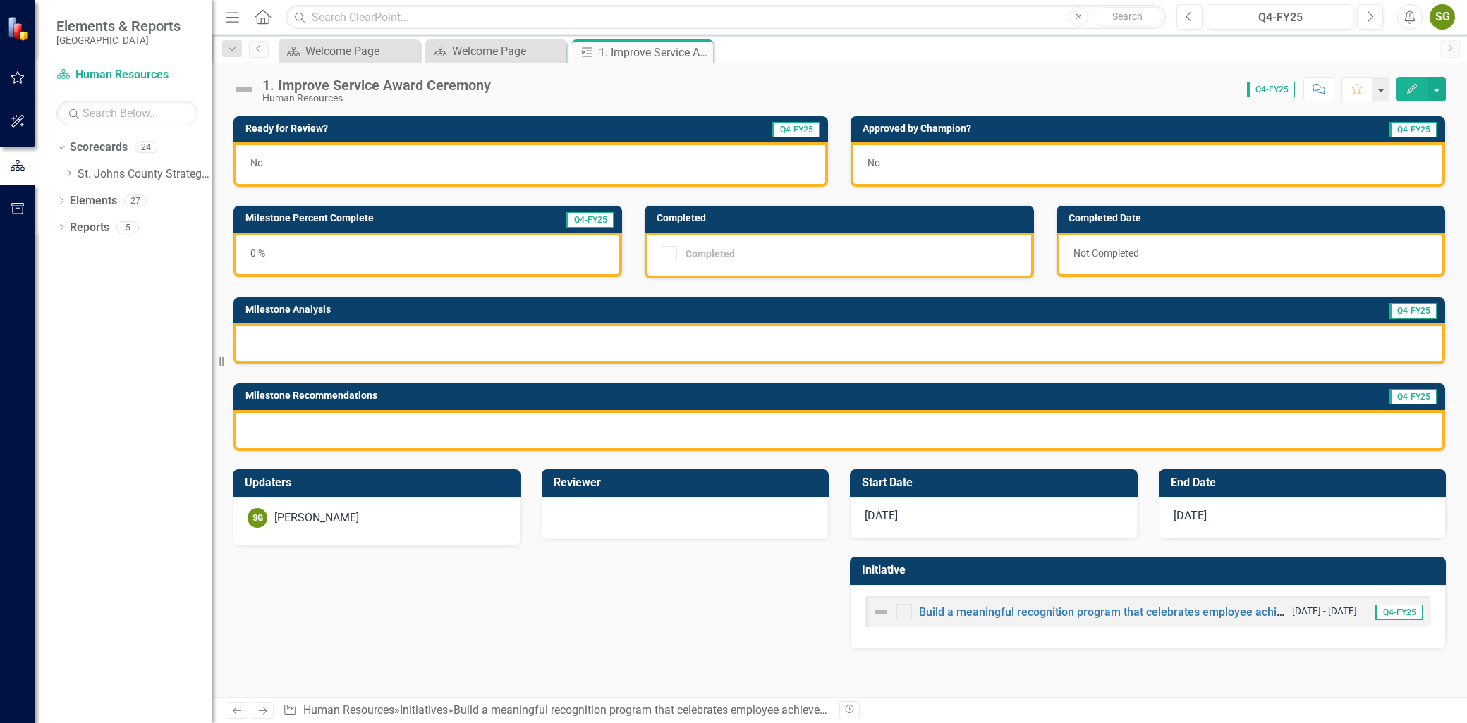
click at [1408, 92] on icon "Edit" at bounding box center [1411, 89] width 13 height 10
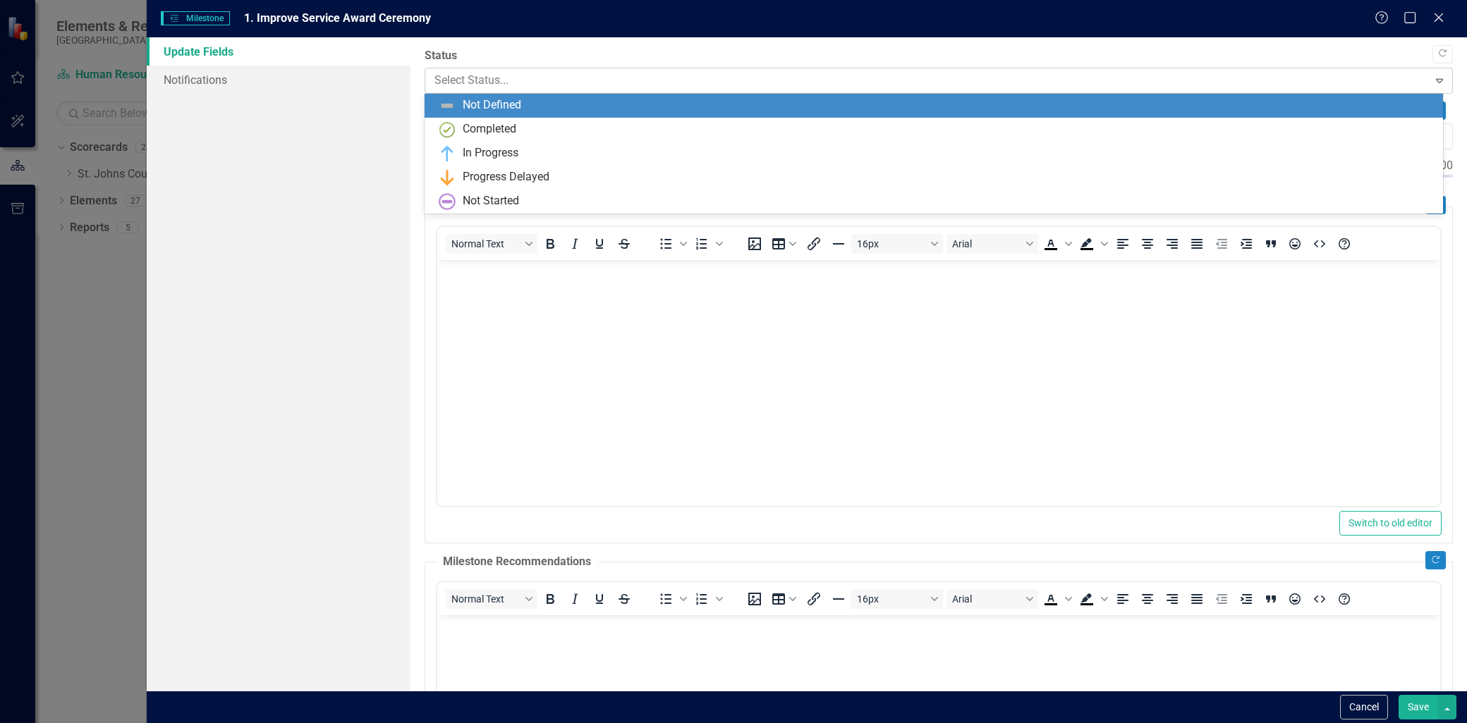
click at [563, 80] on div at bounding box center [926, 80] width 984 height 19
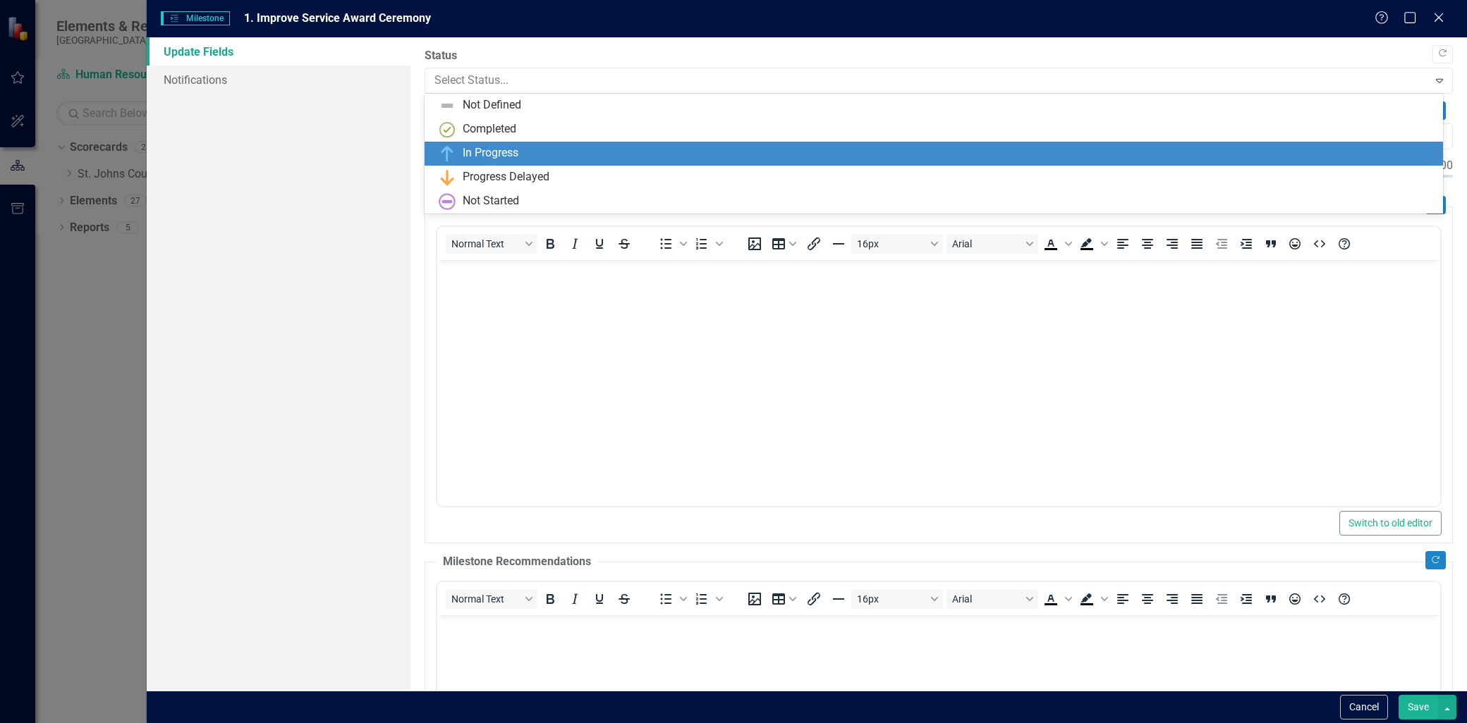
click at [536, 144] on div "In Progress" at bounding box center [932, 154] width 1017 height 24
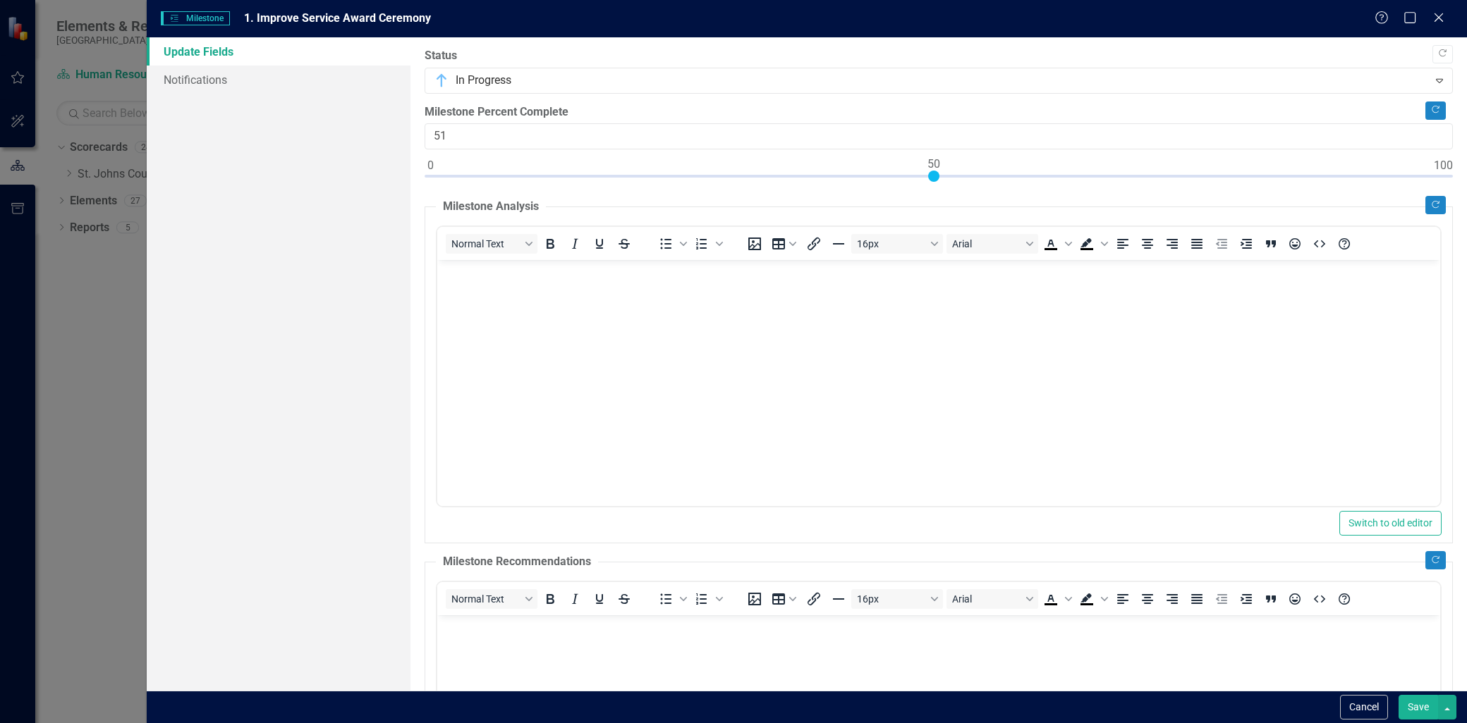
type input "50"
drag, startPoint x: 428, startPoint y: 177, endPoint x: 931, endPoint y: 214, distance: 504.1
click at [931, 214] on div "Copy Forward Status In Progress Expand Copy Forward Milestone Percent Complete …" at bounding box center [938, 519] width 1028 height 943
click at [629, 300] on body "Rich Text Area. Press ALT-0 for help." at bounding box center [938, 366] width 1003 height 212
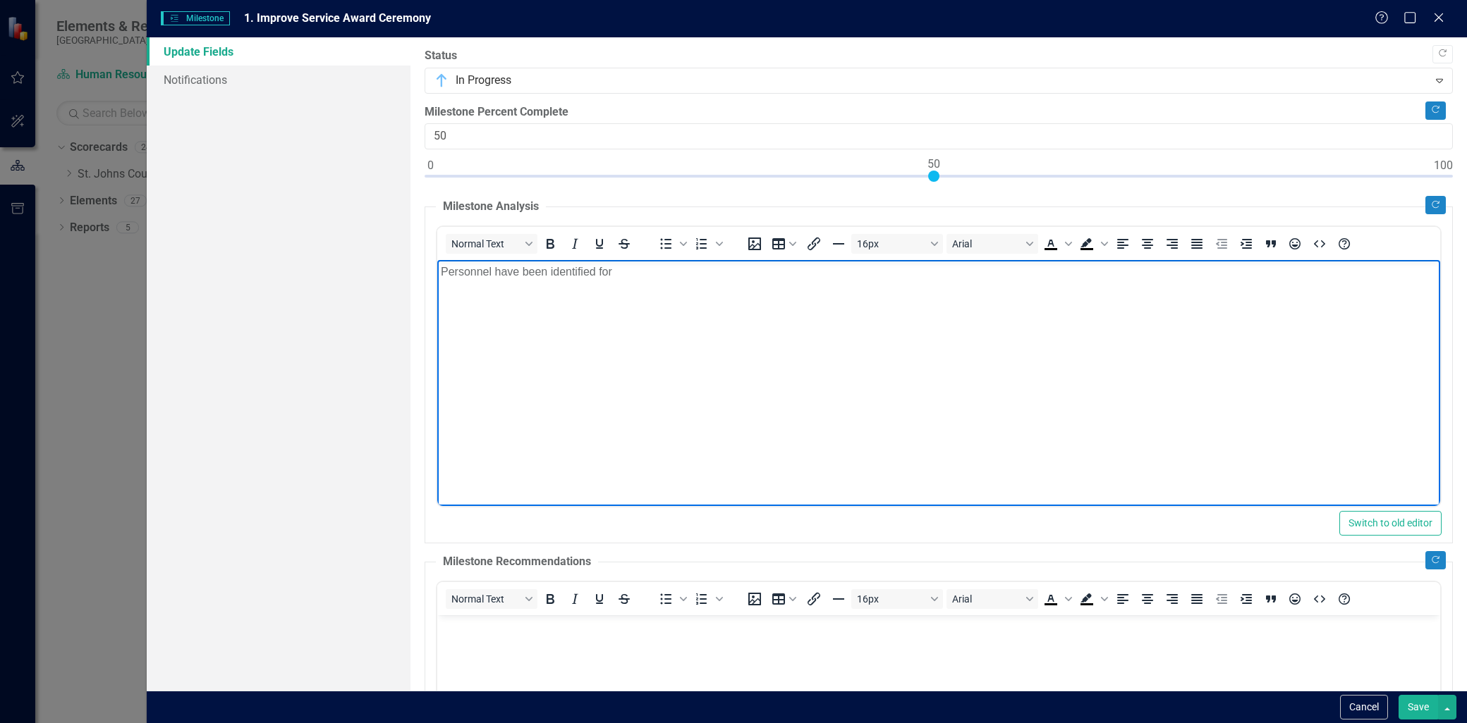
drag, startPoint x: 447, startPoint y: 274, endPoint x: 917, endPoint y: 510, distance: 525.9
click at [447, 274] on p "Personnel have been identified for" at bounding box center [939, 272] width 996 height 17
click at [704, 278] on p "To improve ersonnel have been identified for" at bounding box center [939, 272] width 996 height 17
drag, startPoint x: 704, startPoint y: 278, endPoint x: 991, endPoint y: 503, distance: 364.6
click at [501, 274] on p "To improve ersonnel have been identified for" at bounding box center [939, 272] width 996 height 17
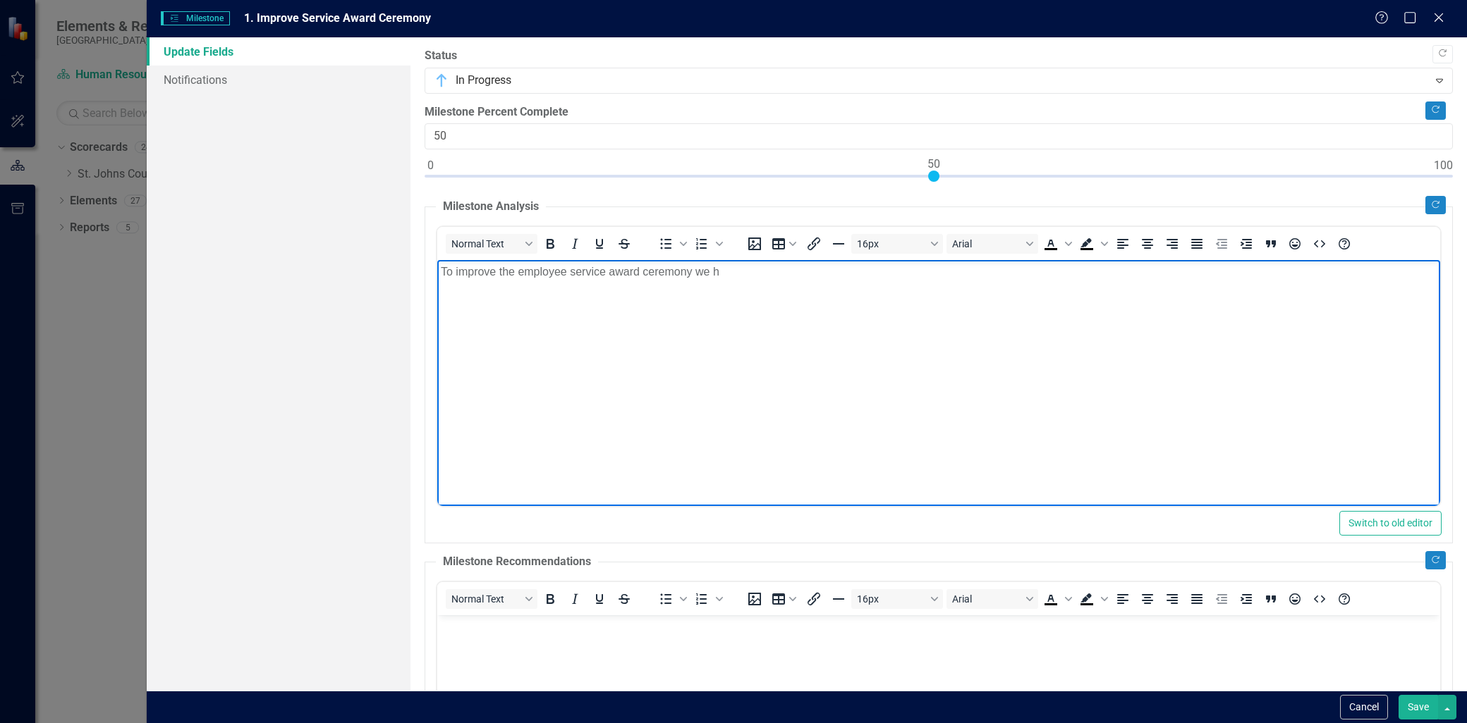
drag, startPoint x: 671, startPoint y: 281, endPoint x: 685, endPoint y: 274, distance: 16.7
click at [677, 276] on body "To improve the employee service award ceremony we h" at bounding box center [938, 366] width 1003 height 212
drag, startPoint x: 685, startPoint y: 271, endPoint x: 679, endPoint y: 263, distance: 10.0
click at [790, 300] on body "To improve the employee service award ceremony we have been discussing previous…" at bounding box center [938, 366] width 1003 height 212
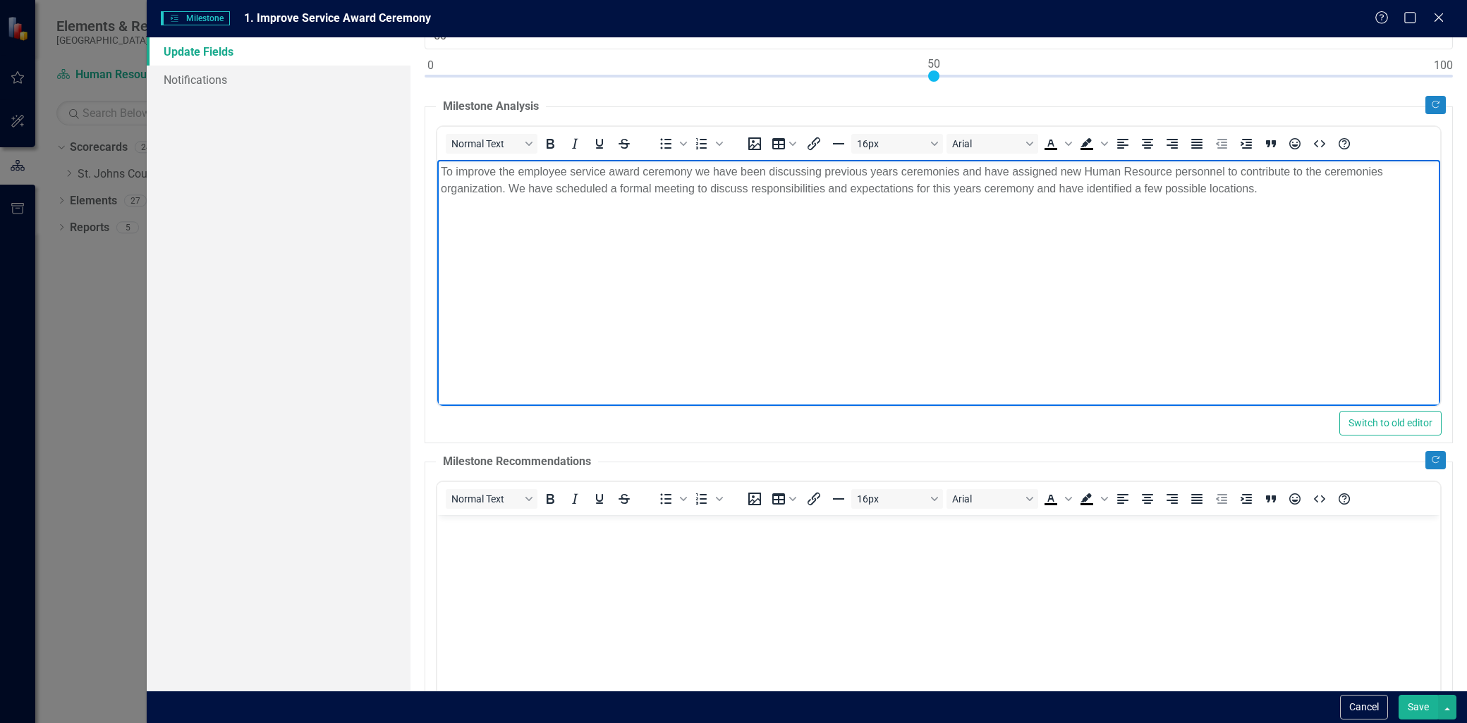
scroll to position [322, 0]
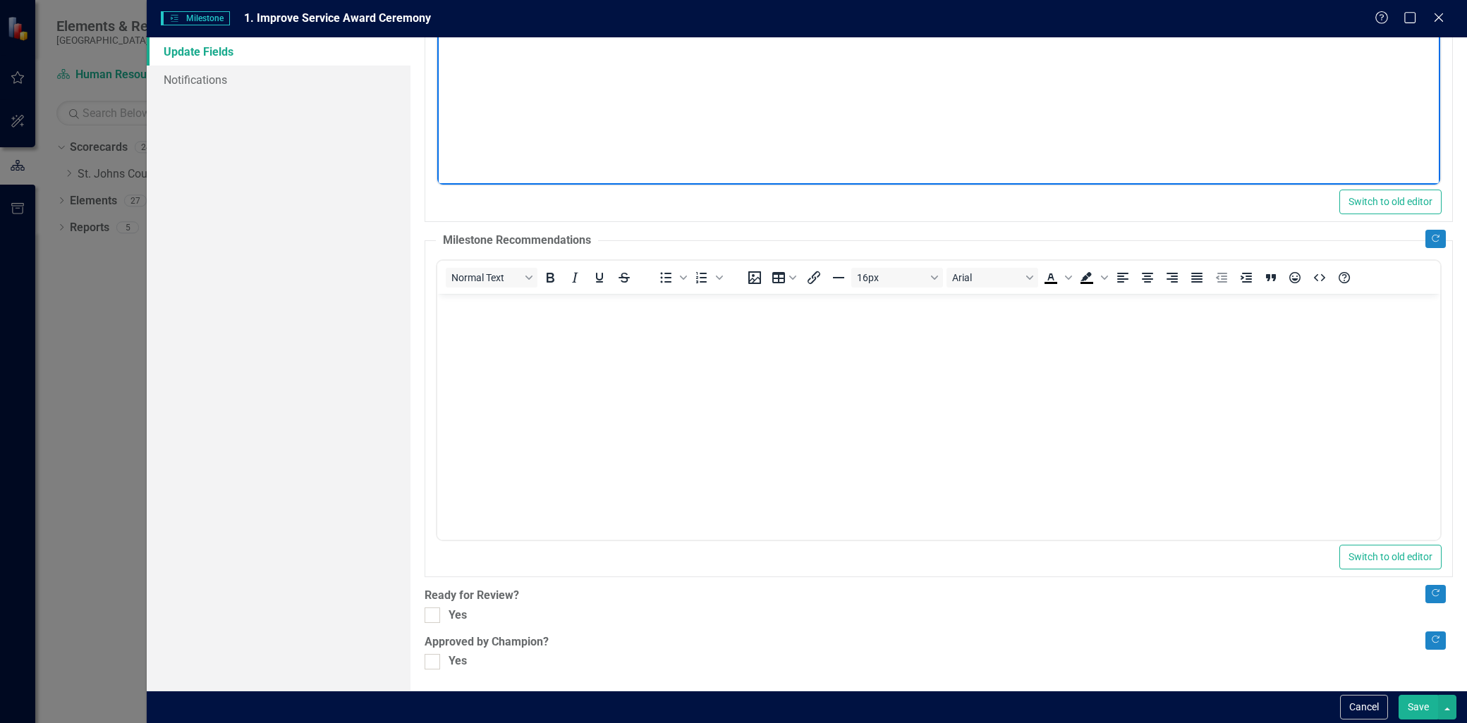
click at [595, 350] on body "Rich Text Area. Press ALT-0 for help." at bounding box center [938, 399] width 1003 height 212
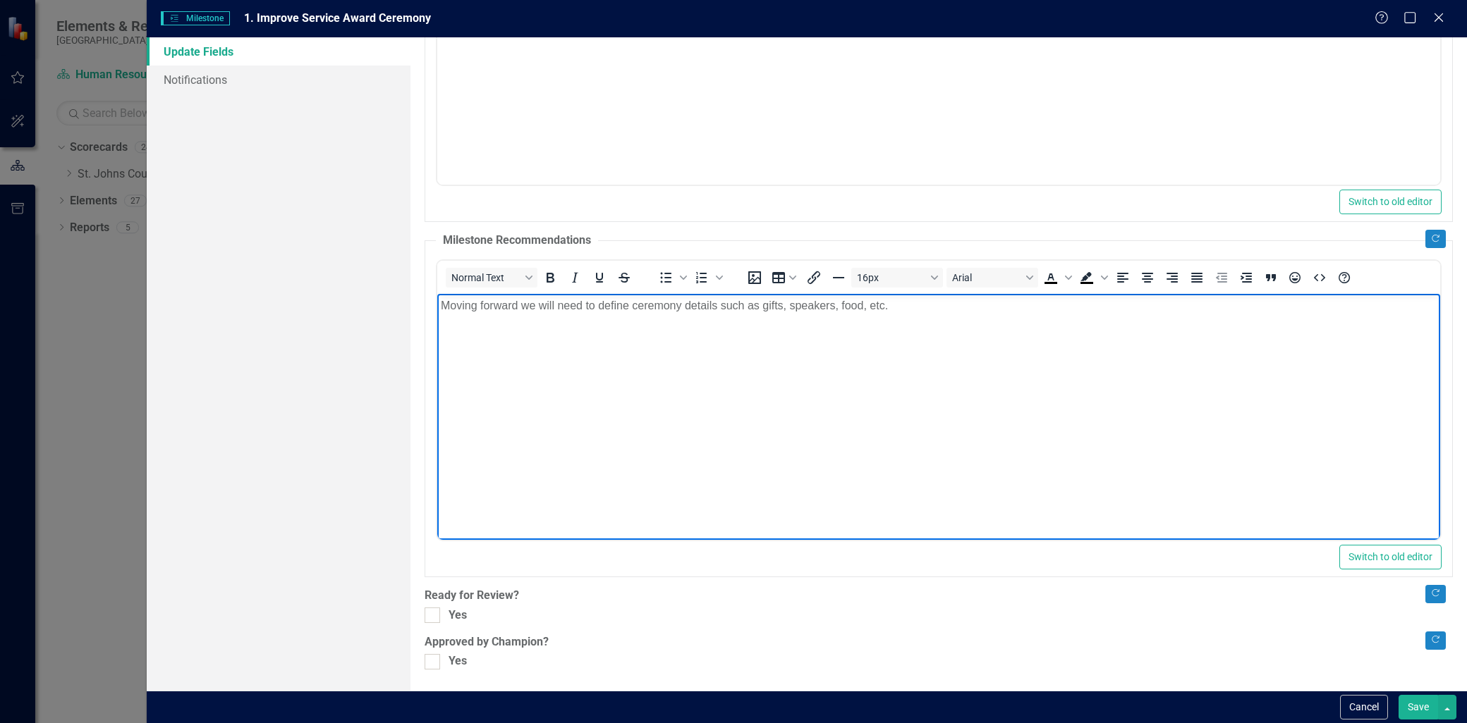
click at [933, 309] on p "Moving forward we will need to define ceremony details such as gifts, speakers,…" at bounding box center [939, 305] width 996 height 17
click at [435, 613] on div at bounding box center [432, 616] width 16 height 16
click at [434, 613] on input "Yes" at bounding box center [428, 612] width 9 height 9
checkbox input "true"
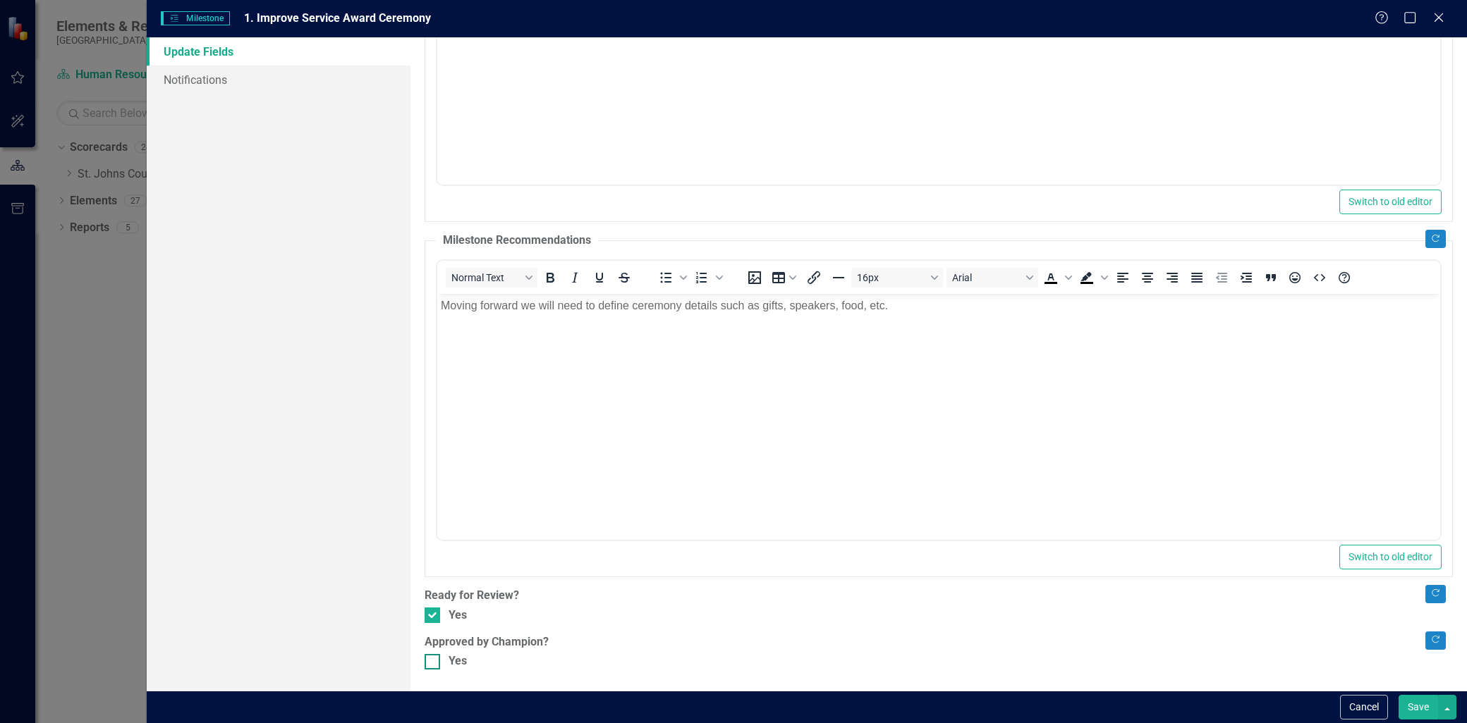
drag, startPoint x: 433, startPoint y: 691, endPoint x: 445, endPoint y: 665, distance: 28.7
click at [436, 679] on form "Milestones Milestone 1. Improve Service Award Ceremony Help Maximize Close Upda…" at bounding box center [807, 361] width 1320 height 723
click at [445, 665] on div "Yes" at bounding box center [938, 662] width 1028 height 16
click at [434, 663] on input "Yes" at bounding box center [428, 658] width 9 height 9
checkbox input "true"
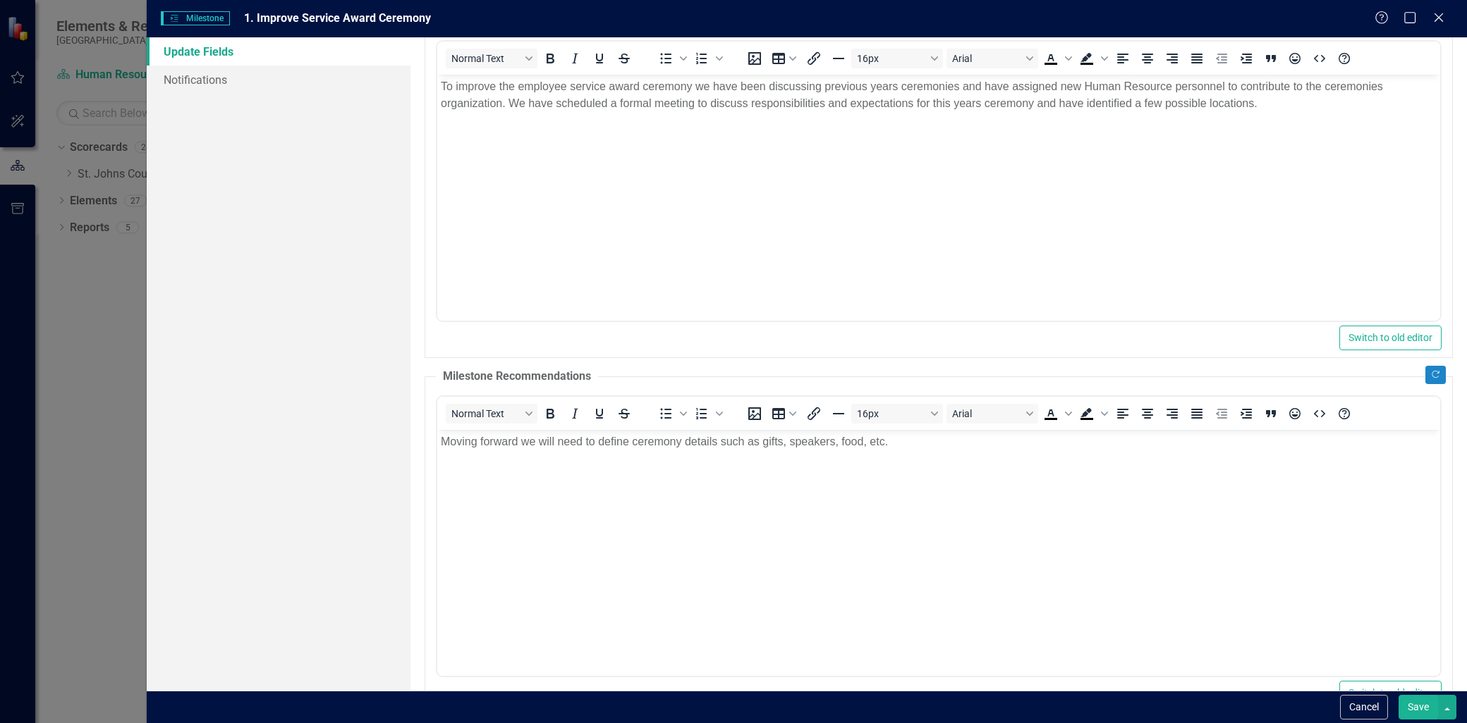
scroll to position [0, 0]
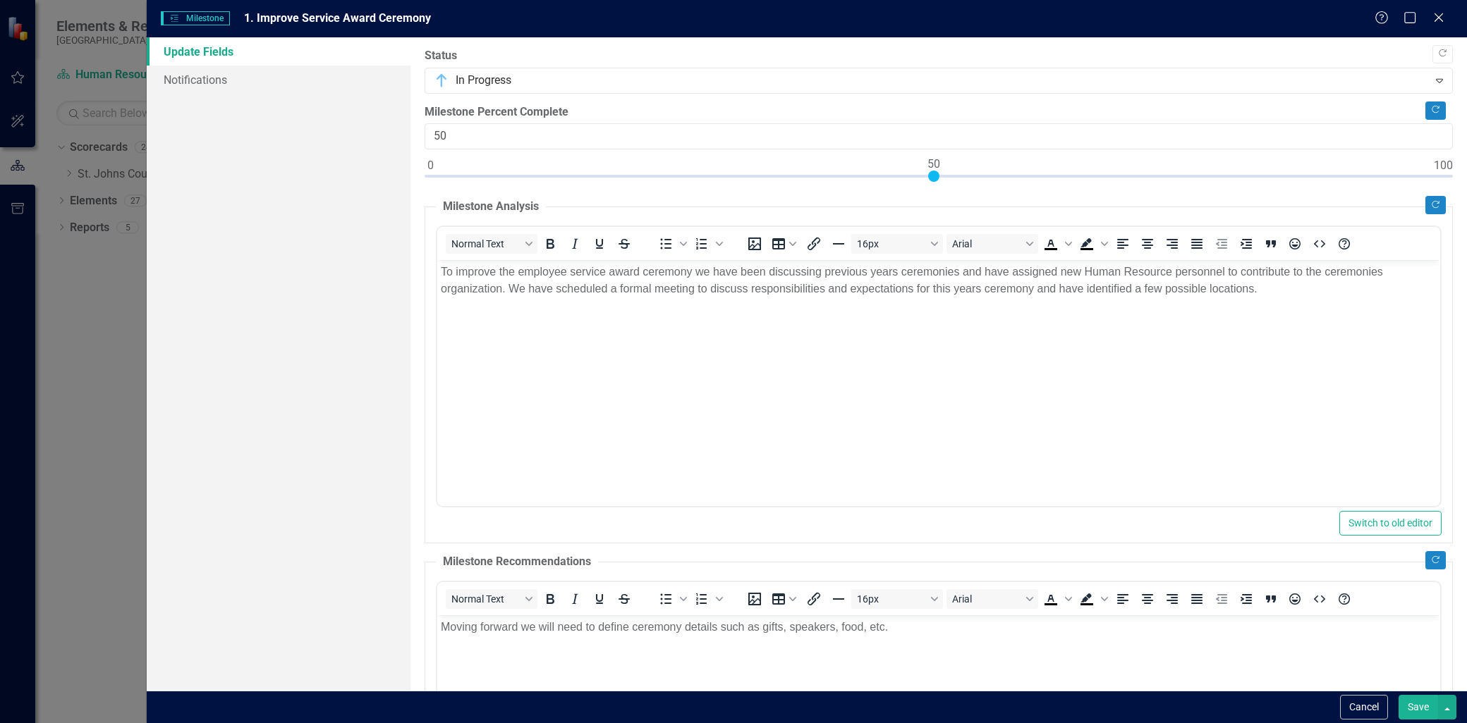
click at [1416, 704] on button "Save" at bounding box center [1417, 707] width 39 height 25
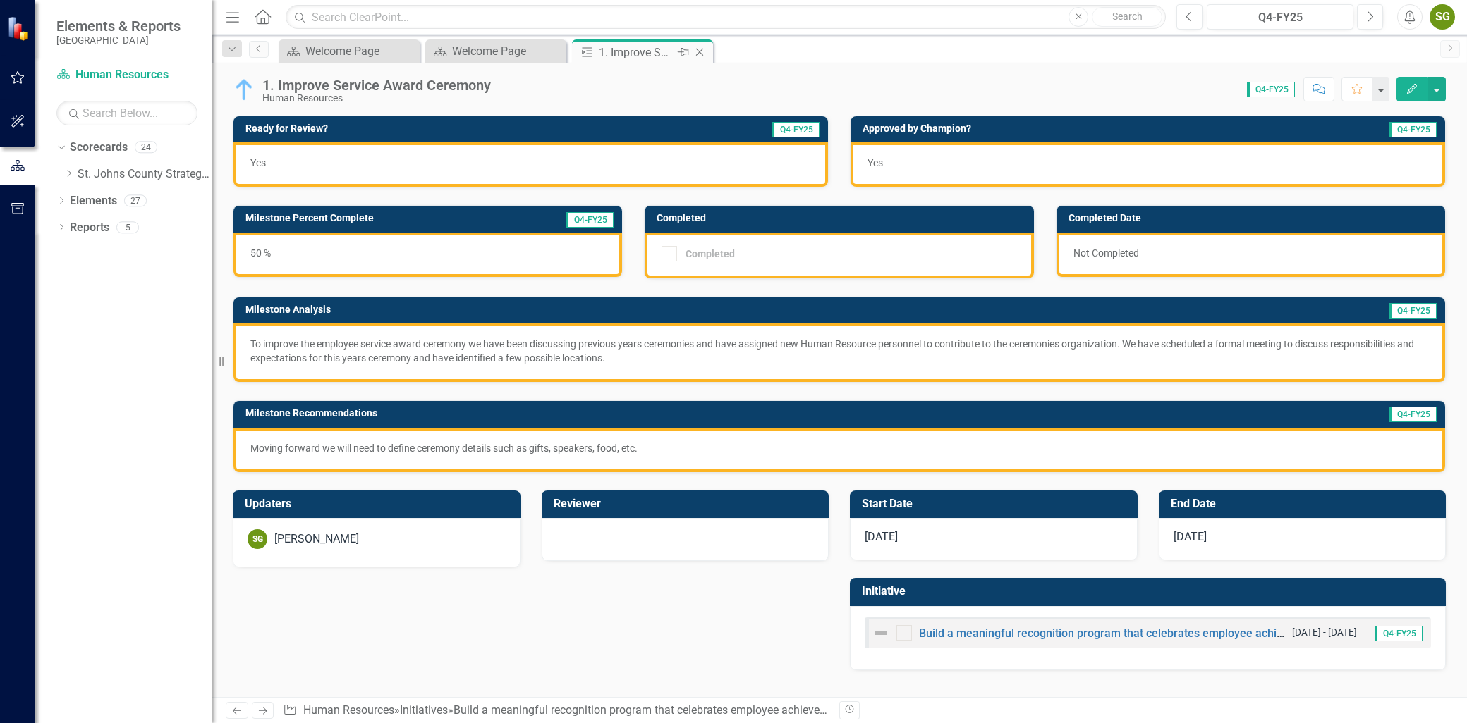
click at [700, 56] on icon "Close" at bounding box center [699, 52] width 14 height 11
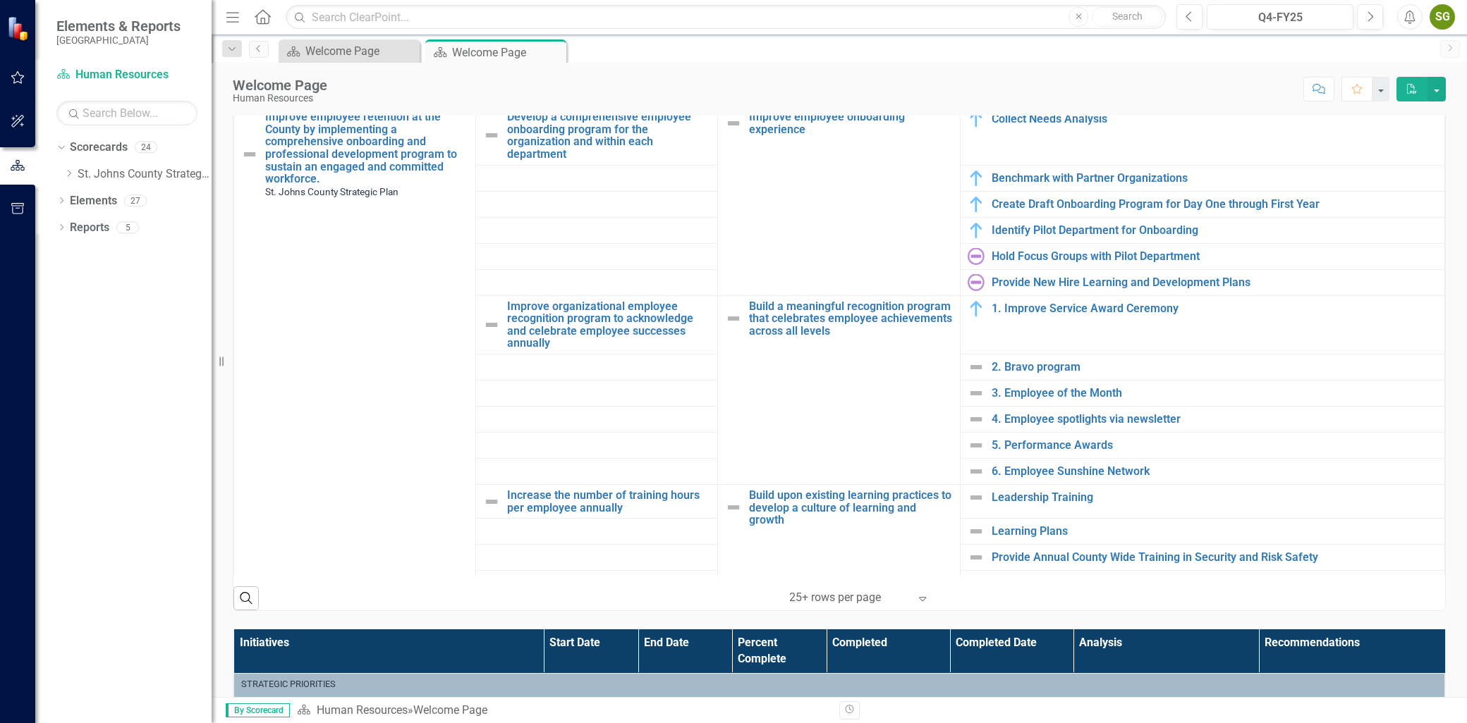
scroll to position [391, 0]
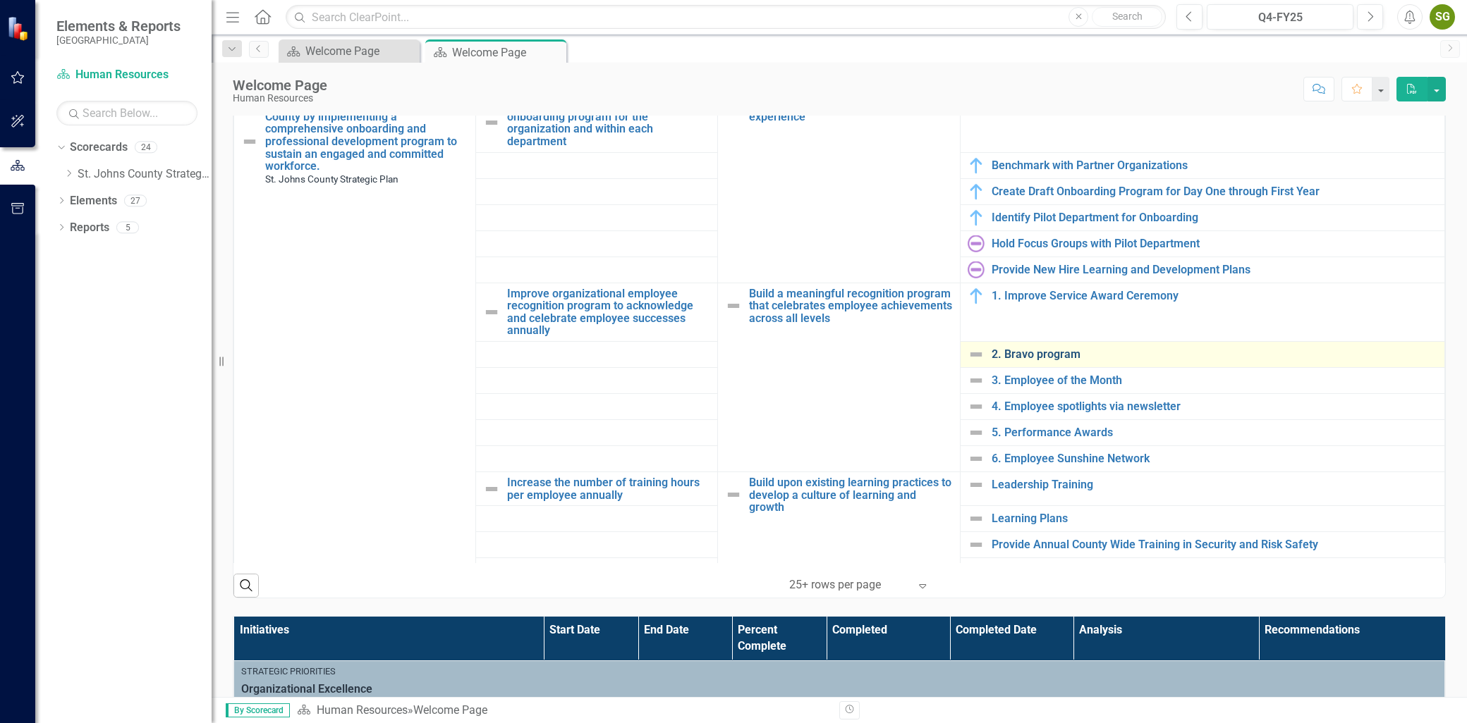
click at [1038, 353] on link "2. Bravo program" at bounding box center [1214, 354] width 446 height 13
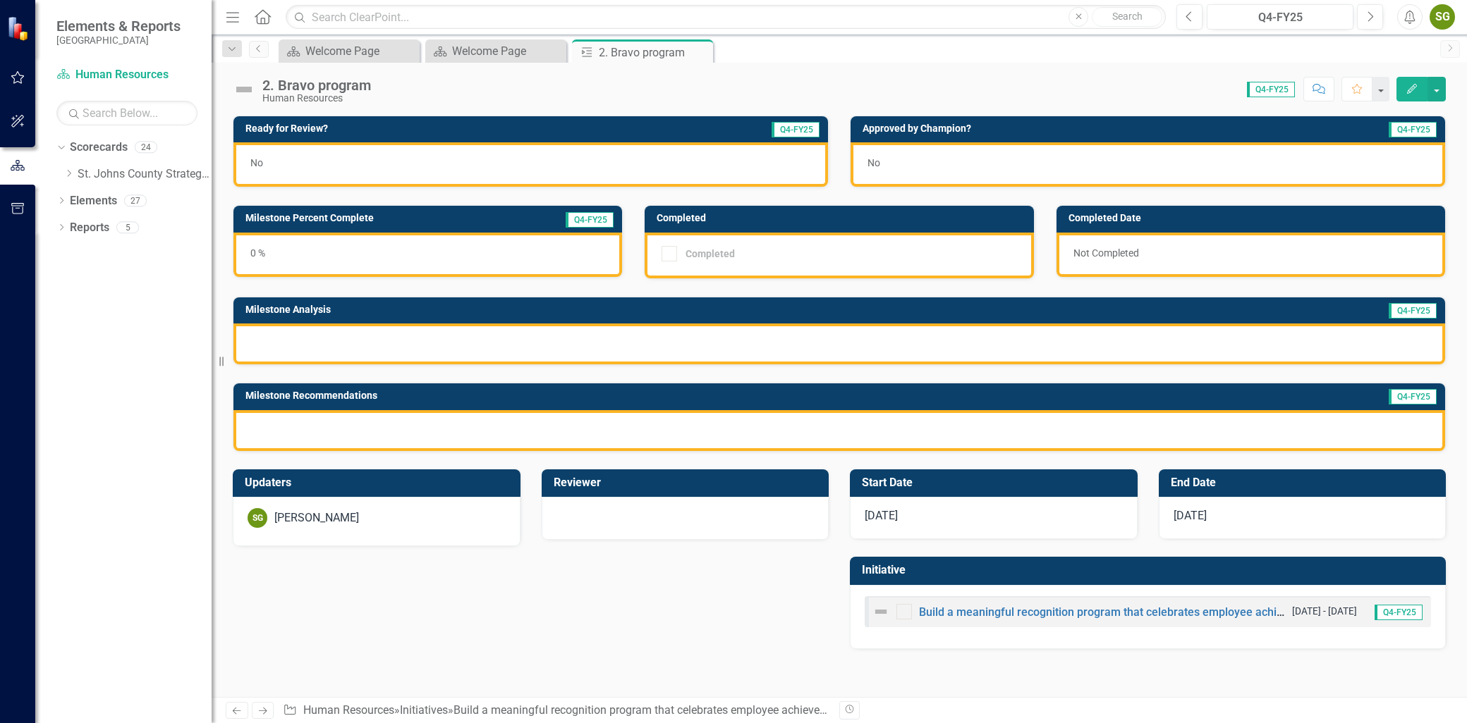
click at [1409, 85] on icon "Edit" at bounding box center [1411, 89] width 13 height 10
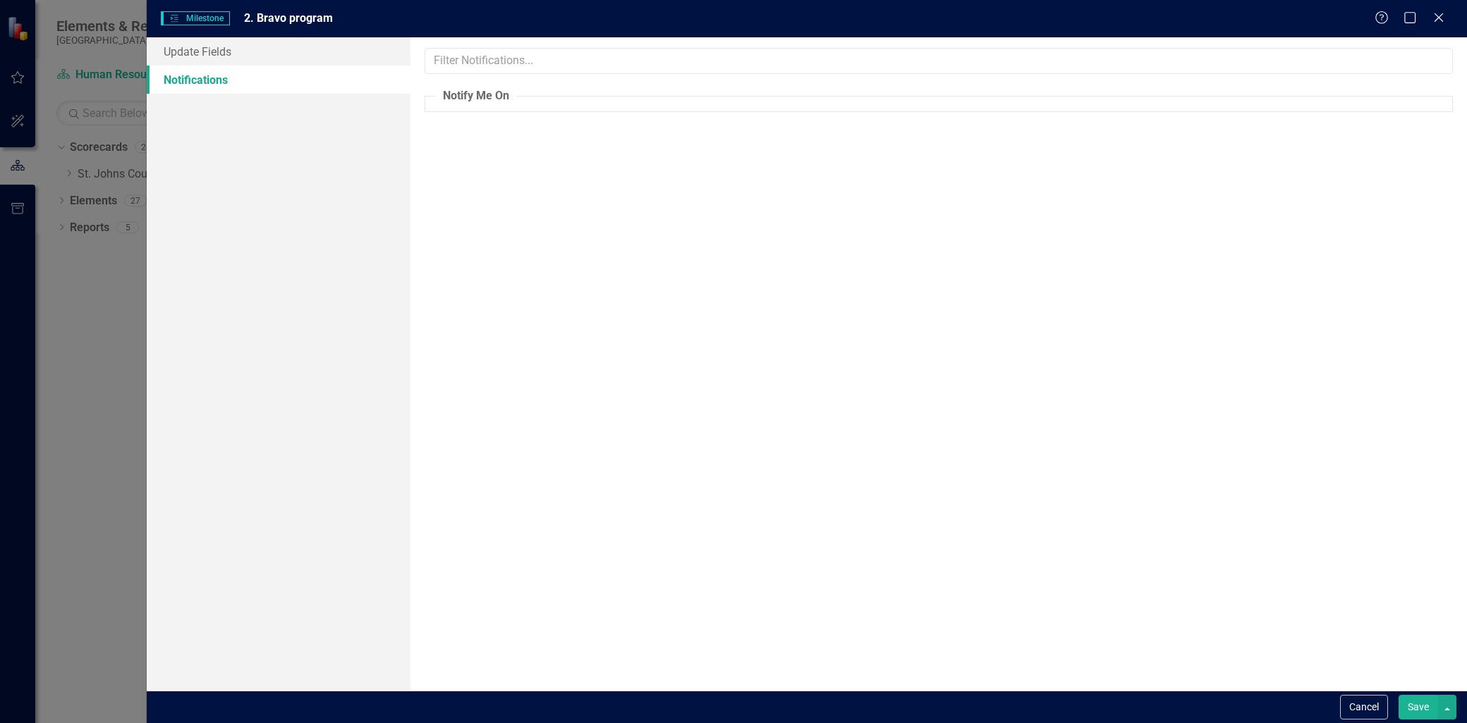
click at [553, 97] on fieldset "Notify Me On" at bounding box center [938, 100] width 1028 height 24
drag, startPoint x: 193, startPoint y: 56, endPoint x: 277, endPoint y: 69, distance: 84.9
click at [193, 57] on link "Update Fields" at bounding box center [279, 51] width 264 height 28
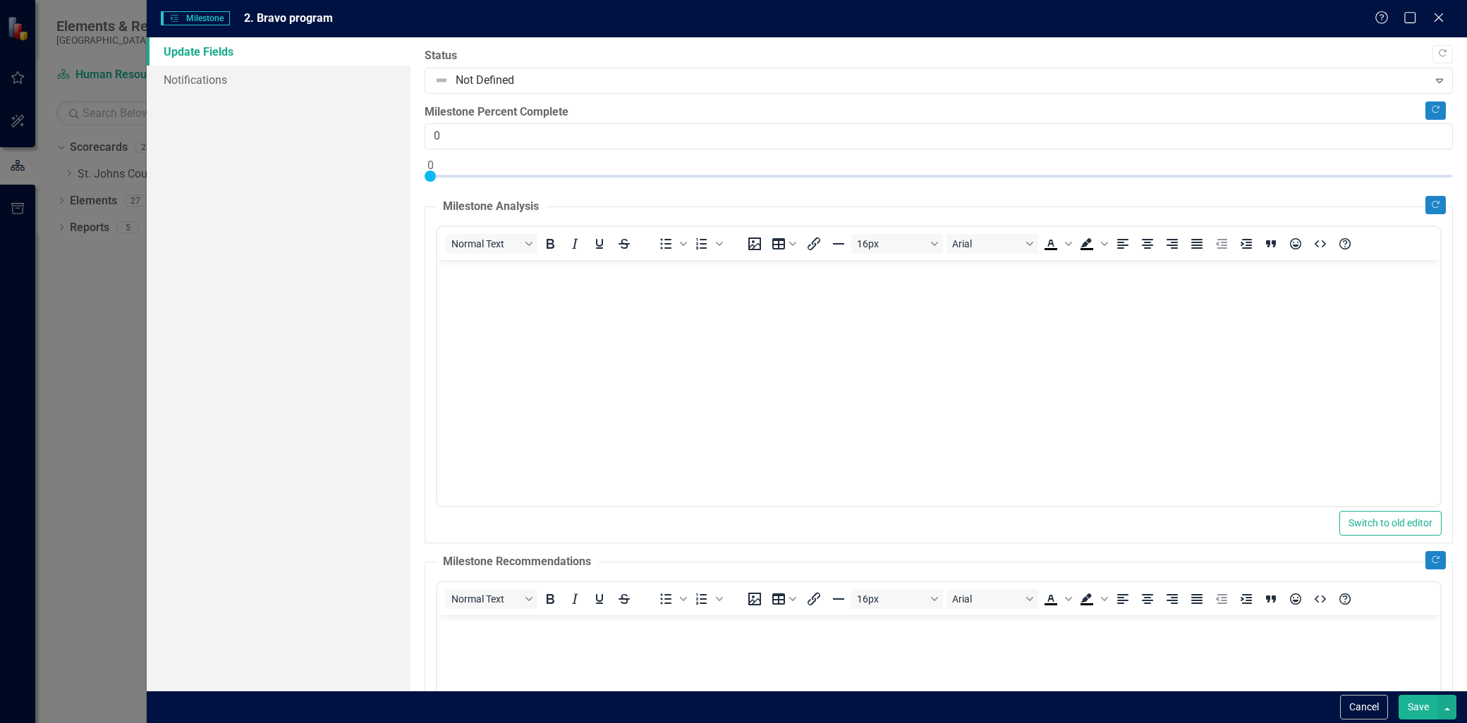
click at [697, 99] on div "Copy Forward Status Not Defined Expand Copy Forward Milestone Percent Complete …" at bounding box center [938, 519] width 1028 height 943
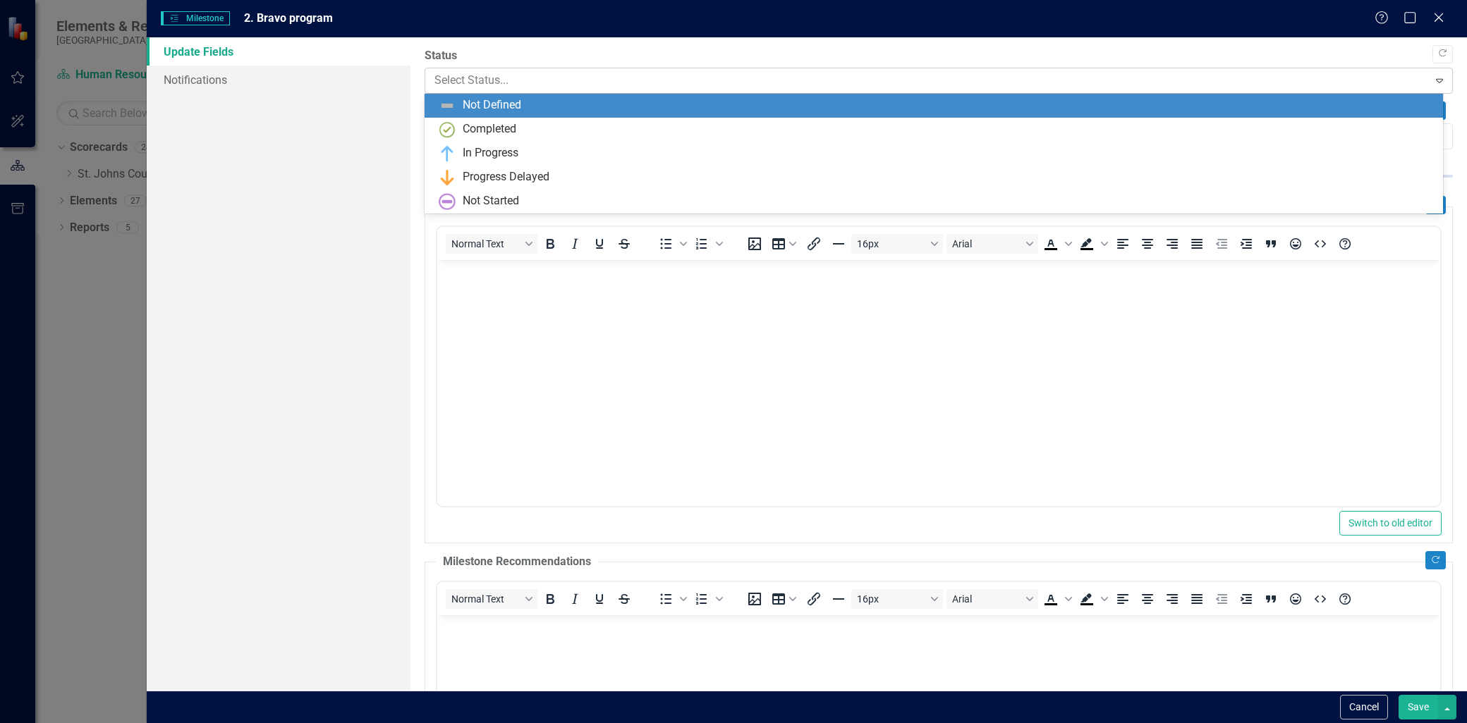
click at [697, 92] on div "Select Status..." at bounding box center [926, 80] width 998 height 25
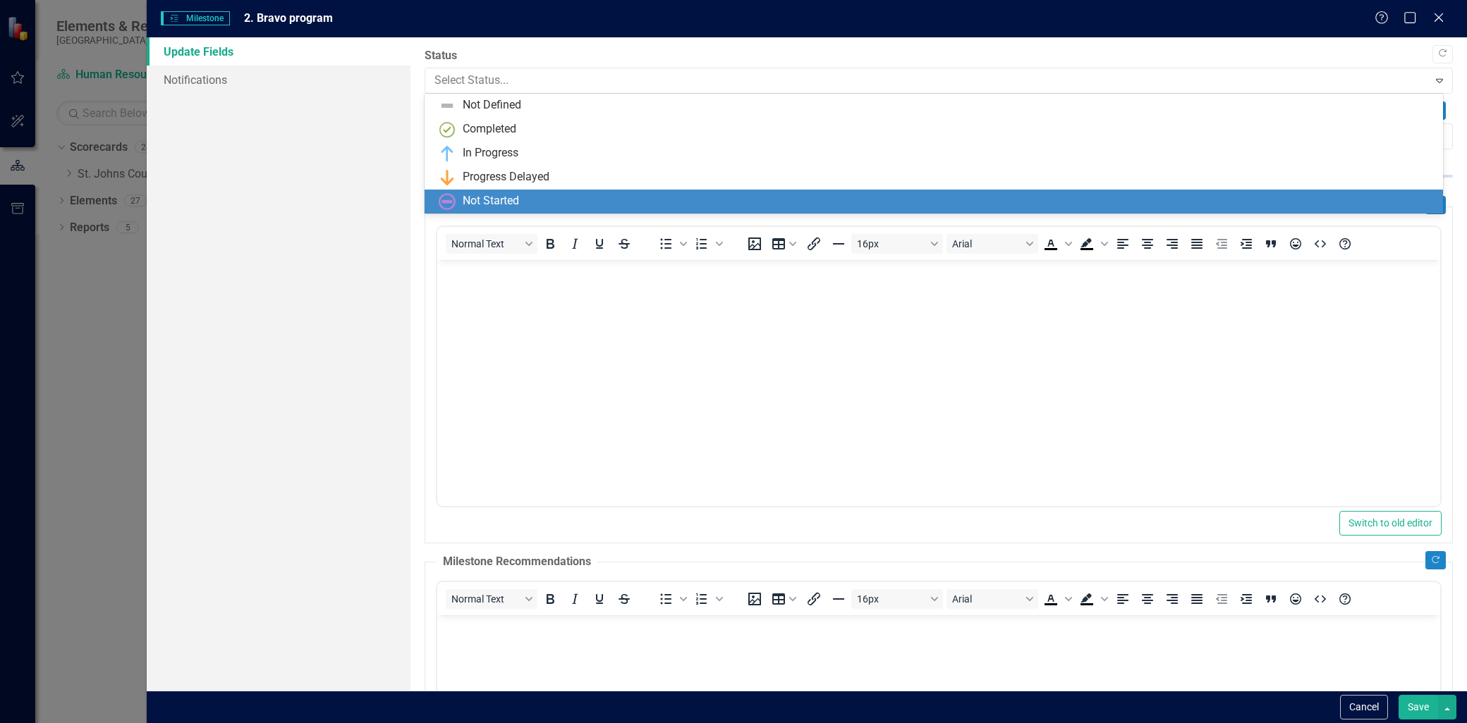
click at [590, 190] on div "Not Started" at bounding box center [932, 202] width 1017 height 24
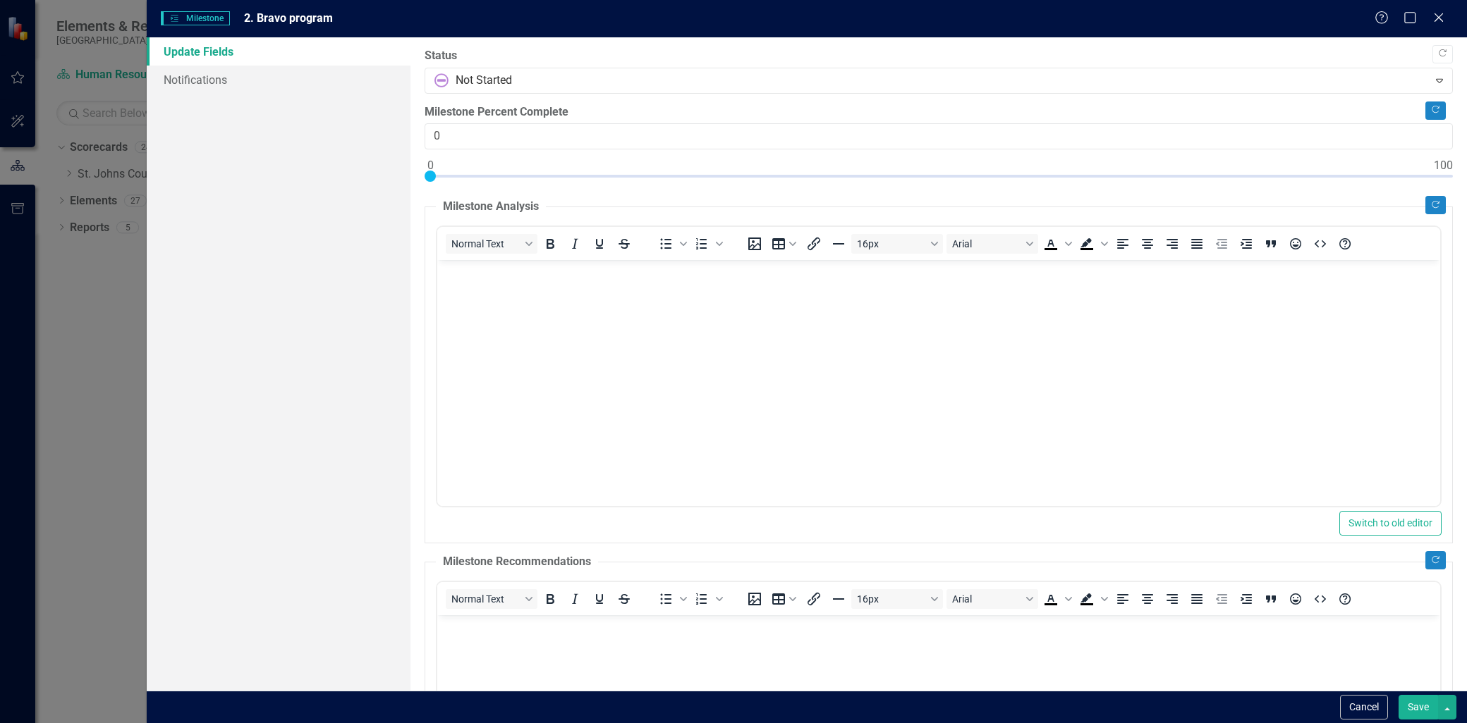
drag, startPoint x: 470, startPoint y: 312, endPoint x: 580, endPoint y: 269, distance: 118.1
click at [484, 309] on body "Rich Text Area. Press ALT-0 for help." at bounding box center [938, 366] width 1003 height 212
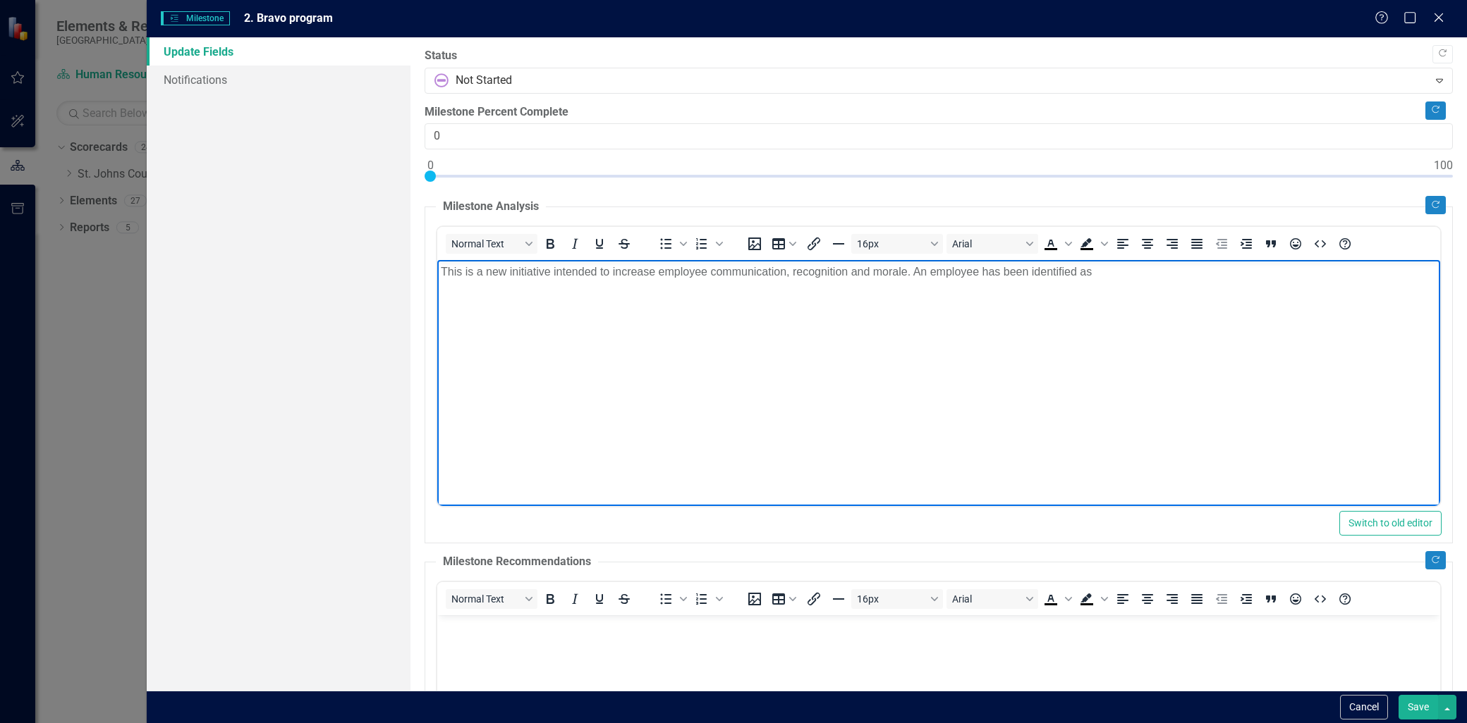
click at [1156, 271] on p "This is a new initiative intended to increase employee communication, recogniti…" at bounding box center [939, 272] width 996 height 17
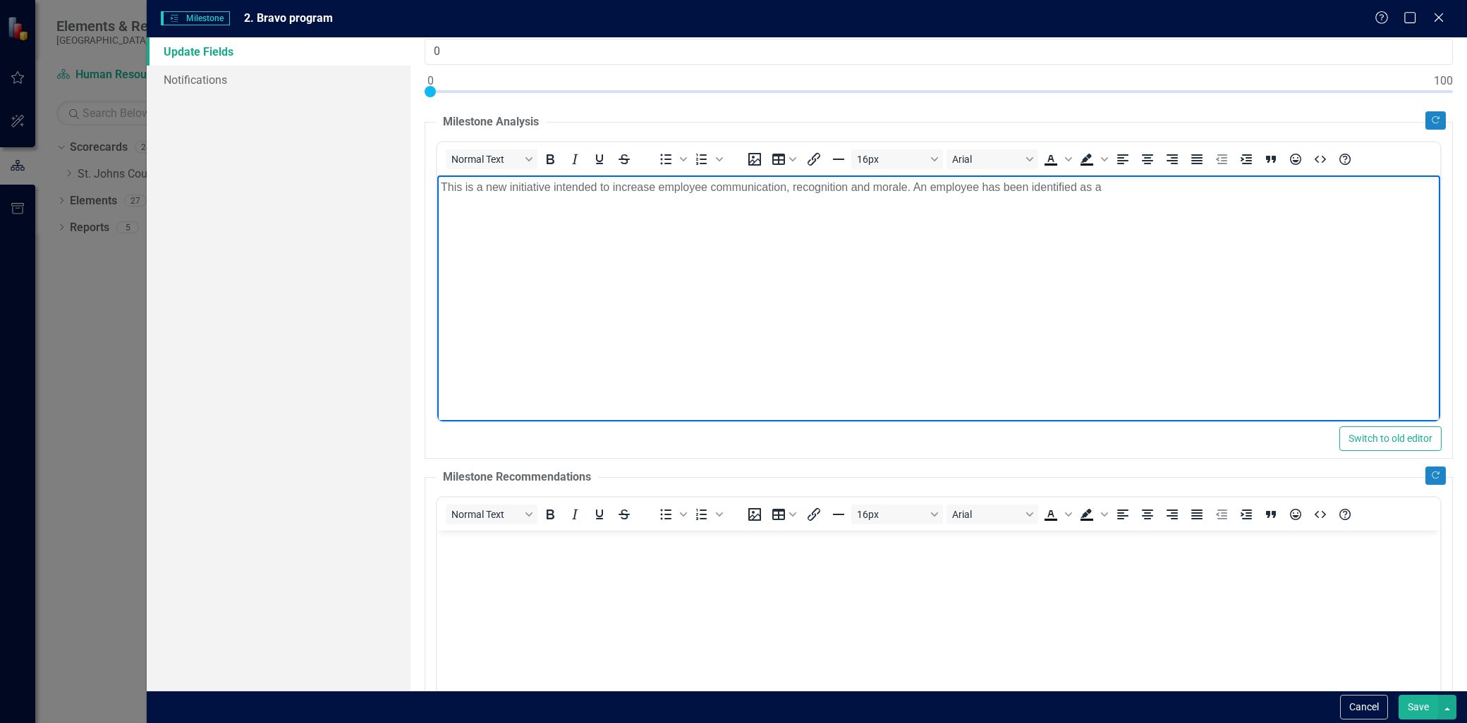
scroll to position [78, 0]
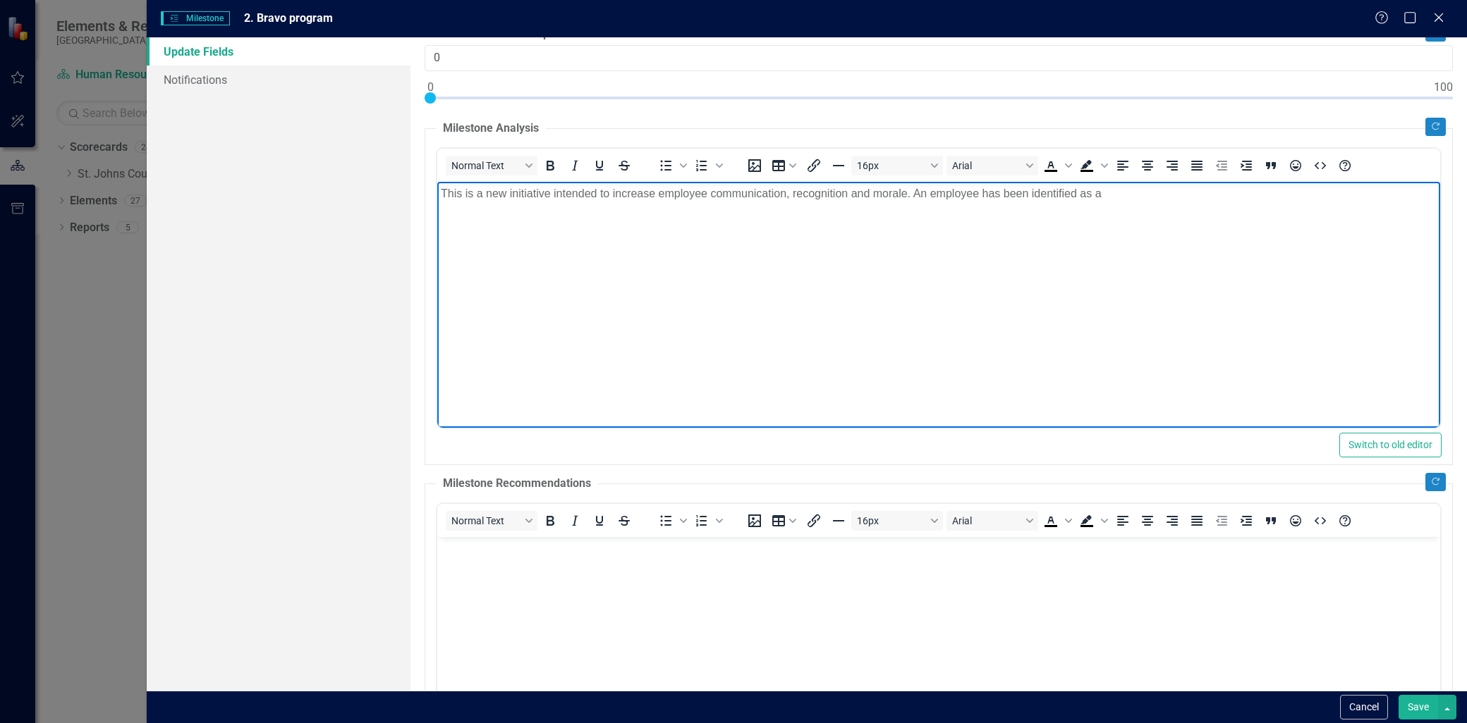
click at [1131, 190] on p "This is a new initiative intended to increase employee communication, recogniti…" at bounding box center [939, 193] width 996 height 17
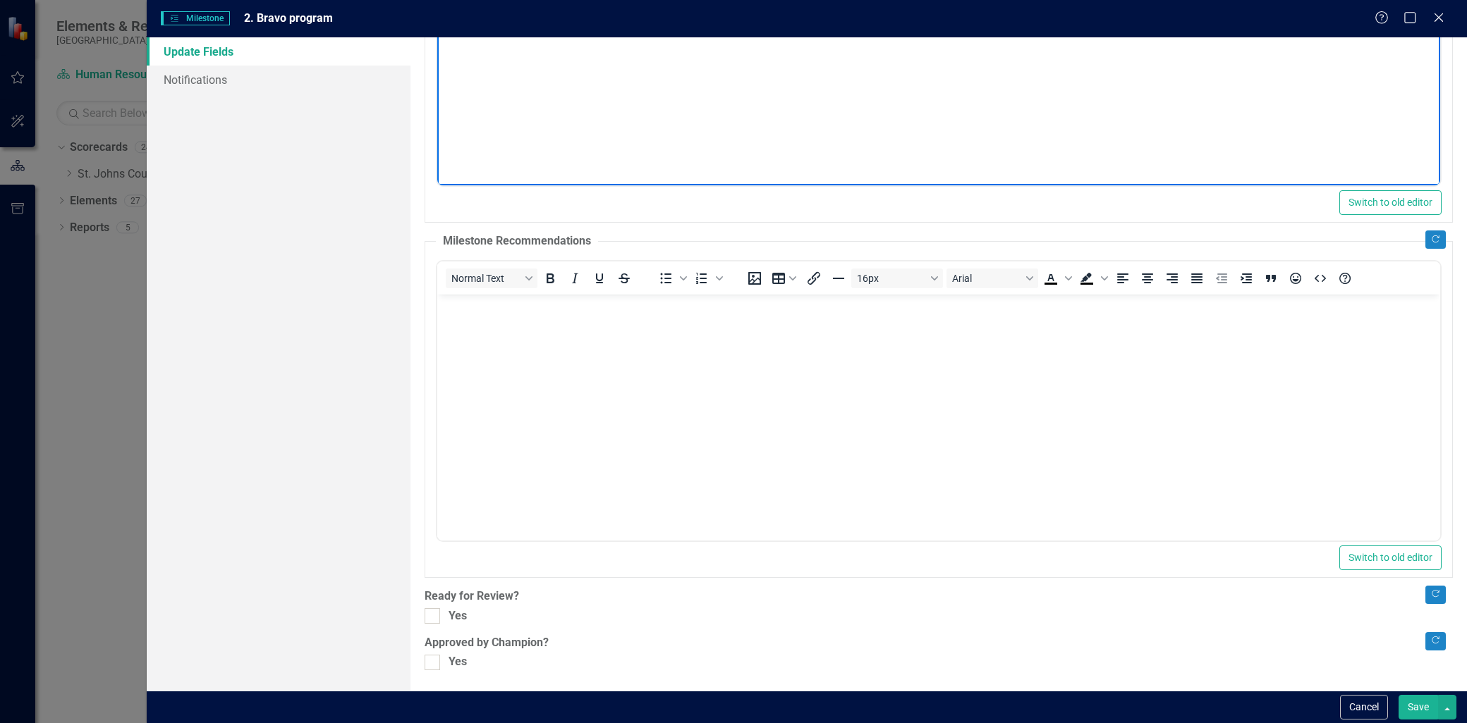
scroll to position [322, 0]
click at [443, 301] on p "Rich Text Area. Press ALT-0 for help." at bounding box center [939, 305] width 996 height 17
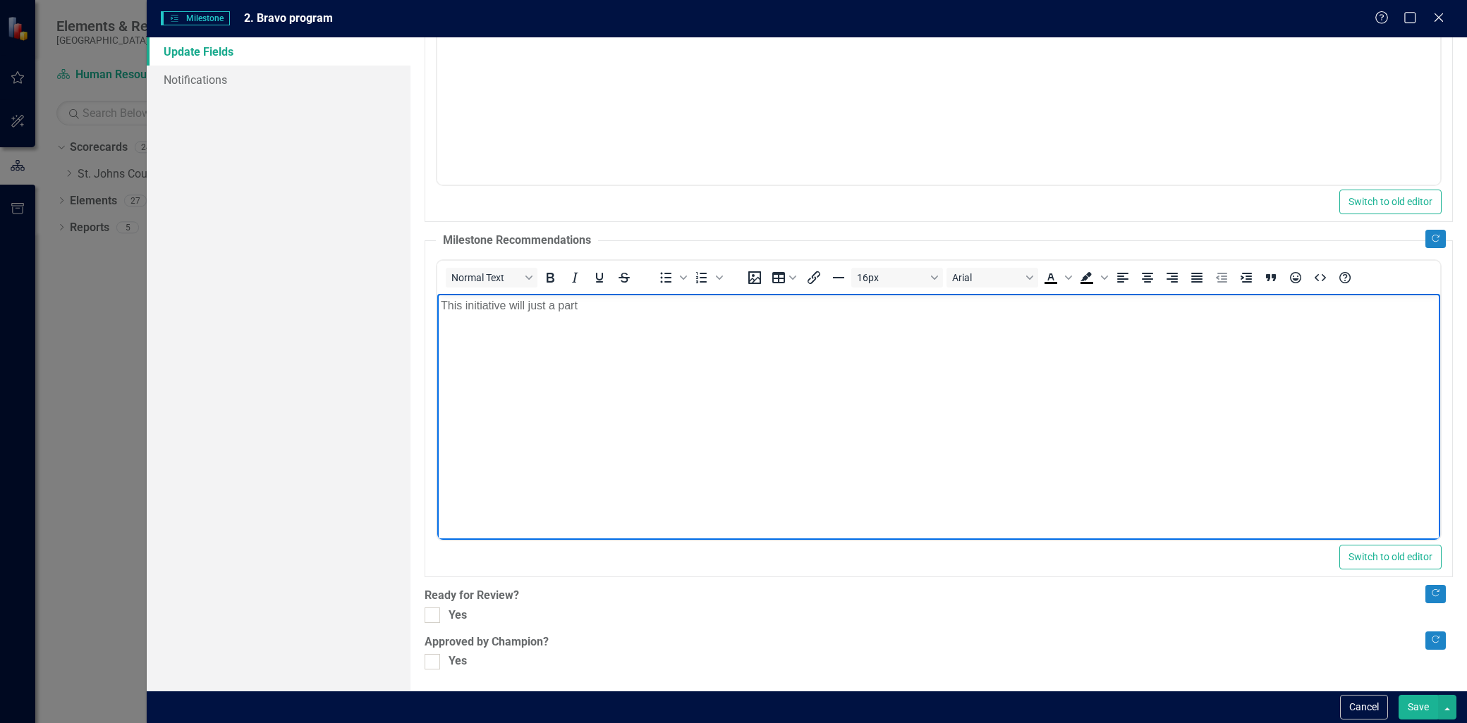
click at [616, 357] on body "This initiative will just a part" at bounding box center [938, 399] width 1003 height 212
click at [625, 333] on body "This initiative will just a part" at bounding box center [938, 399] width 1003 height 212
click at [614, 310] on p "This initiative will just a part" at bounding box center [939, 305] width 996 height 17
click at [424, 618] on div ""Update" fields in ClearPoint are the fields that change from reporting period …" at bounding box center [938, 364] width 1056 height 654
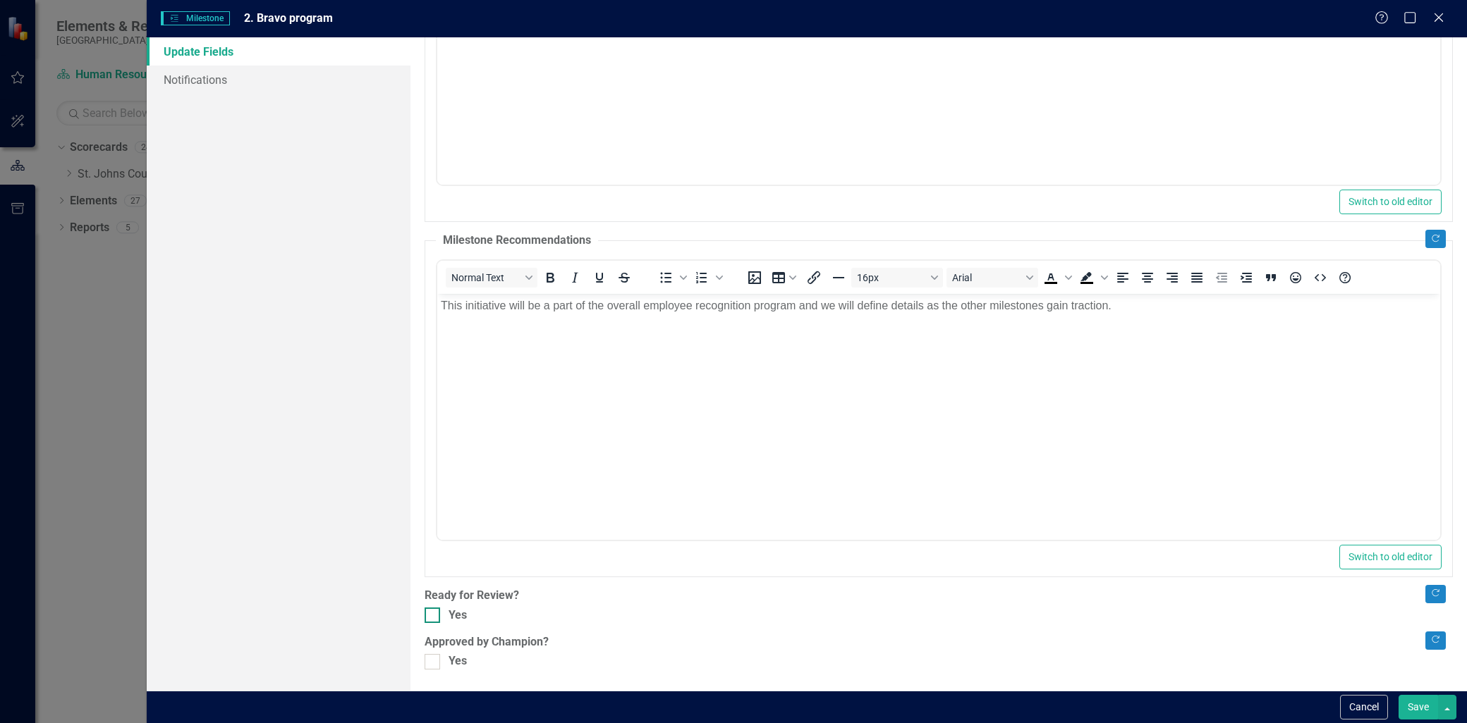
click at [428, 618] on div at bounding box center [432, 616] width 16 height 16
click at [428, 617] on input "Yes" at bounding box center [428, 612] width 9 height 9
checkbox input "true"
drag, startPoint x: 441, startPoint y: 661, endPoint x: 527, endPoint y: 668, distance: 86.2
click at [442, 661] on div "Yes" at bounding box center [938, 662] width 1028 height 16
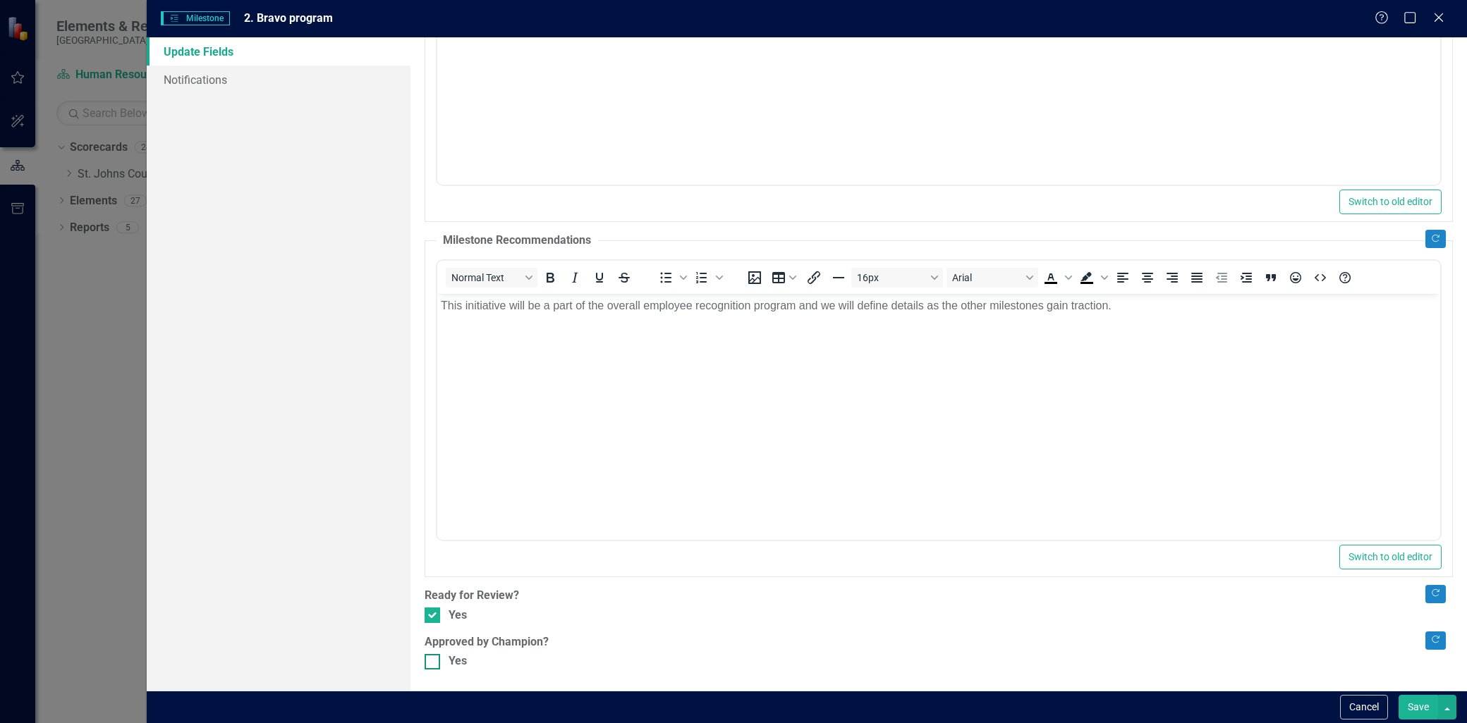
click at [434, 661] on input "Yes" at bounding box center [428, 658] width 9 height 9
checkbox input "true"
click at [1432, 702] on button "Save" at bounding box center [1417, 707] width 39 height 25
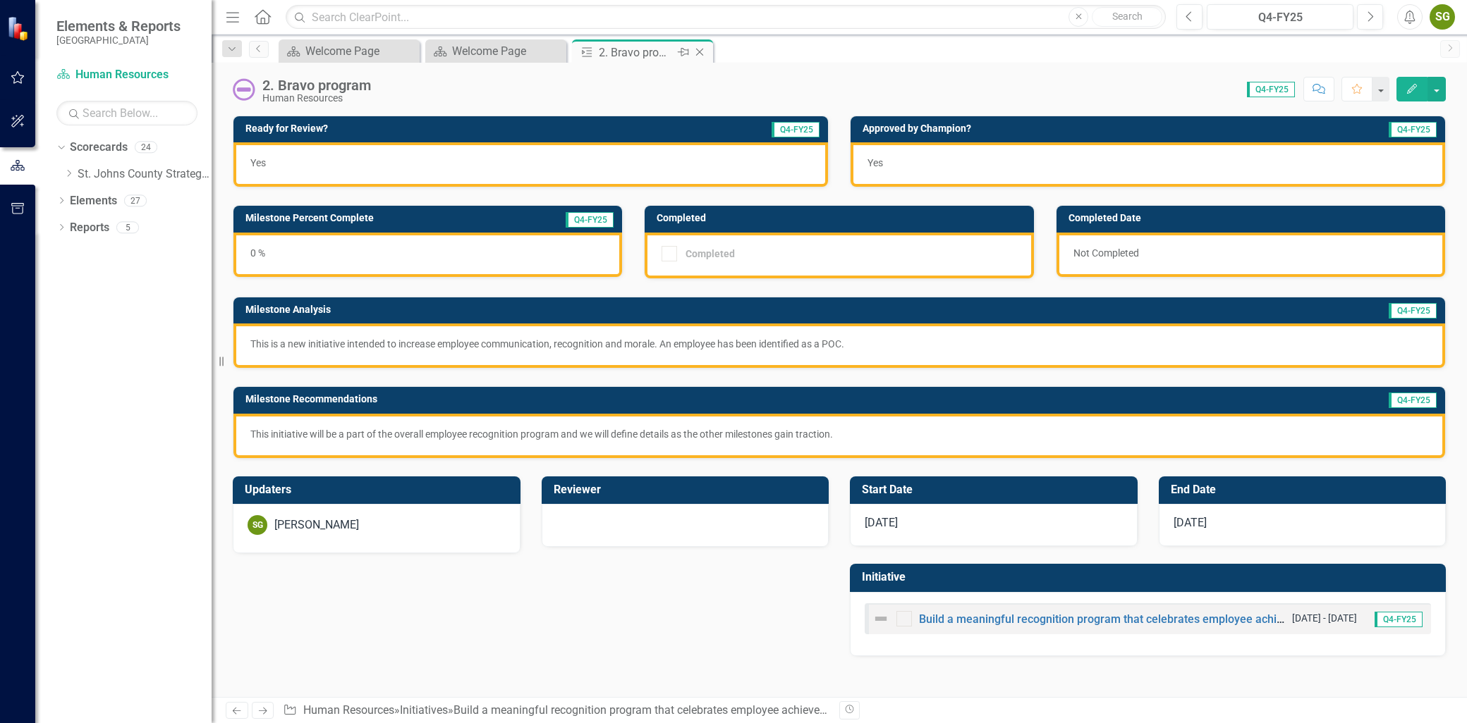
click at [699, 51] on icon at bounding box center [700, 53] width 8 height 8
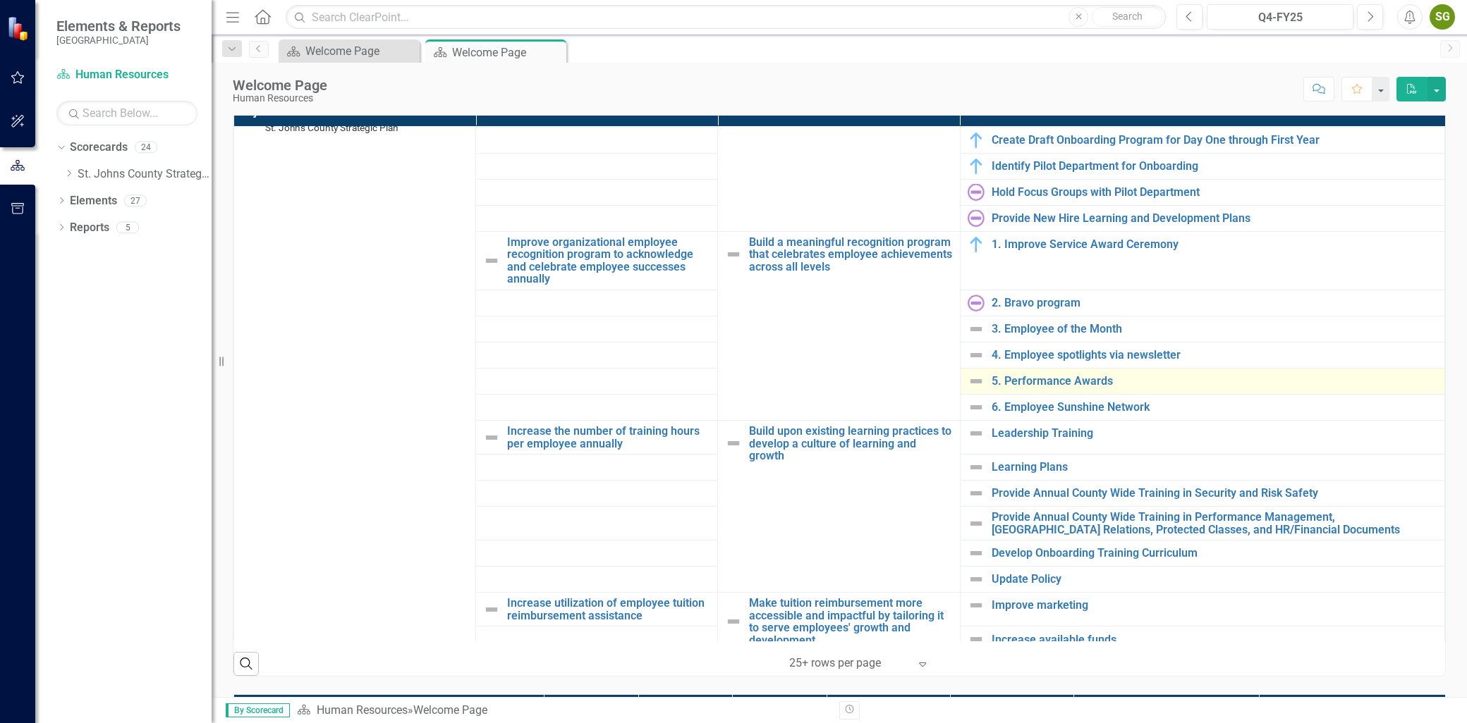
scroll to position [157, 0]
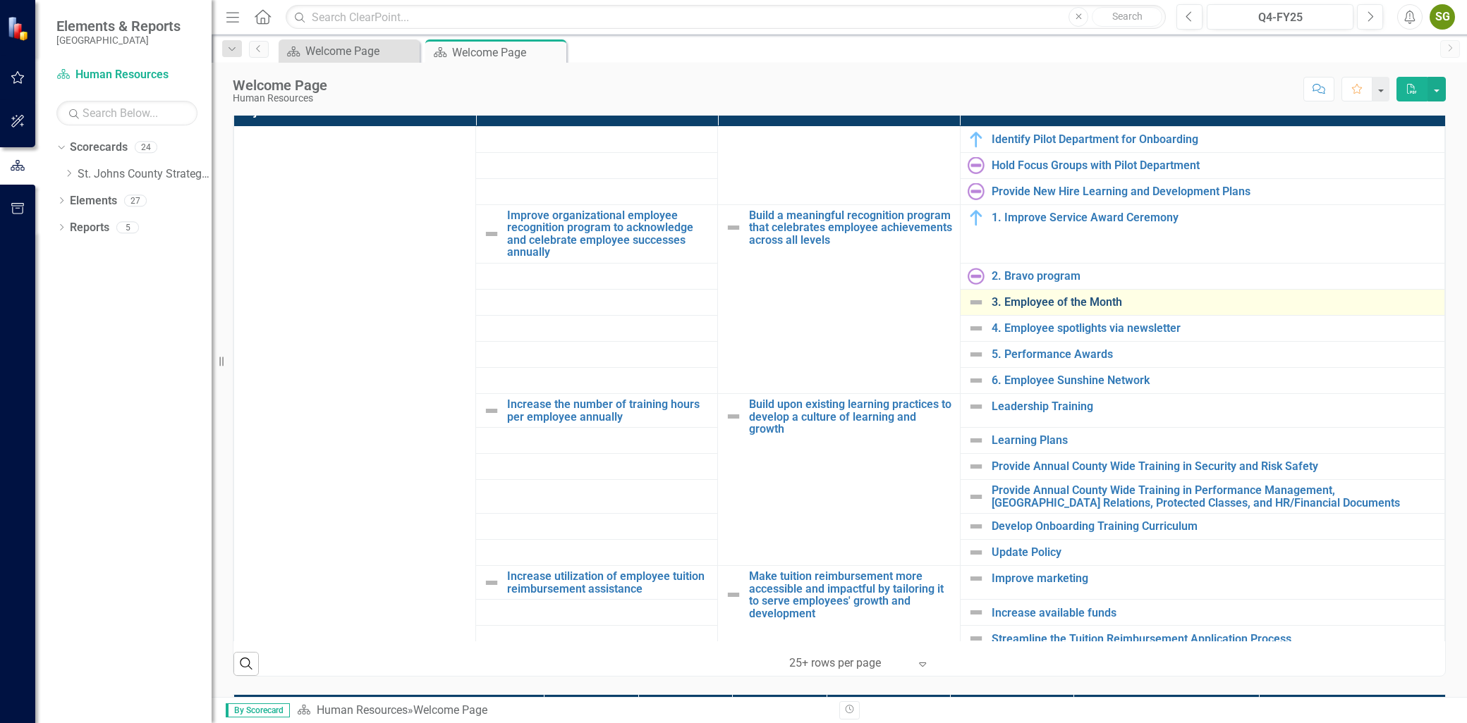
click at [1048, 305] on link "3. Employee of the Month" at bounding box center [1214, 302] width 446 height 13
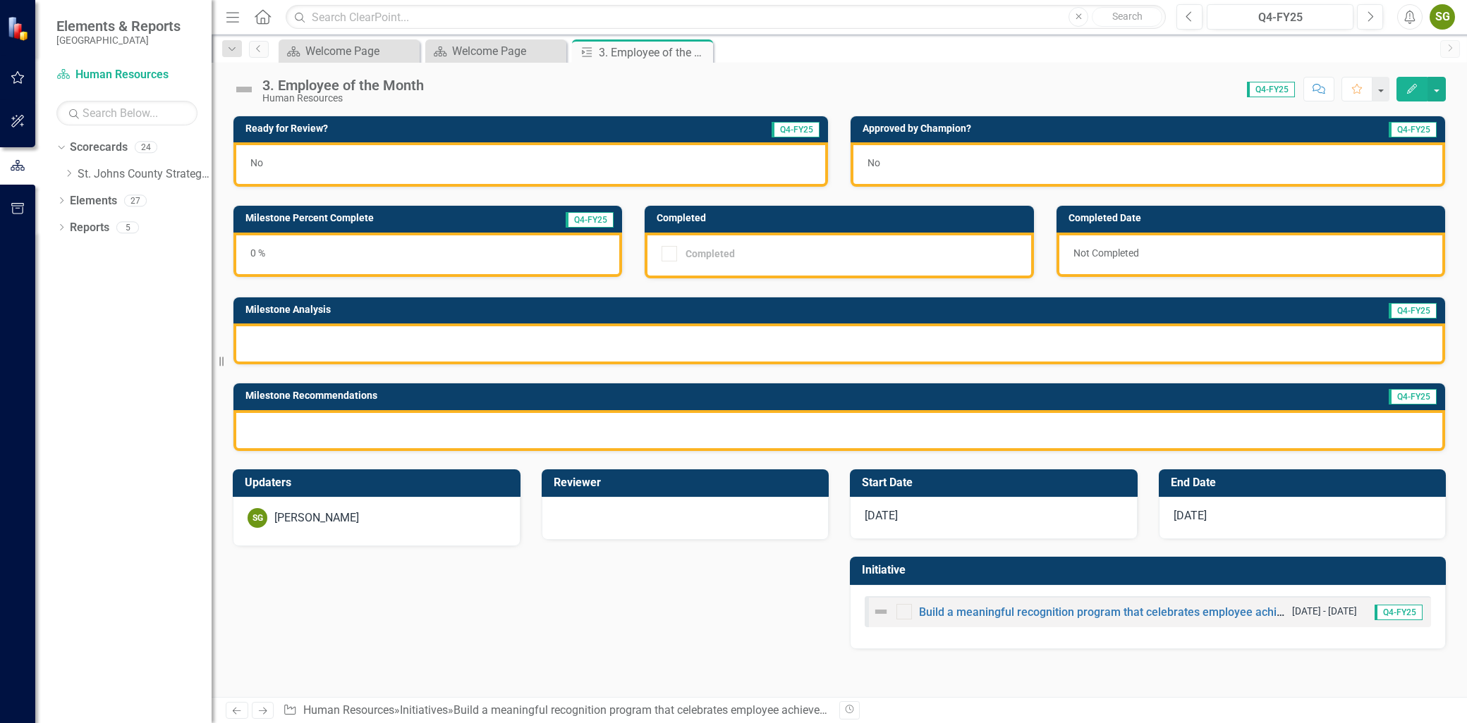
click at [1415, 86] on icon "button" at bounding box center [1412, 89] width 10 height 10
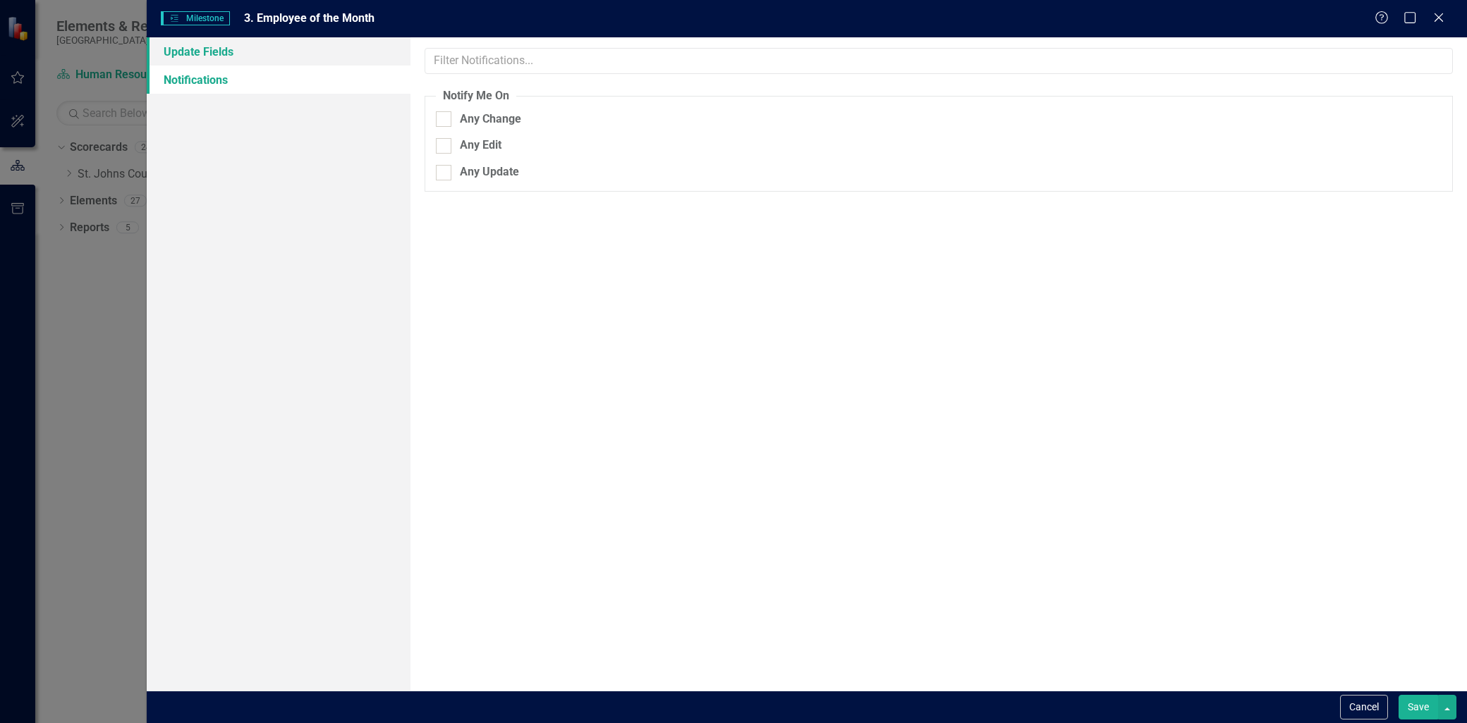
click at [269, 59] on link "Update Fields" at bounding box center [279, 51] width 264 height 28
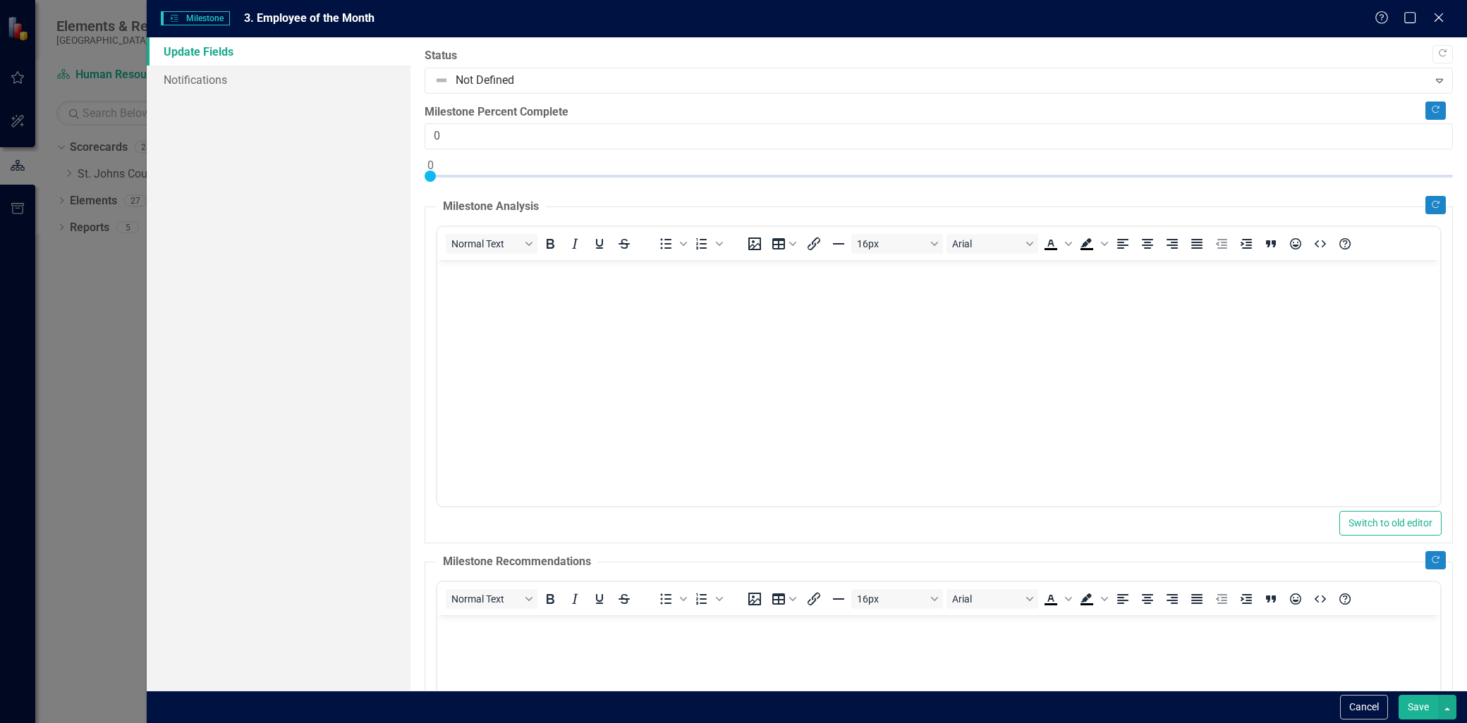
click at [466, 97] on div "Copy Forward Status Not Defined Expand Copy Forward Milestone Percent Complete …" at bounding box center [938, 519] width 1028 height 943
click at [467, 97] on div "Copy Forward Status Not Defined Expand Copy Forward Milestone Percent Complete …" at bounding box center [938, 519] width 1028 height 943
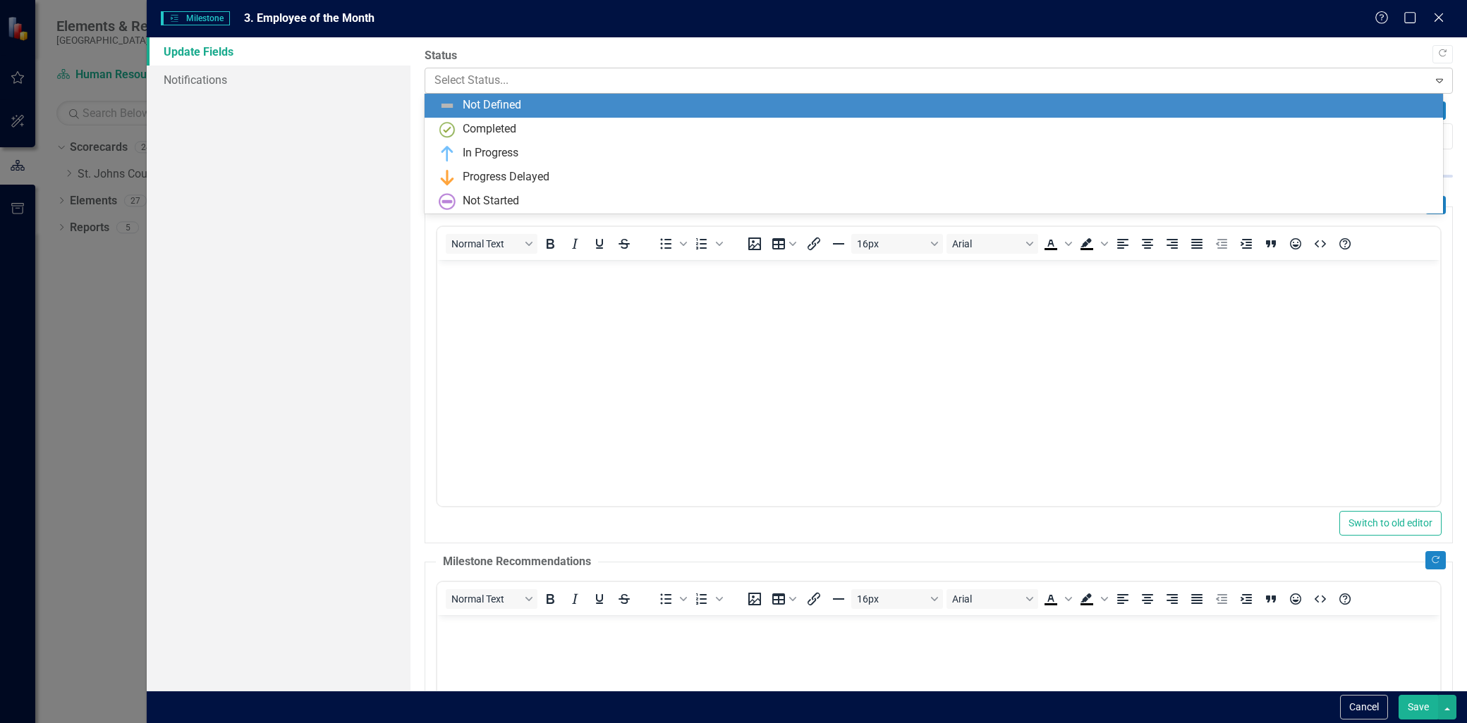
click at [481, 81] on div at bounding box center [926, 80] width 984 height 19
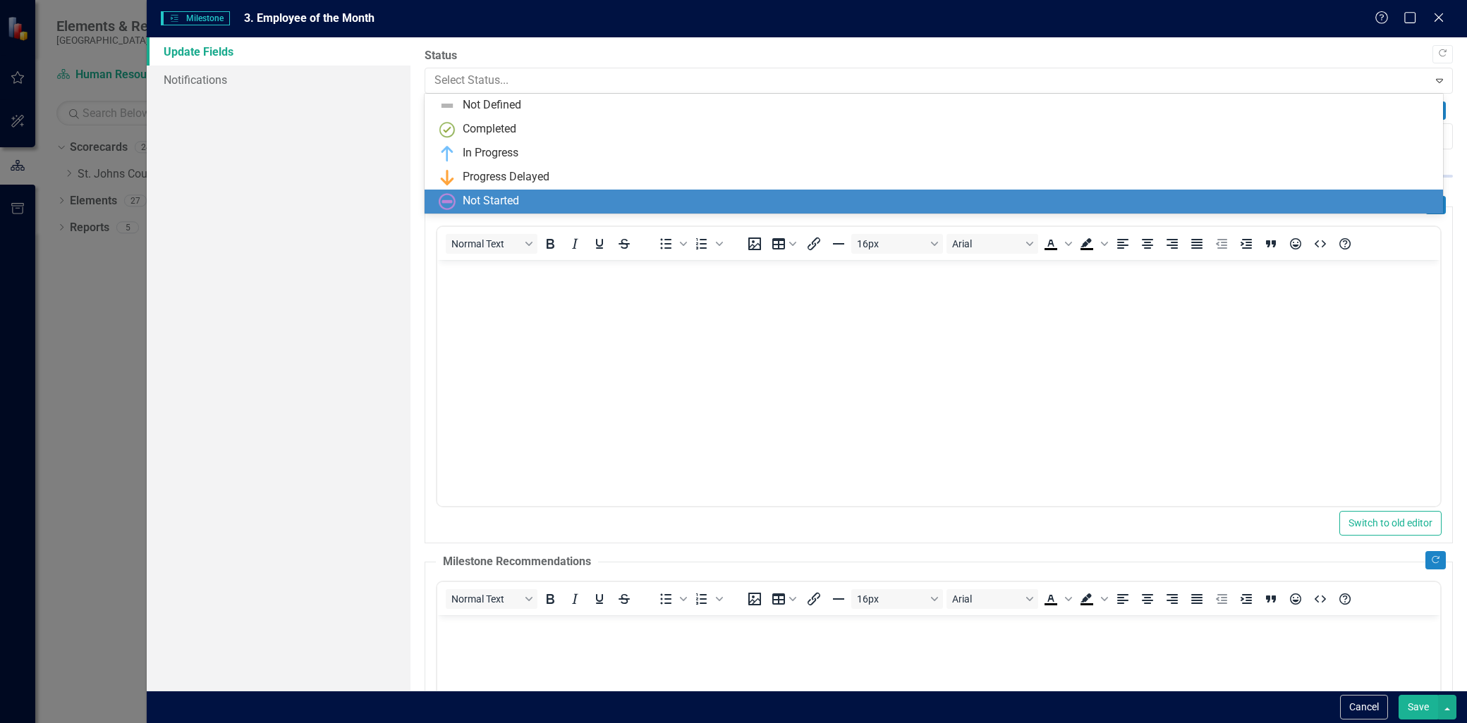
click at [486, 198] on div "Not Started" at bounding box center [491, 201] width 56 height 16
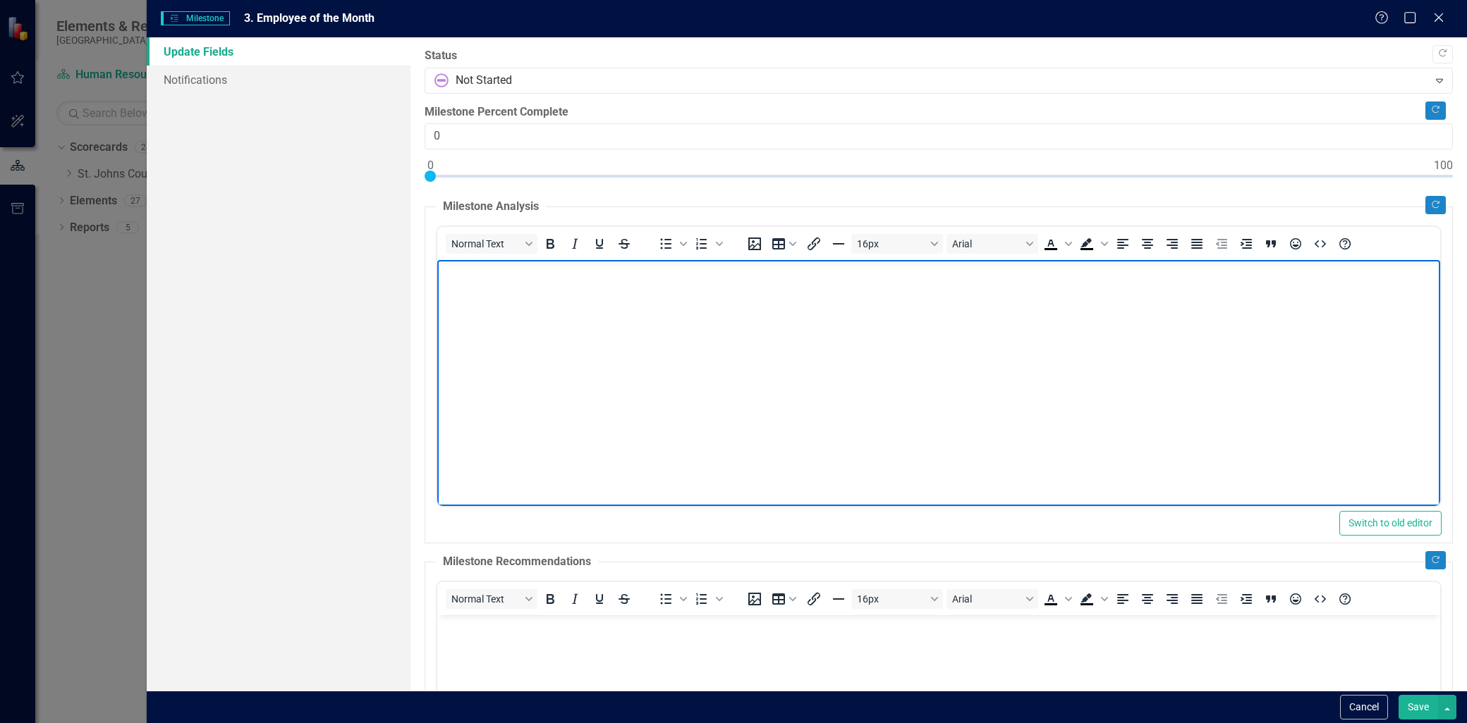
click at [496, 288] on body "Rich Text Area. Press ALT-0 for help." at bounding box center [938, 366] width 1003 height 212
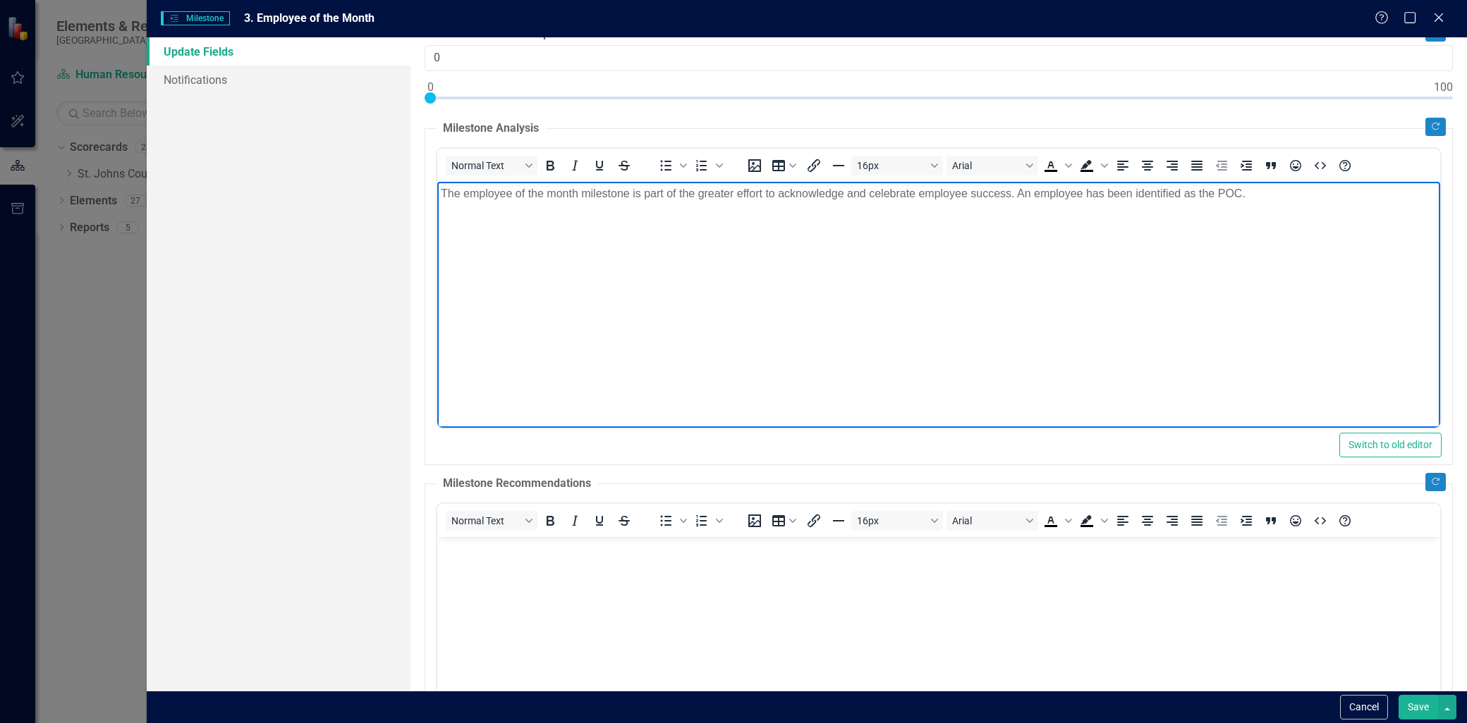
click at [525, 580] on body "Rich Text Area. Press ALT-0 for help." at bounding box center [938, 643] width 1003 height 212
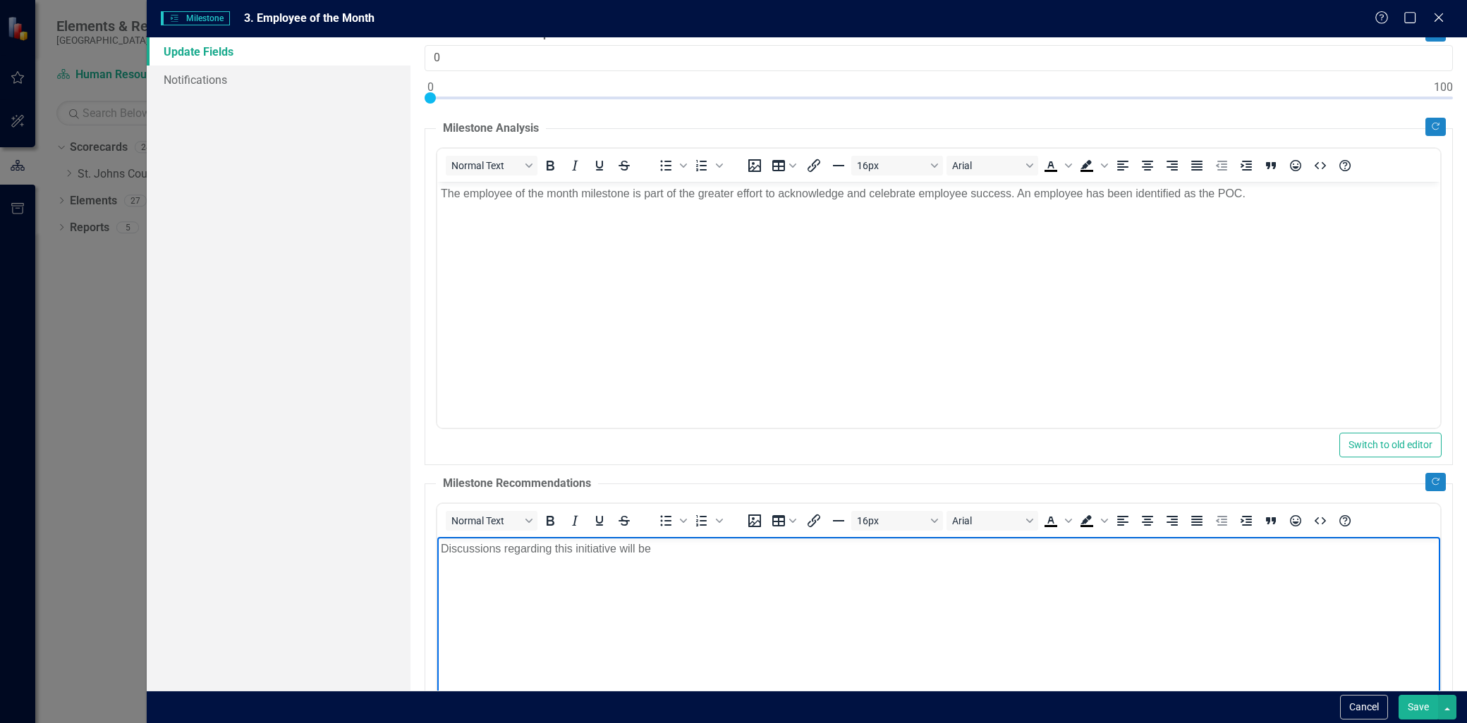
click at [501, 553] on p "Discussions regarding this initiative will be" at bounding box center [939, 548] width 996 height 17
click at [640, 549] on p "Details regarding this initiative will be" at bounding box center [939, 548] width 996 height 17
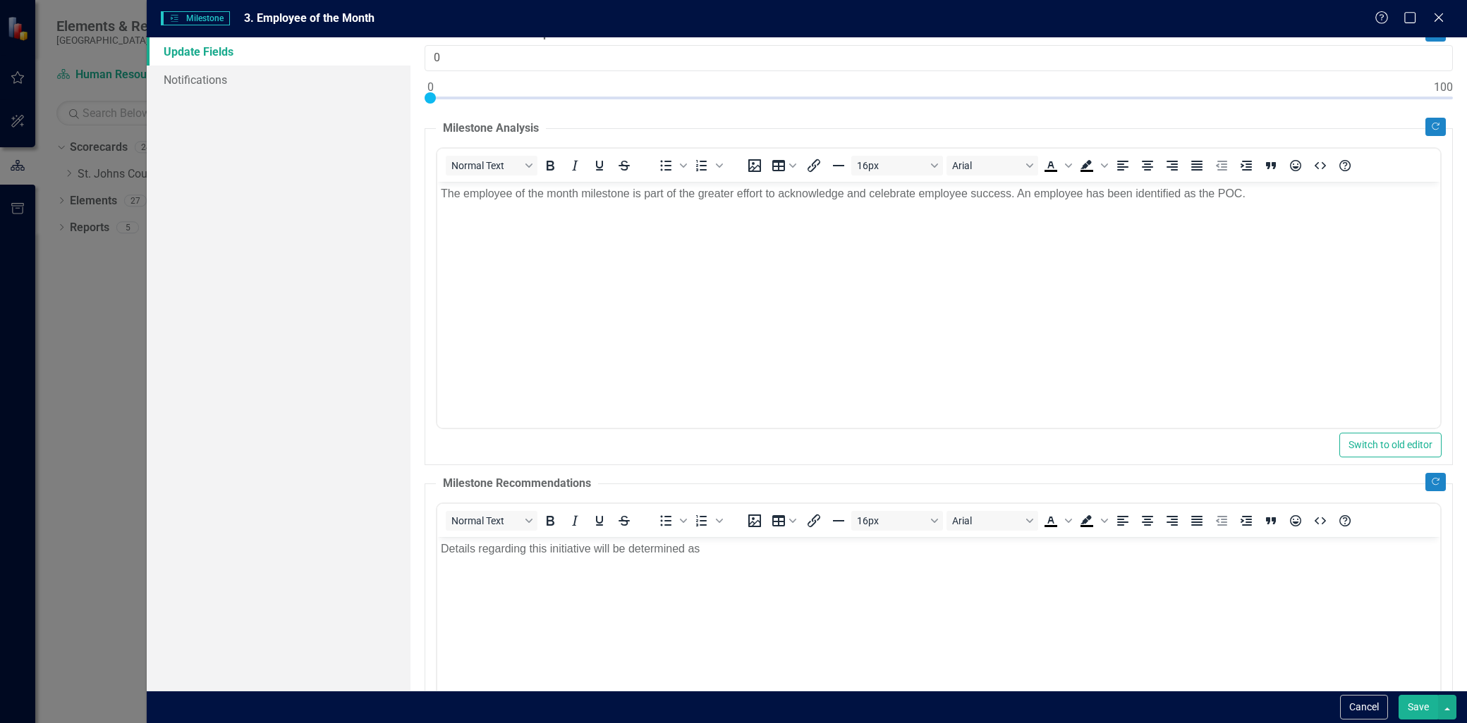
click at [748, 532] on div "16px Arial To open the popup, press Shift+Enter To open the popup, press Shift+…" at bounding box center [1049, 520] width 631 height 27
click at [749, 540] on p "Details regarding this initiative will be determined as" at bounding box center [939, 548] width 996 height 17
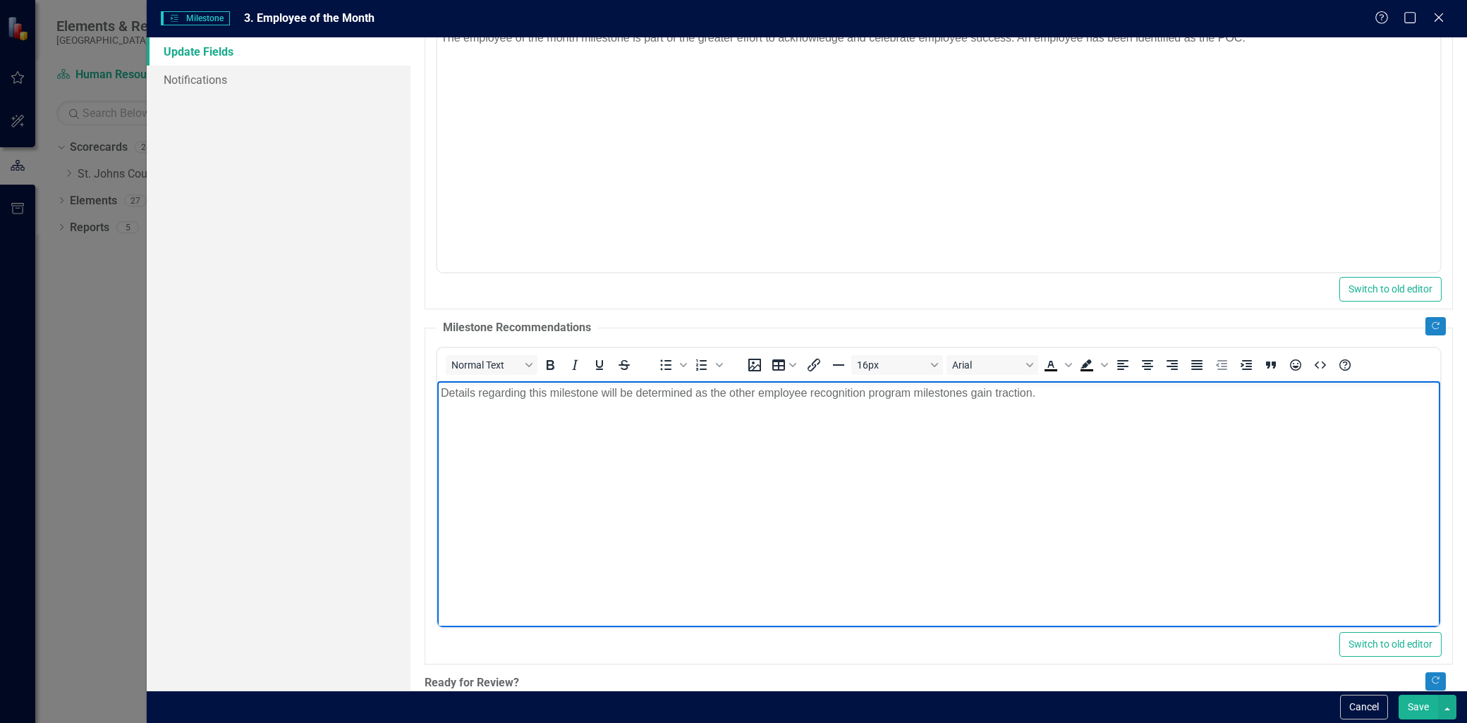
scroll to position [322, 0]
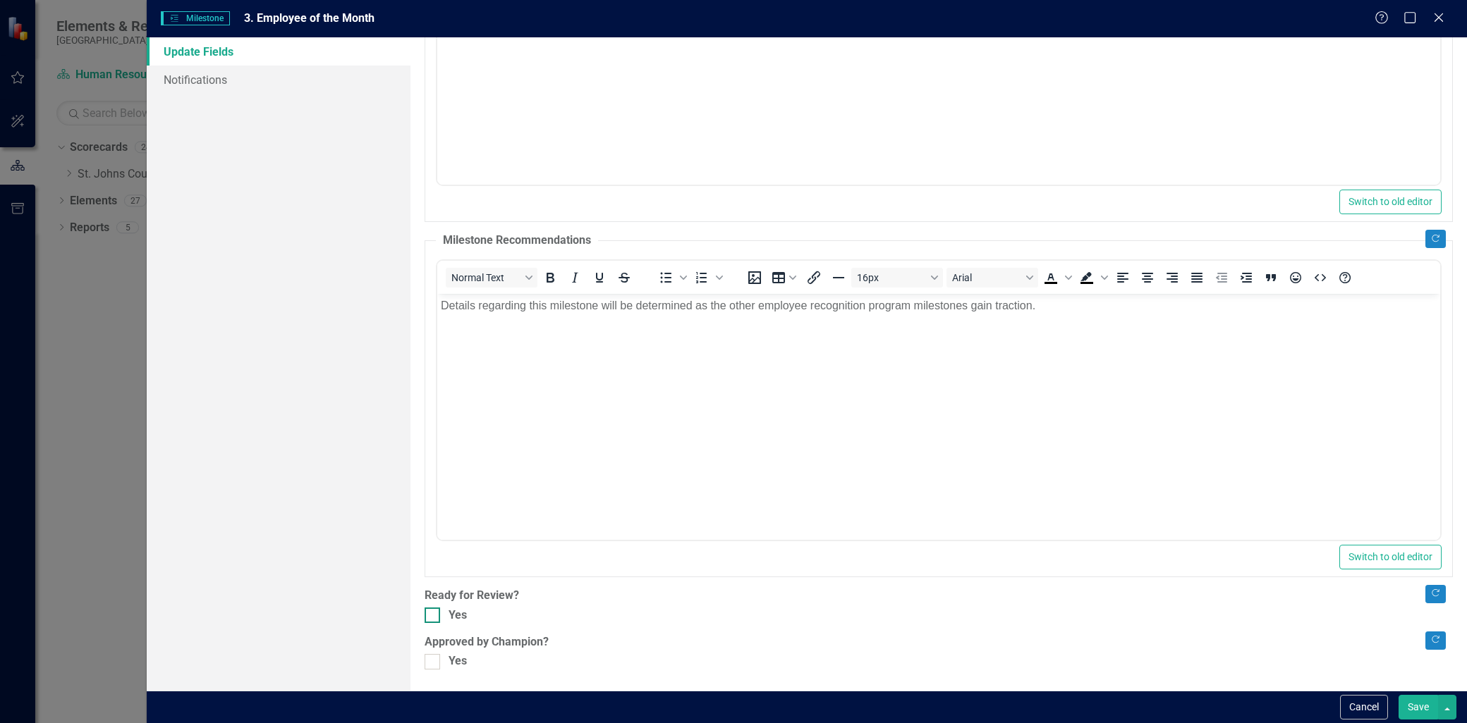
drag, startPoint x: 435, startPoint y: 607, endPoint x: 432, endPoint y: 617, distance: 10.3
click at [434, 608] on div "Copy Forward Status Not Started Expand Copy Forward Milestone Percent Complete …" at bounding box center [938, 197] width 1028 height 943
click at [427, 612] on input "Yes" at bounding box center [428, 612] width 9 height 9
checkbox input "true"
click at [440, 672] on div ""Update" fields in ClearPoint are the fields that change from reporting period …" at bounding box center [938, 364] width 1056 height 654
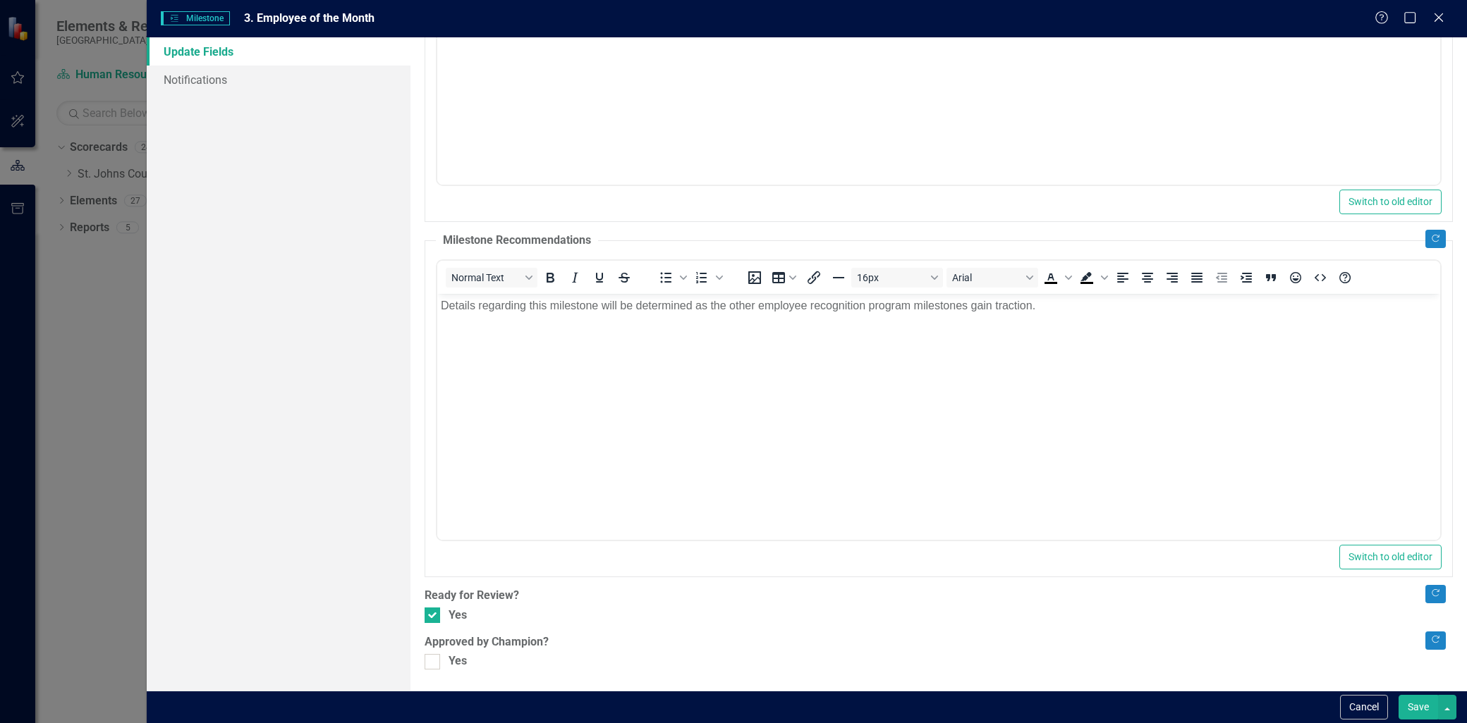
click at [427, 650] on label "Approved by Champion?" at bounding box center [938, 643] width 1028 height 16
click at [439, 666] on div at bounding box center [432, 662] width 16 height 16
click at [434, 663] on input "Yes" at bounding box center [428, 658] width 9 height 9
checkbox input "true"
click at [1415, 709] on button "Save" at bounding box center [1417, 707] width 39 height 25
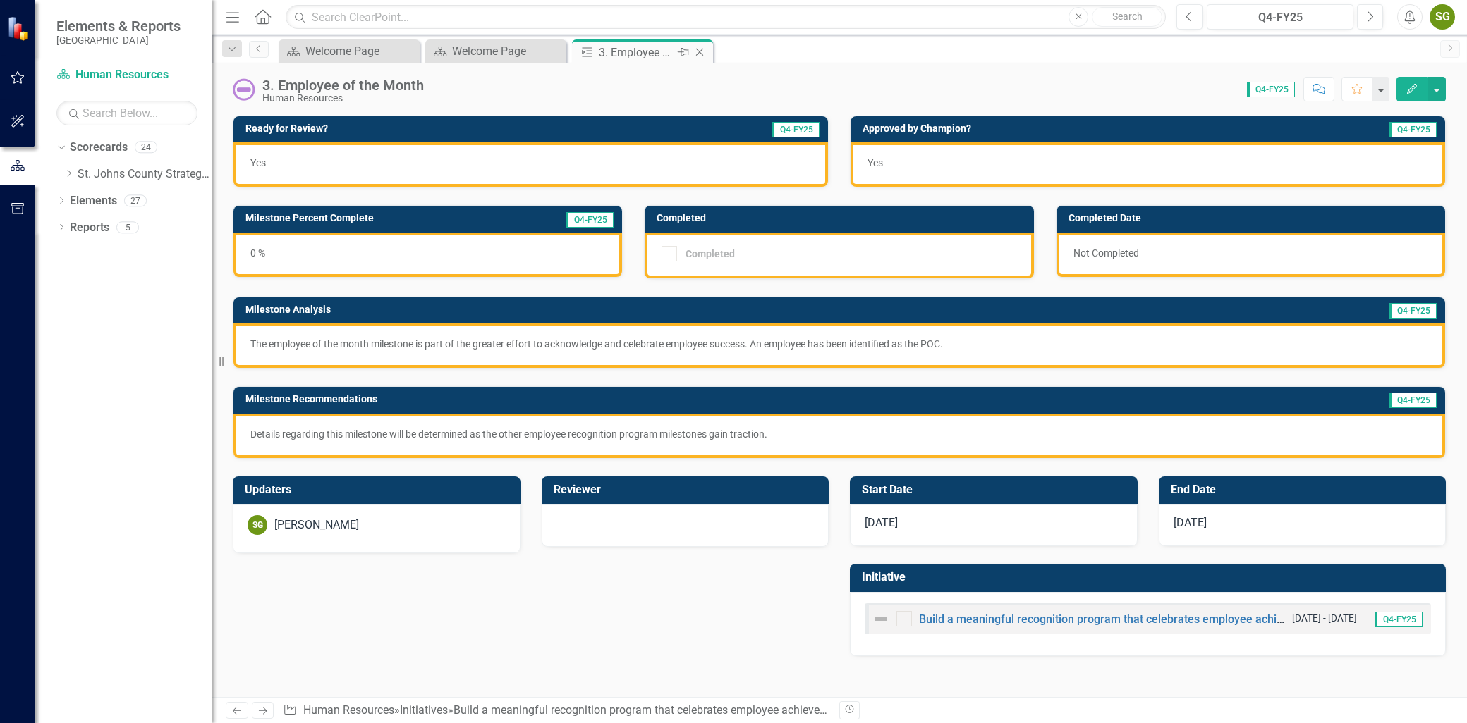
click at [699, 47] on icon "Close" at bounding box center [699, 52] width 14 height 11
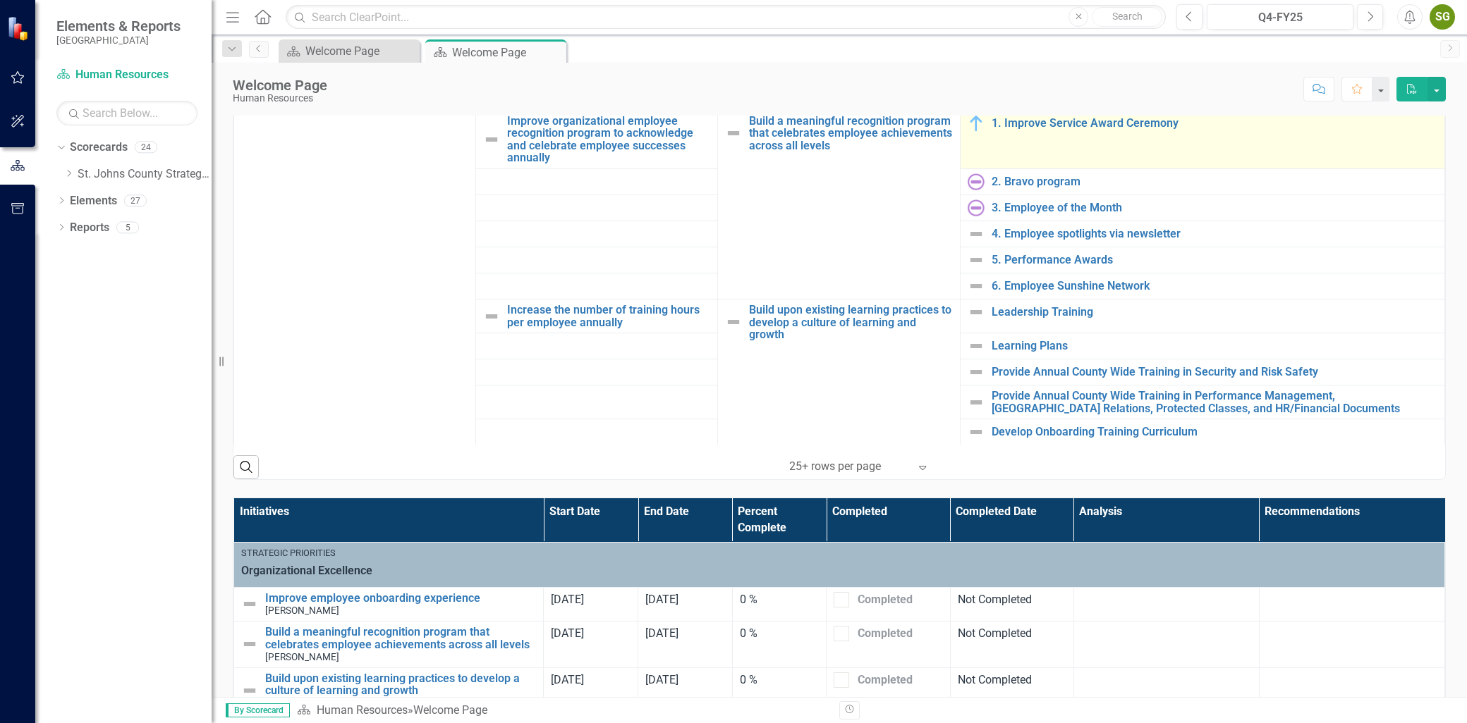
scroll to position [78, 0]
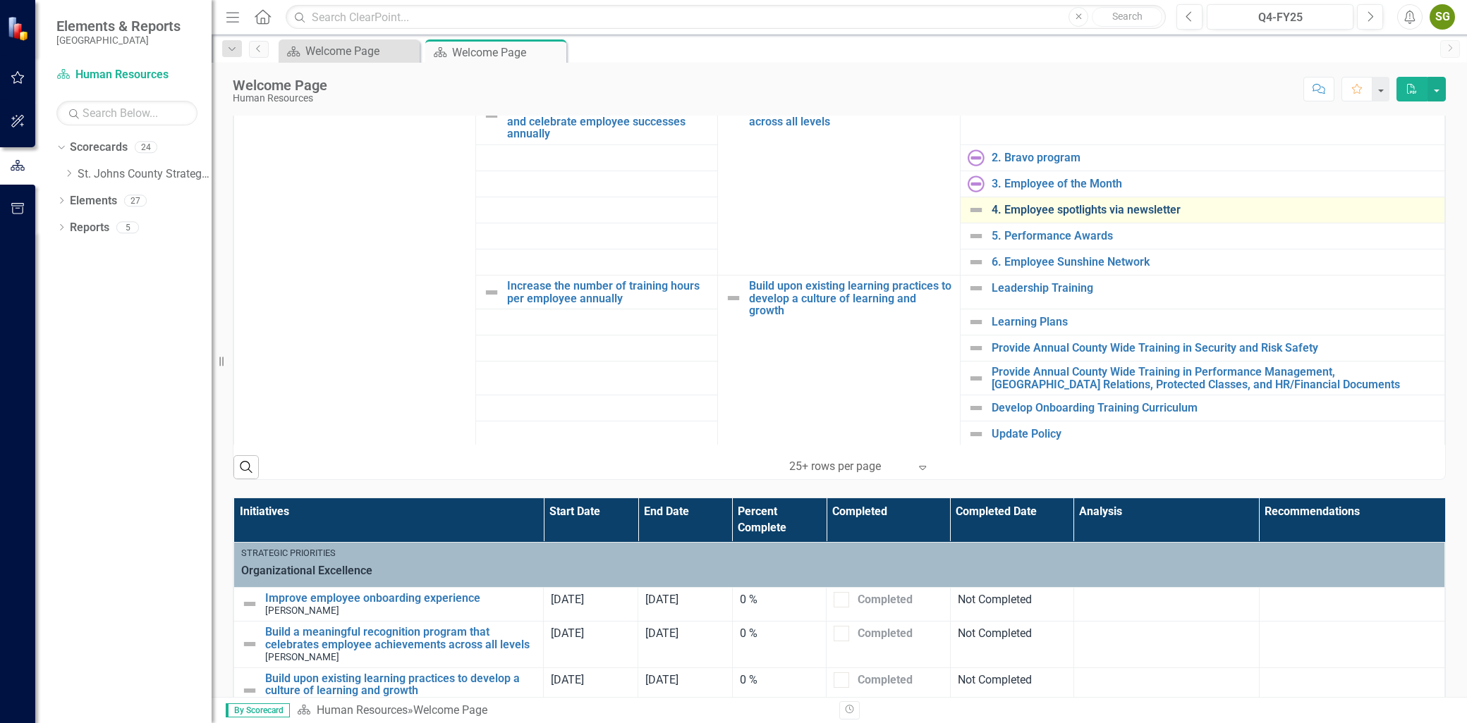
click at [1062, 215] on link "4. Employee spotlights via newsletter" at bounding box center [1214, 210] width 446 height 13
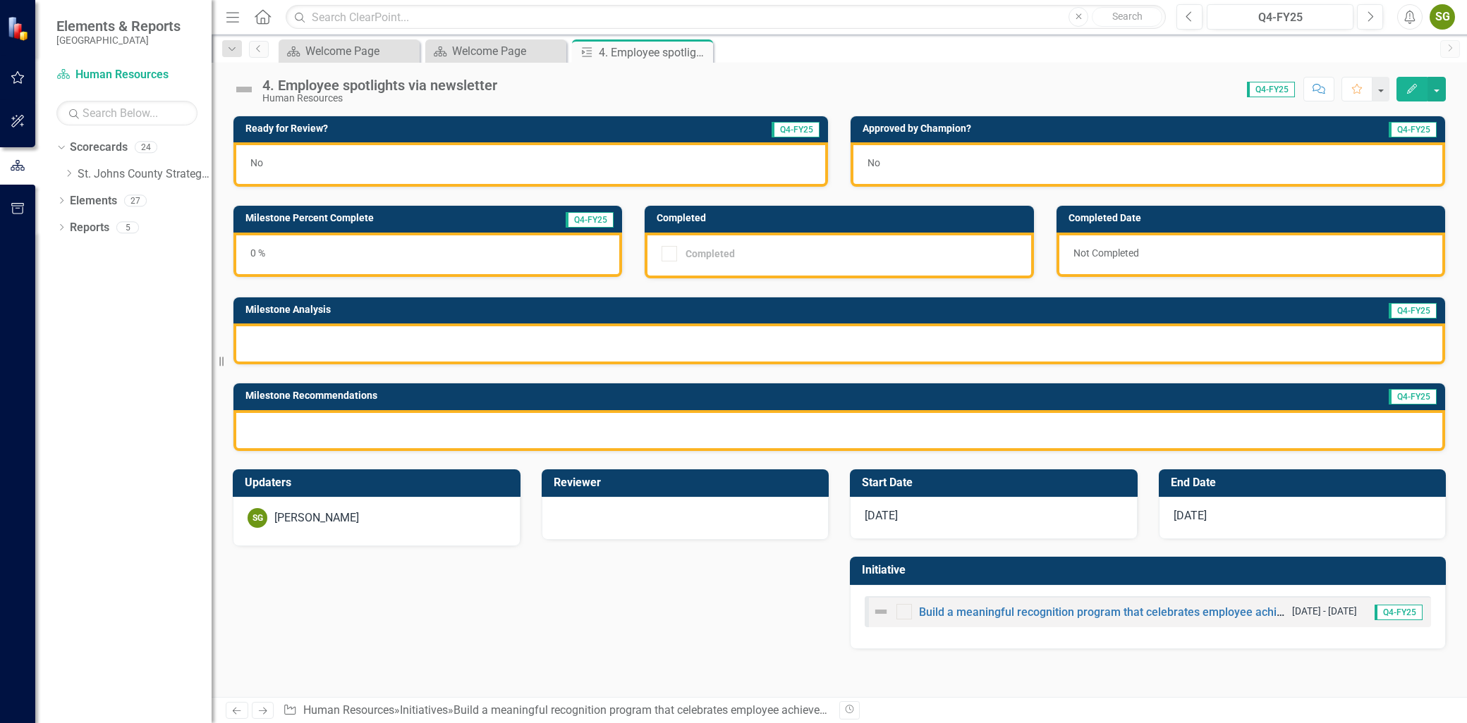
click at [544, 247] on div "0 %" at bounding box center [427, 255] width 388 height 44
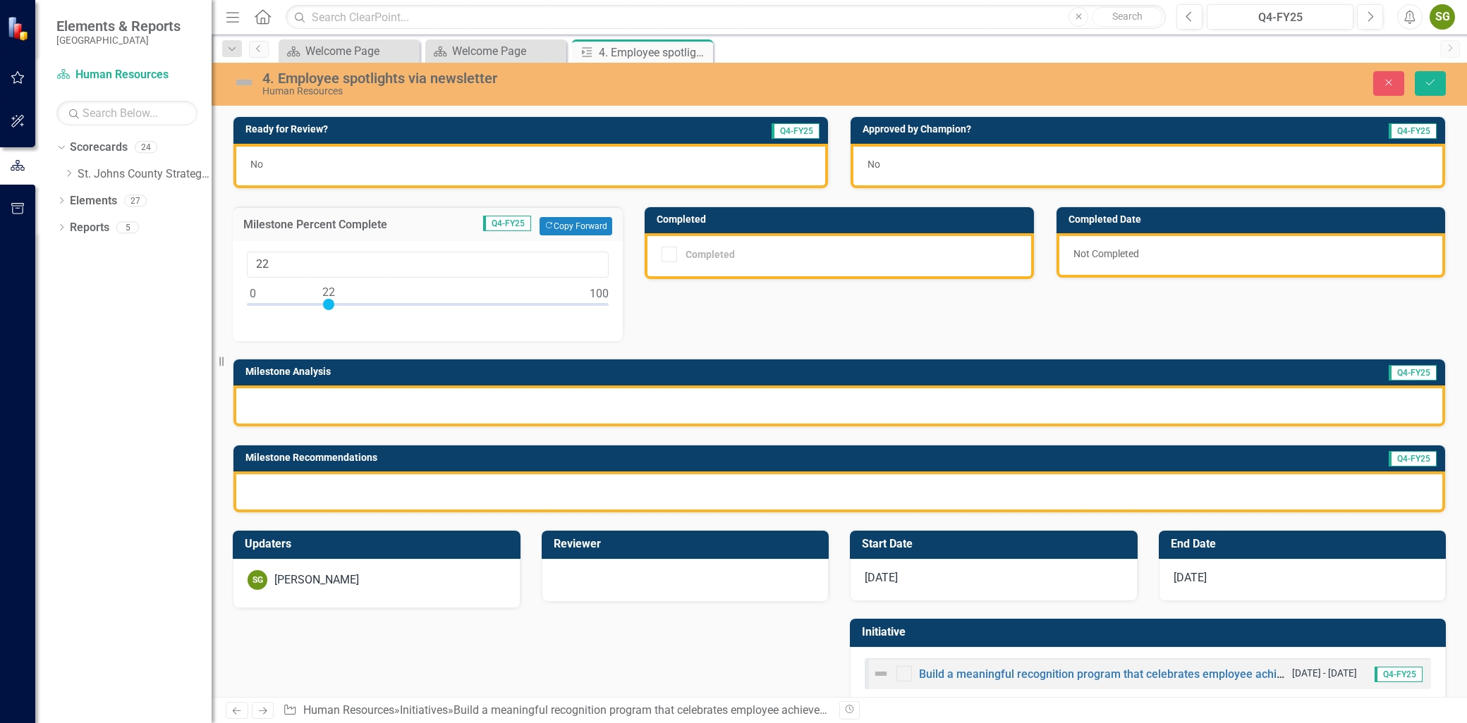
type input "21"
drag, startPoint x: 251, startPoint y: 300, endPoint x: 325, endPoint y: 324, distance: 78.0
click at [325, 324] on div "21" at bounding box center [428, 291] width 390 height 100
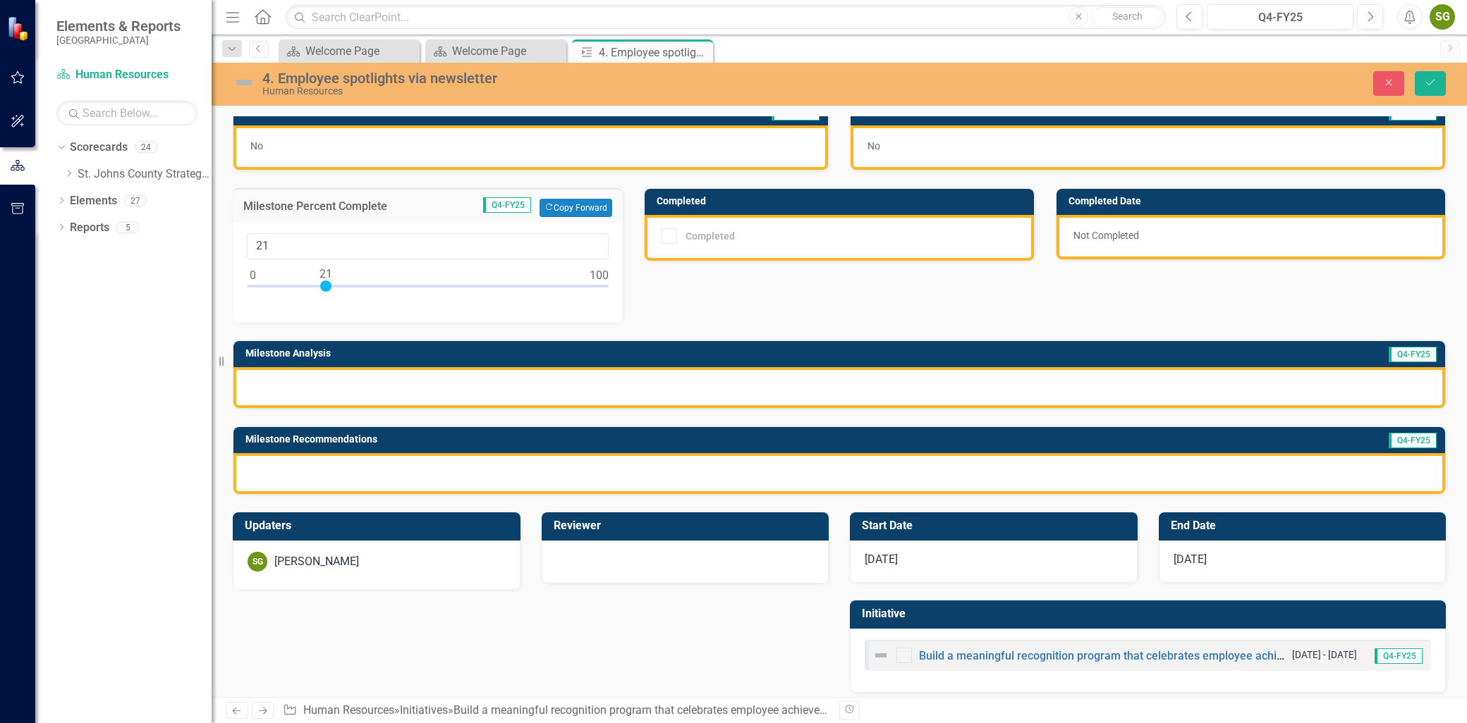
scroll to position [27, 0]
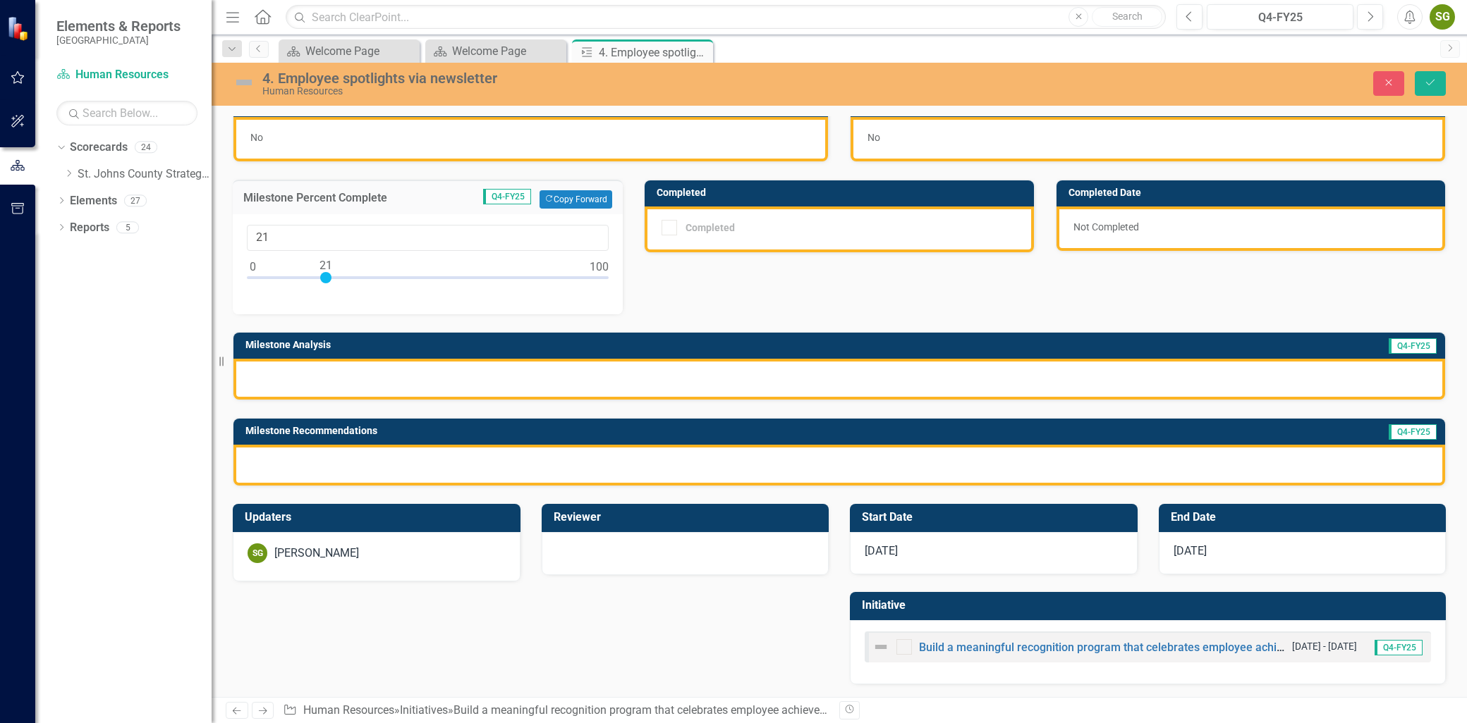
click at [1446, 54] on link "Next" at bounding box center [1450, 49] width 20 height 18
drag, startPoint x: 1433, startPoint y: 80, endPoint x: 1426, endPoint y: 97, distance: 17.7
click at [1433, 82] on icon "Save" at bounding box center [1429, 83] width 13 height 10
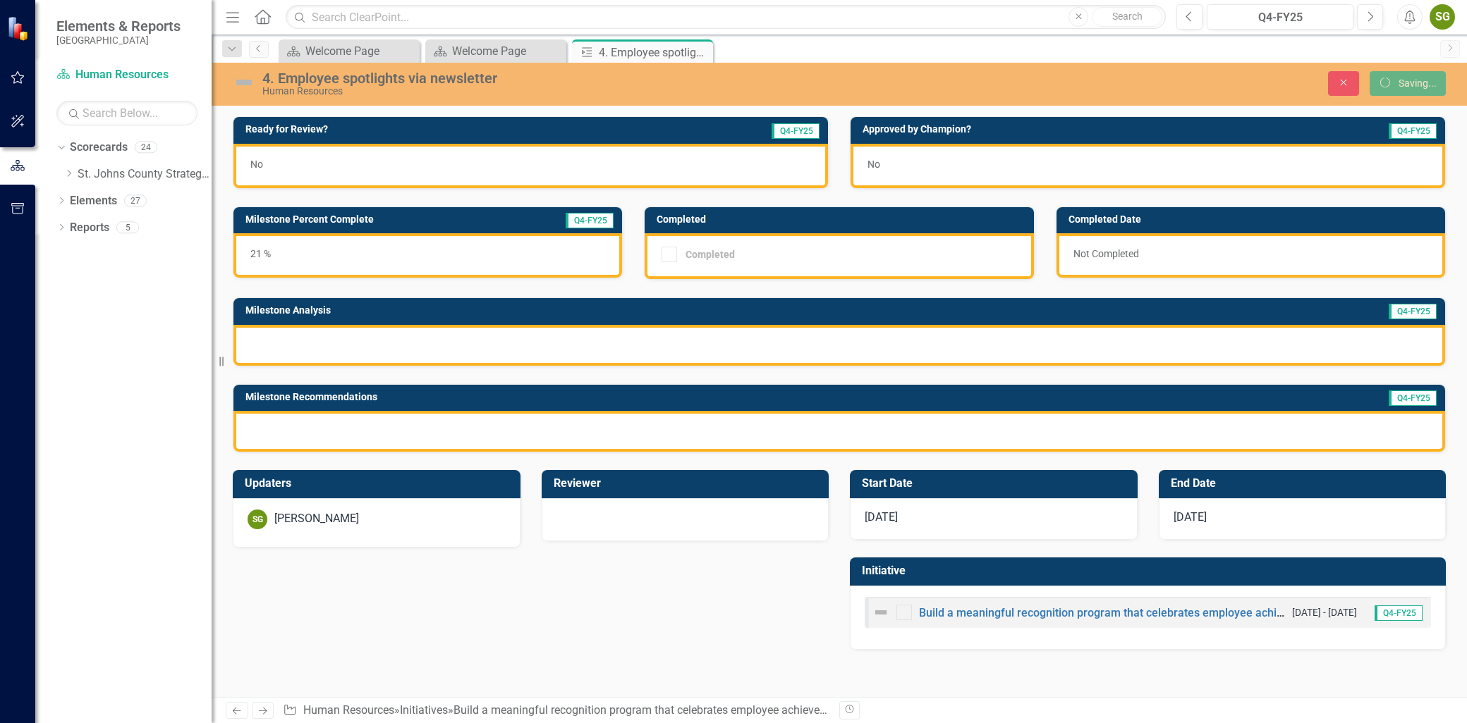
scroll to position [0, 0]
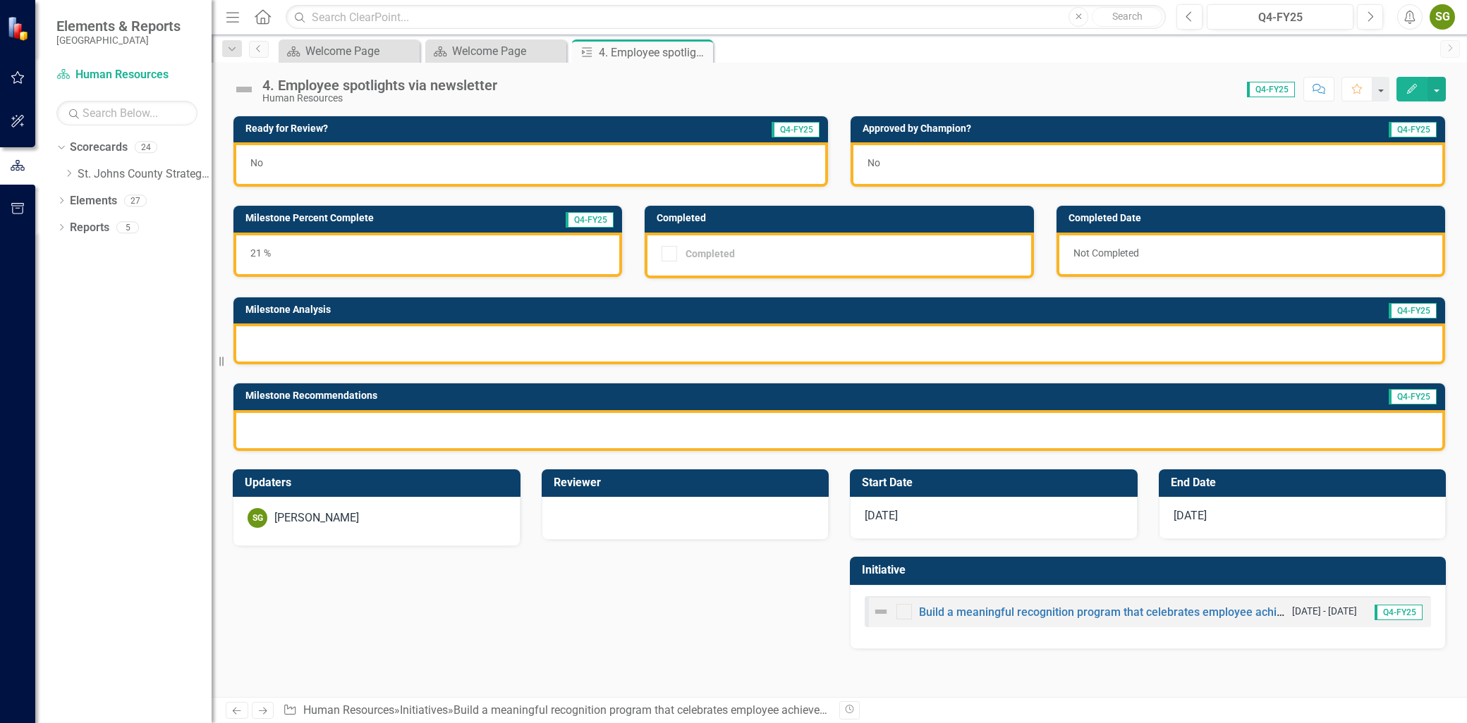
click at [1408, 82] on button "Edit" at bounding box center [1411, 89] width 31 height 25
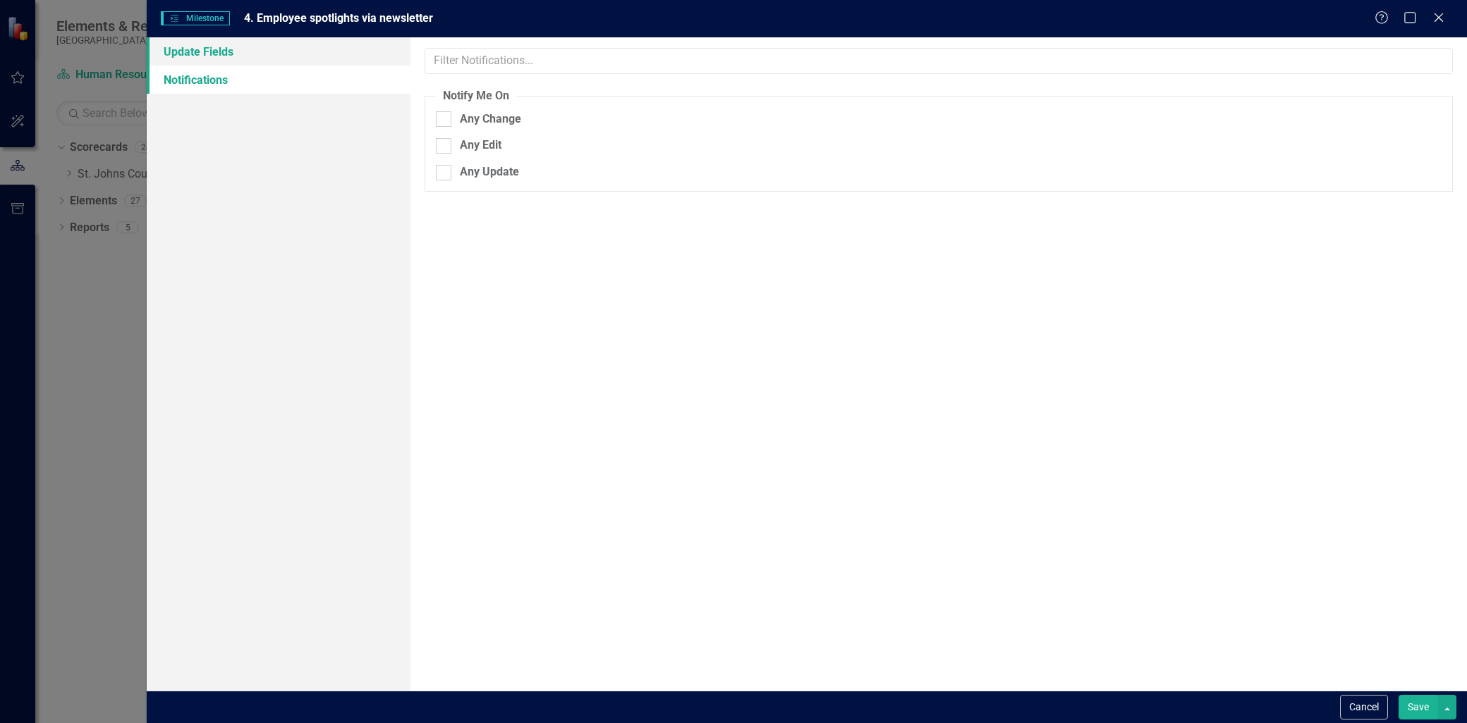
click at [262, 62] on link "Update Fields" at bounding box center [279, 51] width 264 height 28
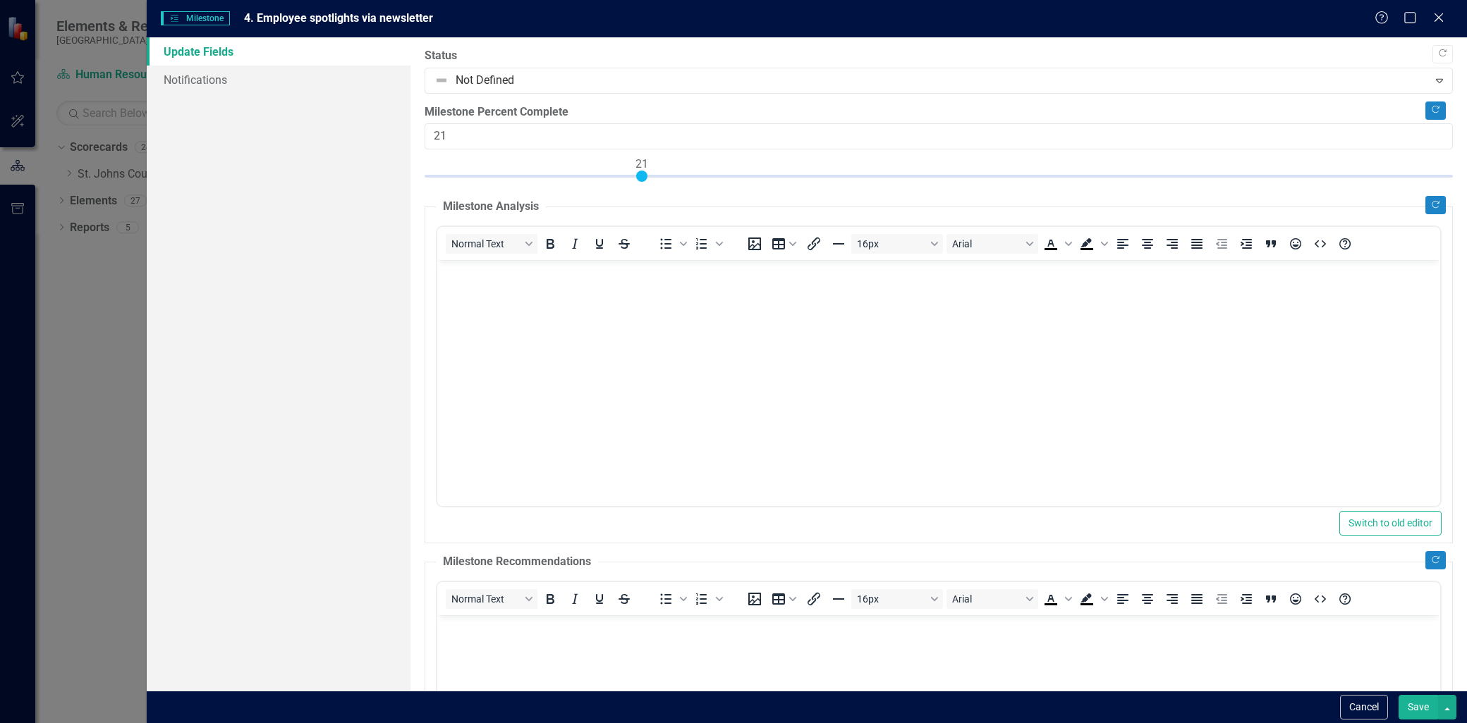
click at [711, 110] on label "Milestone Percent Complete" at bounding box center [938, 112] width 1028 height 16
click at [711, 123] on input "21" at bounding box center [938, 136] width 1028 height 26
click at [718, 96] on div "Copy Forward Status Not Defined Expand Copy Forward Milestone Percent Complete …" at bounding box center [938, 519] width 1028 height 943
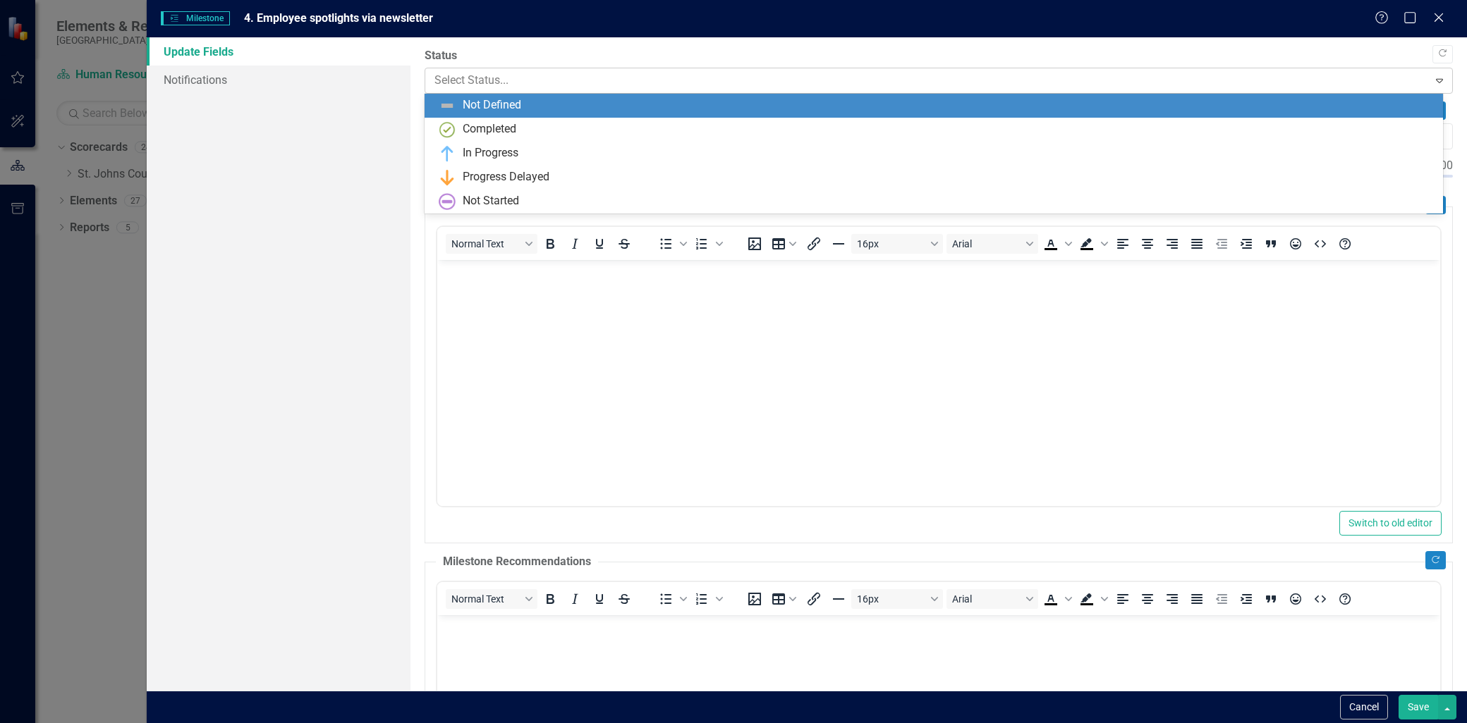
click at [649, 73] on div at bounding box center [926, 80] width 984 height 19
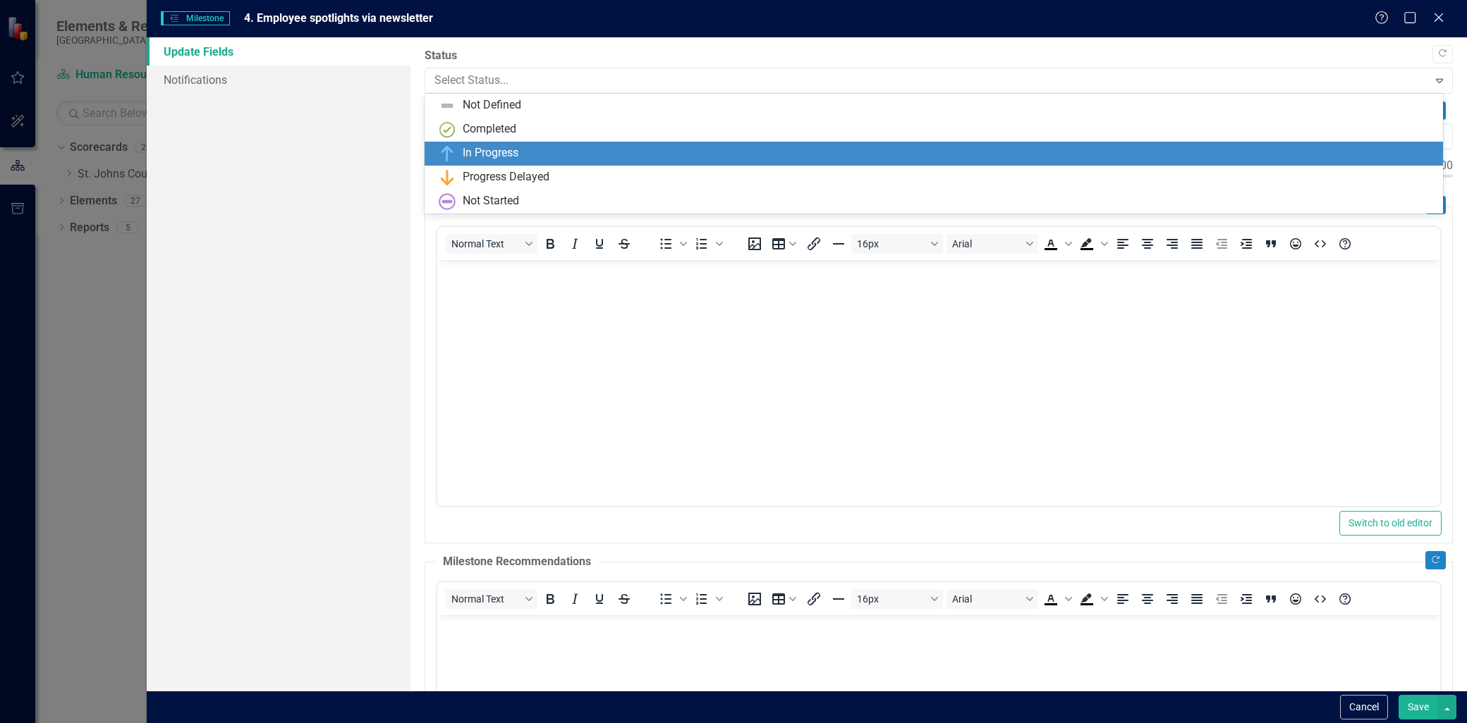
click at [478, 160] on div "In Progress" at bounding box center [491, 153] width 56 height 16
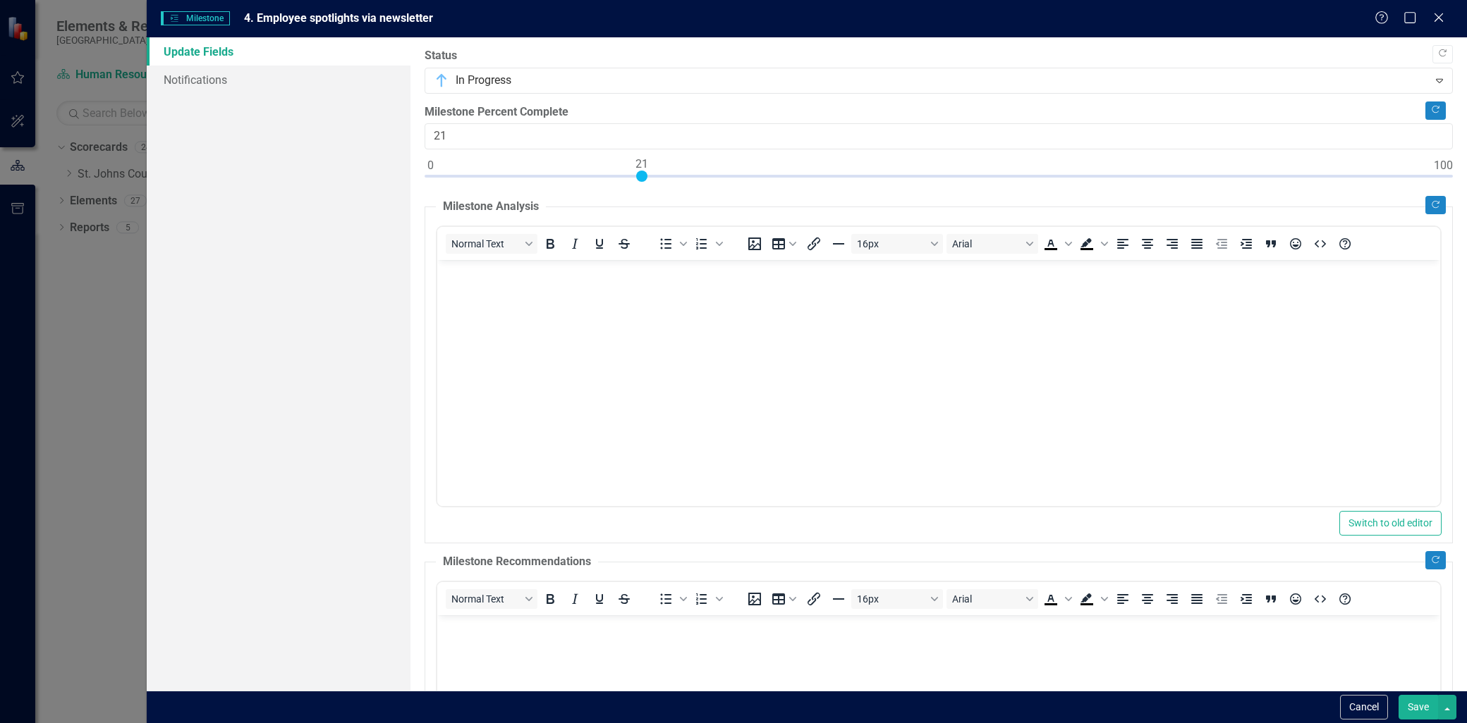
drag, startPoint x: 539, startPoint y: 316, endPoint x: 1153, endPoint y: 503, distance: 641.4
click at [541, 316] on body "Rich Text Area. Press ALT-0 for help." at bounding box center [938, 366] width 1003 height 212
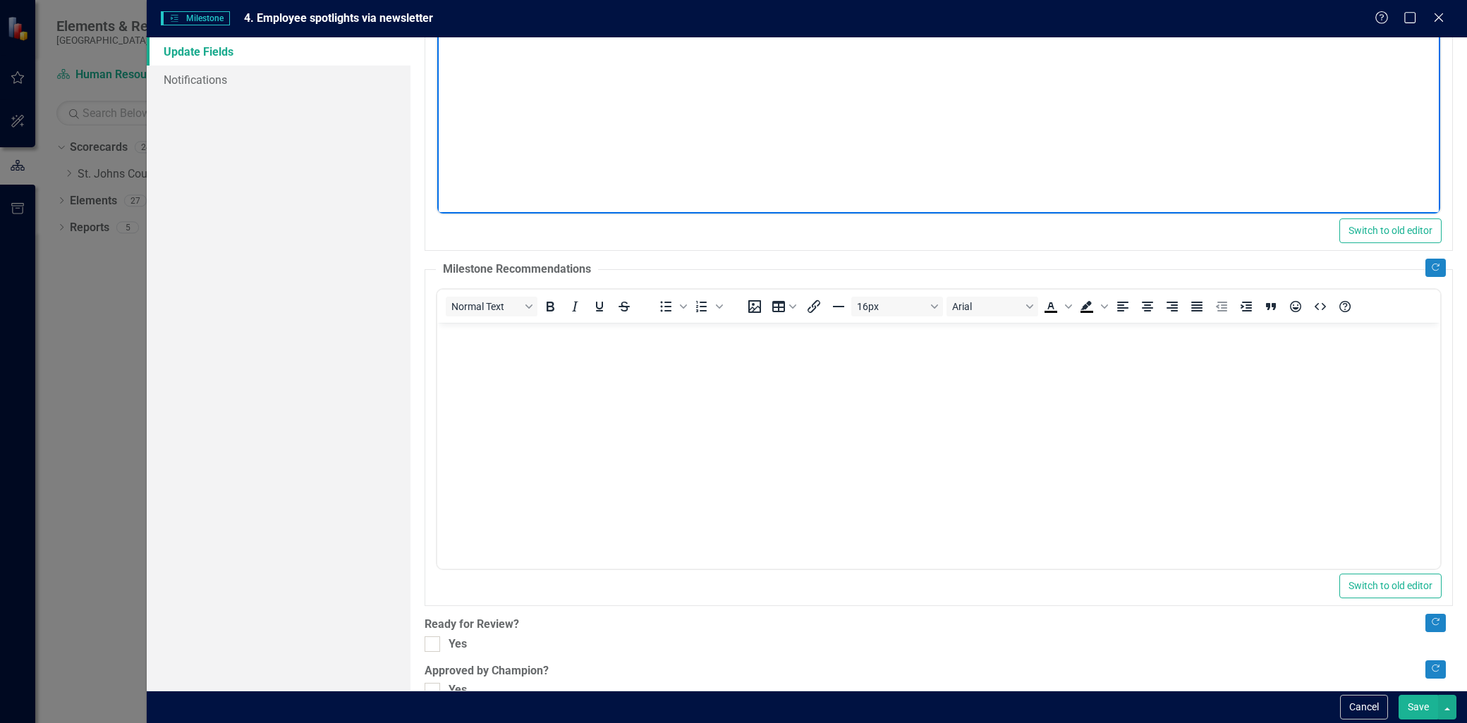
scroll to position [313, 0]
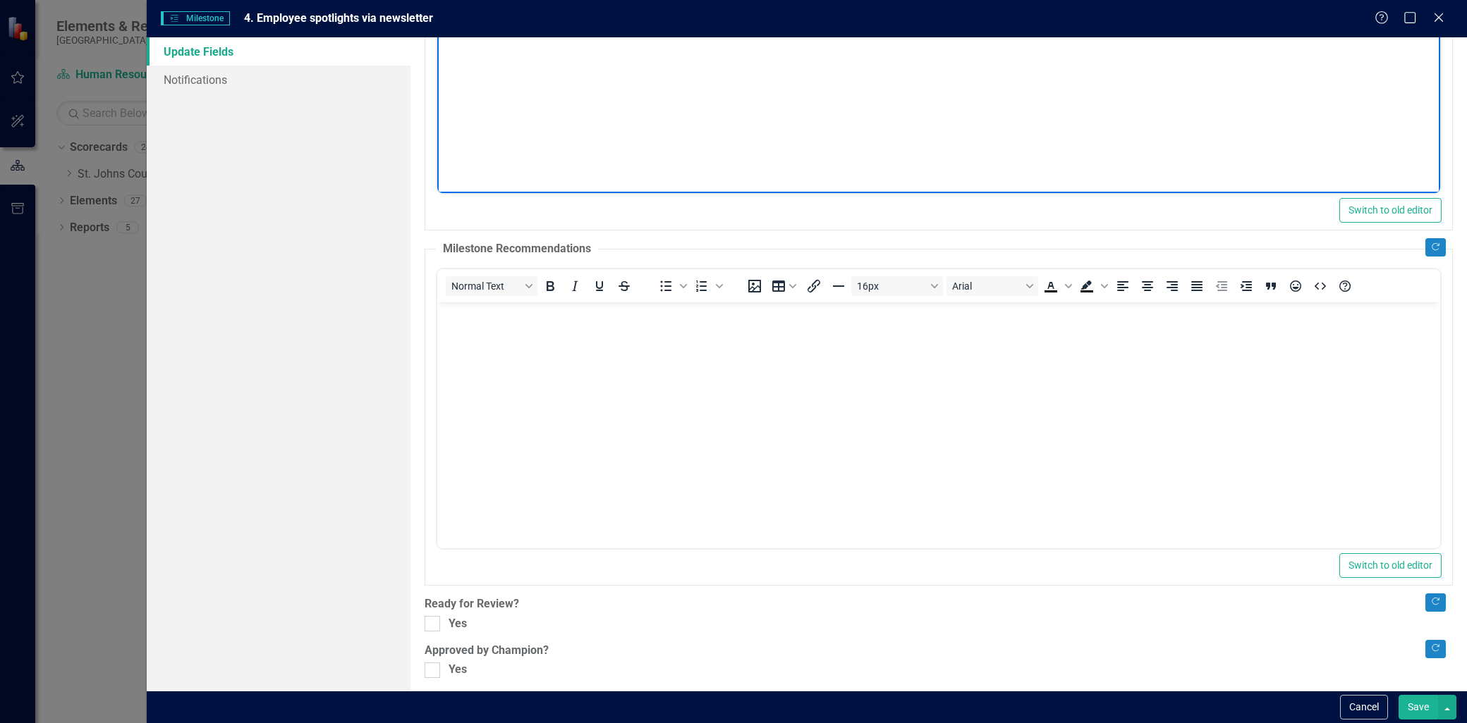
click at [611, 372] on body "Rich Text Area. Press ALT-0 for help." at bounding box center [938, 408] width 1003 height 212
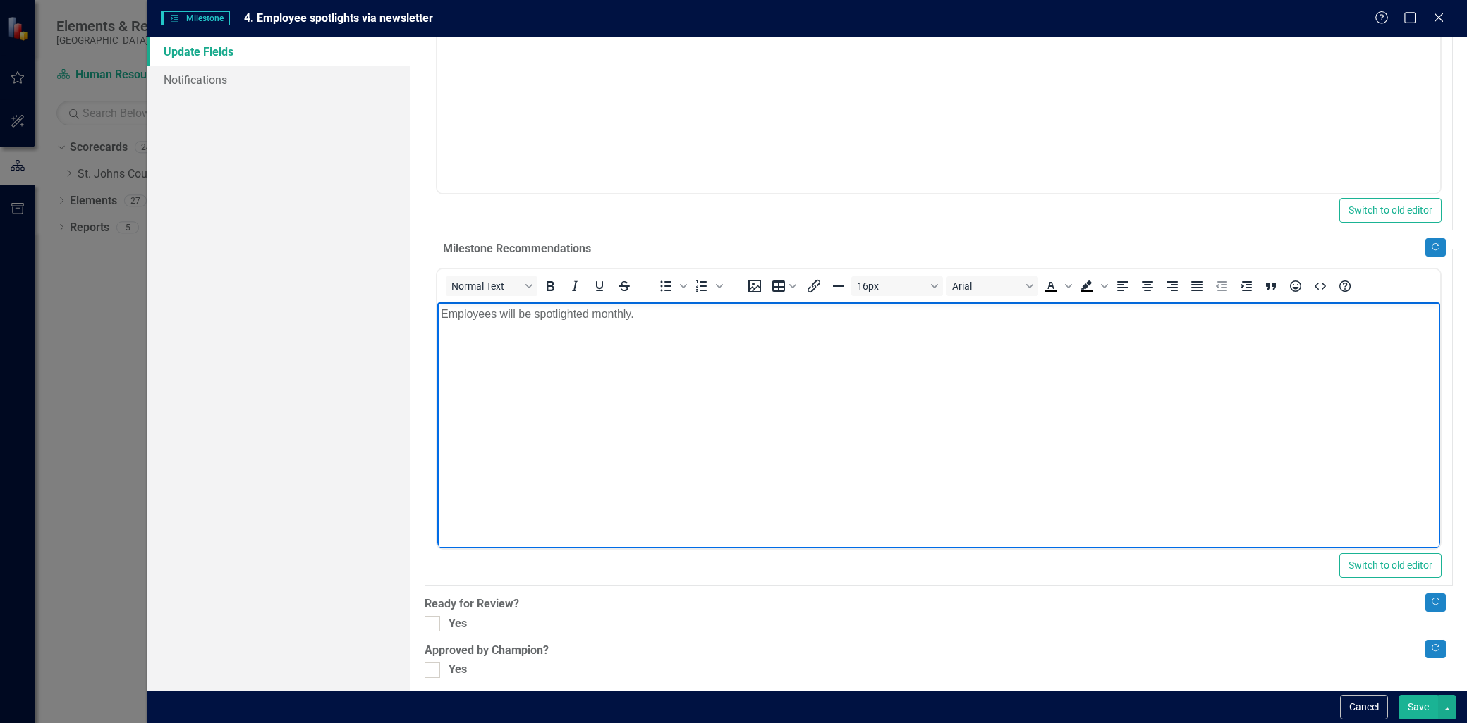
click at [496, 317] on p "Employees will be spotlighted monthly." at bounding box center [939, 313] width 996 height 17
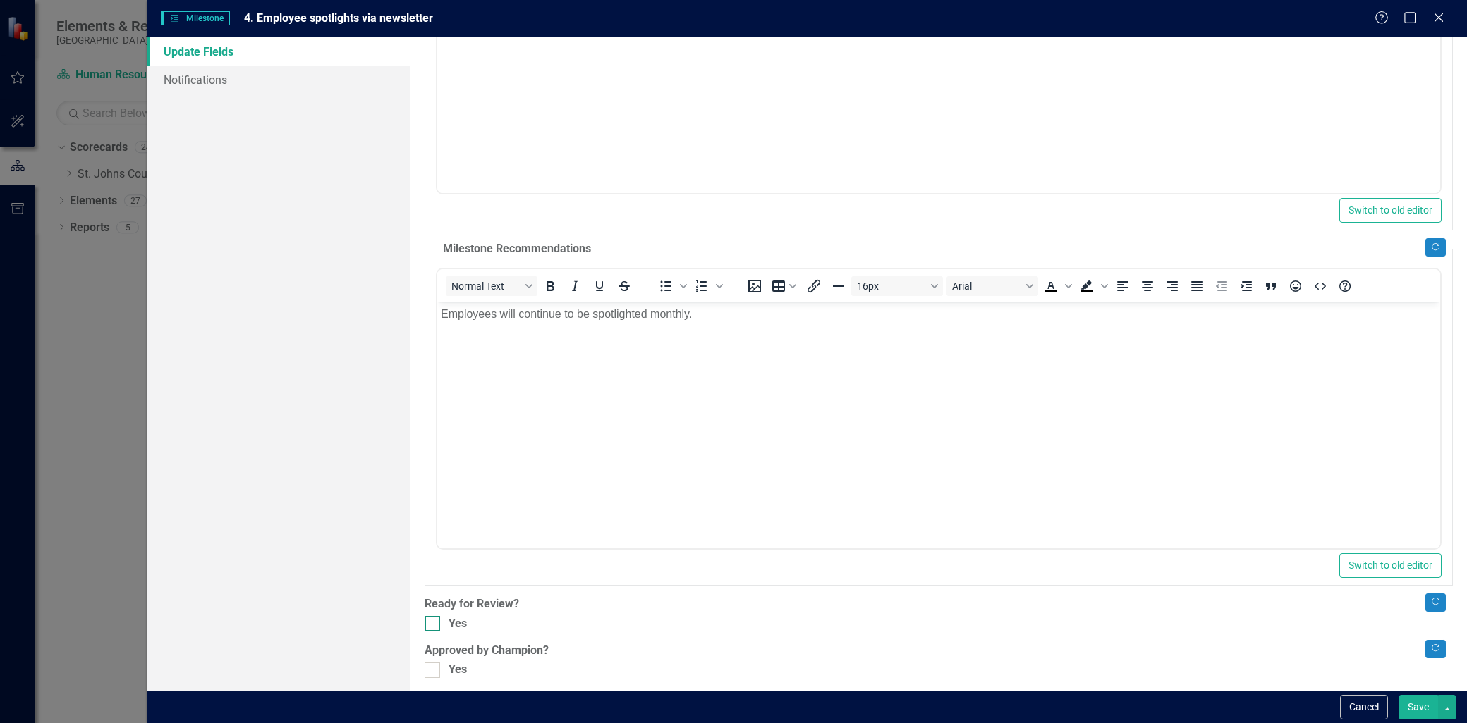
drag, startPoint x: 422, startPoint y: 623, endPoint x: 433, endPoint y: 629, distance: 12.9
click at [424, 623] on div ""Update" fields in ClearPoint are the fields that change from reporting period …" at bounding box center [938, 364] width 1056 height 654
drag, startPoint x: 433, startPoint y: 629, endPoint x: 429, endPoint y: 660, distance: 31.3
click at [433, 630] on div at bounding box center [432, 624] width 16 height 16
click at [433, 625] on input "Yes" at bounding box center [428, 620] width 9 height 9
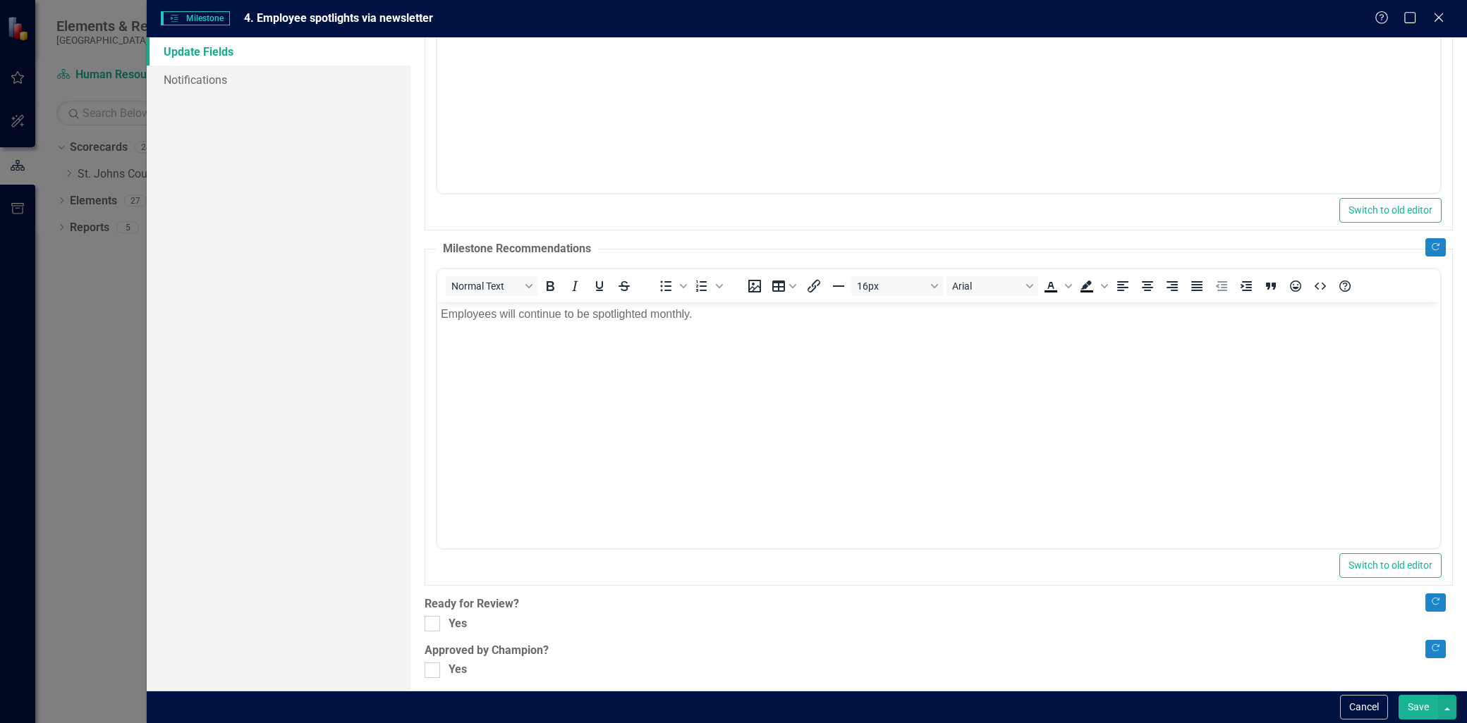
checkbox input "true"
click at [427, 663] on input "Yes" at bounding box center [428, 667] width 9 height 9
checkbox input "true"
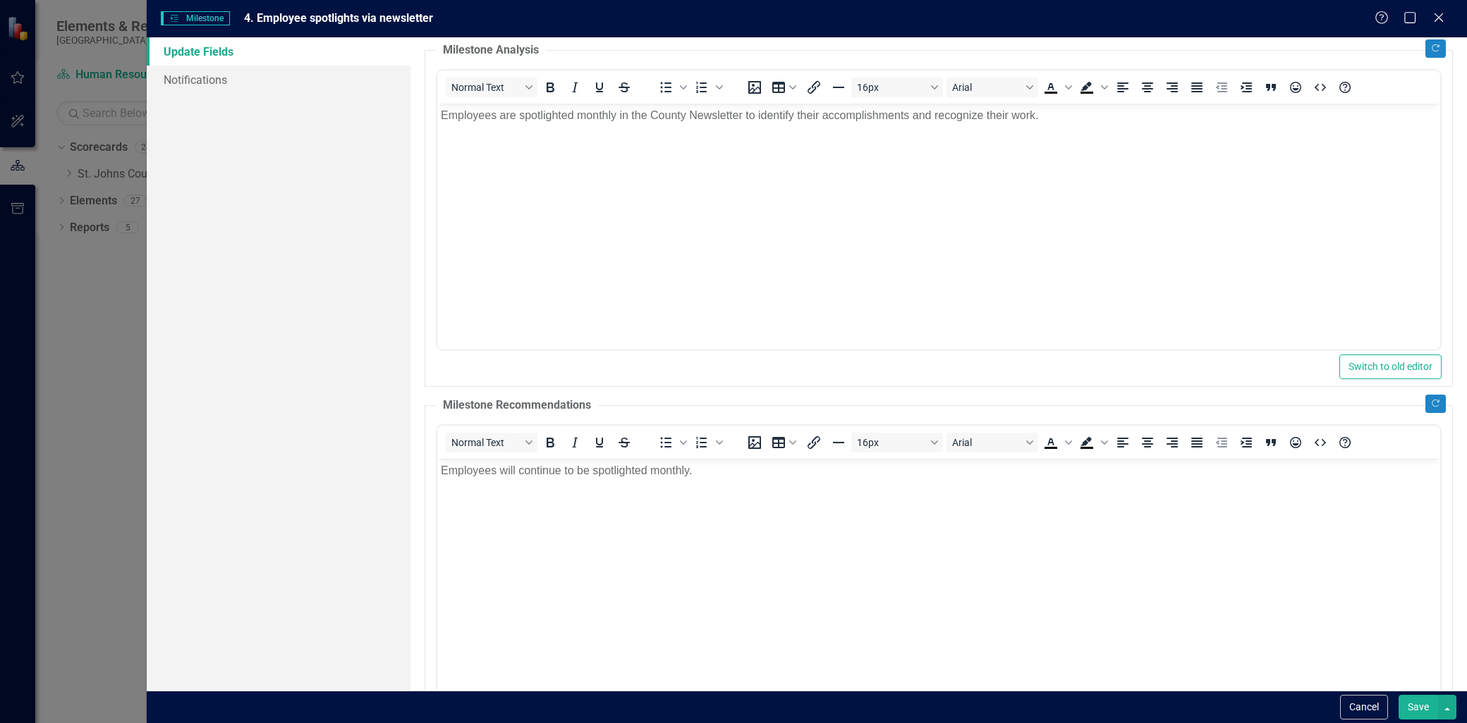
scroll to position [322, 0]
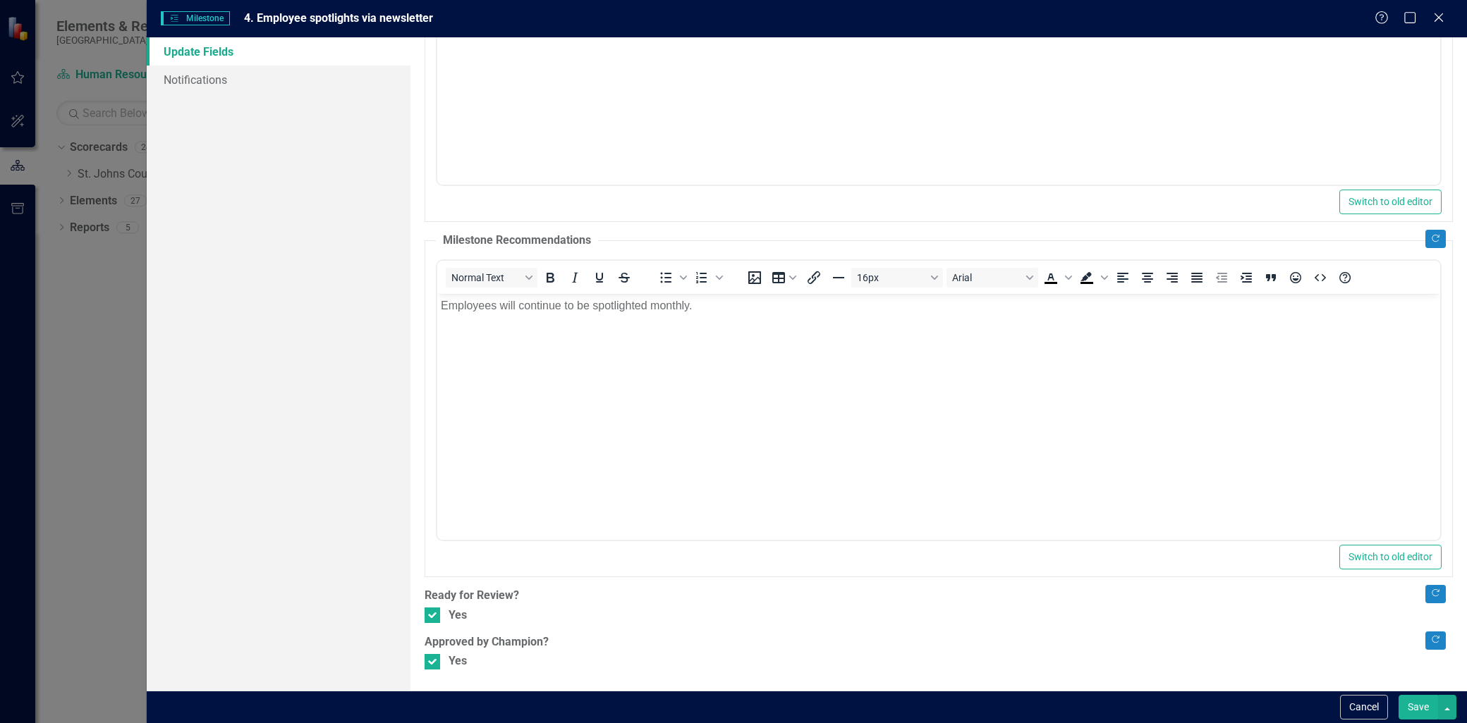
click at [1428, 697] on button "Save" at bounding box center [1417, 707] width 39 height 25
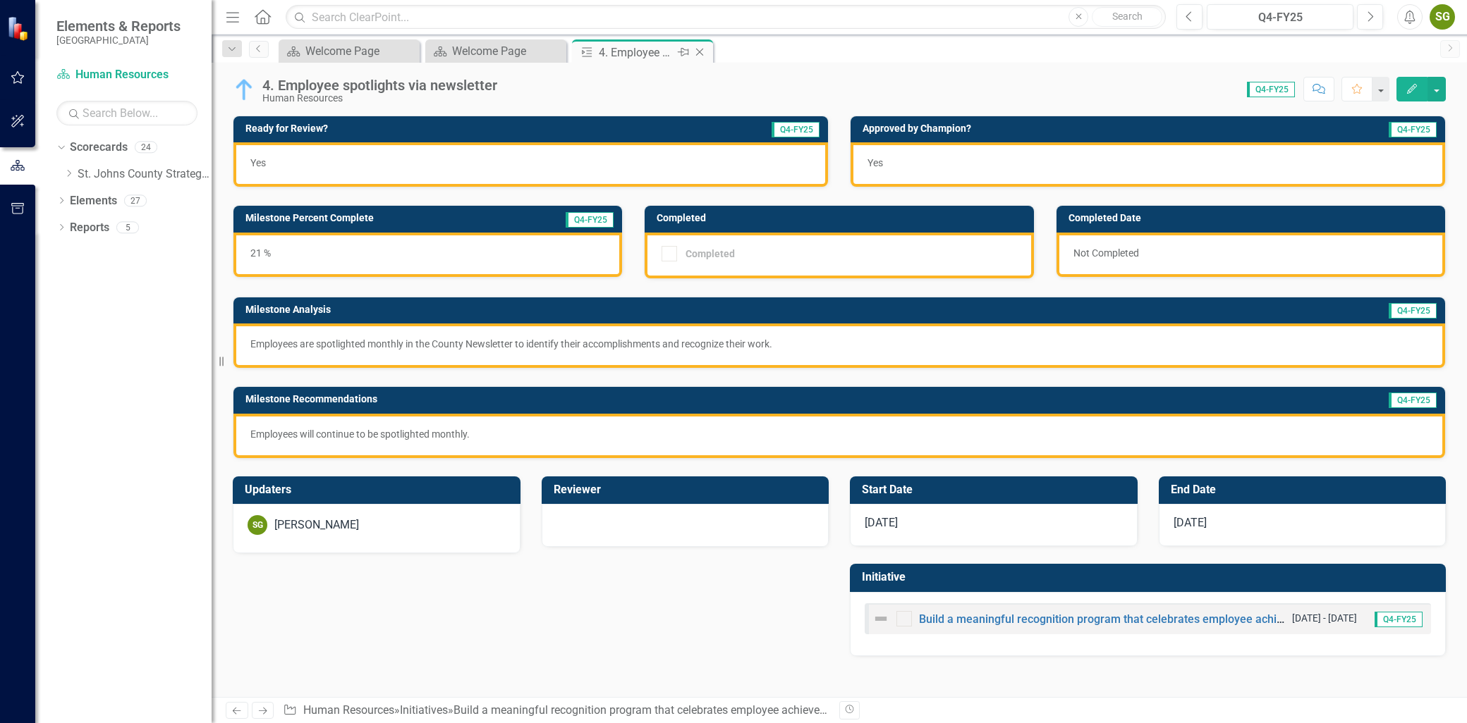
click at [700, 50] on icon "Close" at bounding box center [699, 52] width 14 height 11
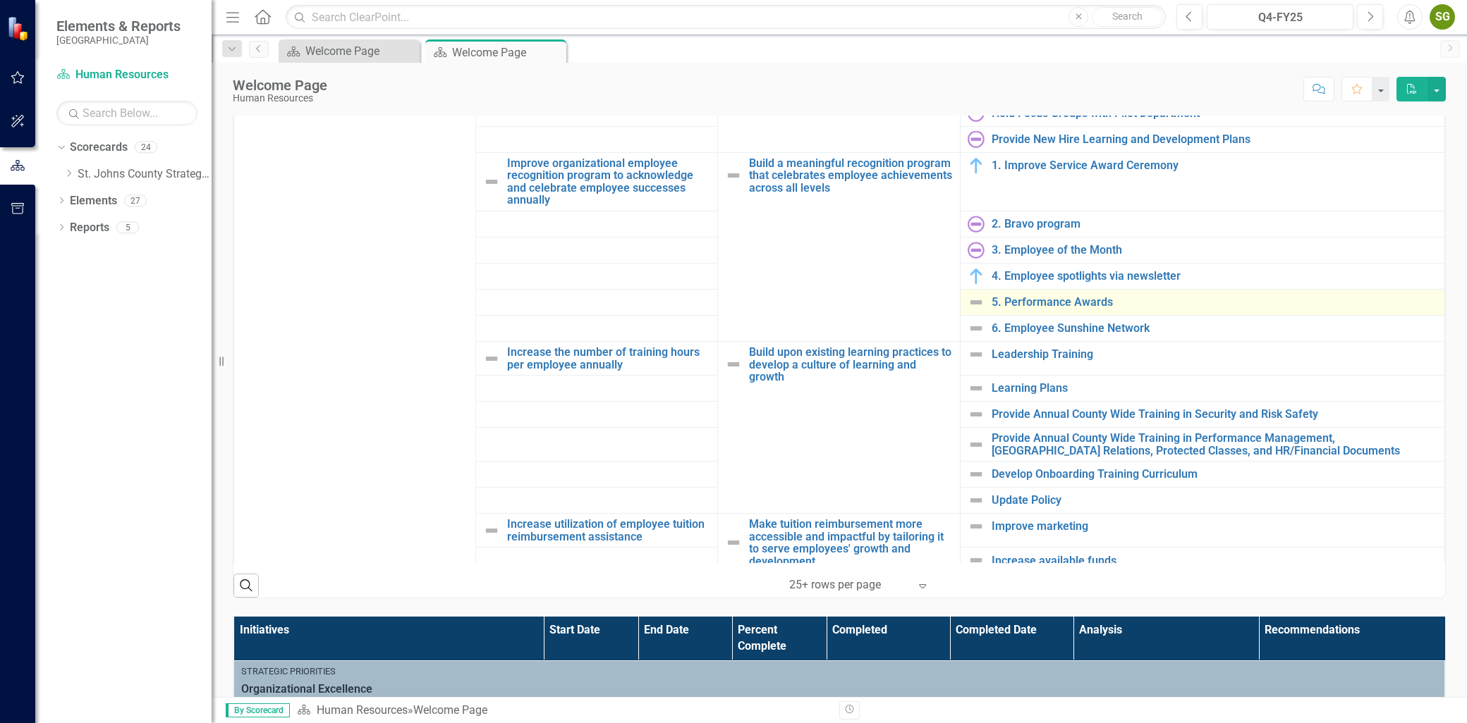
scroll to position [157, 0]
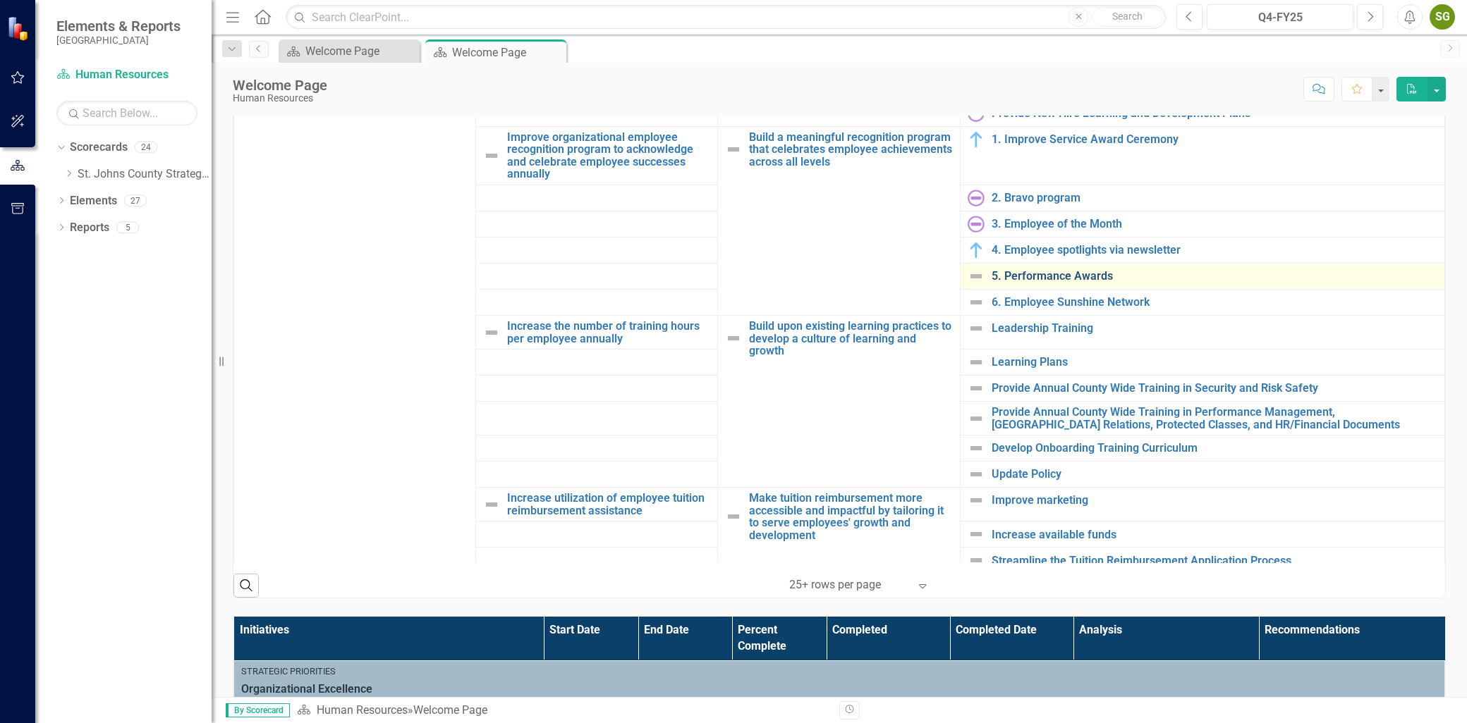
click at [1072, 280] on link "5. Performance Awards" at bounding box center [1214, 276] width 446 height 13
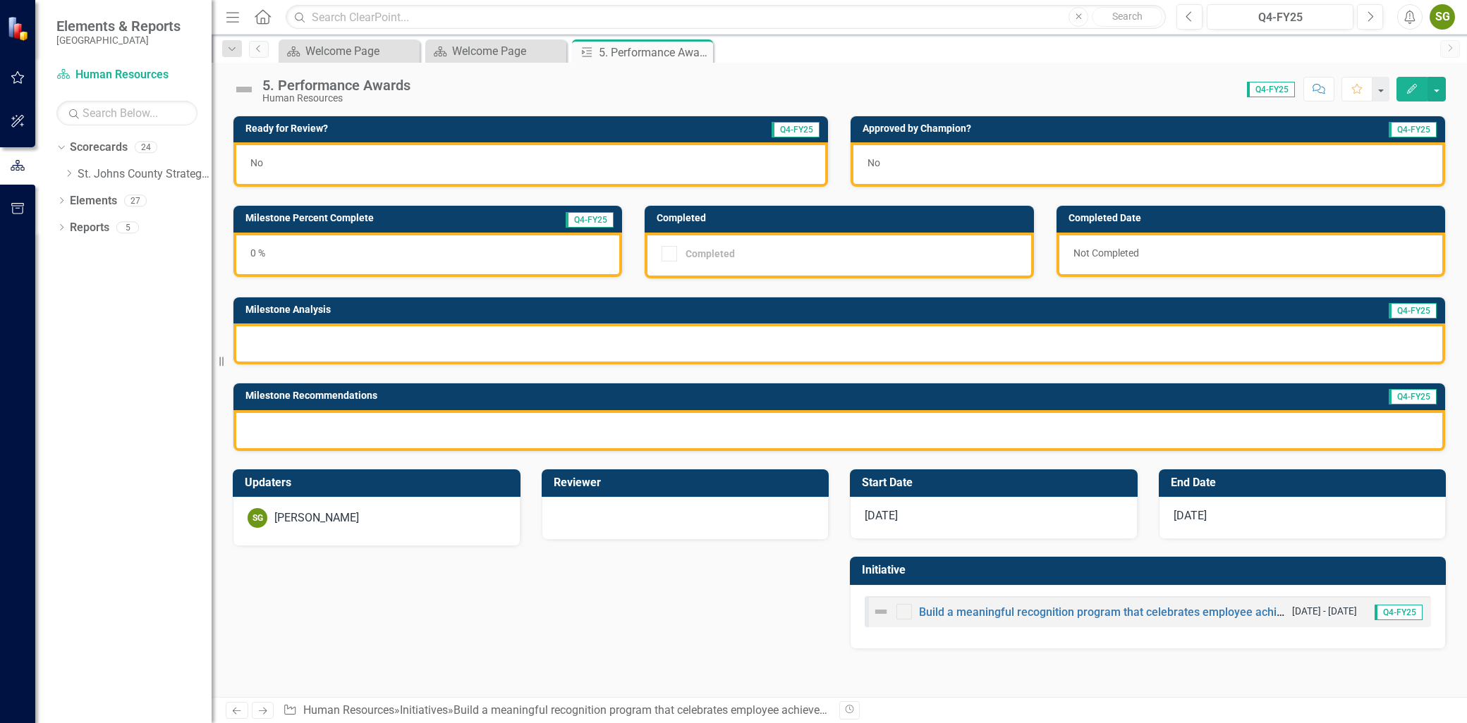
click at [1412, 86] on icon "Edit" at bounding box center [1411, 89] width 13 height 10
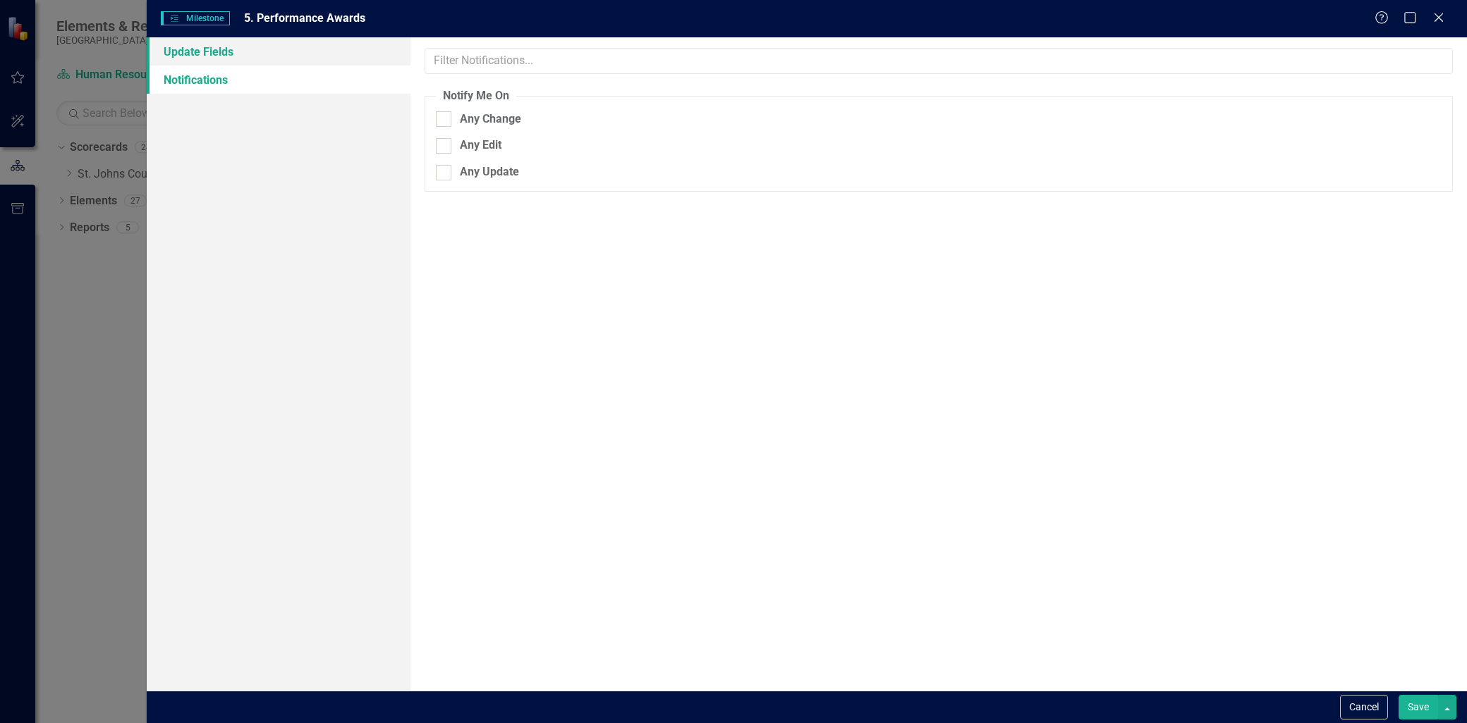
click at [287, 54] on link "Update Fields" at bounding box center [279, 51] width 264 height 28
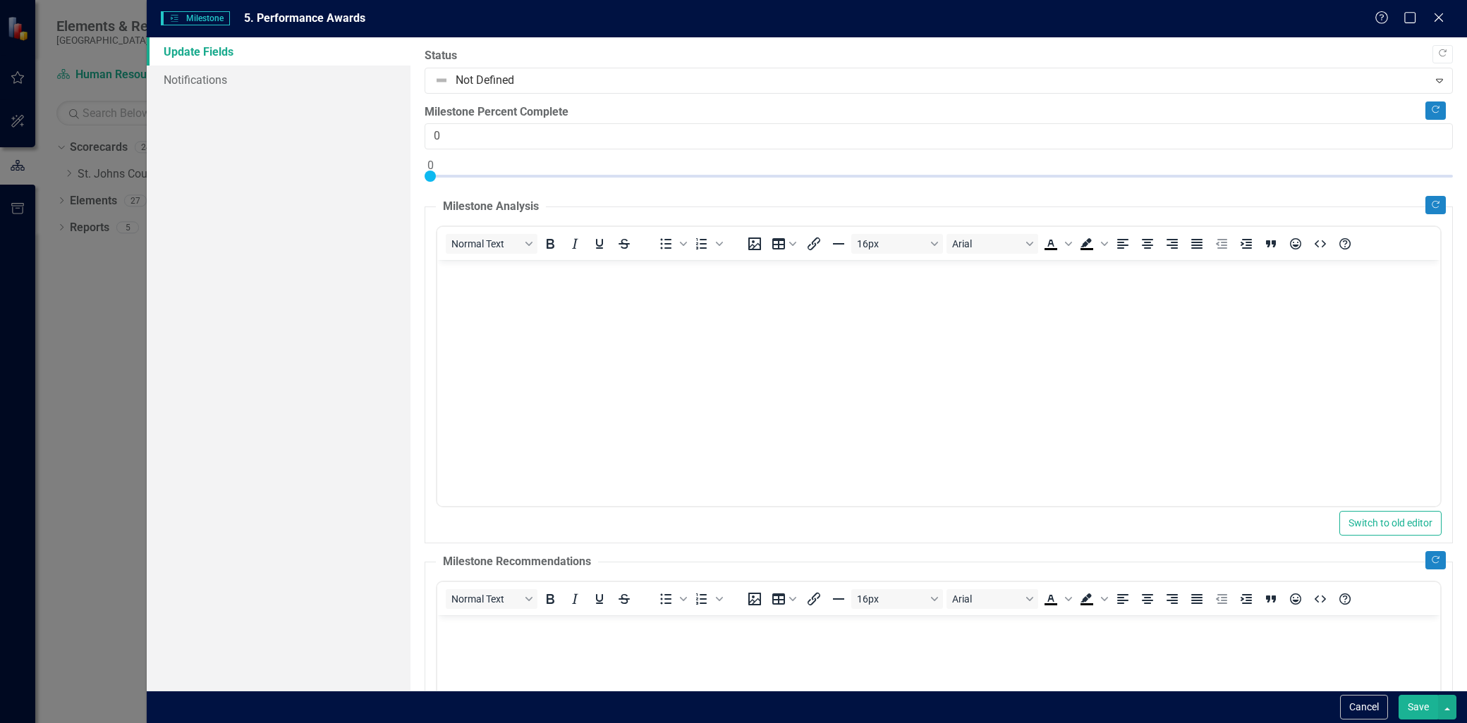
click at [508, 60] on label "Status" at bounding box center [938, 56] width 1028 height 16
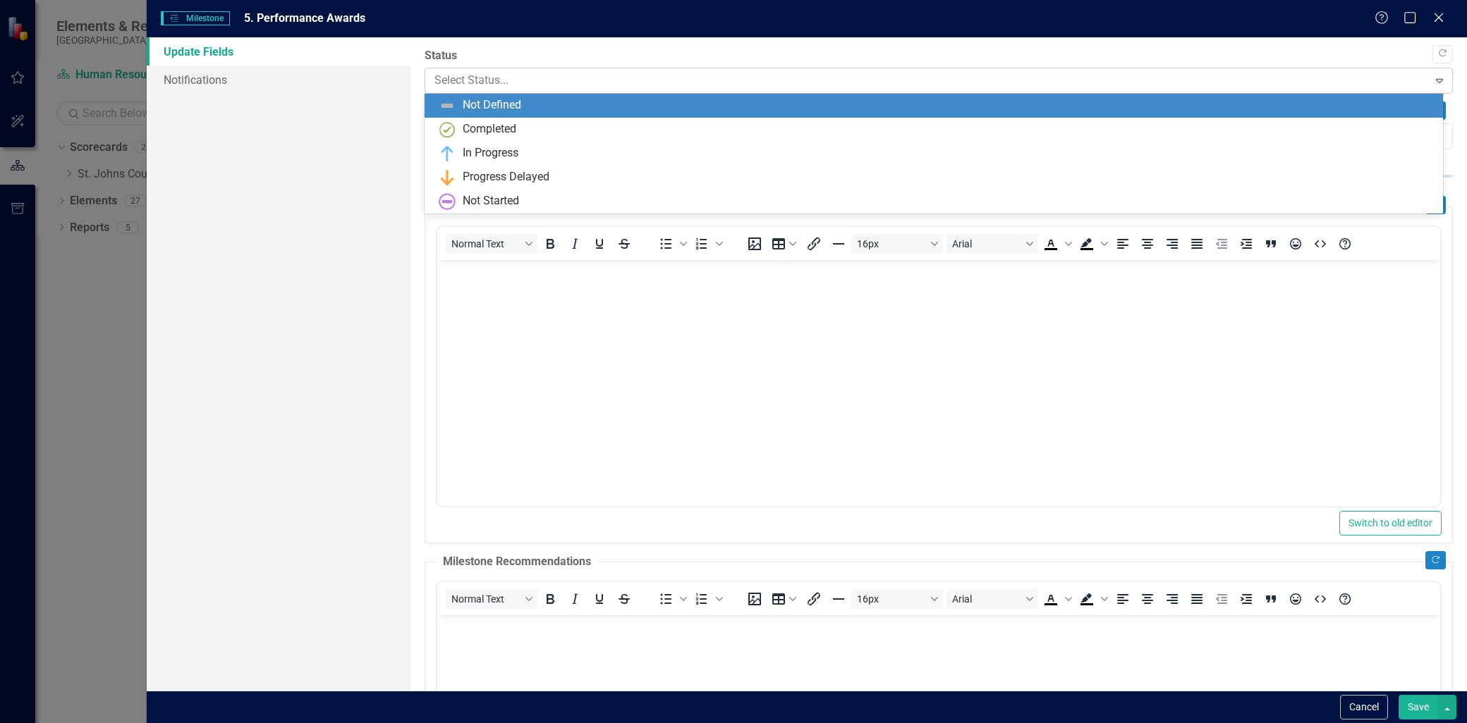
click at [511, 75] on div at bounding box center [926, 80] width 984 height 19
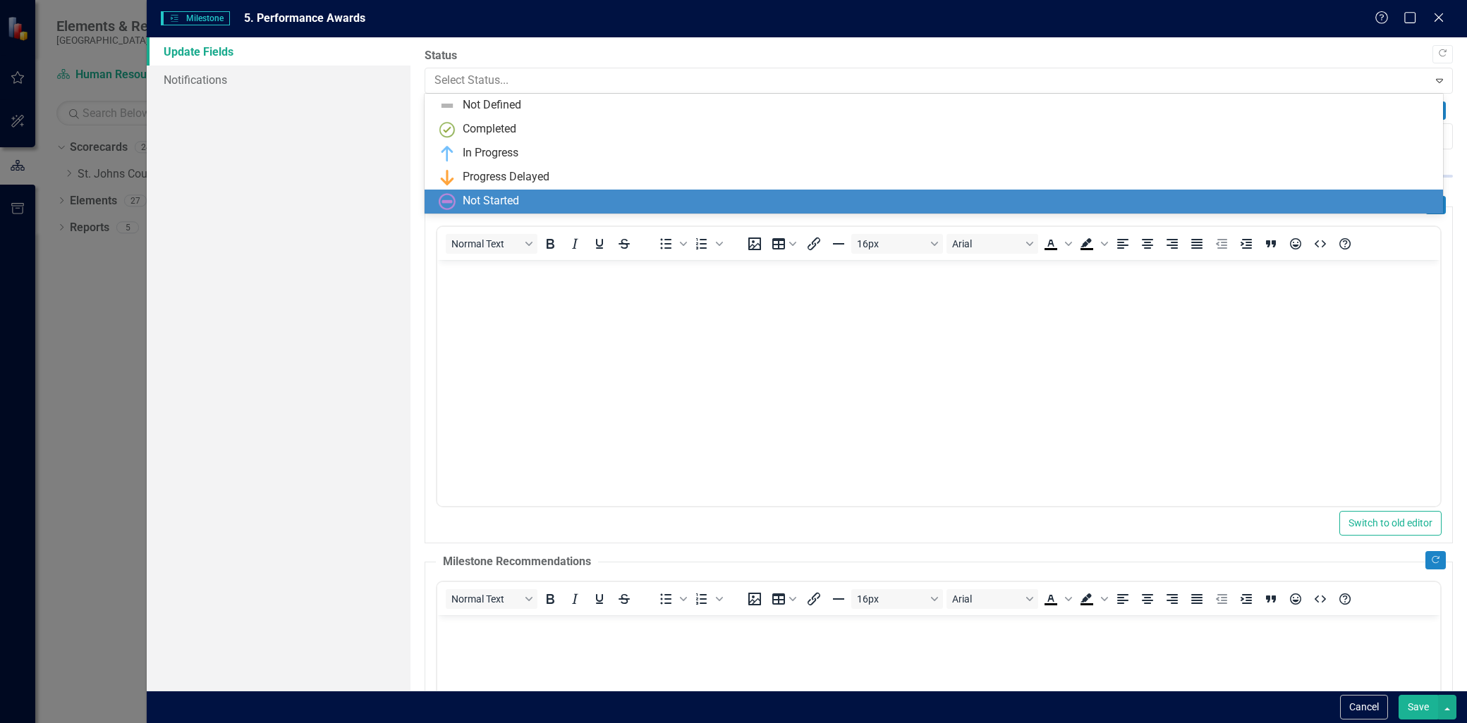
click at [502, 196] on div "Not Started" at bounding box center [491, 201] width 56 height 16
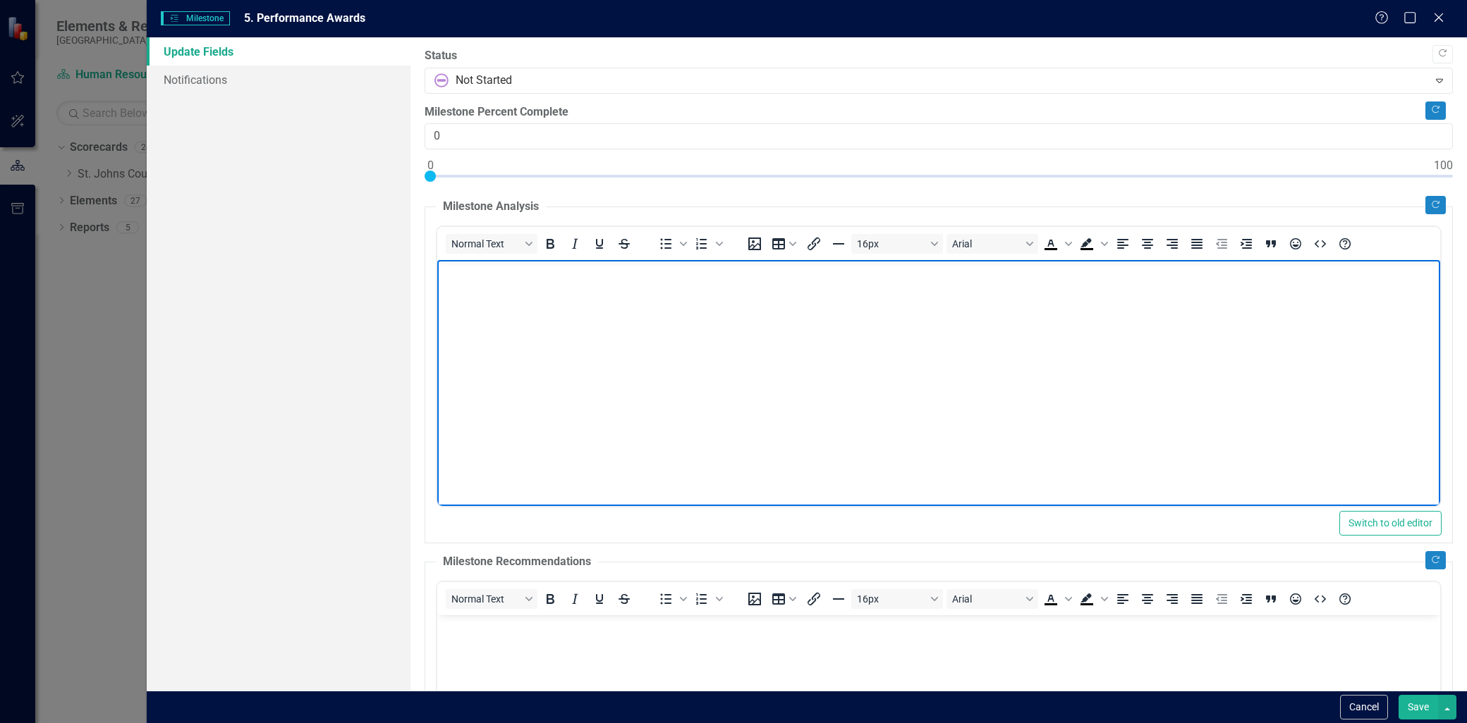
click at [499, 310] on body "Rich Text Area. Press ALT-0 for help." at bounding box center [938, 366] width 1003 height 212
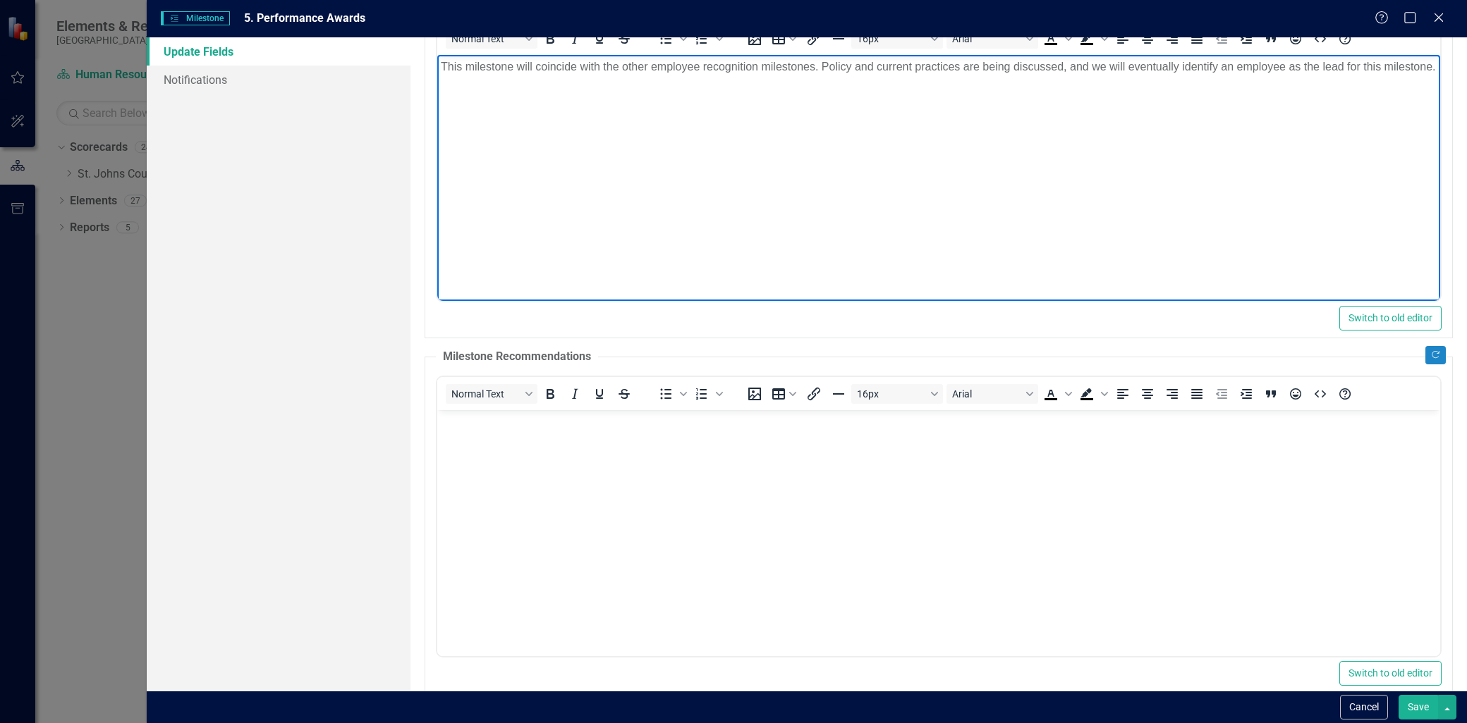
scroll to position [235, 0]
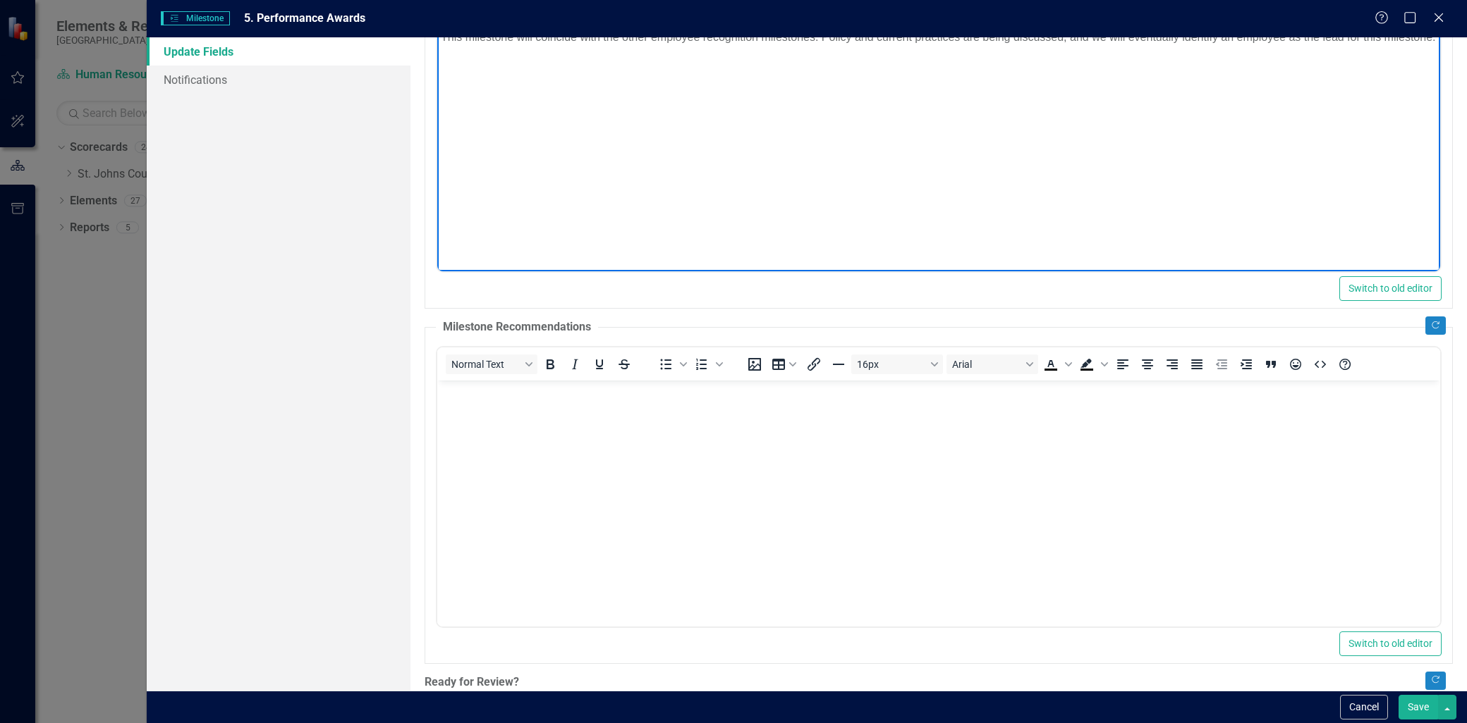
click at [515, 460] on body "Rich Text Area. Press ALT-0 for help." at bounding box center [938, 486] width 1003 height 212
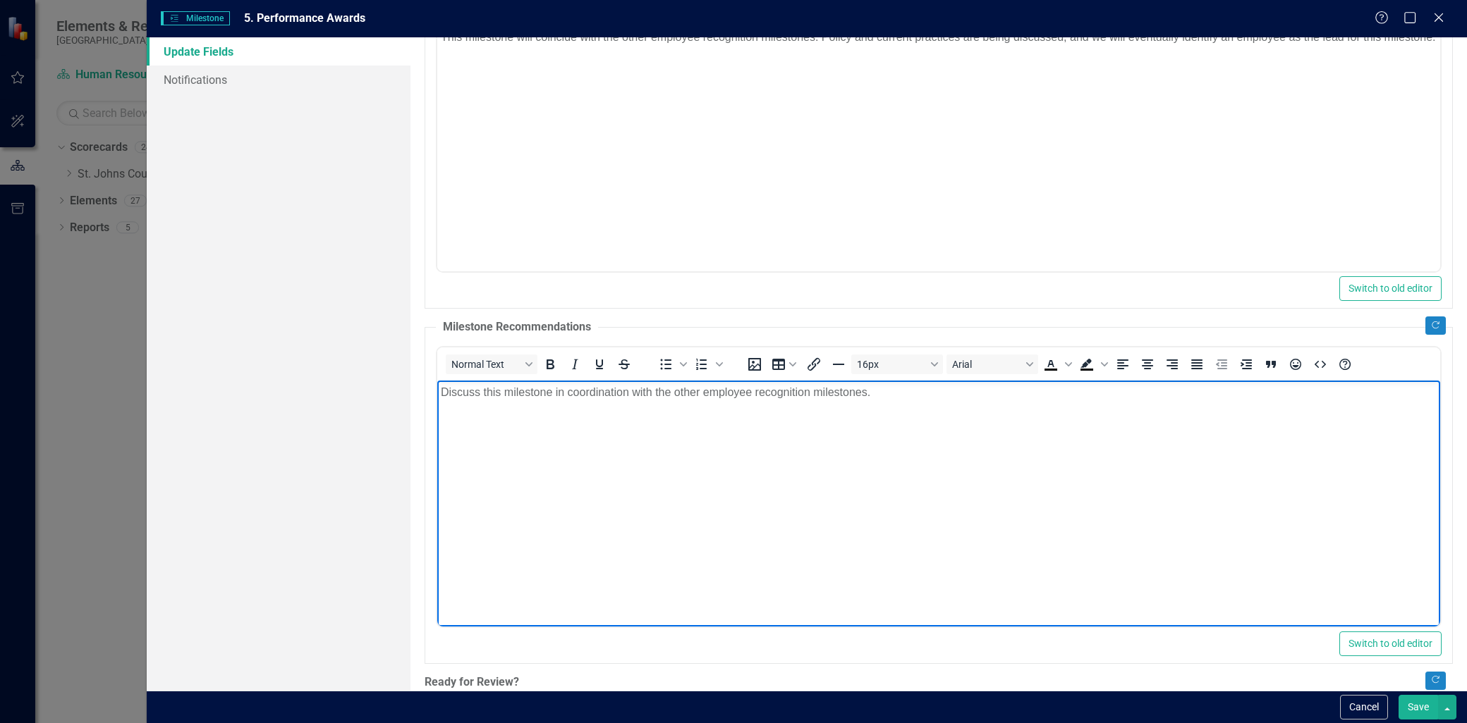
click at [546, 390] on p "Discuss this milestone in coordination with the other employee recognition mile…" at bounding box center [939, 392] width 996 height 17
click at [550, 392] on p "Discuss this milestone in coordination with the other employee recognition mile…" at bounding box center [939, 392] width 996 height 17
drag, startPoint x: 909, startPoint y: 396, endPoint x: 1078, endPoint y: 381, distance: 169.8
click at [912, 397] on p "Discuss Performance Awards in coordination with the other employee recognition …" at bounding box center [939, 392] width 996 height 17
click at [1190, 592] on html "Discuss Performance Awards in coordination with the other employee recognition …" at bounding box center [938, 486] width 1003 height 212
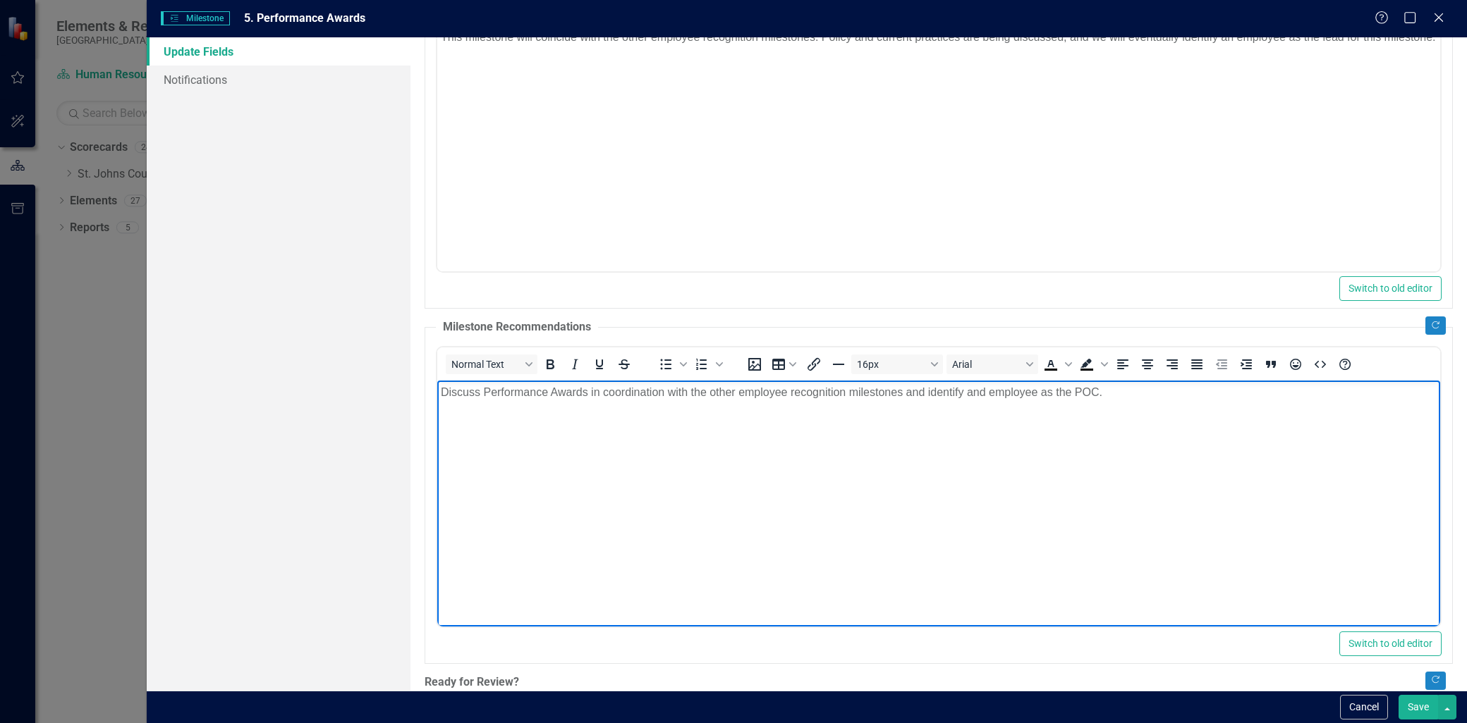
scroll to position [322, 0]
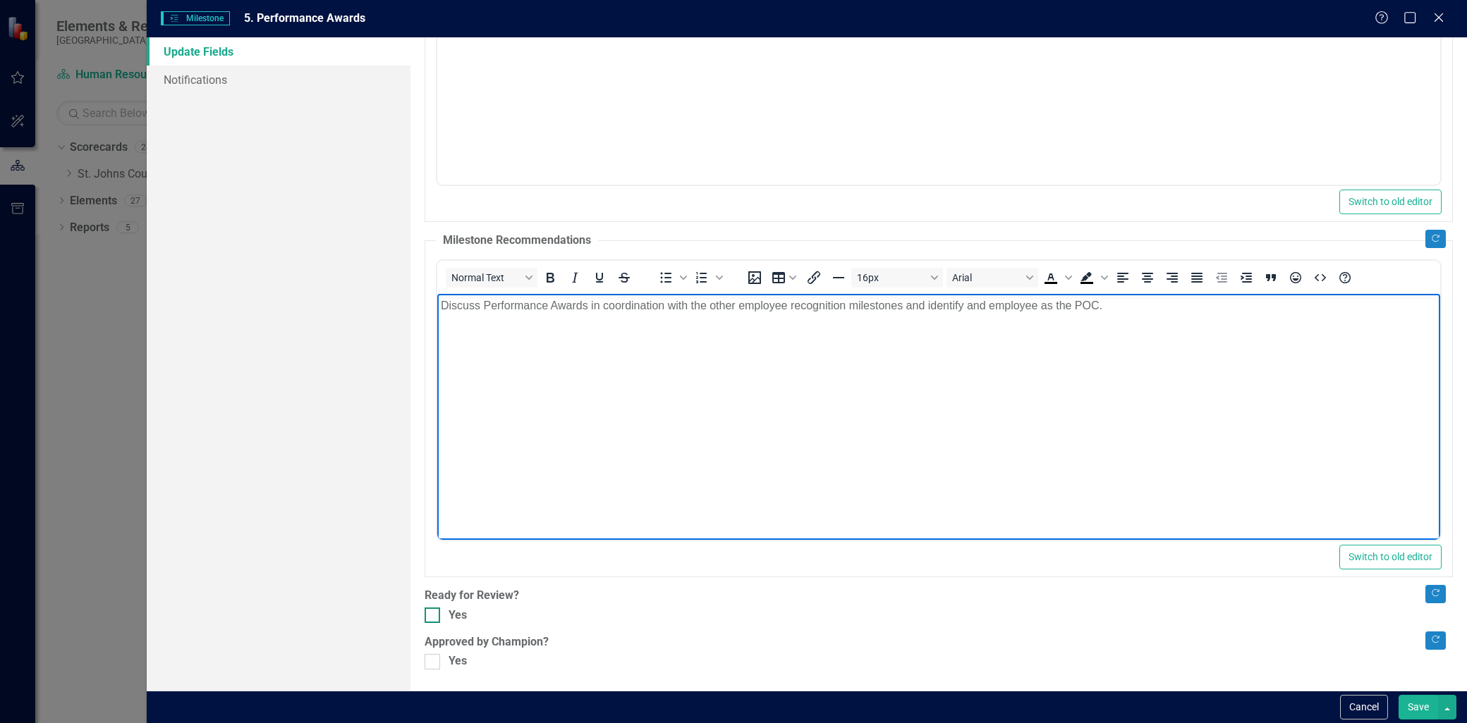
drag, startPoint x: 422, startPoint y: 618, endPoint x: 434, endPoint y: 618, distance: 12.7
click at [425, 618] on div ""Update" fields in ClearPoint are the fields that change from reporting period …" at bounding box center [938, 364] width 1056 height 654
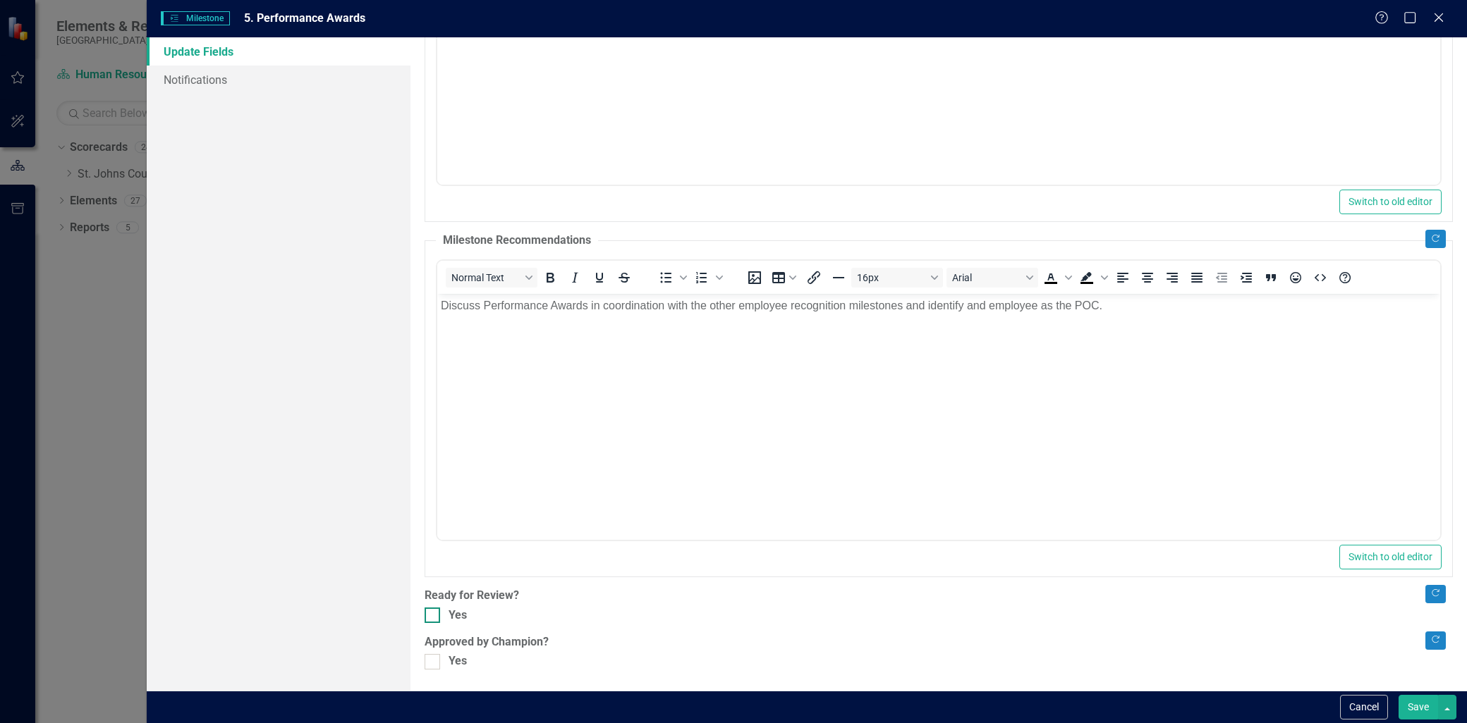
click at [434, 618] on div at bounding box center [432, 616] width 16 height 16
click at [434, 617] on input "Yes" at bounding box center [428, 612] width 9 height 9
checkbox input "true"
click at [435, 659] on div at bounding box center [432, 662] width 16 height 16
click at [434, 659] on input "Yes" at bounding box center [428, 658] width 9 height 9
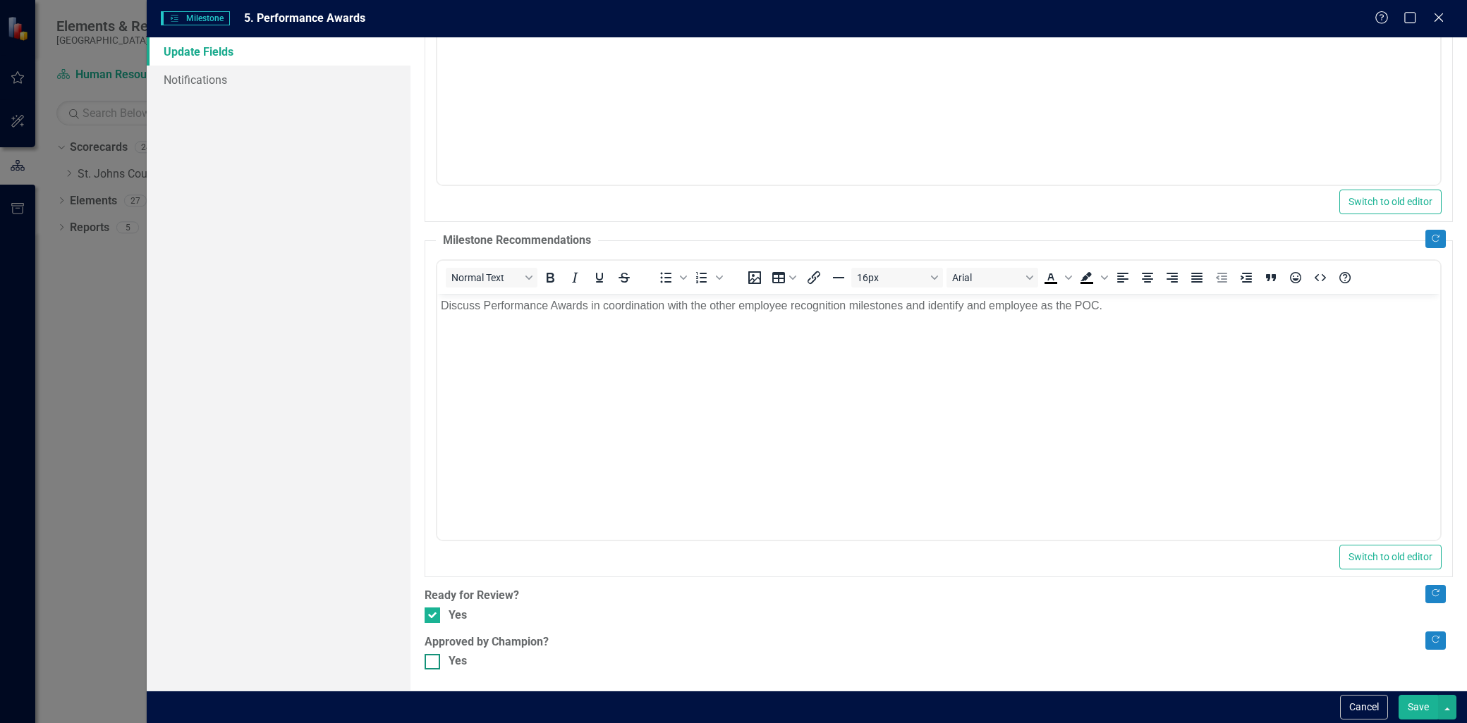
checkbox input "true"
click at [1423, 705] on button "Save" at bounding box center [1417, 707] width 39 height 25
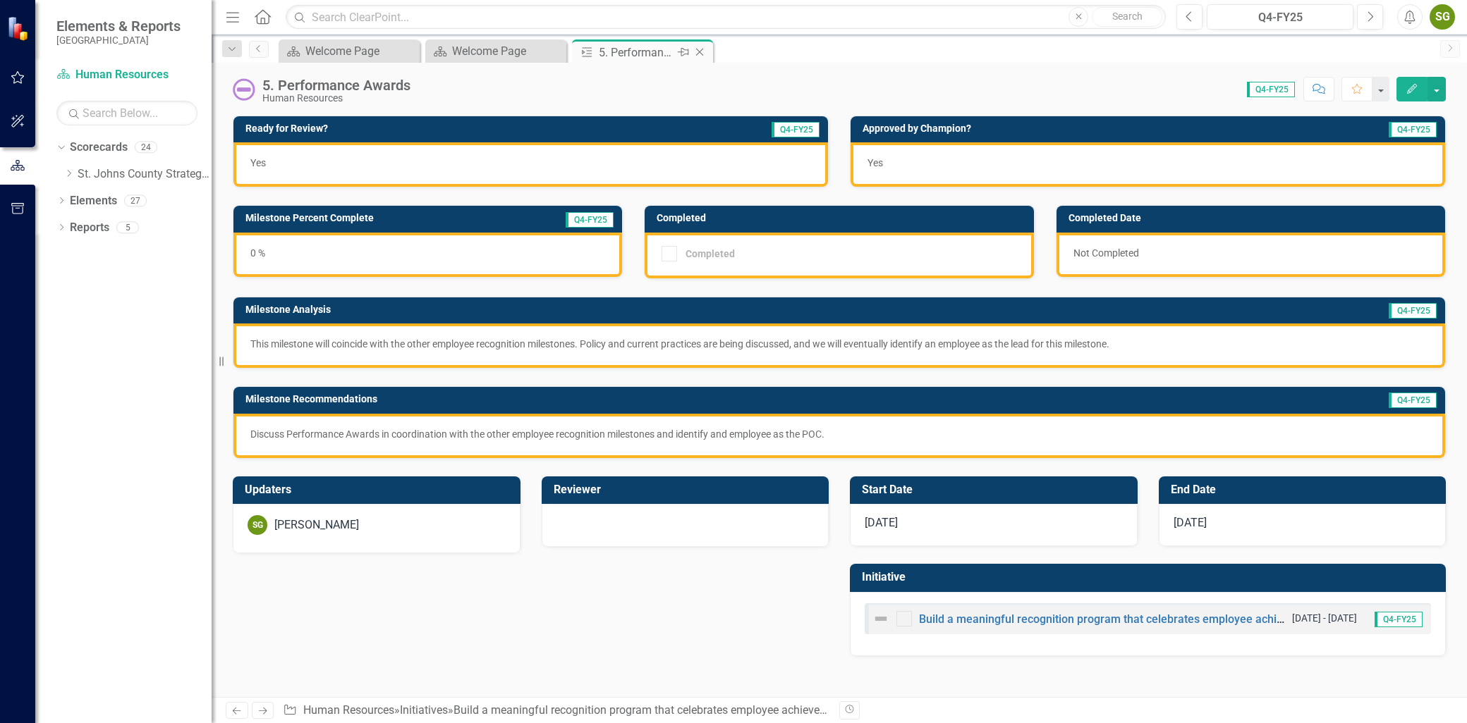
click at [701, 47] on icon "Close" at bounding box center [699, 52] width 14 height 11
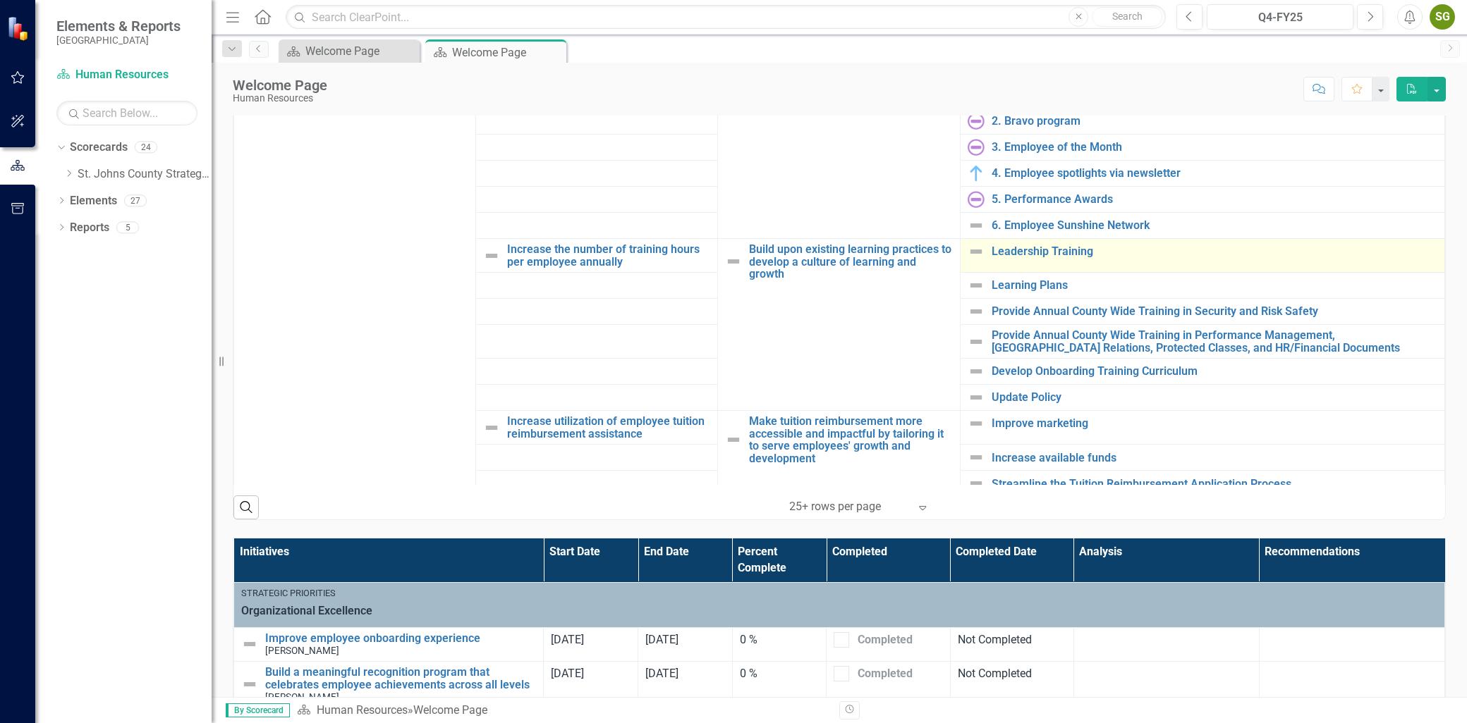
scroll to position [157, 0]
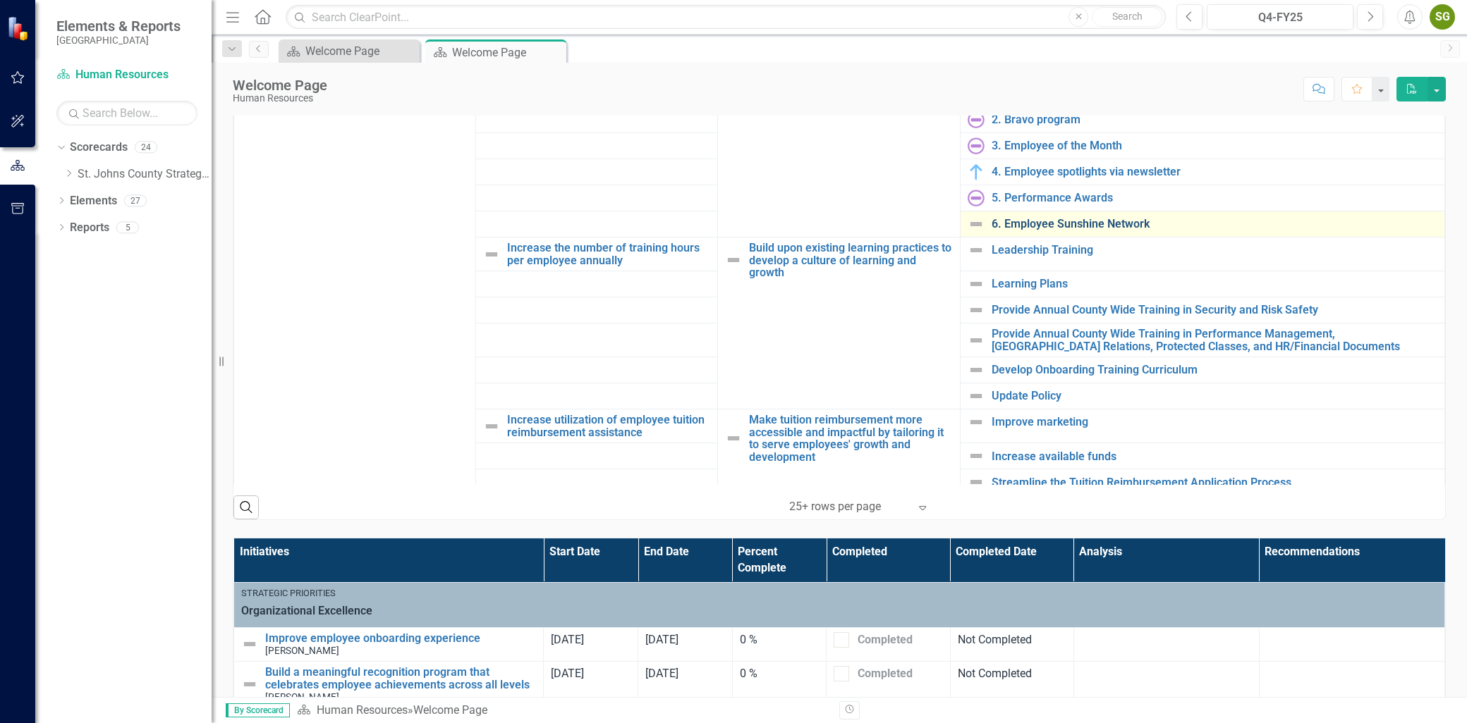
click at [1060, 224] on link "6. Employee Sunshine Network" at bounding box center [1214, 224] width 446 height 13
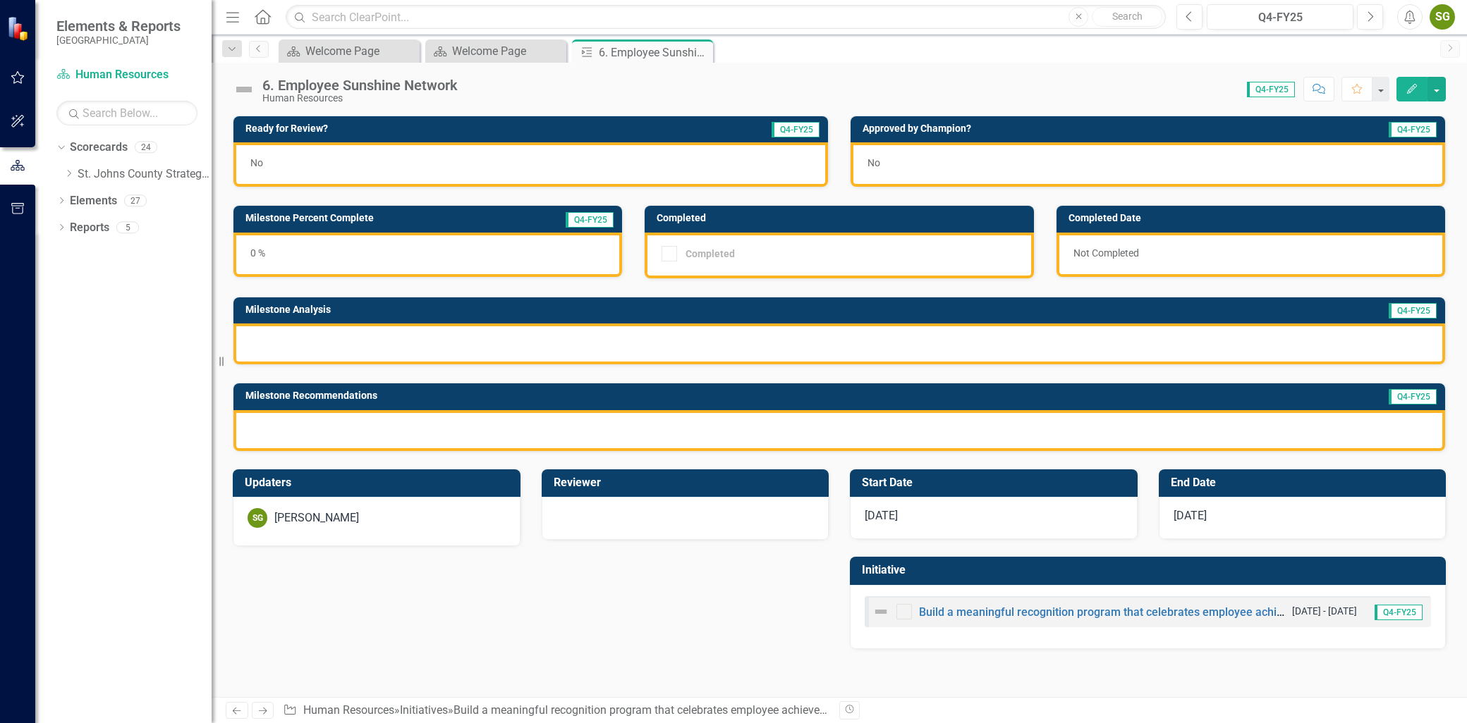
click at [1397, 73] on div "6. Employee Sunshine Network Human Resources Score: N/A Q4-FY25 Completed Comme…" at bounding box center [839, 84] width 1255 height 42
click at [1401, 78] on button "Edit" at bounding box center [1411, 89] width 31 height 25
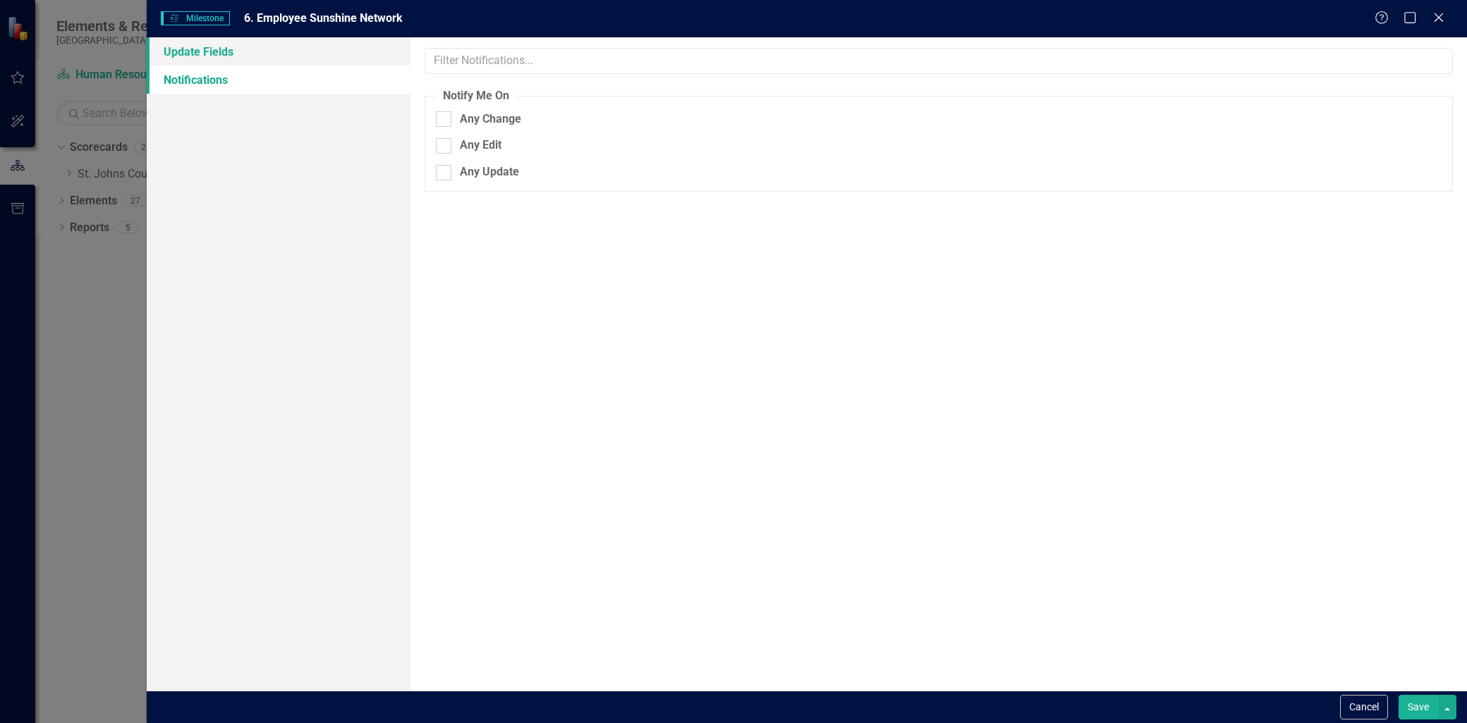
click at [290, 47] on link "Update Fields" at bounding box center [279, 51] width 264 height 28
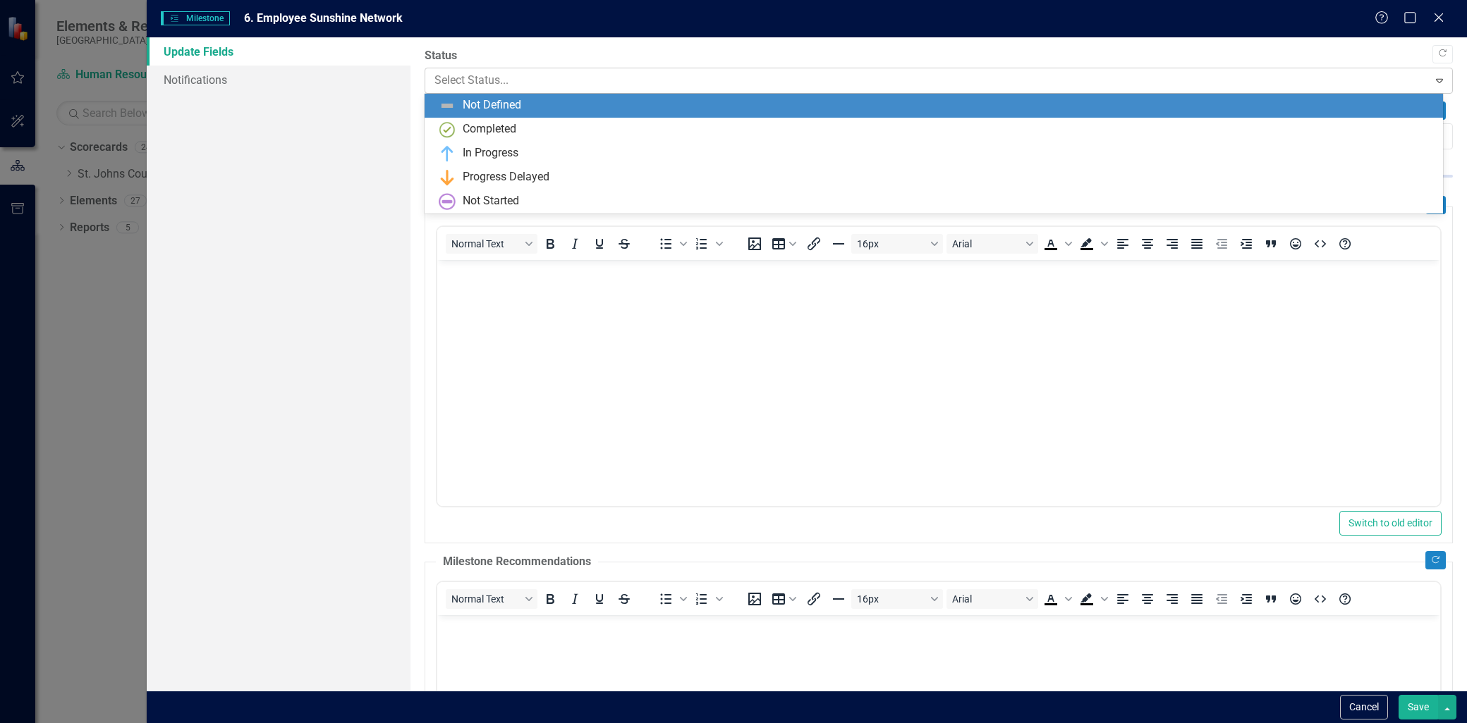
click at [541, 87] on div at bounding box center [926, 80] width 984 height 19
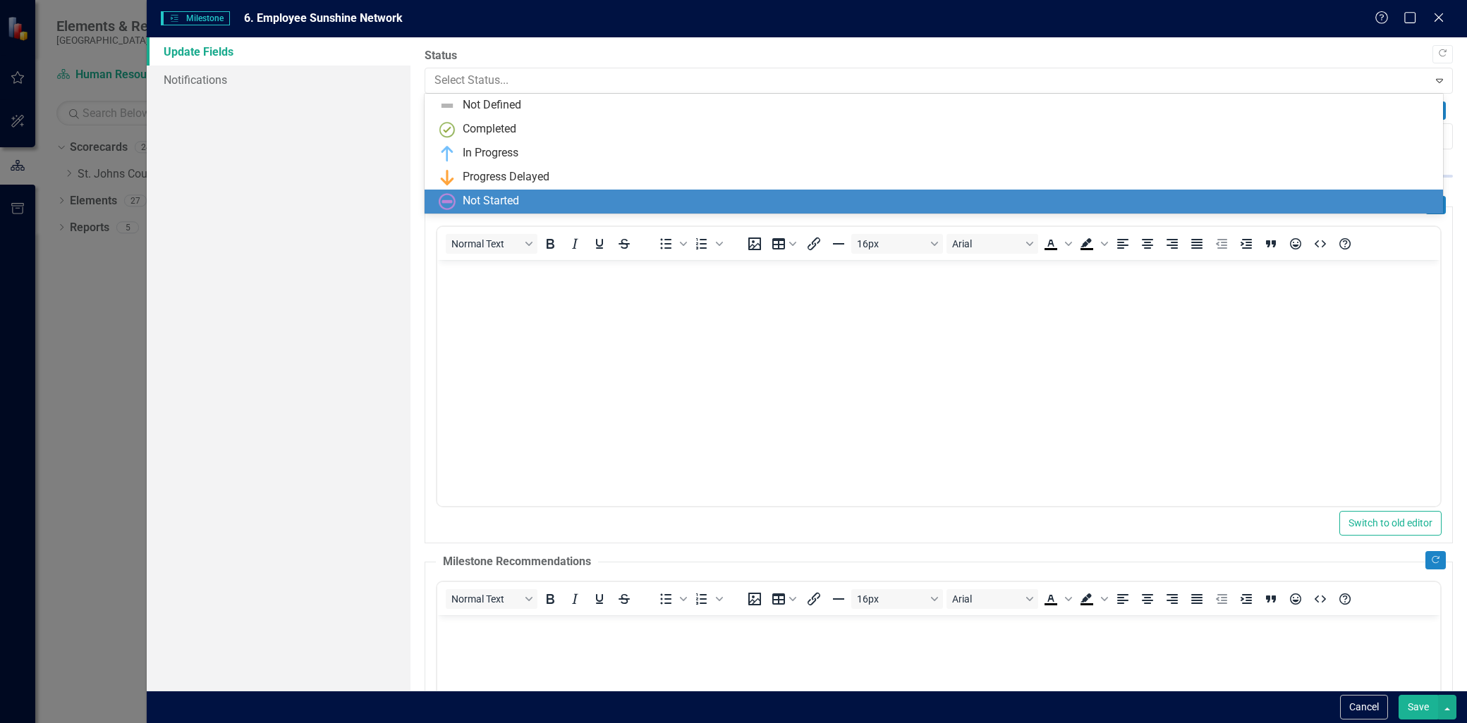
click at [518, 195] on div "Not Started" at bounding box center [491, 201] width 56 height 16
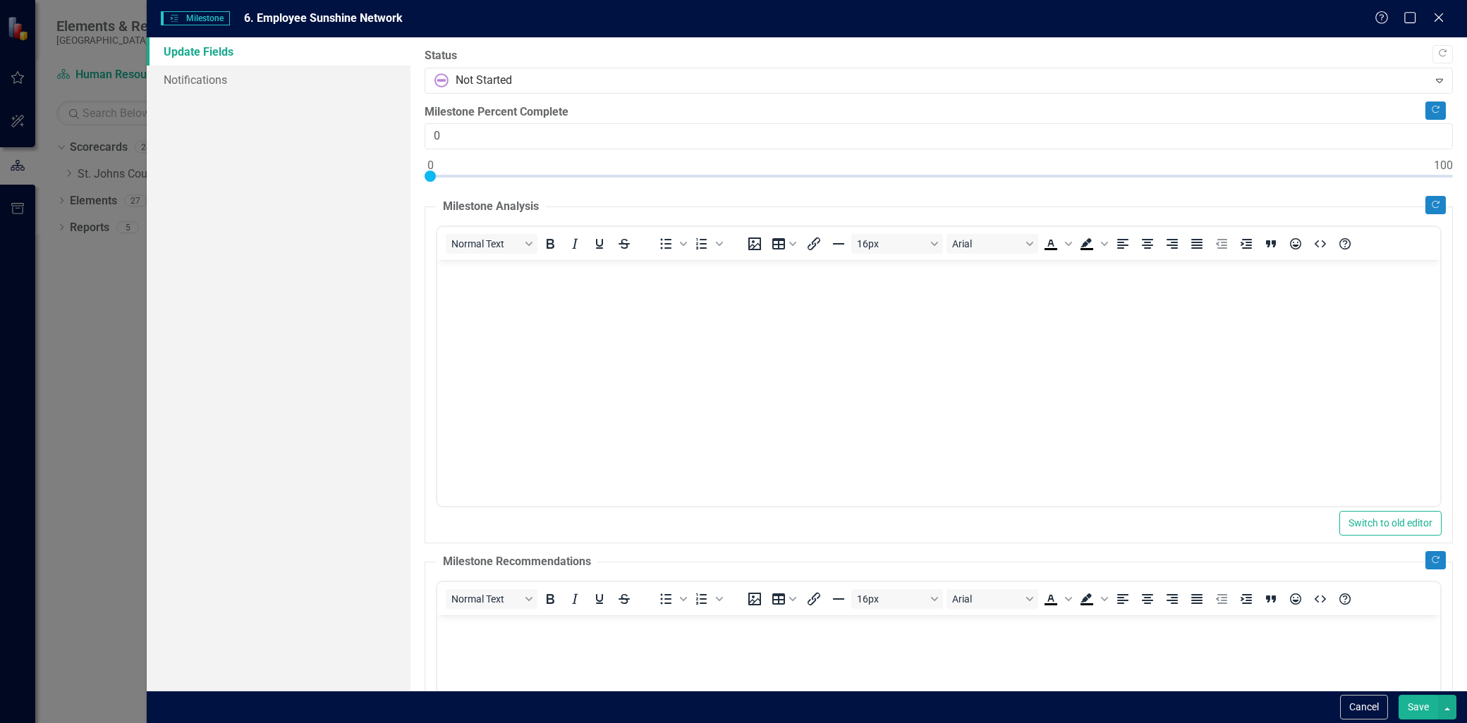
click at [501, 294] on body "Rich Text Area. Press ALT-0 for help." at bounding box center [938, 366] width 1003 height 212
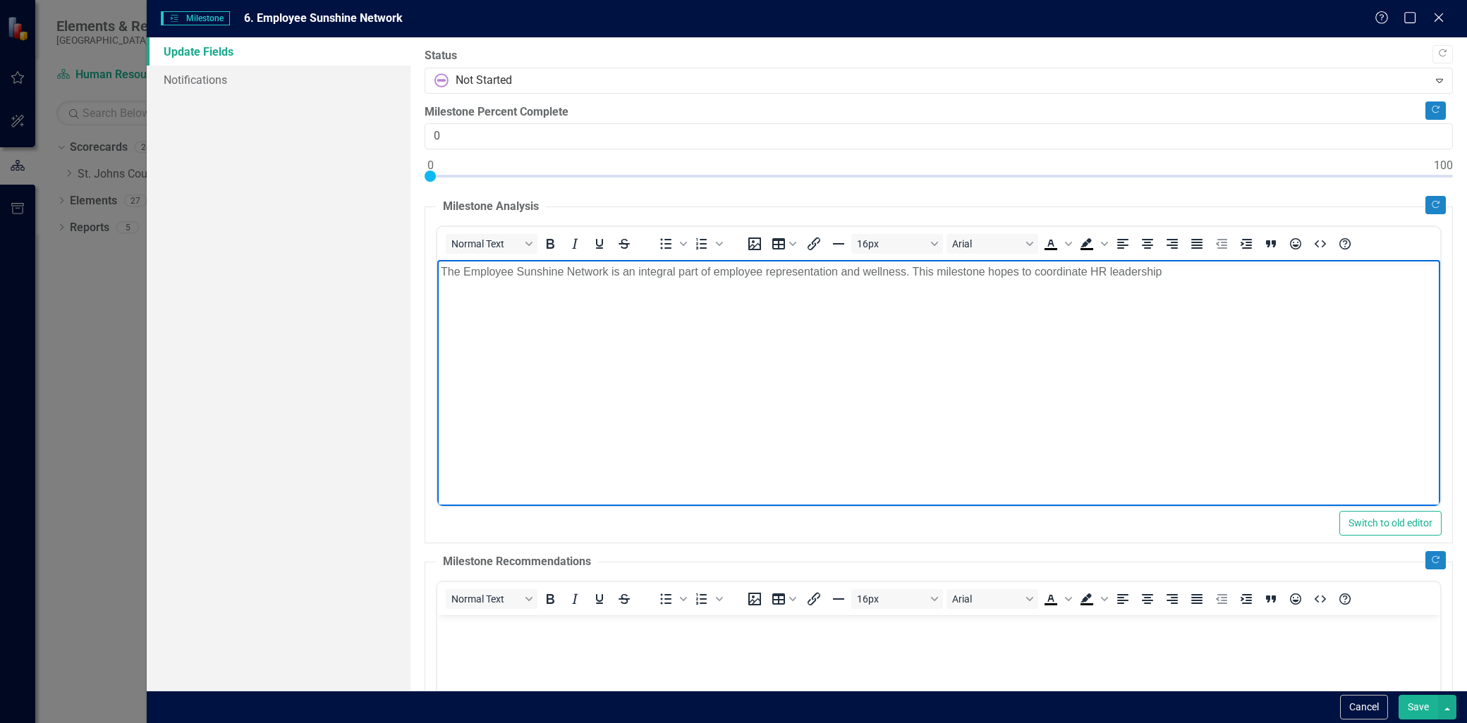
drag, startPoint x: 1017, startPoint y: 277, endPoint x: 1532, endPoint y: 458, distance: 546.1
click at [1017, 277] on p "The Employee Sunshine Network is an integral part of employee representation an…" at bounding box center [939, 272] width 996 height 17
click at [1200, 269] on p "The Employee Sunshine Network is an integral part of employee representation an…" at bounding box center [939, 272] width 996 height 17
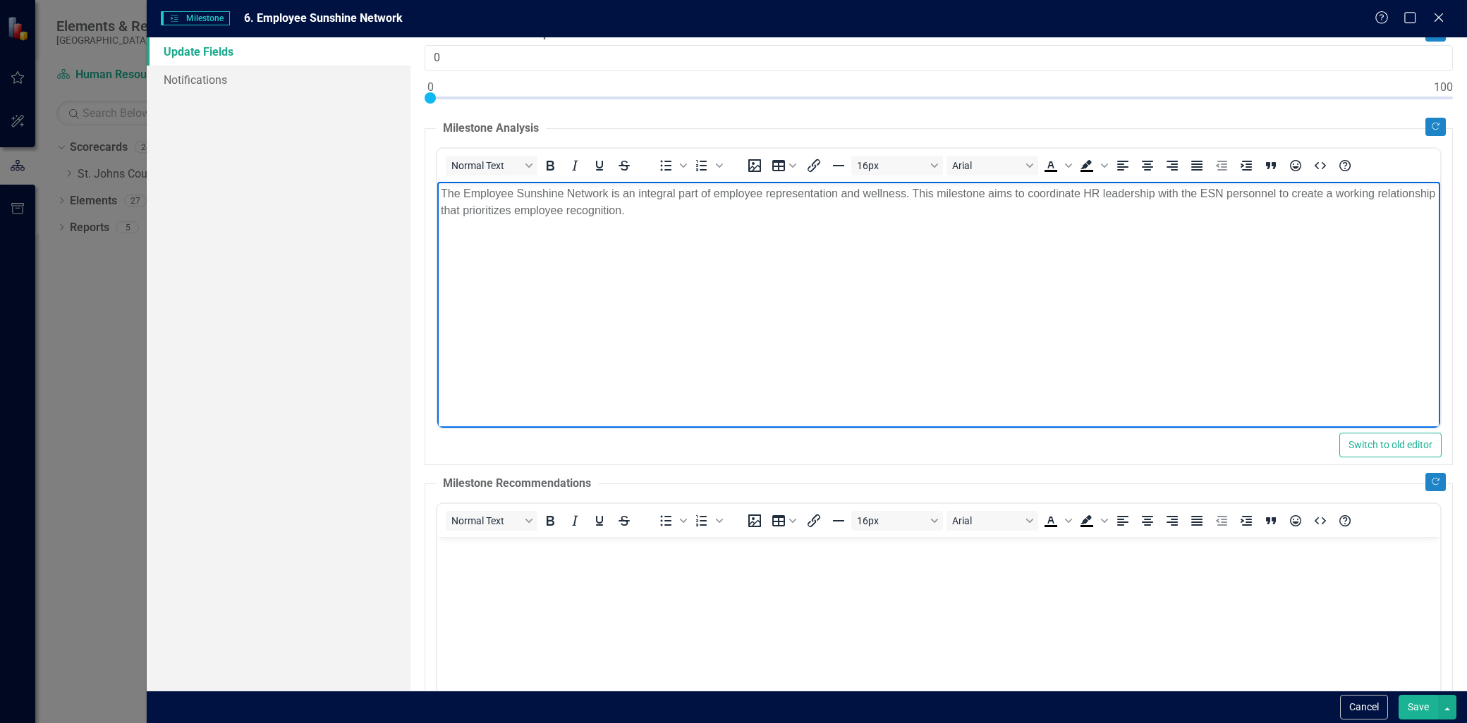
scroll to position [235, 0]
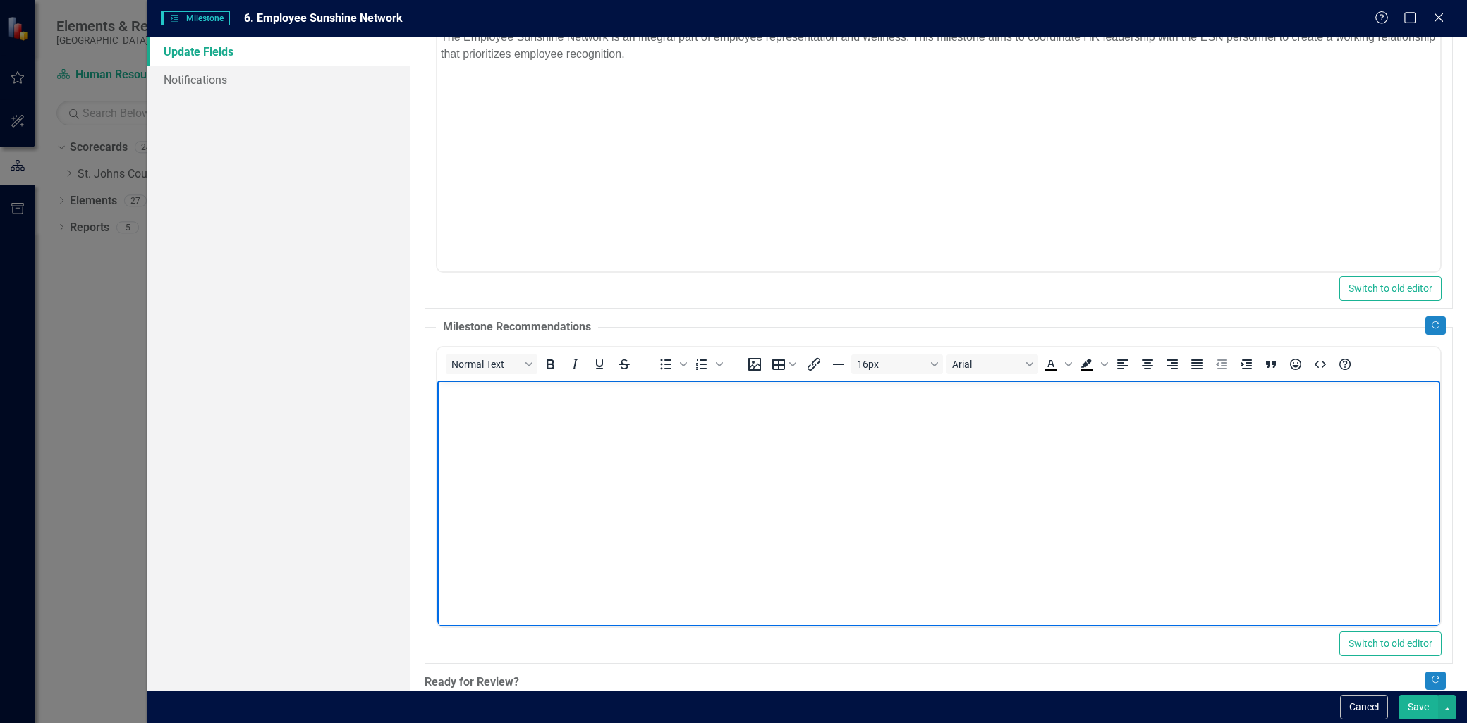
drag, startPoint x: 507, startPoint y: 472, endPoint x: 601, endPoint y: 415, distance: 109.4
click at [508, 472] on body "Rich Text Area. Press ALT-0 for help." at bounding box center [938, 486] width 1003 height 212
click at [584, 402] on body "We need to host an" at bounding box center [938, 486] width 1003 height 212
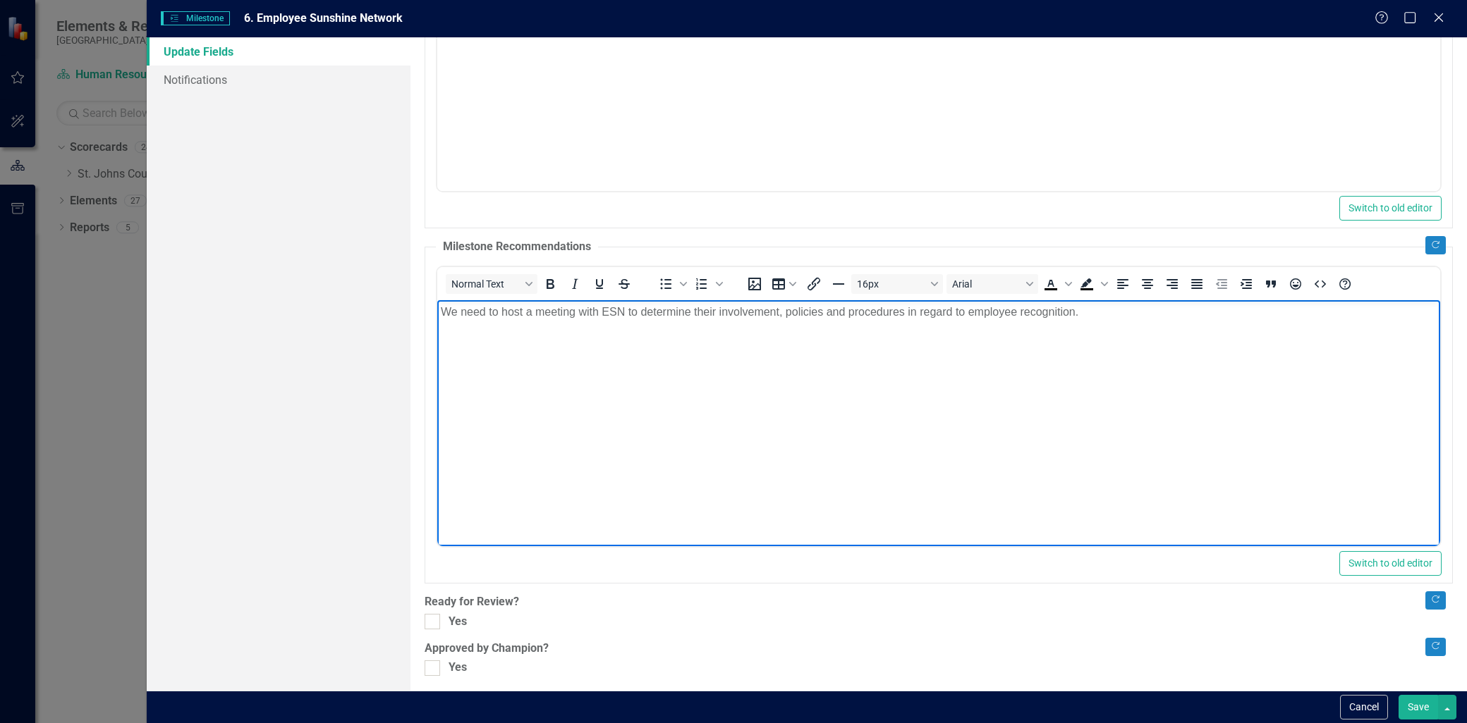
scroll to position [322, 0]
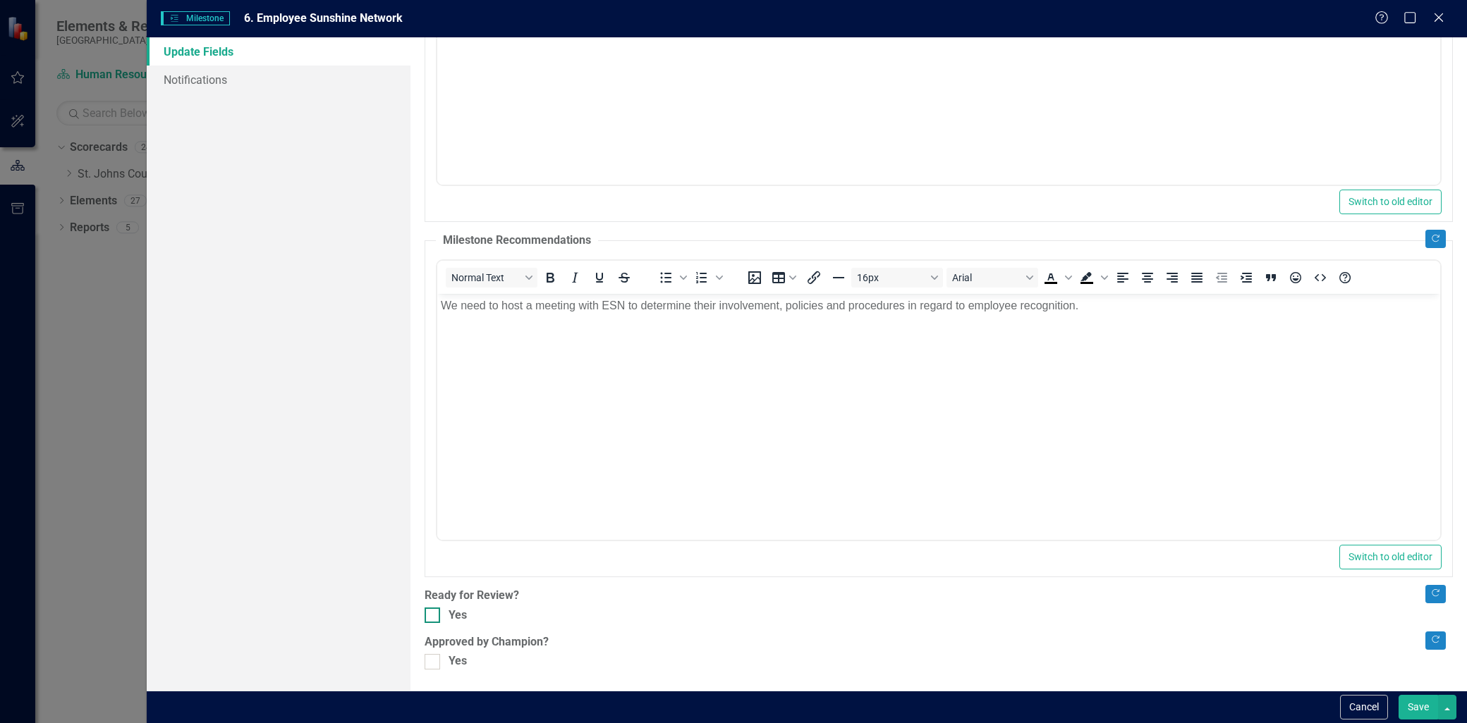
click at [439, 618] on div "Yes" at bounding box center [938, 616] width 1028 height 16
click at [434, 617] on input "Yes" at bounding box center [428, 612] width 9 height 9
checkbox input "true"
click at [435, 661] on div at bounding box center [432, 662] width 16 height 16
click at [434, 661] on input "Yes" at bounding box center [428, 658] width 9 height 9
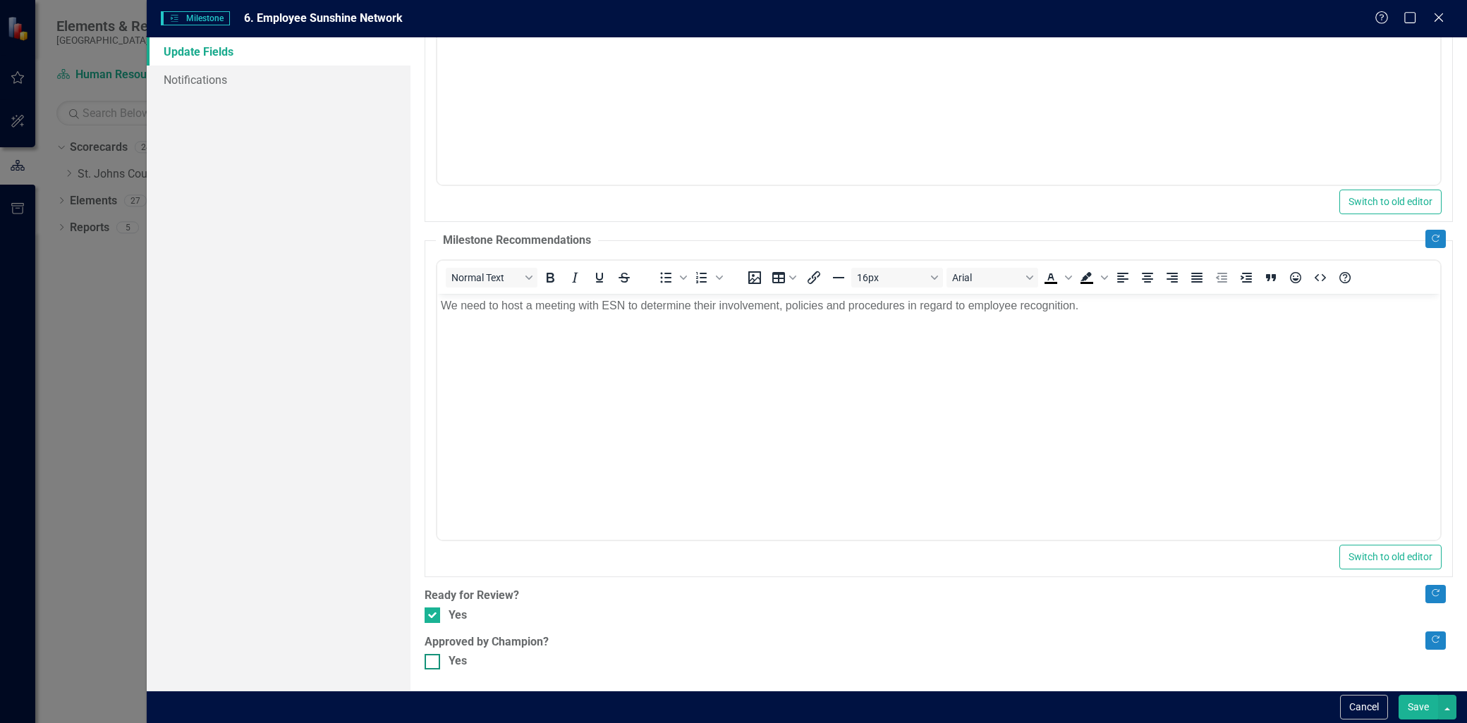
checkbox input "true"
click at [1426, 707] on button "Save" at bounding box center [1417, 707] width 39 height 25
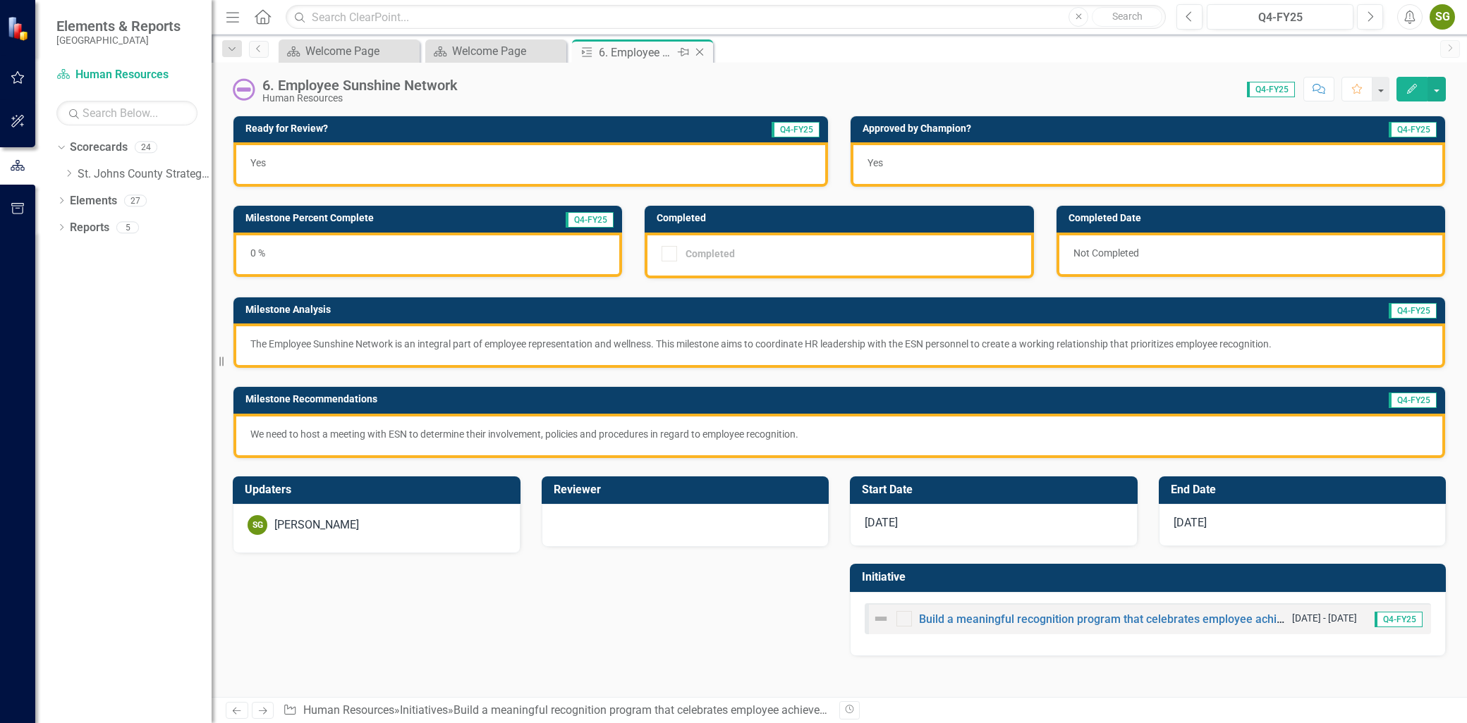
click at [699, 51] on icon at bounding box center [700, 53] width 8 height 8
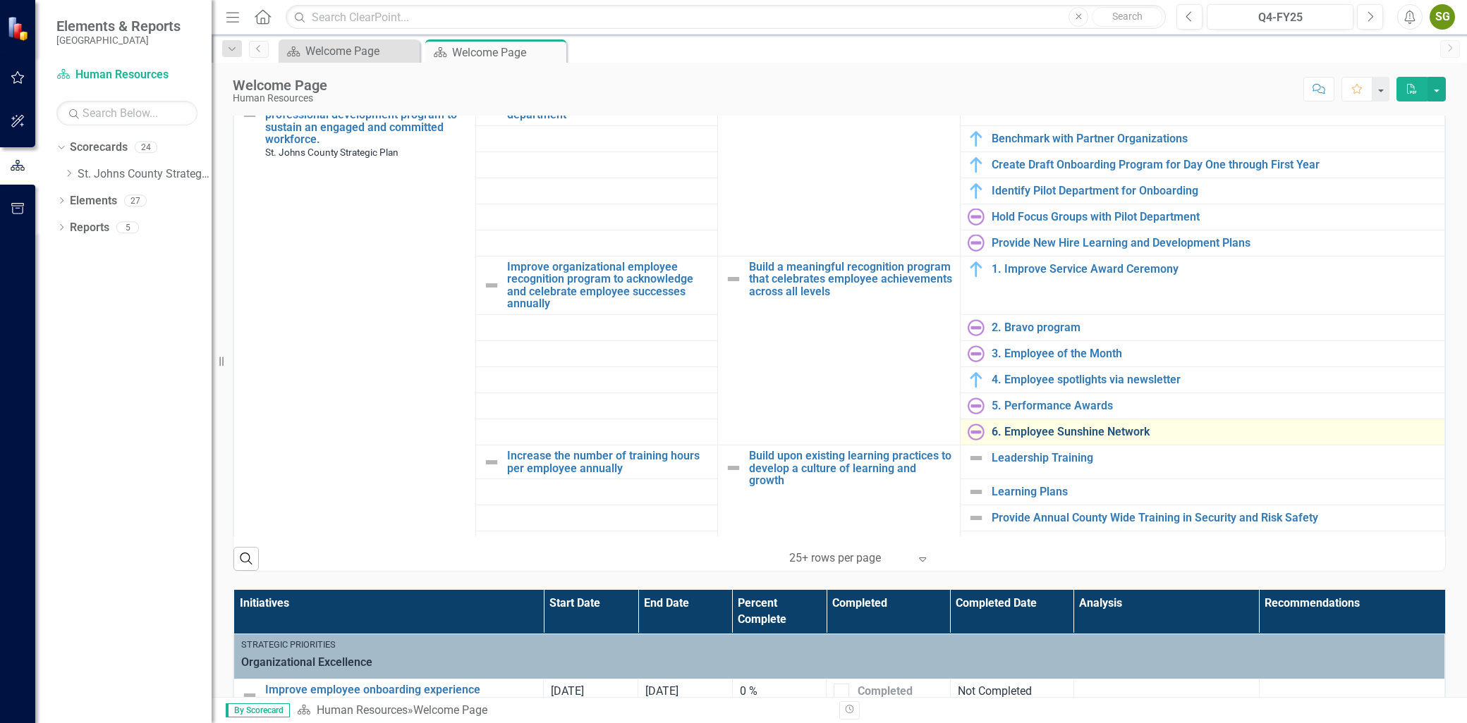
scroll to position [78, 0]
